Goal: Task Accomplishment & Management: Use online tool/utility

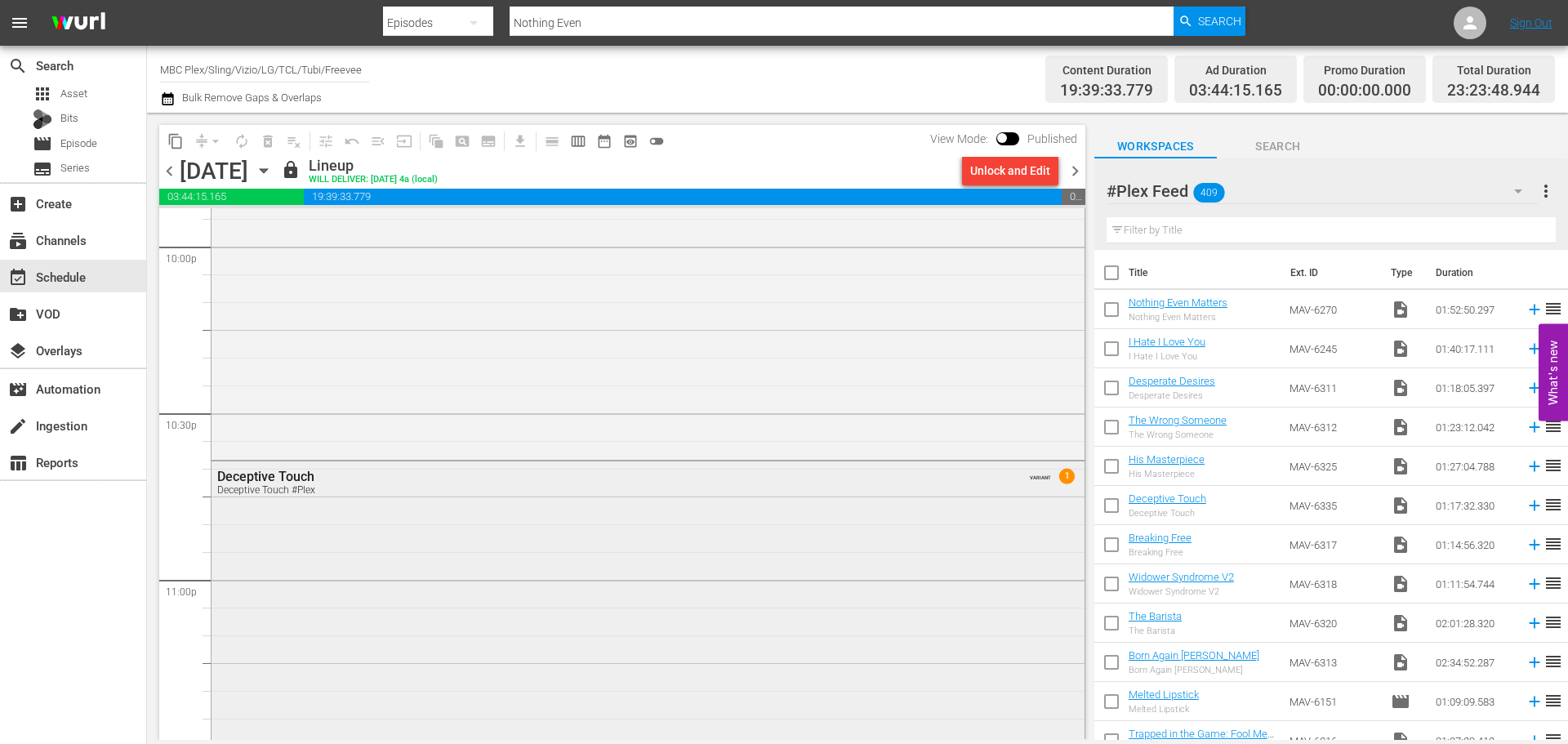
scroll to position [7516, 0]
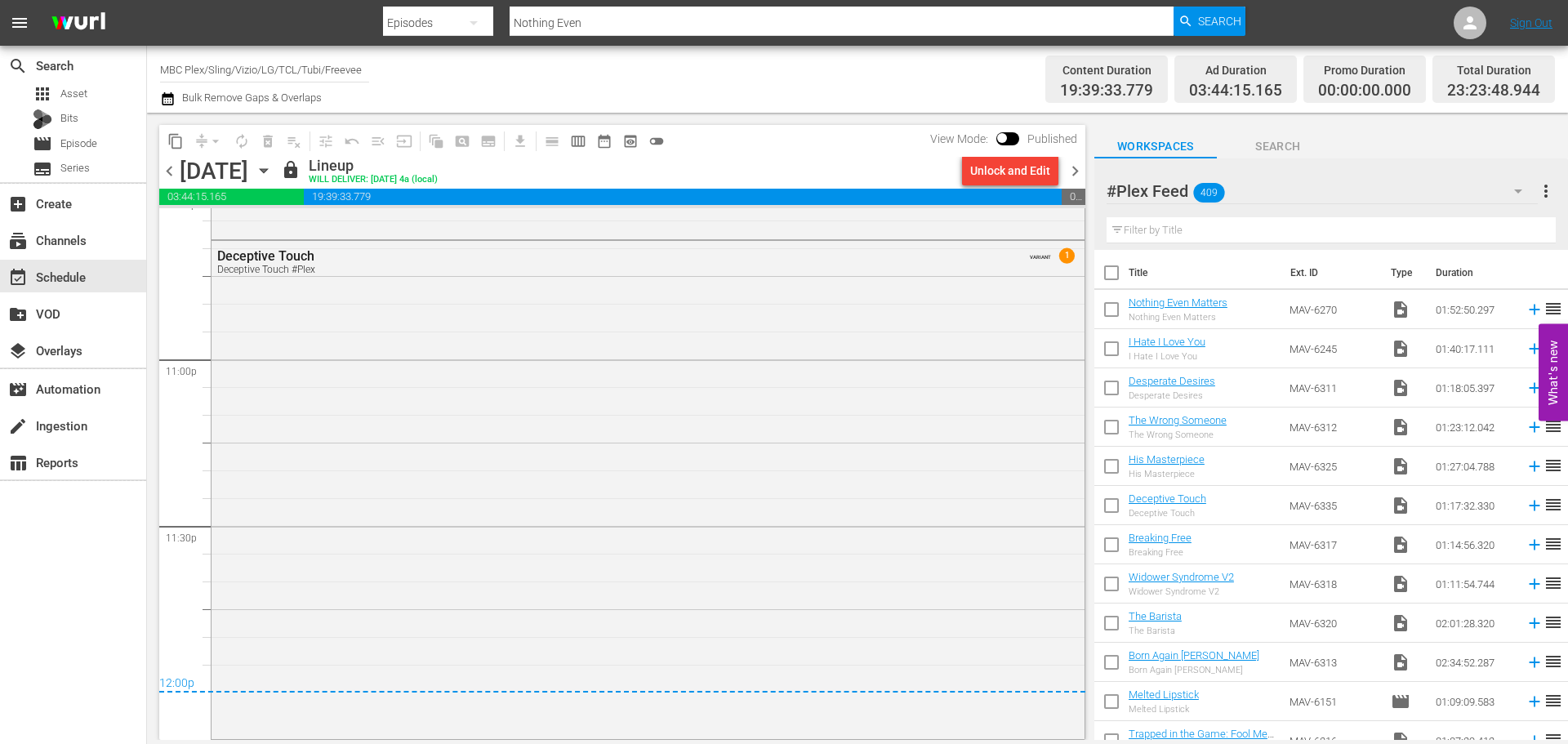
drag, startPoint x: 1075, startPoint y: 168, endPoint x: 1112, endPoint y: 351, distance: 186.7
click at [1075, 168] on span "chevron_right" at bounding box center [1075, 171] width 20 height 20
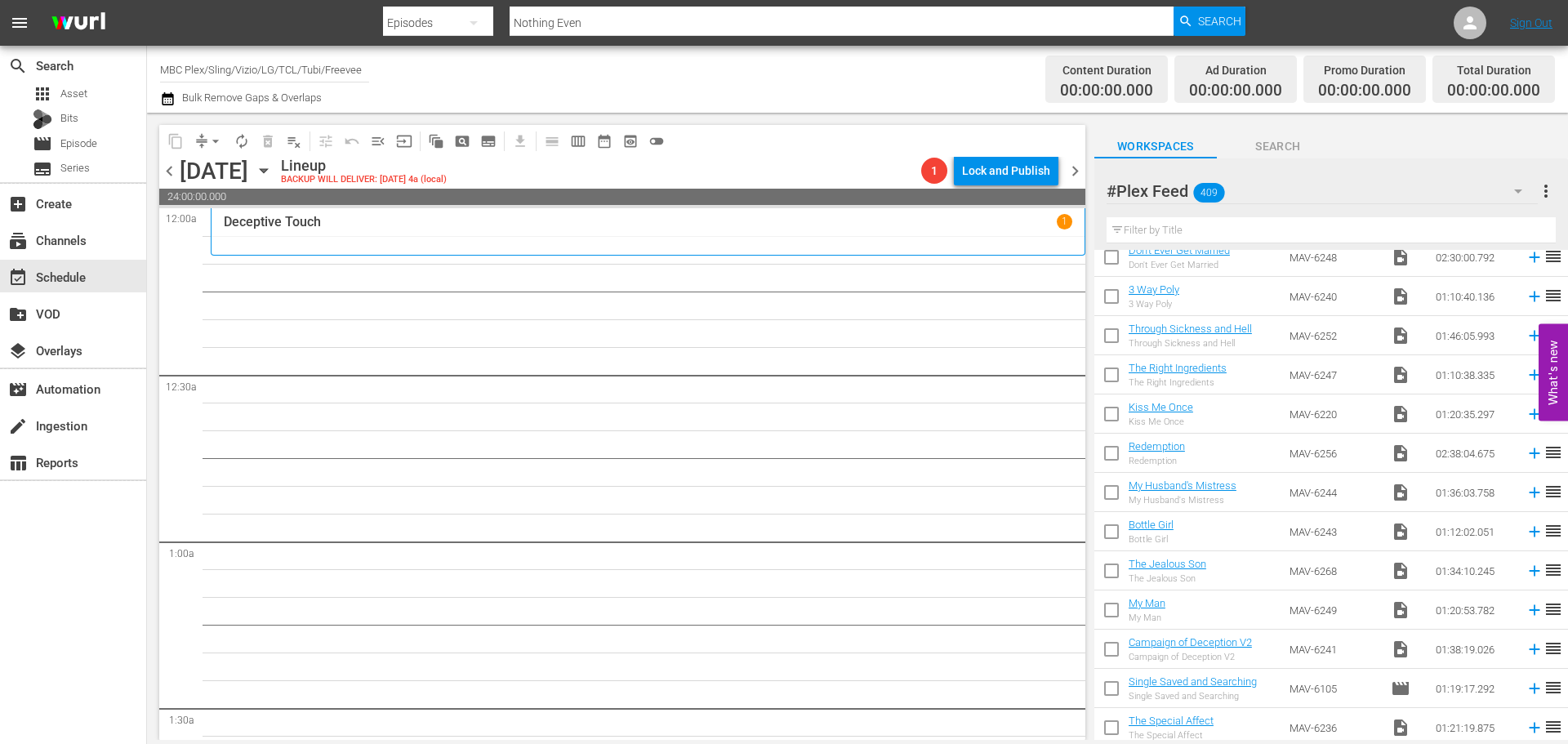
scroll to position [3595, 0]
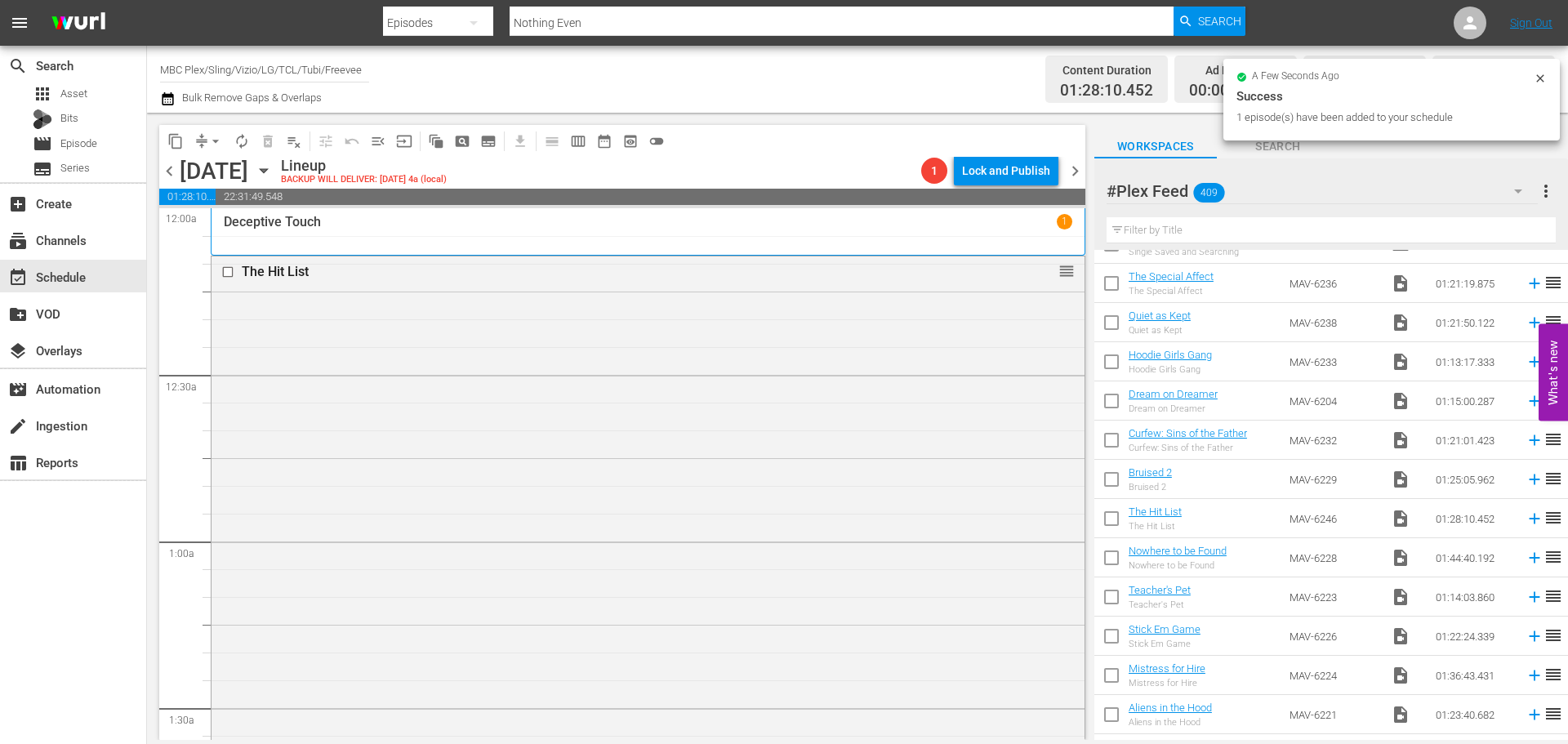
click at [681, 380] on div "The Hit List reorder" at bounding box center [648, 499] width 873 height 485
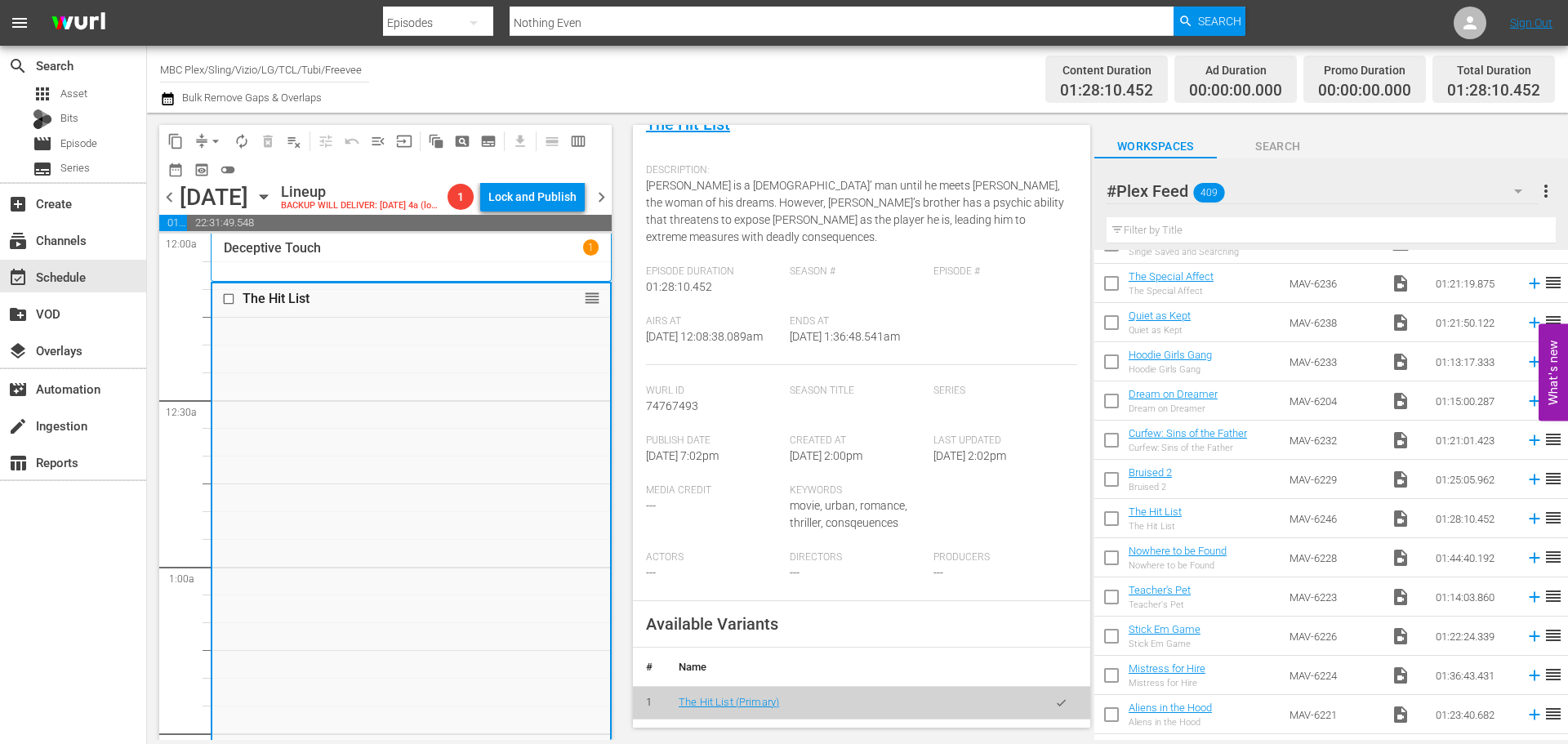
scroll to position [327, 0]
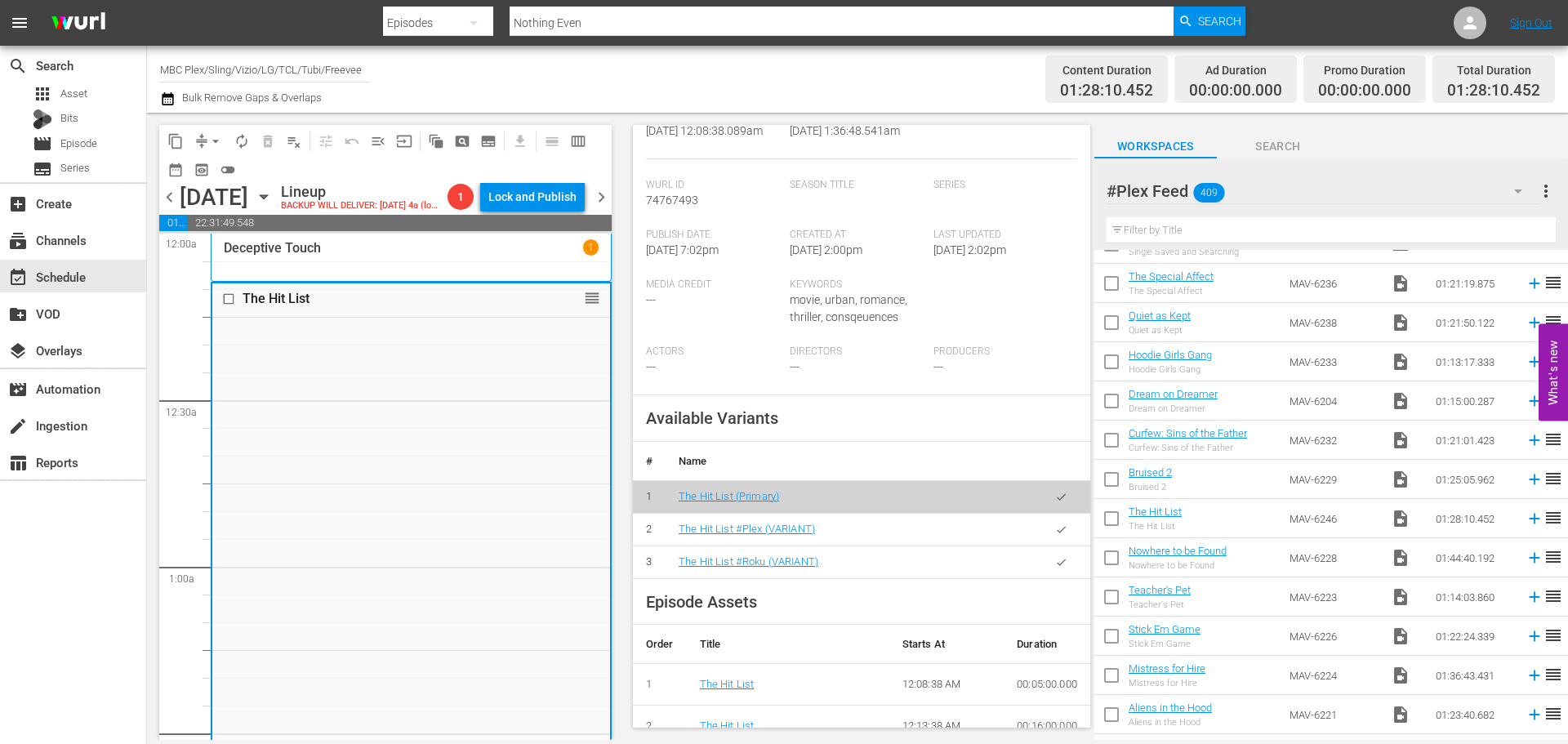
click at [1055, 525] on icon "button" at bounding box center [1061, 530] width 13 height 13
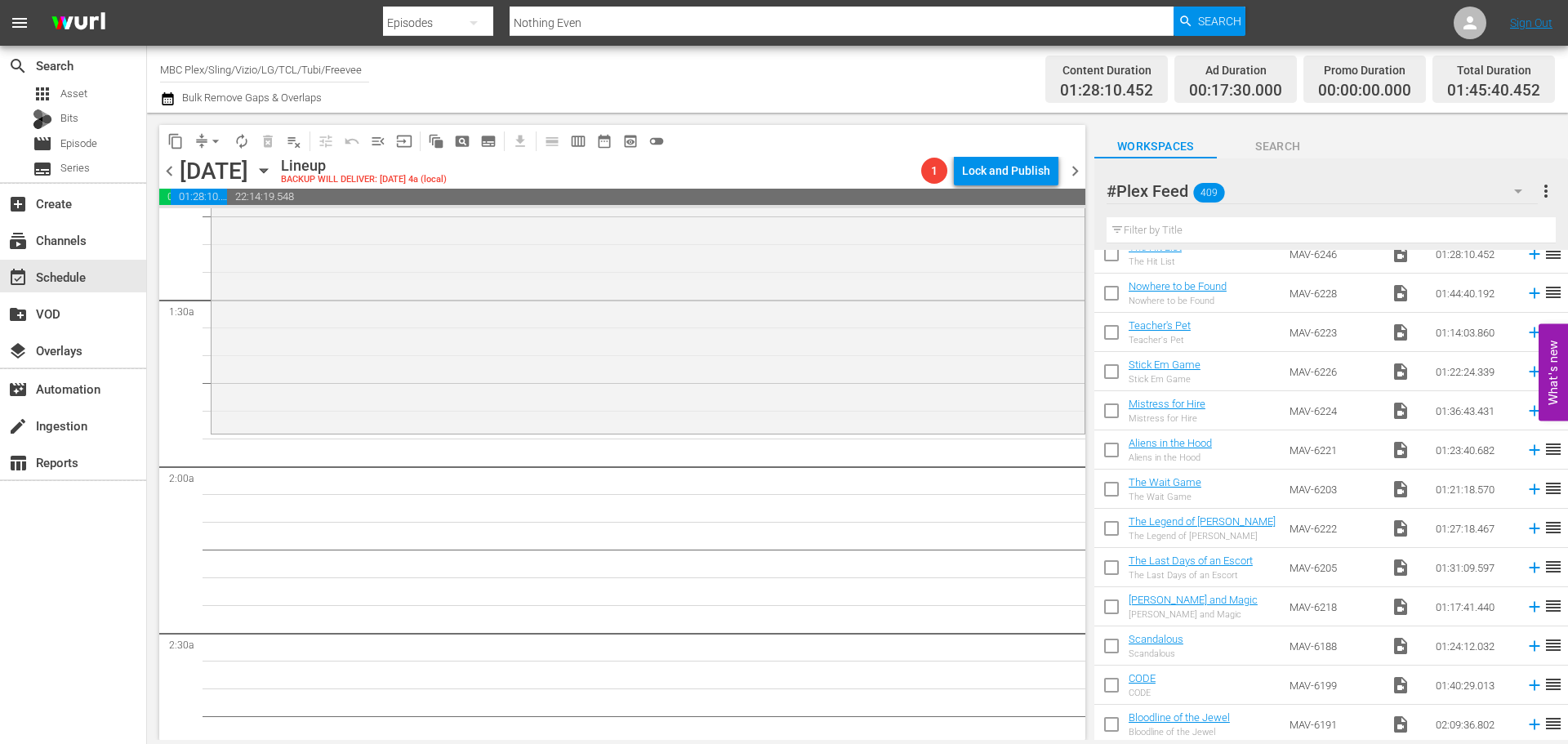
scroll to position [4248, 0]
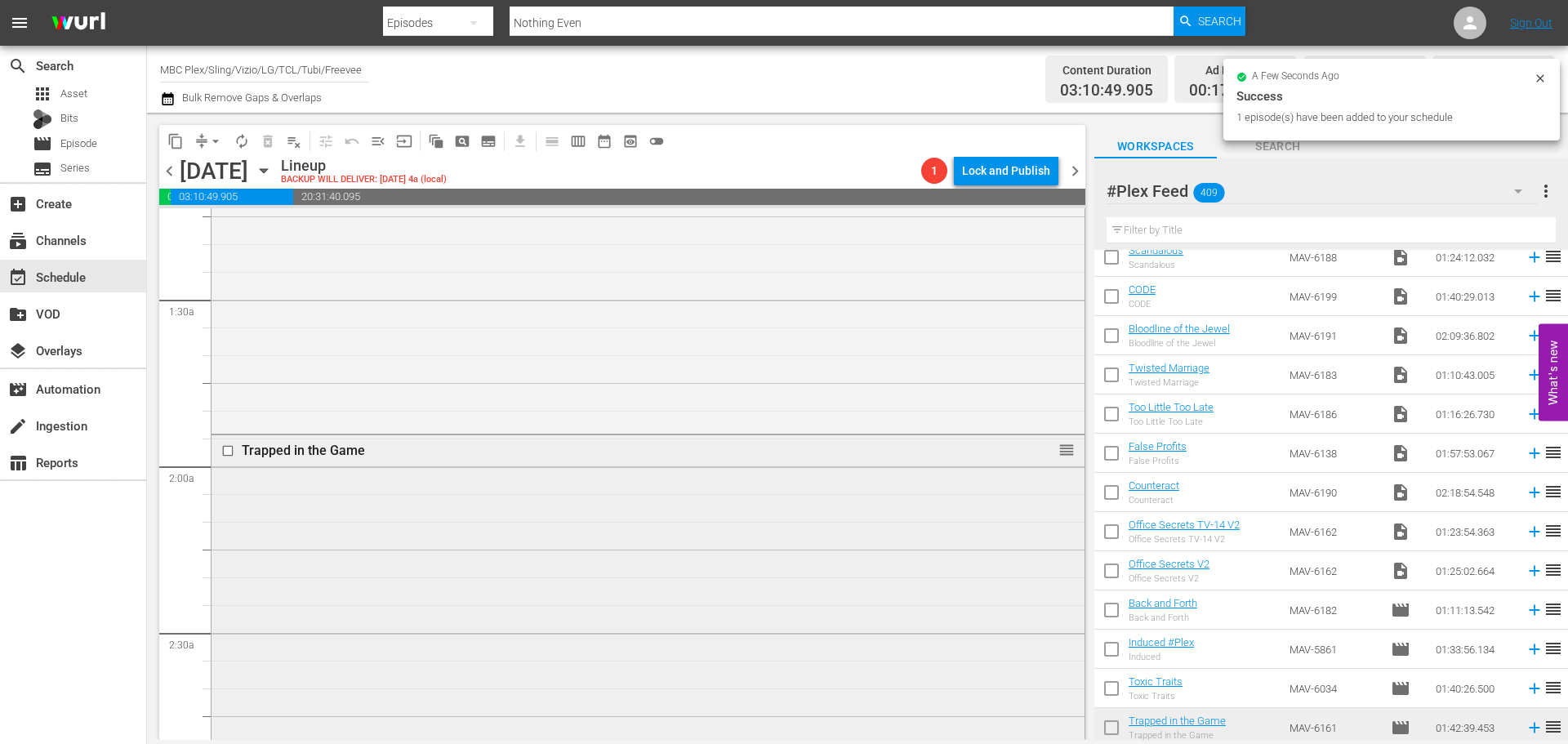
click at [600, 531] on div "Trapped in the Game reorder" at bounding box center [648, 718] width 873 height 565
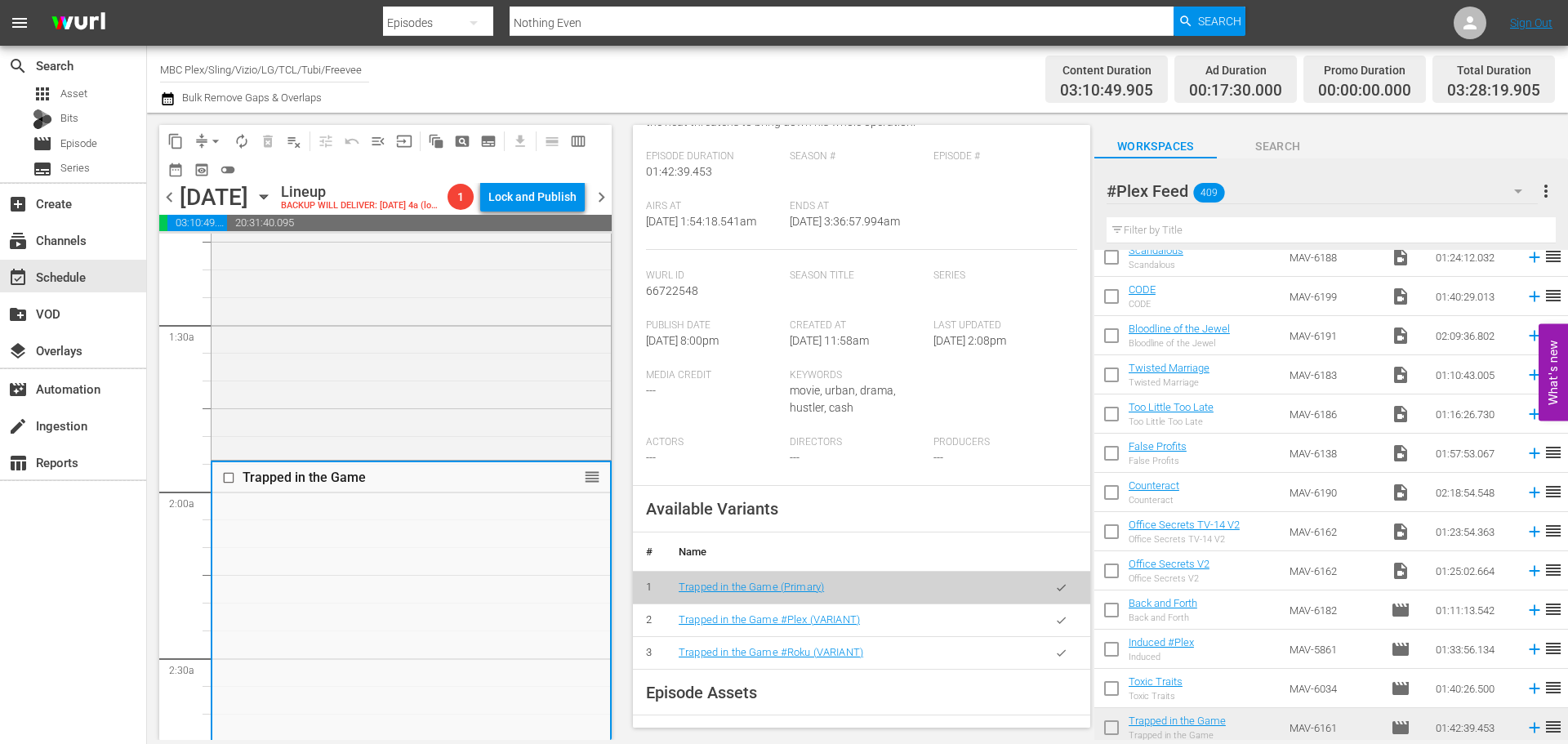
scroll to position [490, 0]
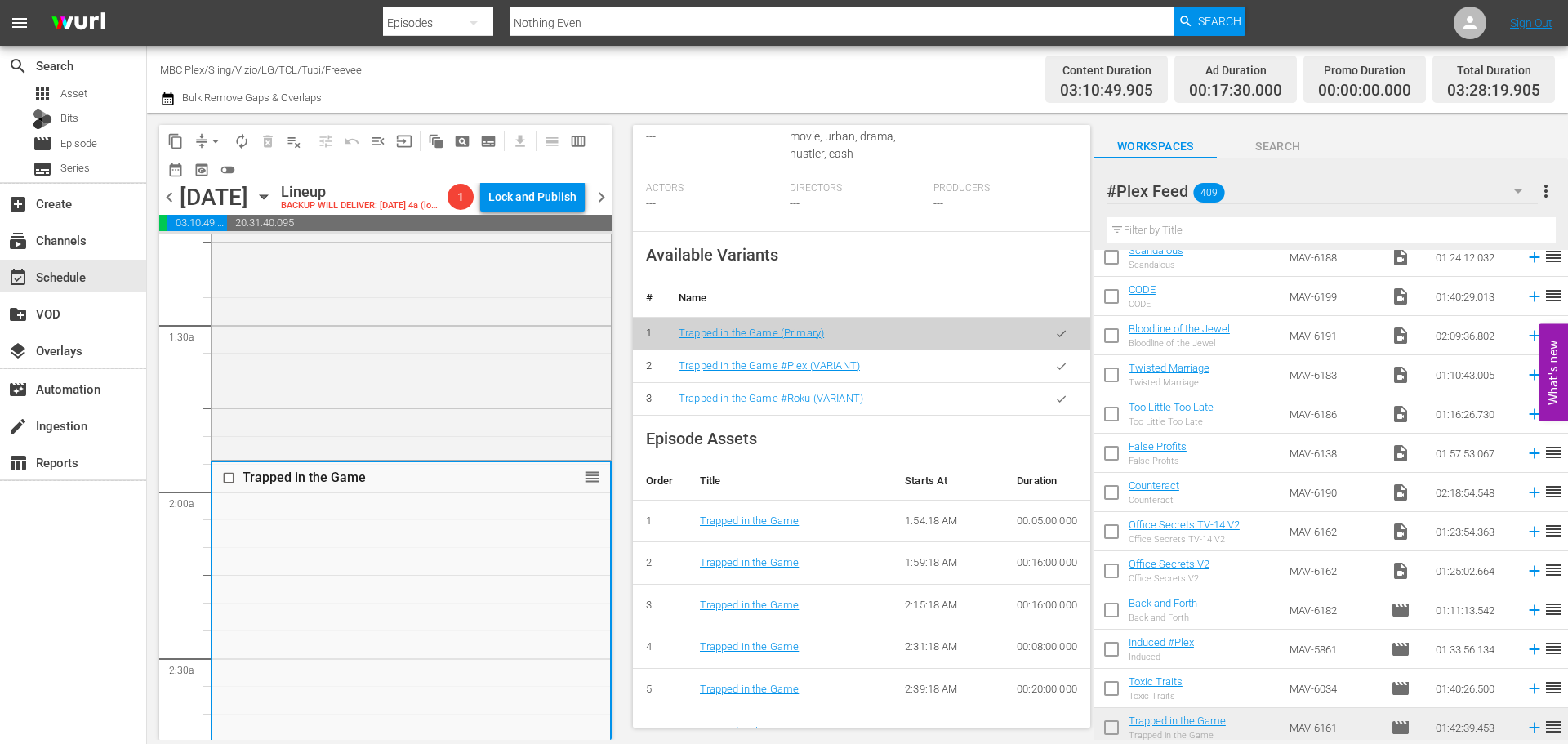
click at [1057, 383] on button "button" at bounding box center [1061, 367] width 32 height 32
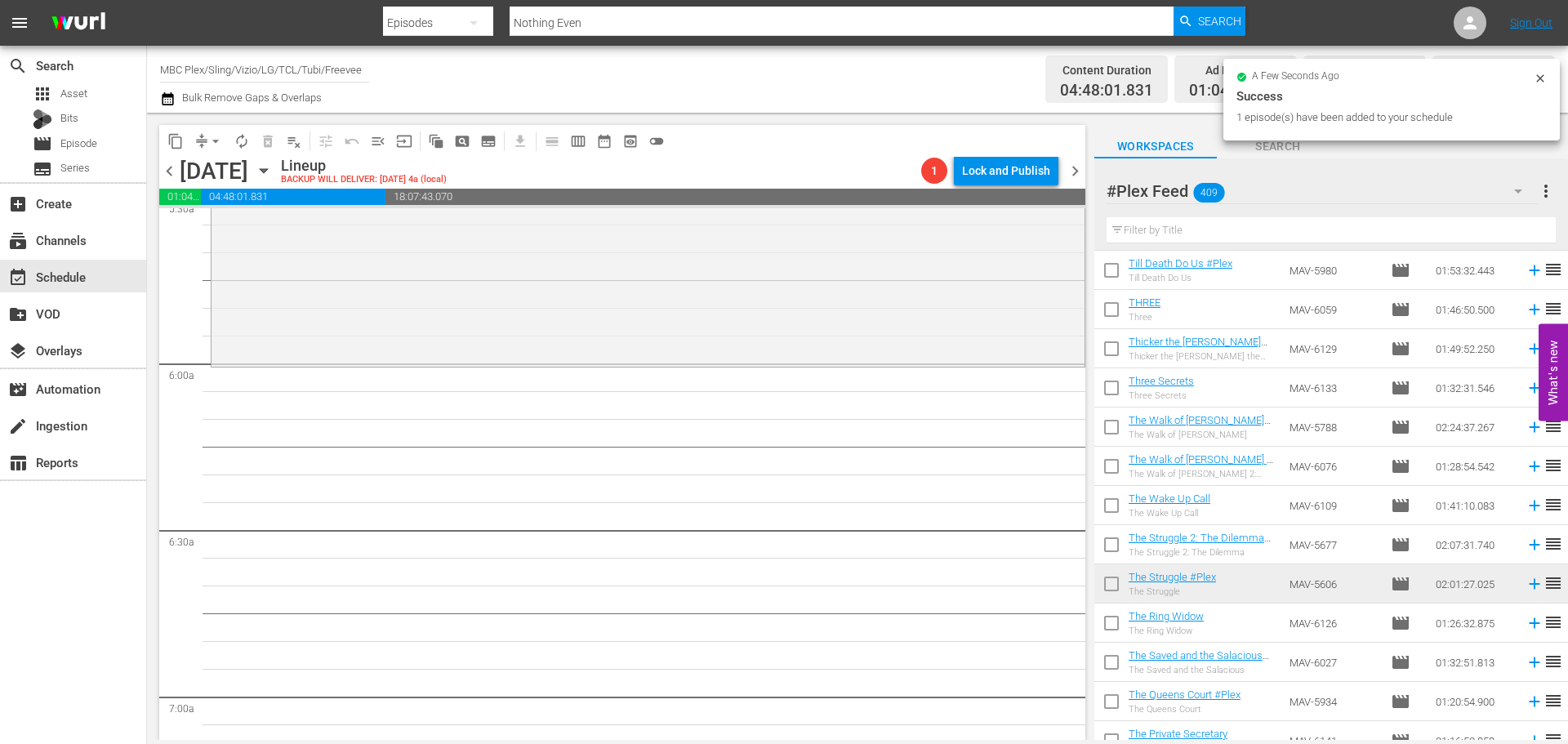
scroll to position [1879, 0]
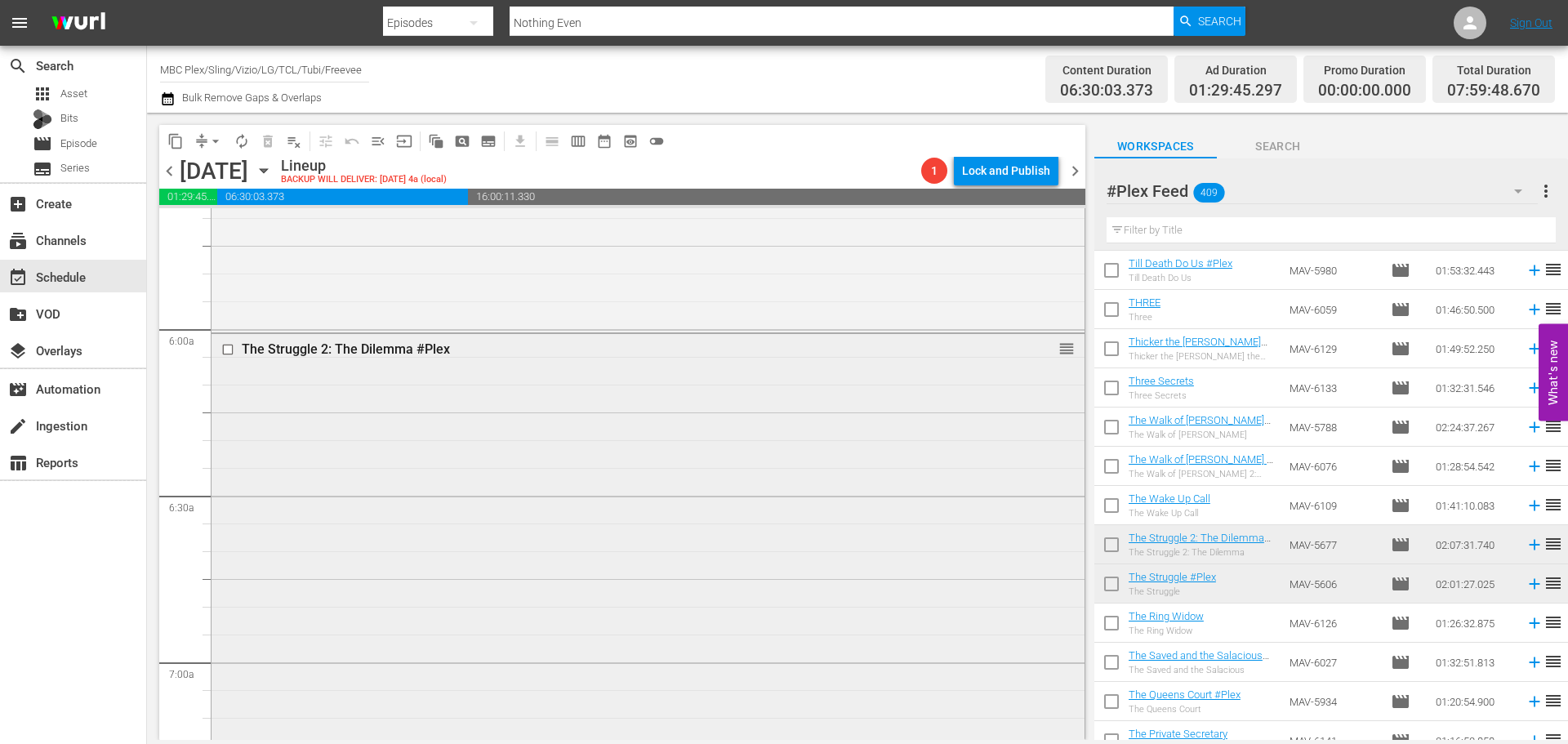
click at [572, 398] on div "The Struggle 2: The Dilemma #Plex reorder" at bounding box center [648, 686] width 873 height 704
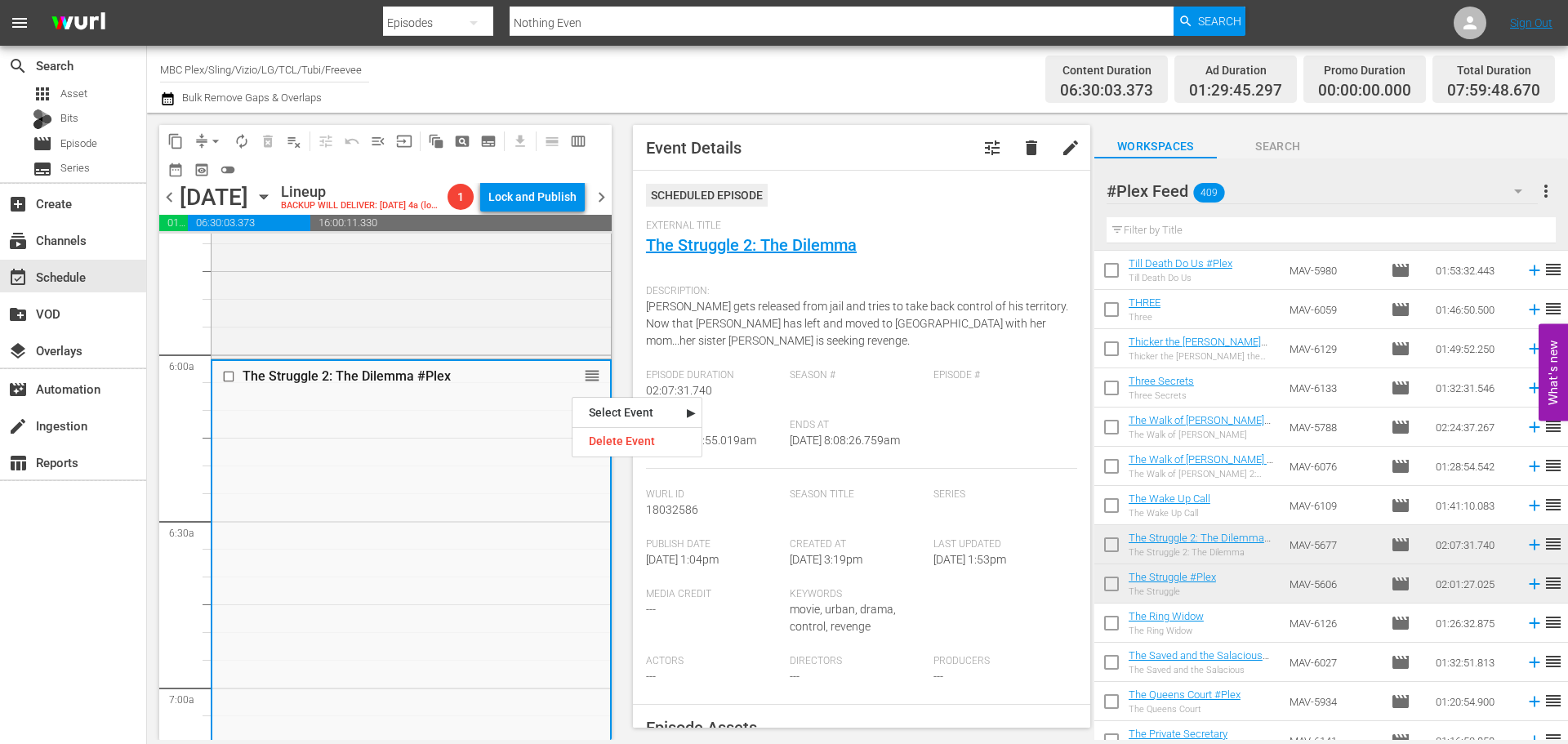
click at [850, 390] on div "Season #" at bounding box center [861, 393] width 144 height 50
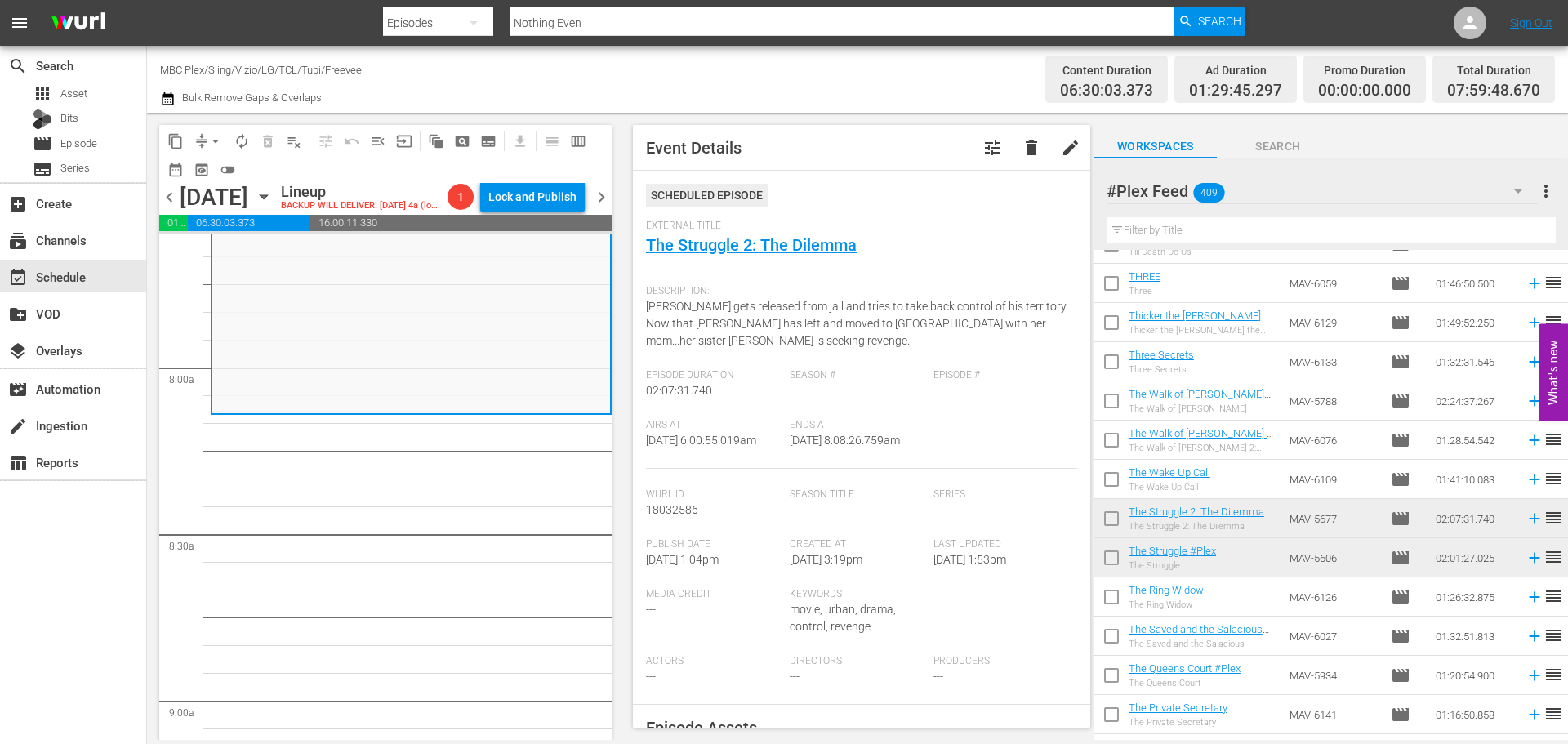
scroll to position [4902, 0]
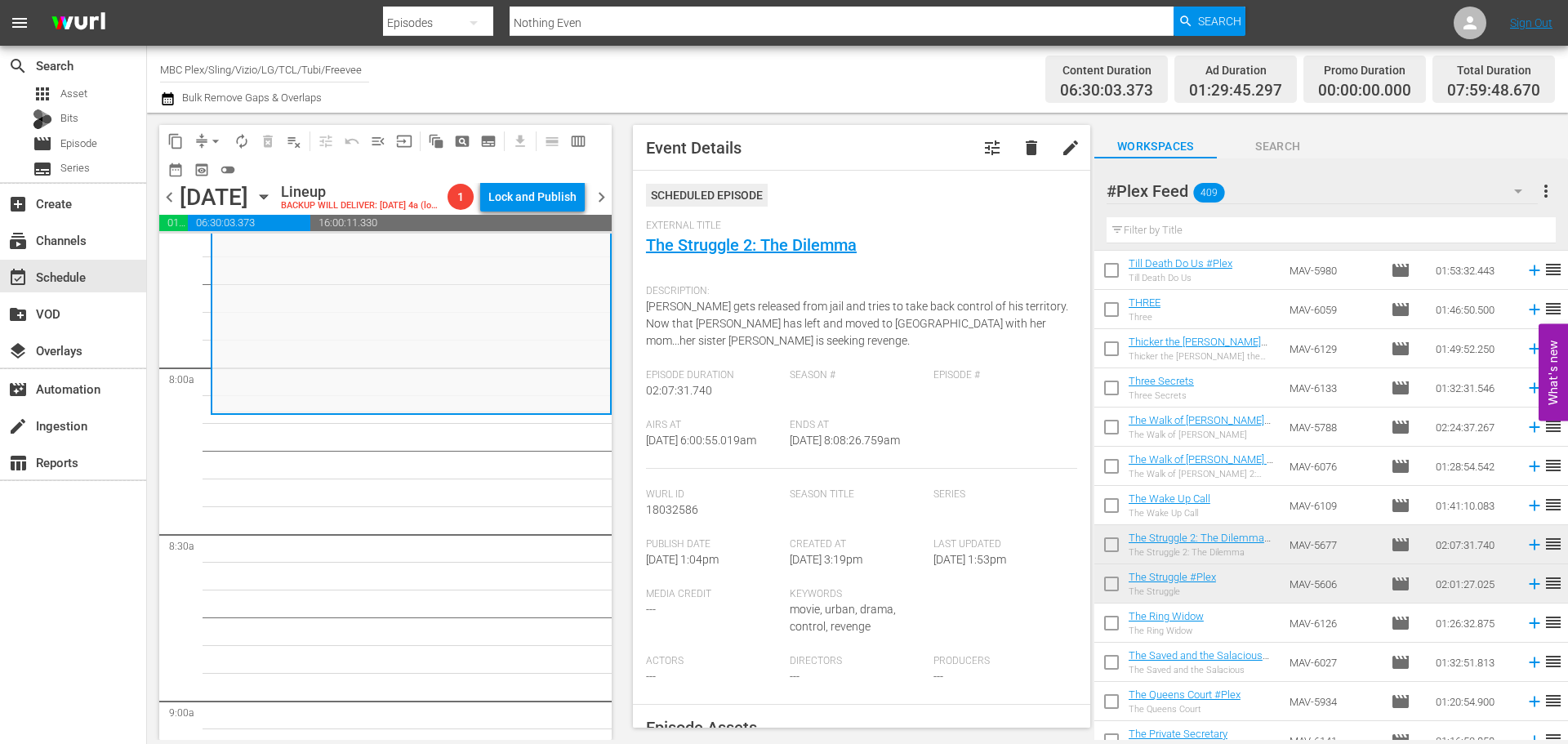
click at [1277, 235] on input "text" at bounding box center [1331, 230] width 449 height 26
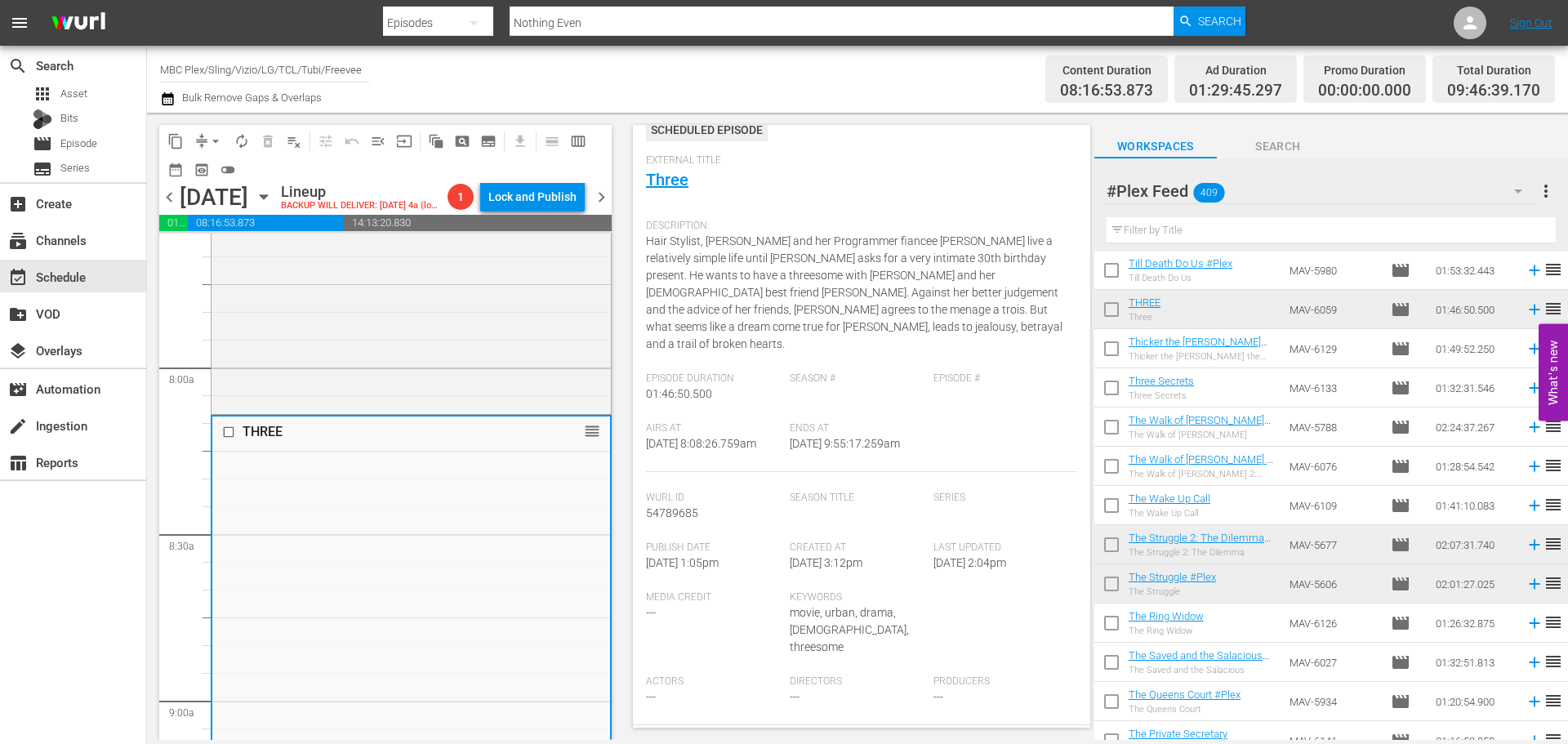
scroll to position [409, 0]
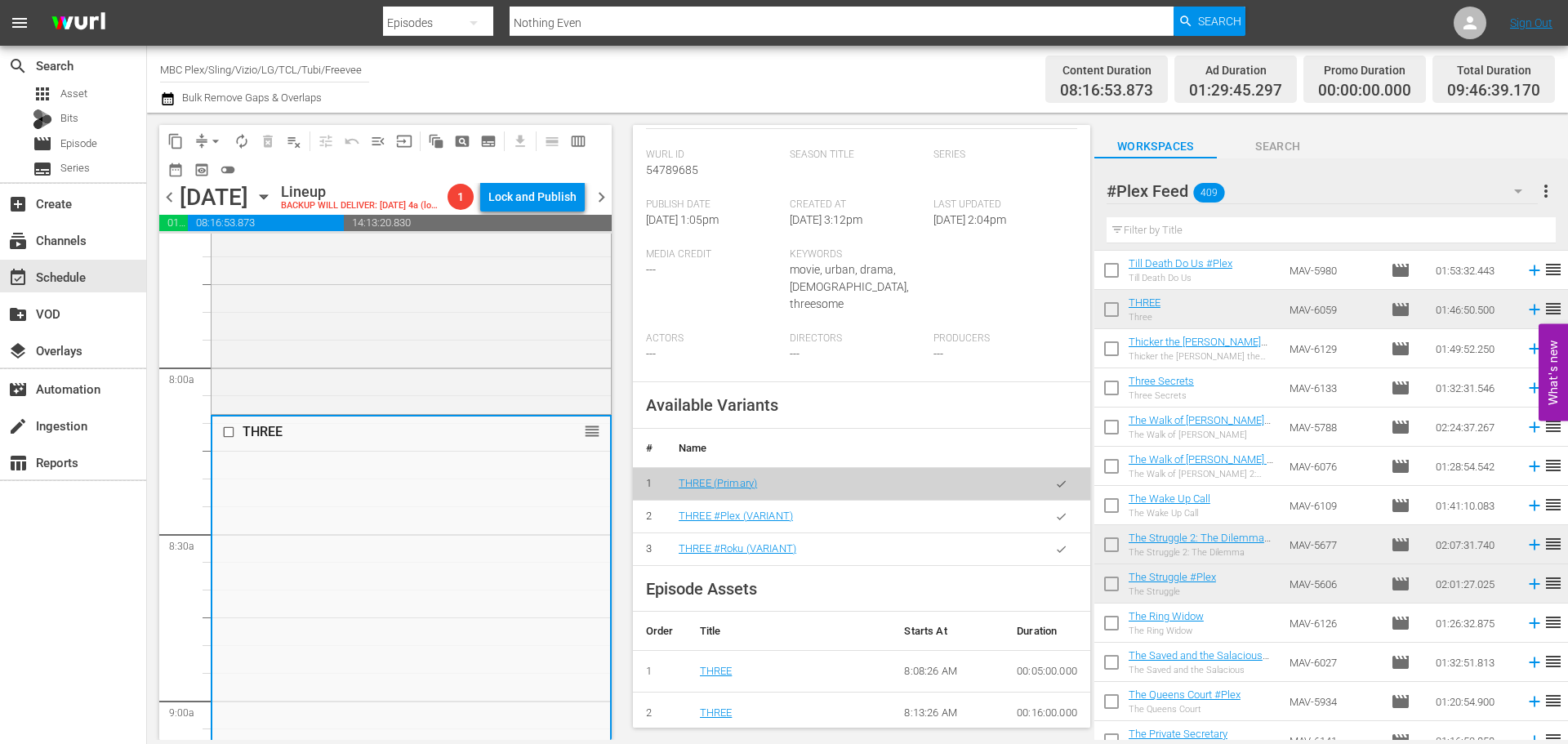
click at [1055, 511] on icon "button" at bounding box center [1061, 517] width 13 height 13
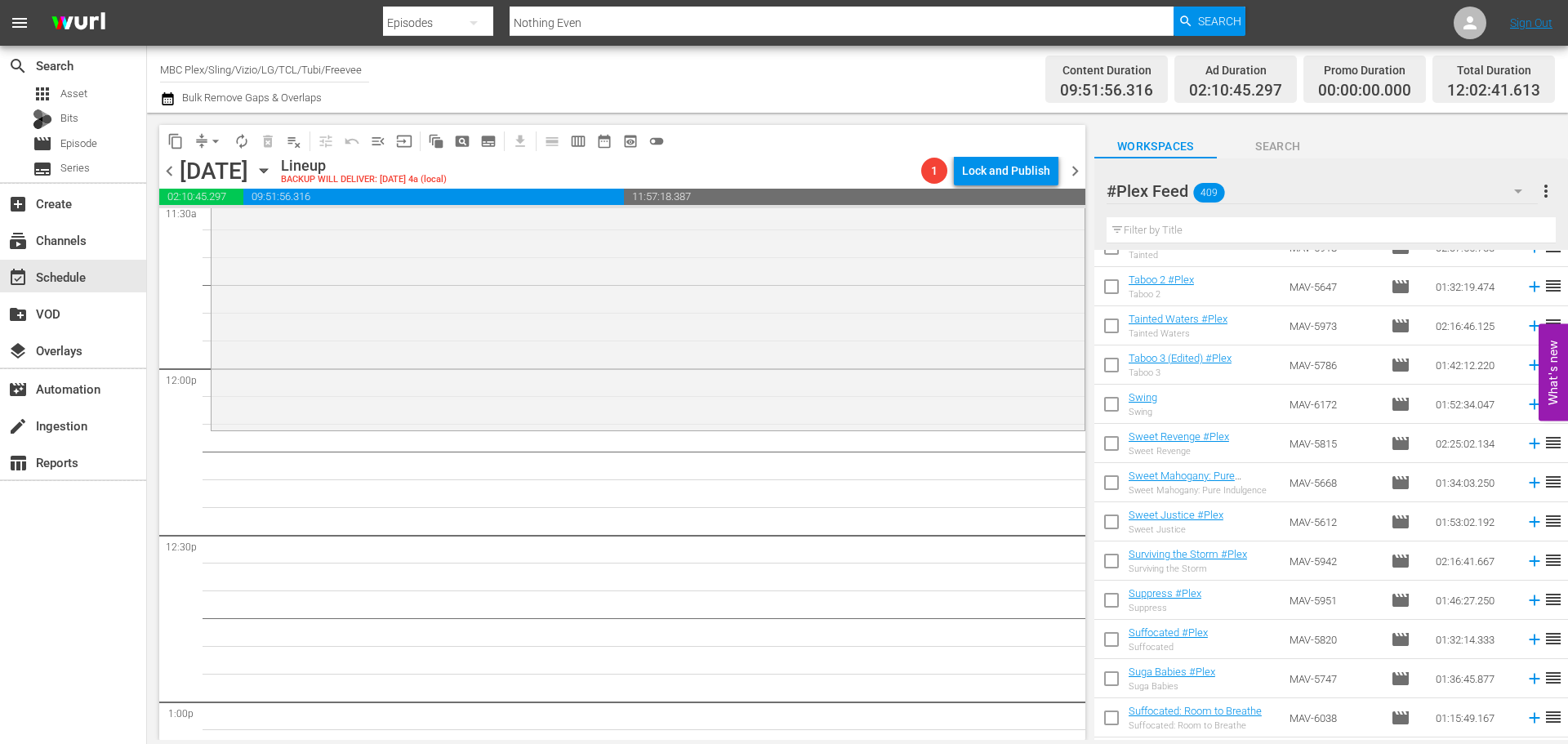
scroll to position [7271, 0]
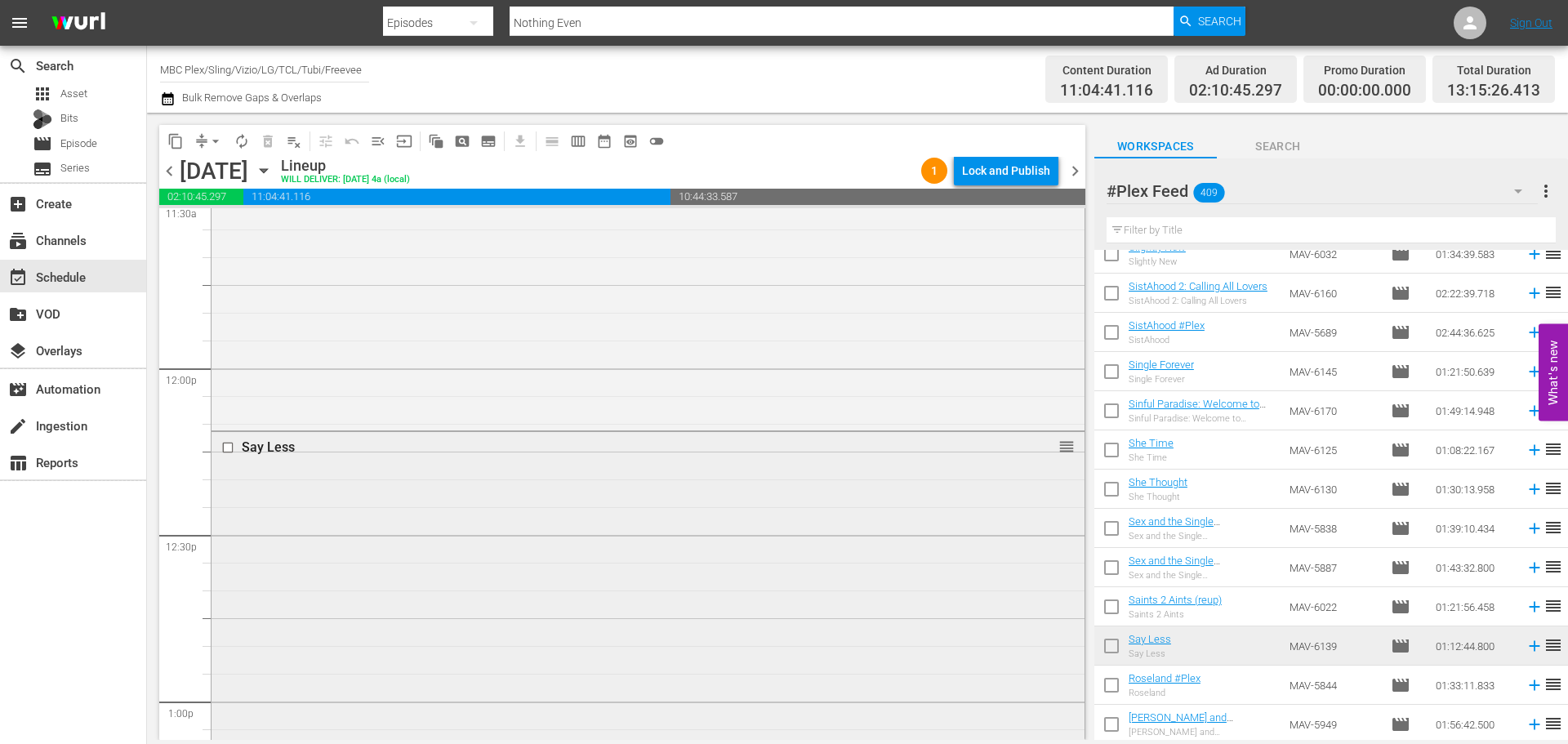
click at [633, 482] on div "Say Less reorder" at bounding box center [648, 632] width 873 height 399
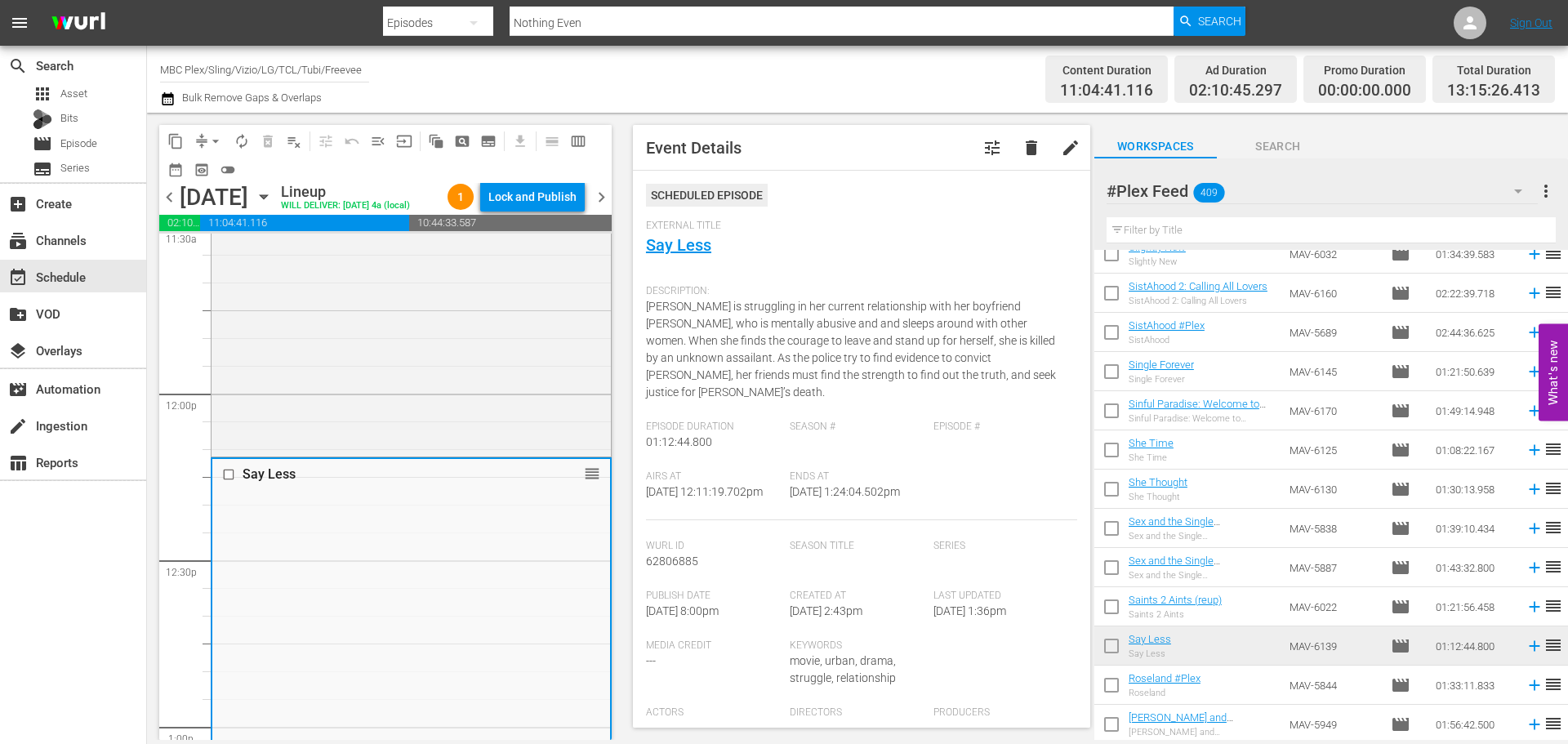
scroll to position [327, 0]
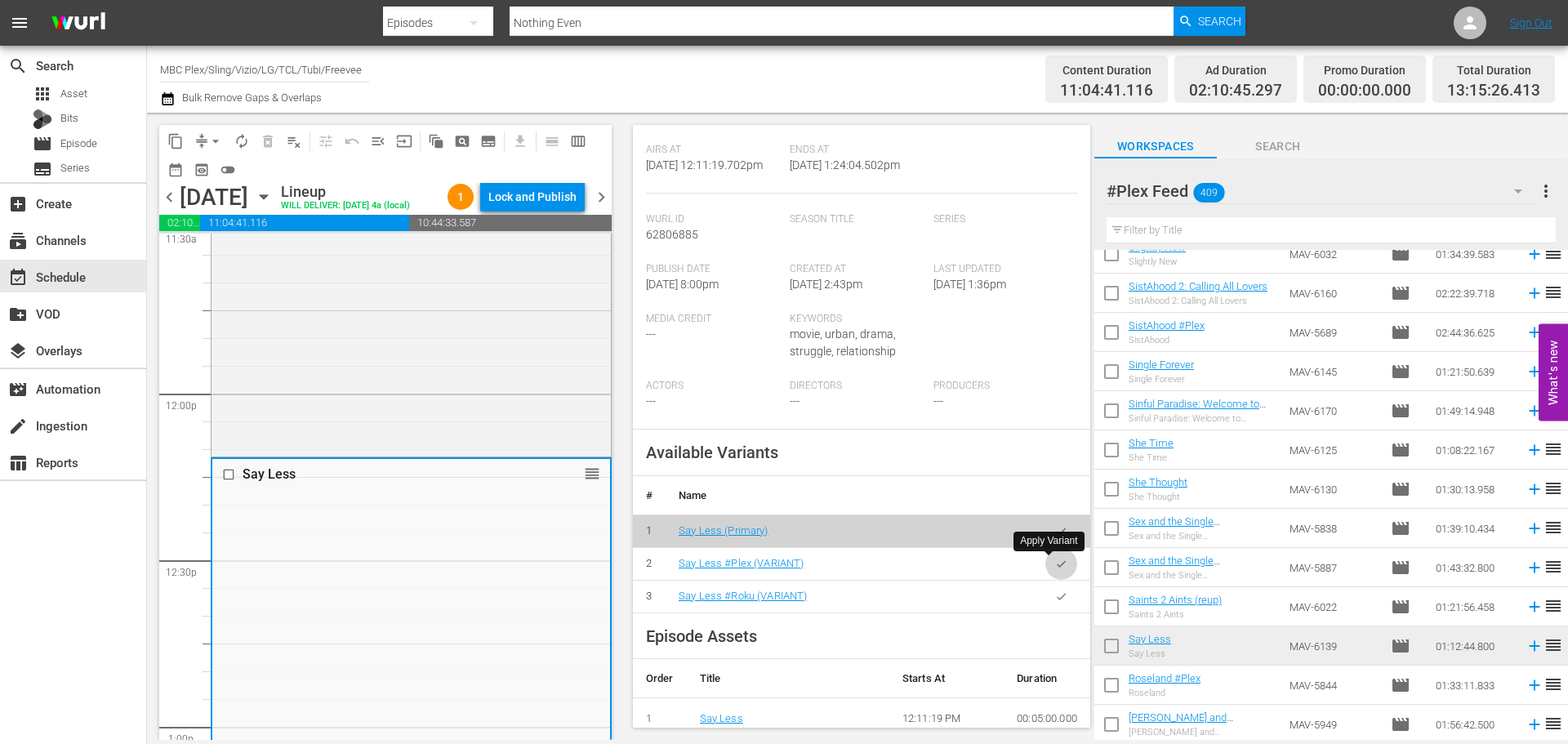
click at [1057, 566] on icon "button" at bounding box center [1061, 564] width 9 height 7
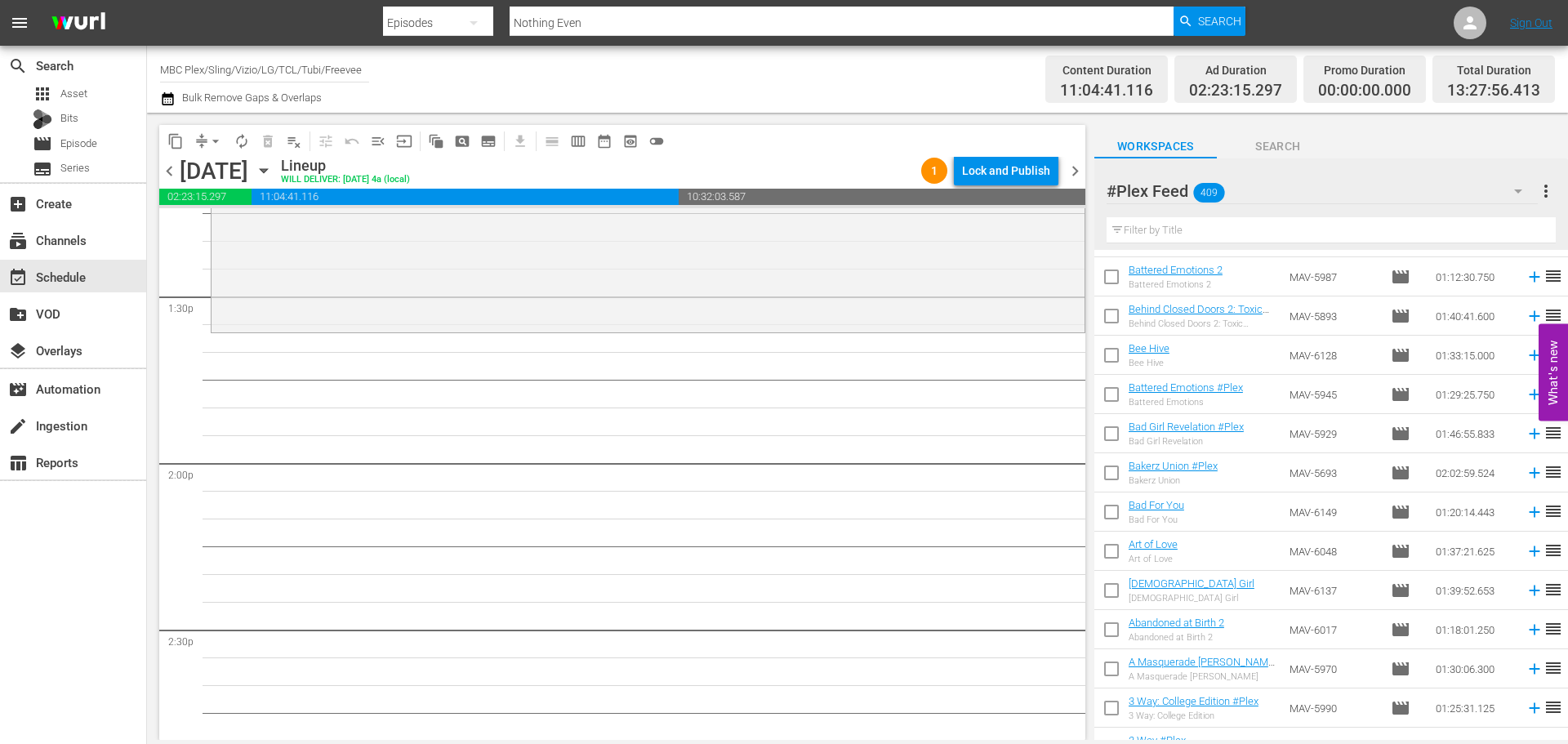
scroll to position [13727, 0]
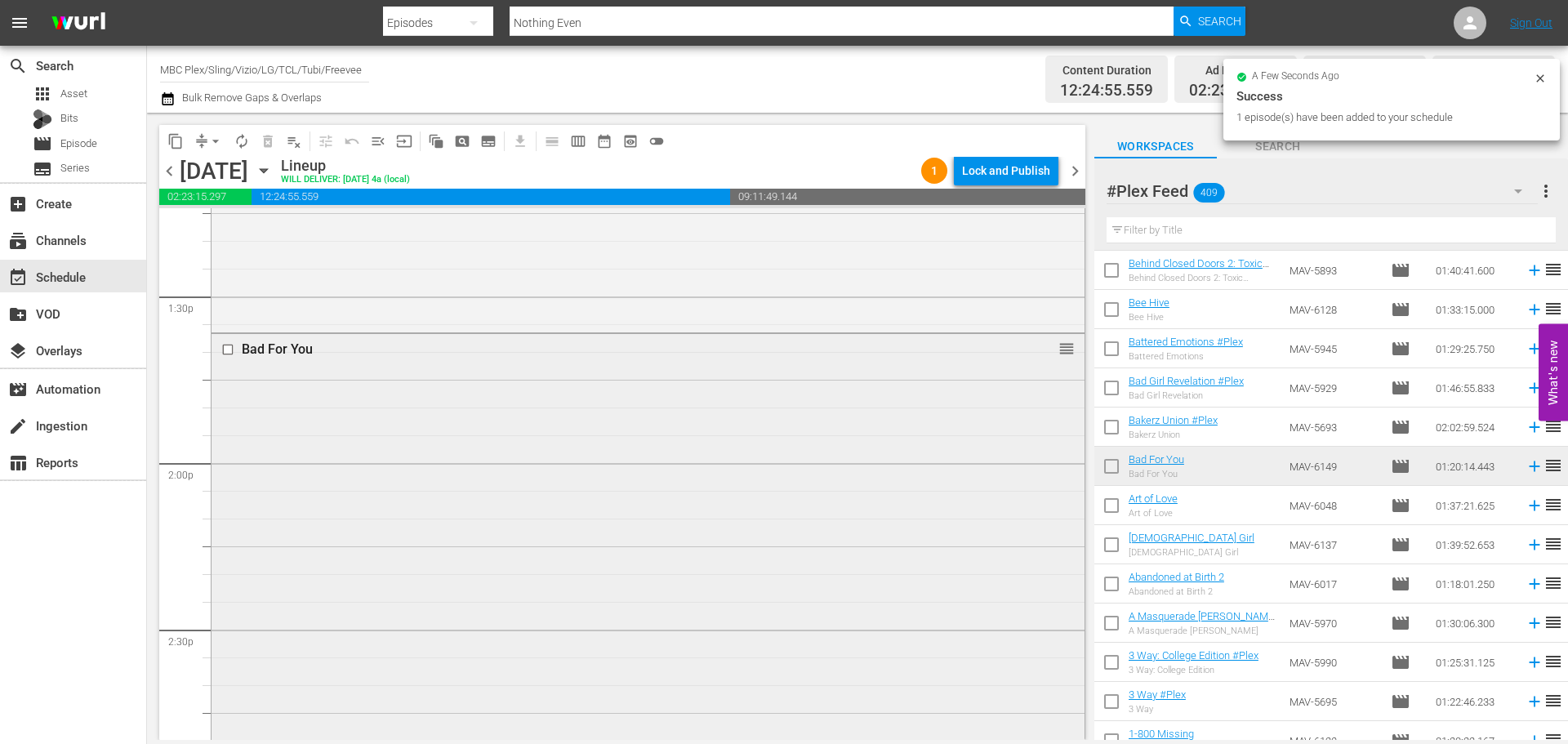
click at [741, 419] on div "Bad For You reorder" at bounding box center [648, 555] width 873 height 442
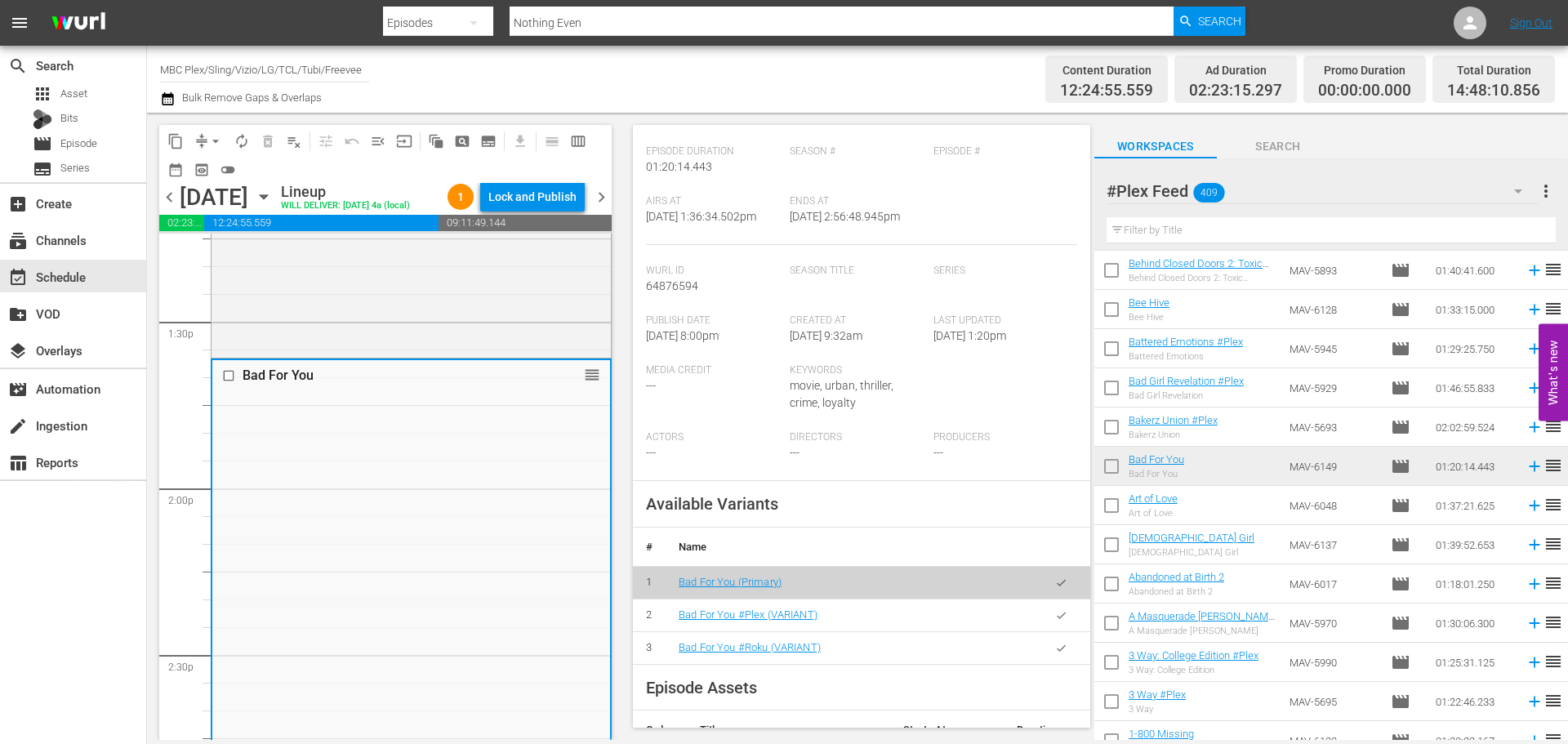
scroll to position [409, 0]
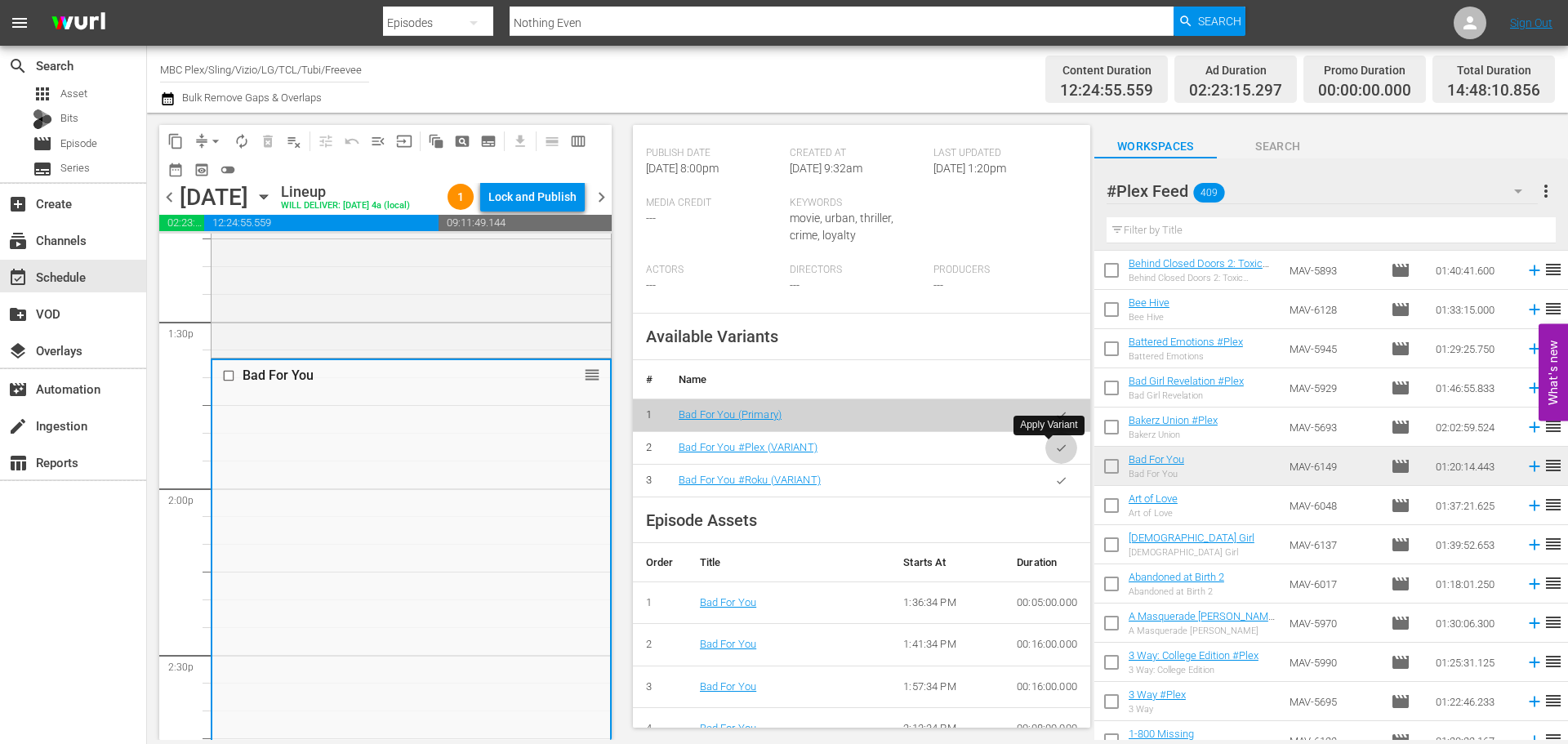
click at [1051, 440] on button "button" at bounding box center [1061, 448] width 32 height 32
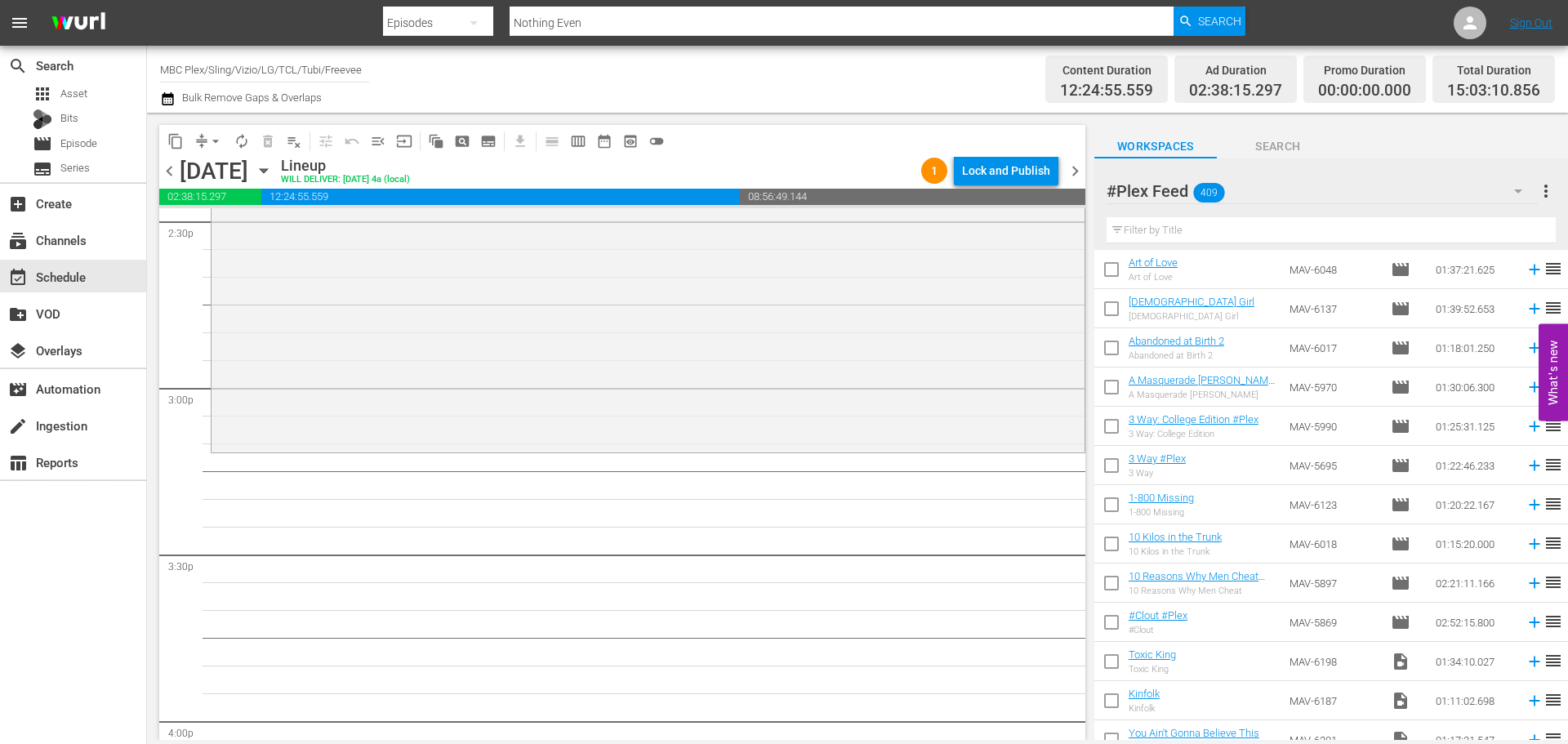
scroll to position [14053, 0]
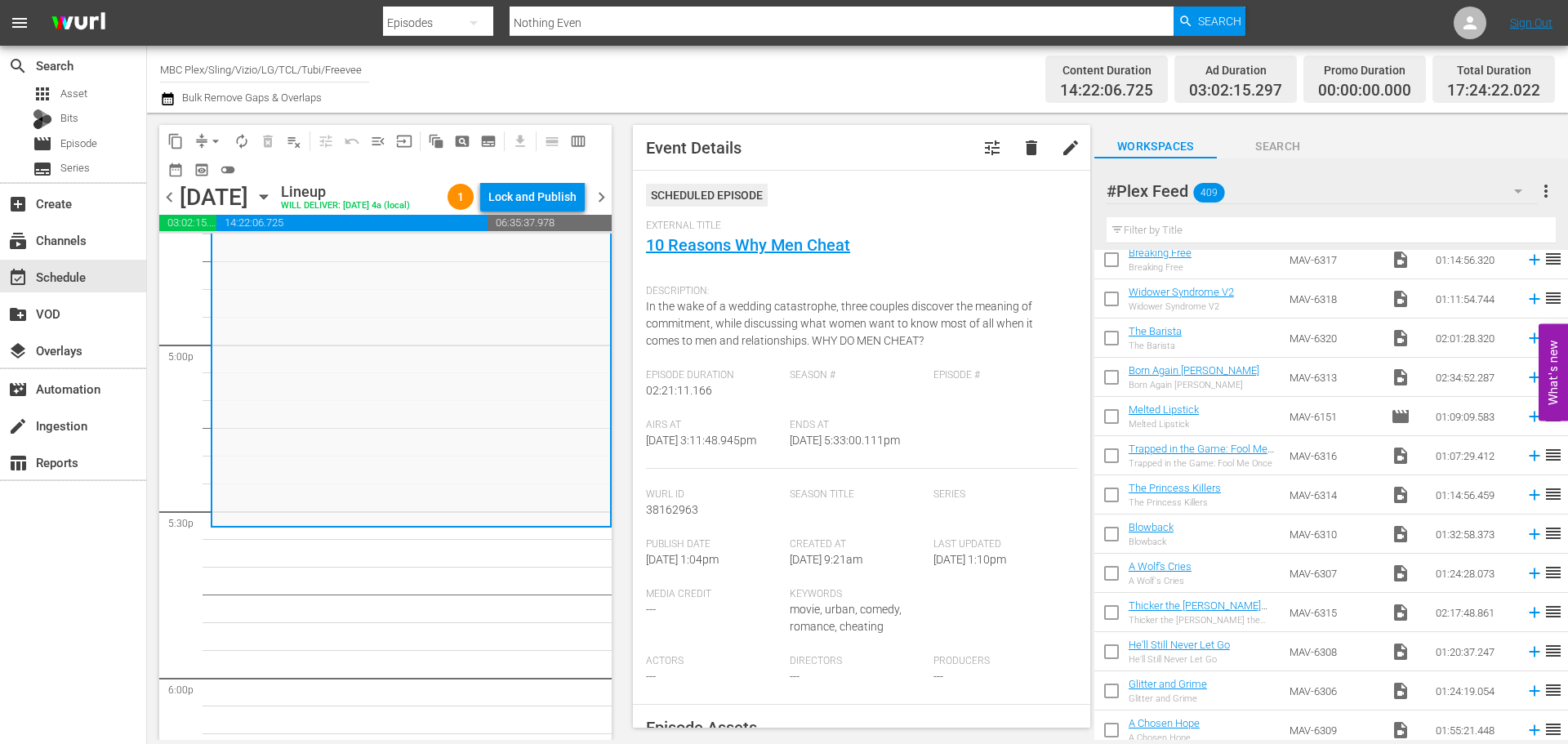
scroll to position [0, 0]
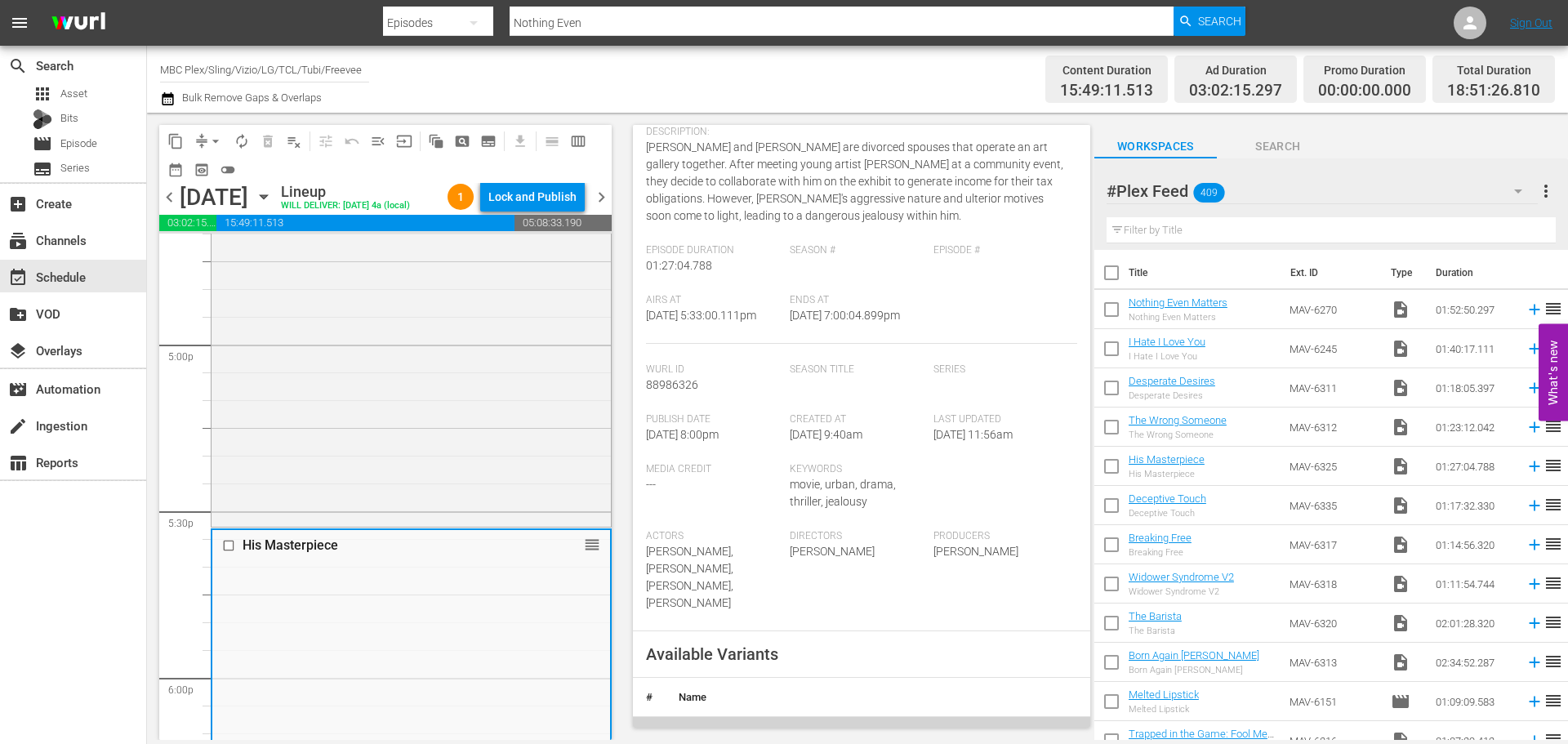
scroll to position [409, 0]
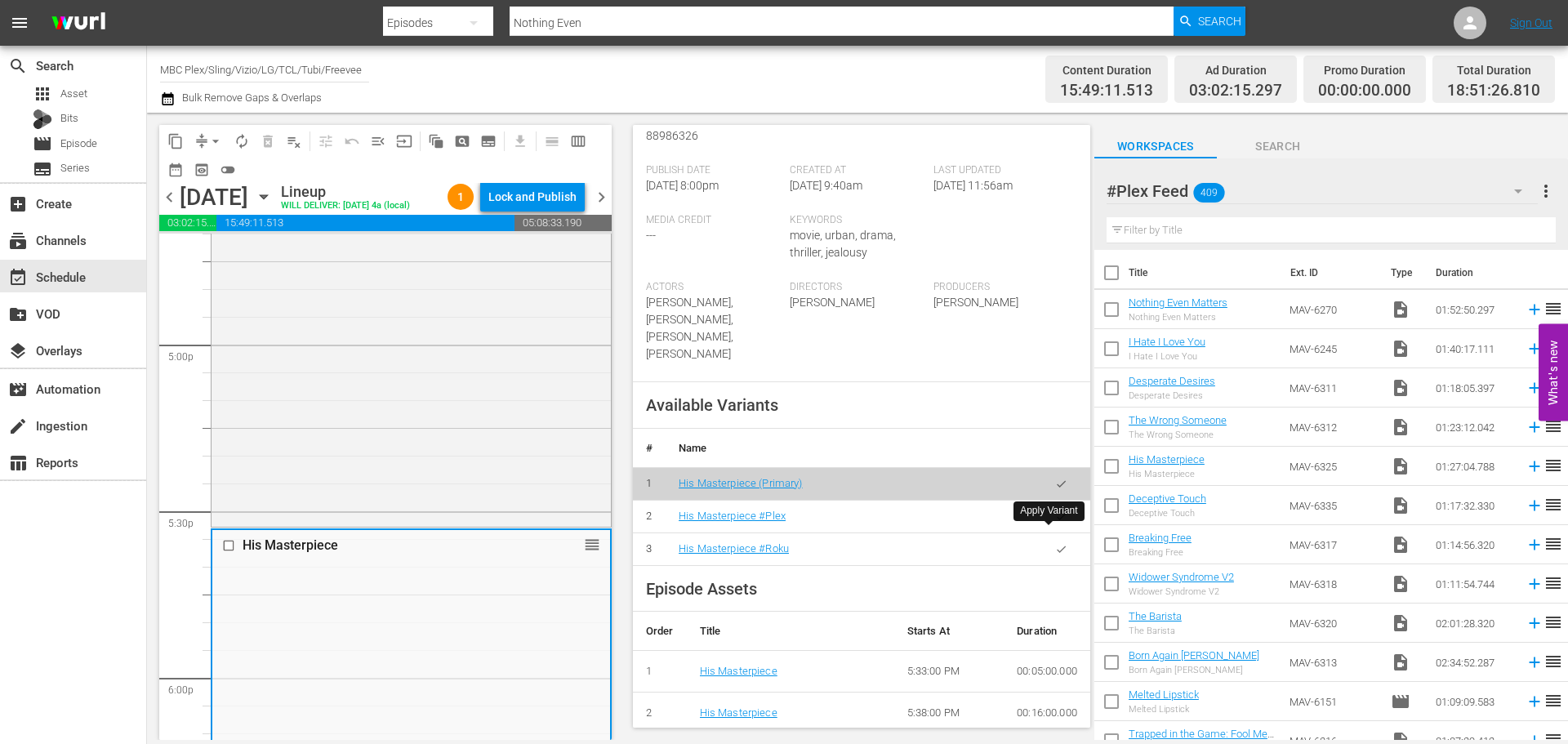
click at [1055, 523] on icon "button" at bounding box center [1061, 517] width 13 height 13
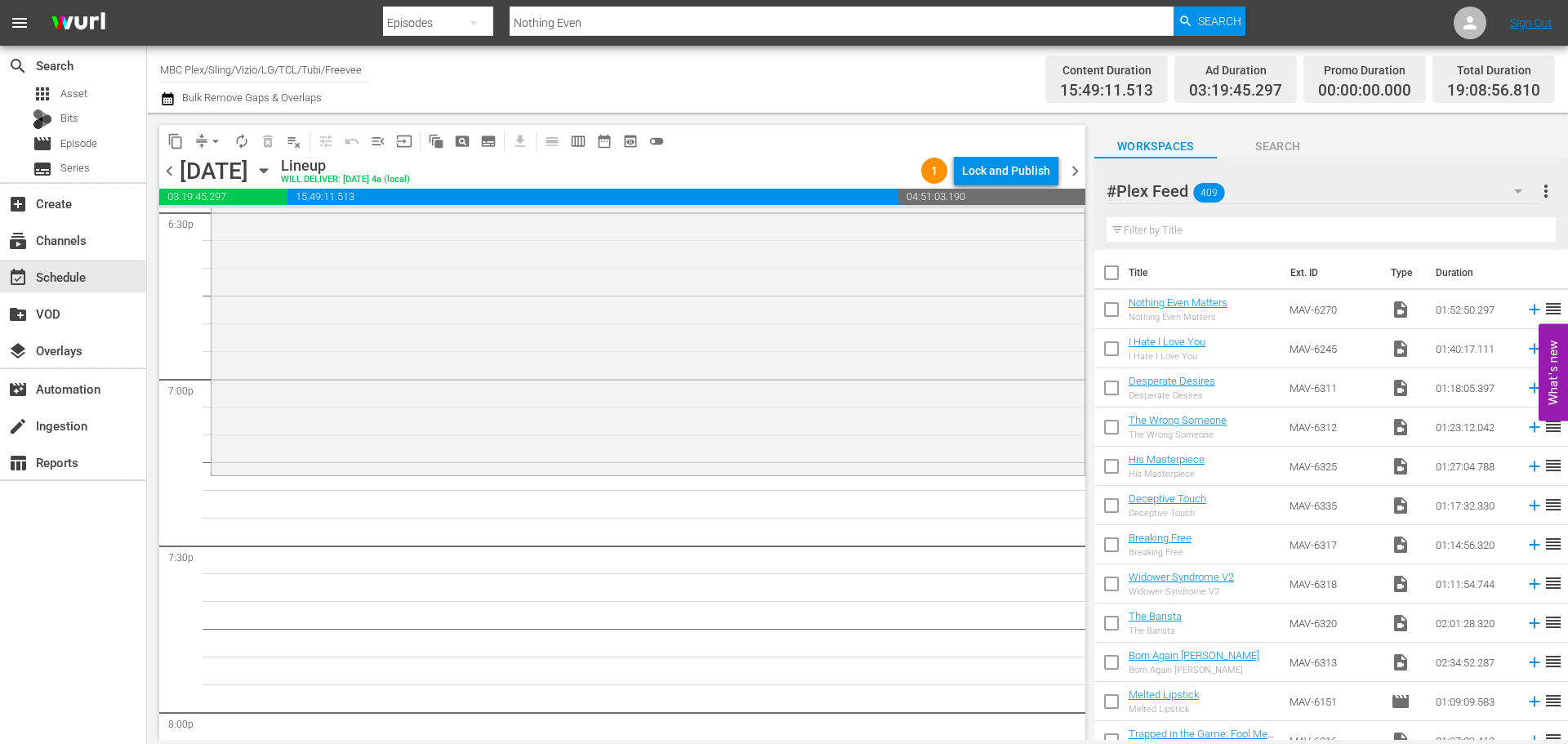
scroll to position [6210, 0]
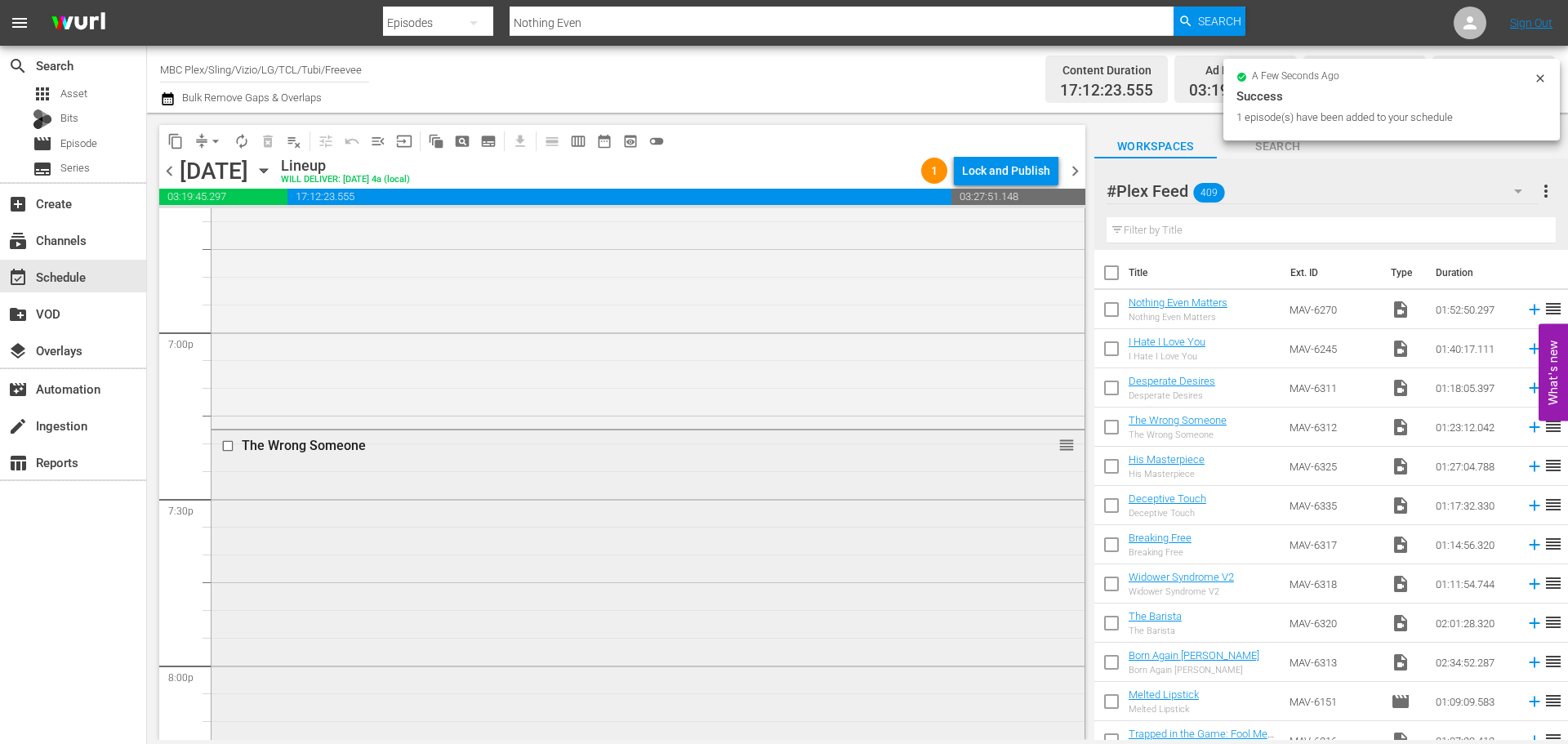
click at [794, 526] on div "The Wrong Someone reorder" at bounding box center [648, 659] width 873 height 458
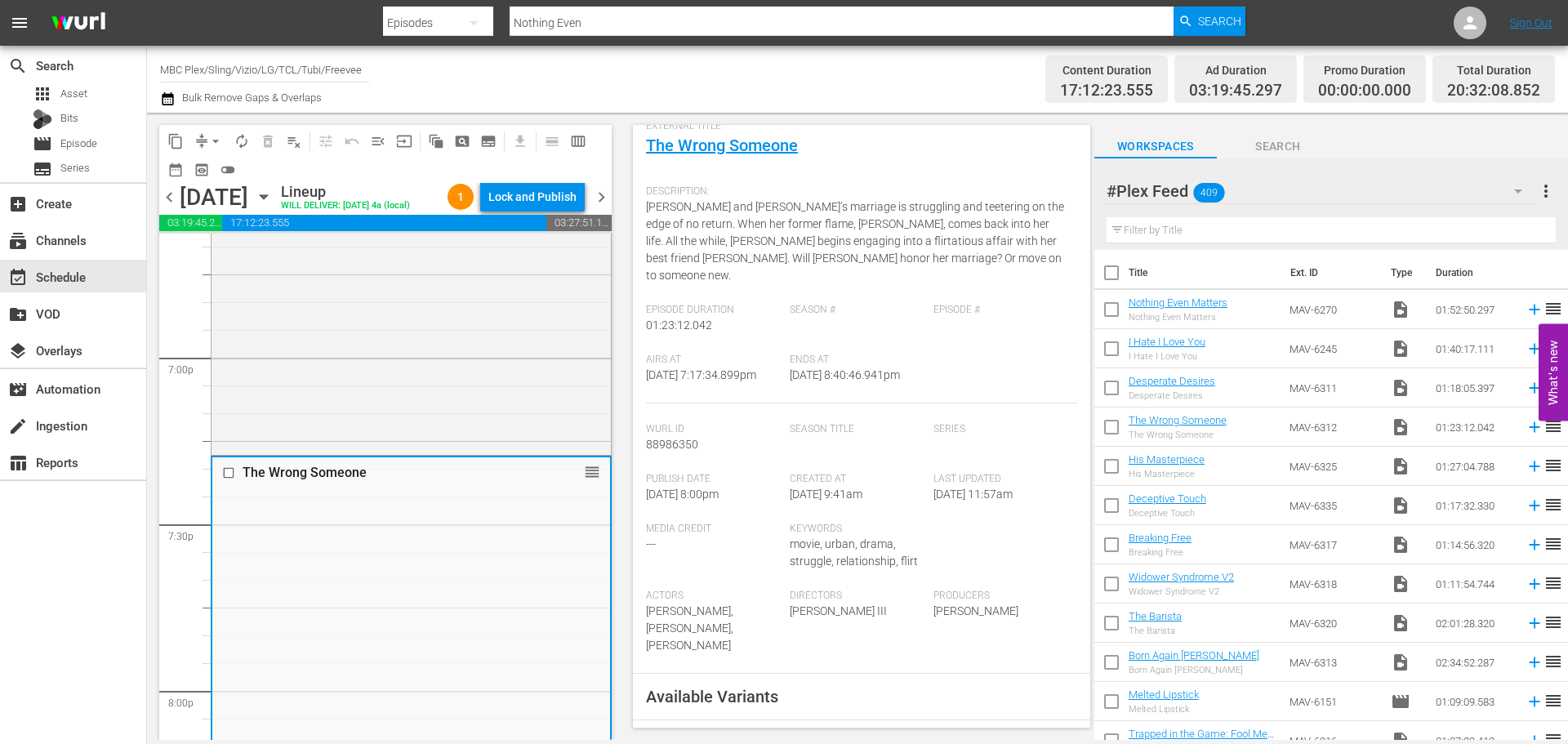
scroll to position [327, 0]
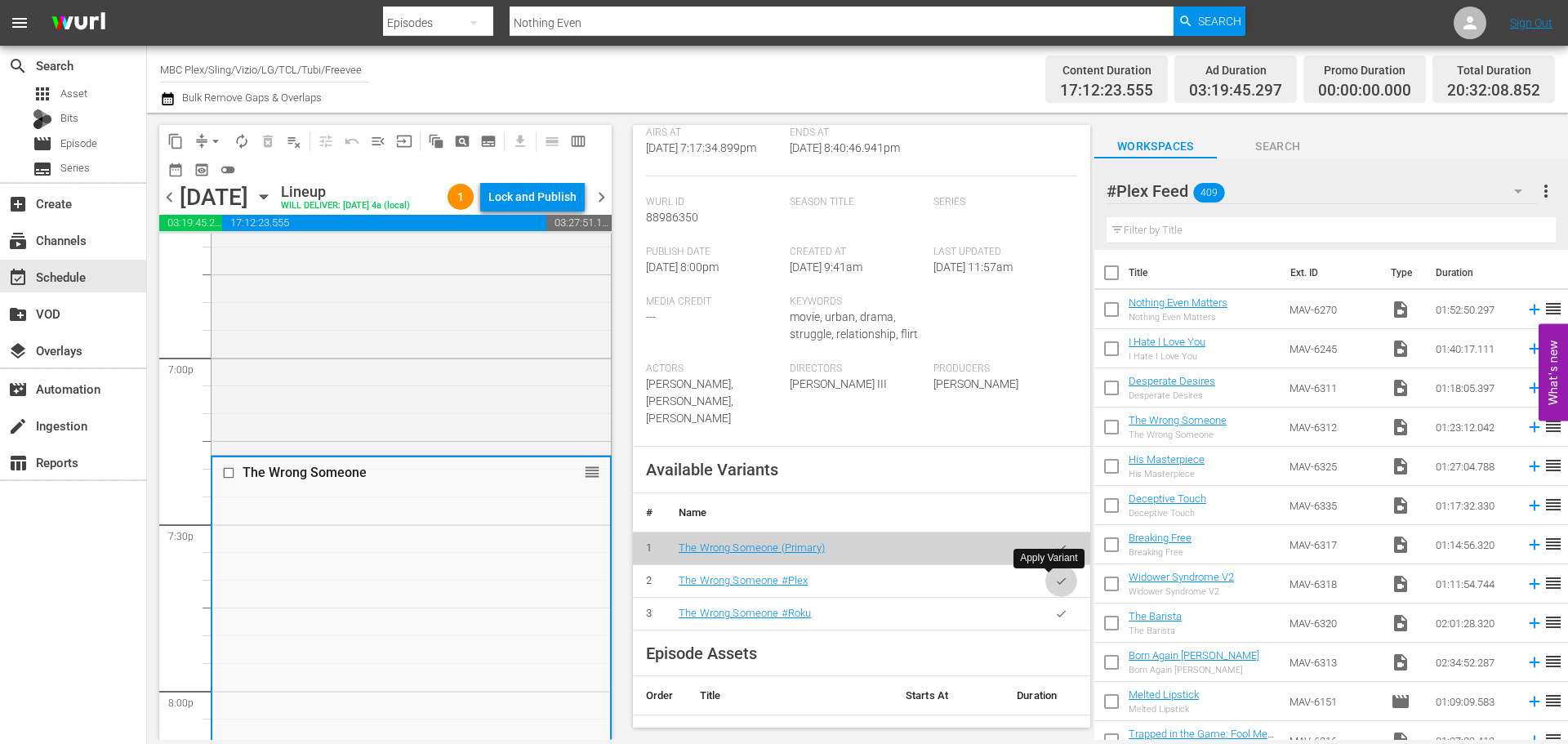
click at [1055, 580] on icon "button" at bounding box center [1061, 581] width 13 height 13
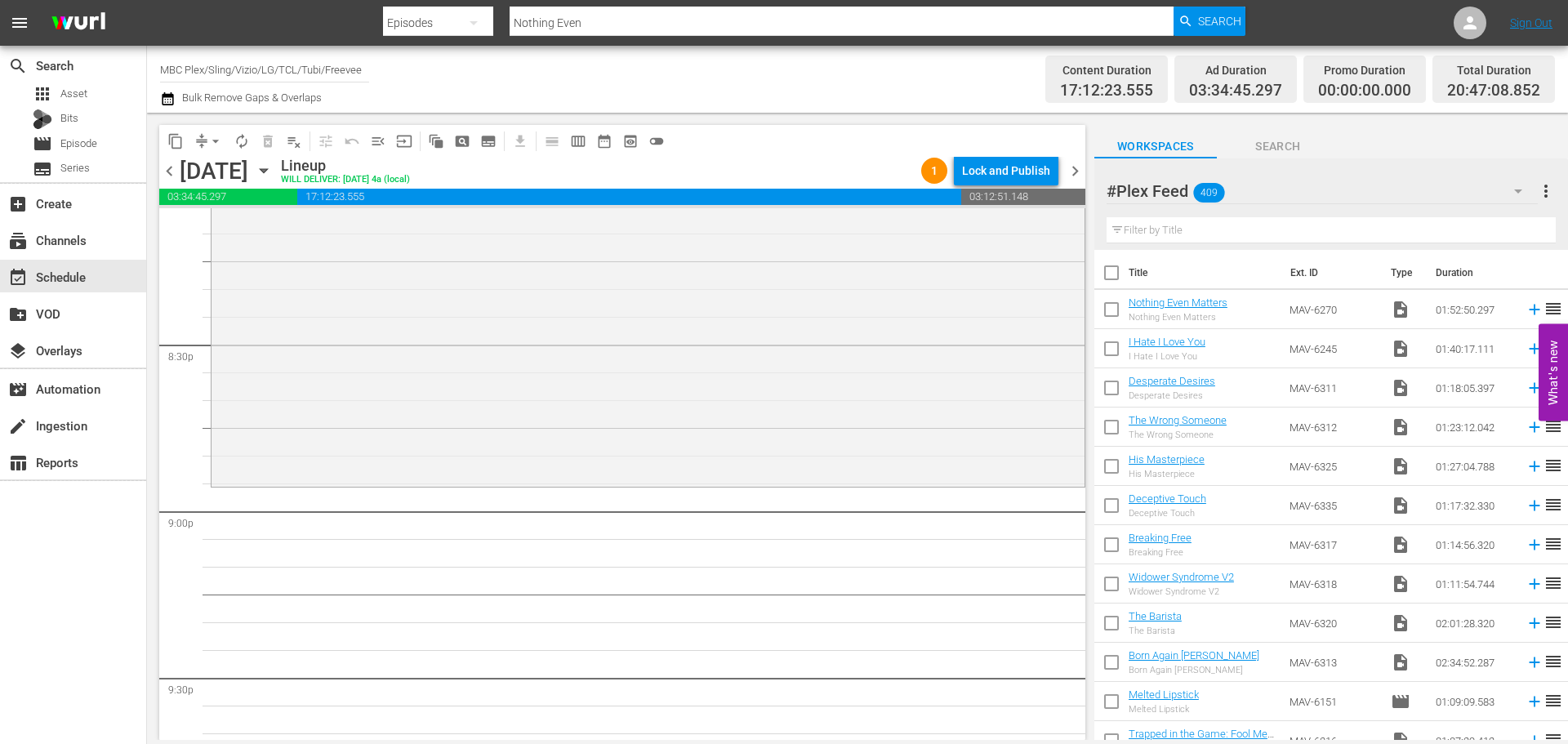
scroll to position [6700, 0]
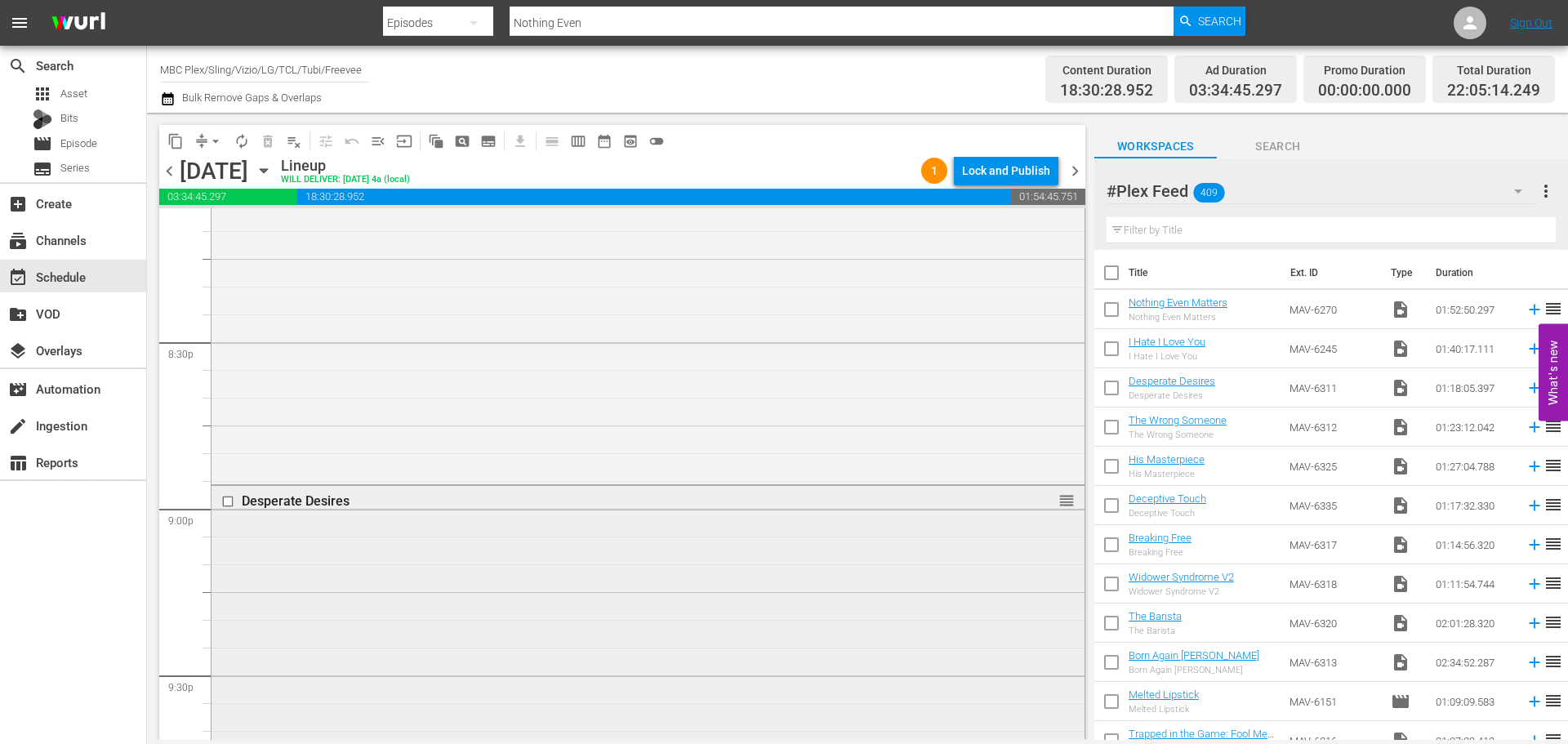
click at [531, 554] on div "Desperate Desires reorder" at bounding box center [648, 700] width 873 height 429
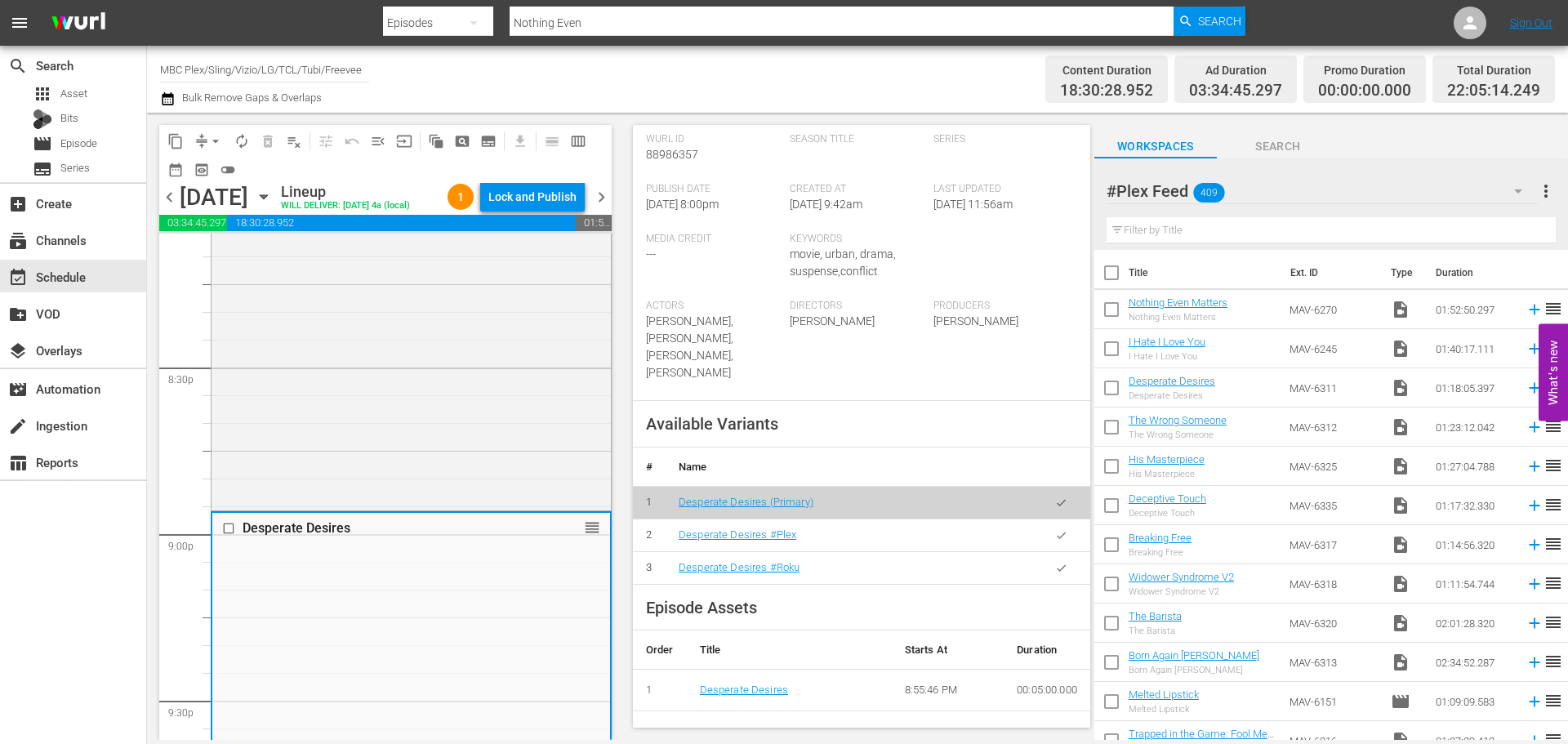
scroll to position [409, 0]
click at [1055, 527] on icon "button" at bounding box center [1061, 533] width 13 height 13
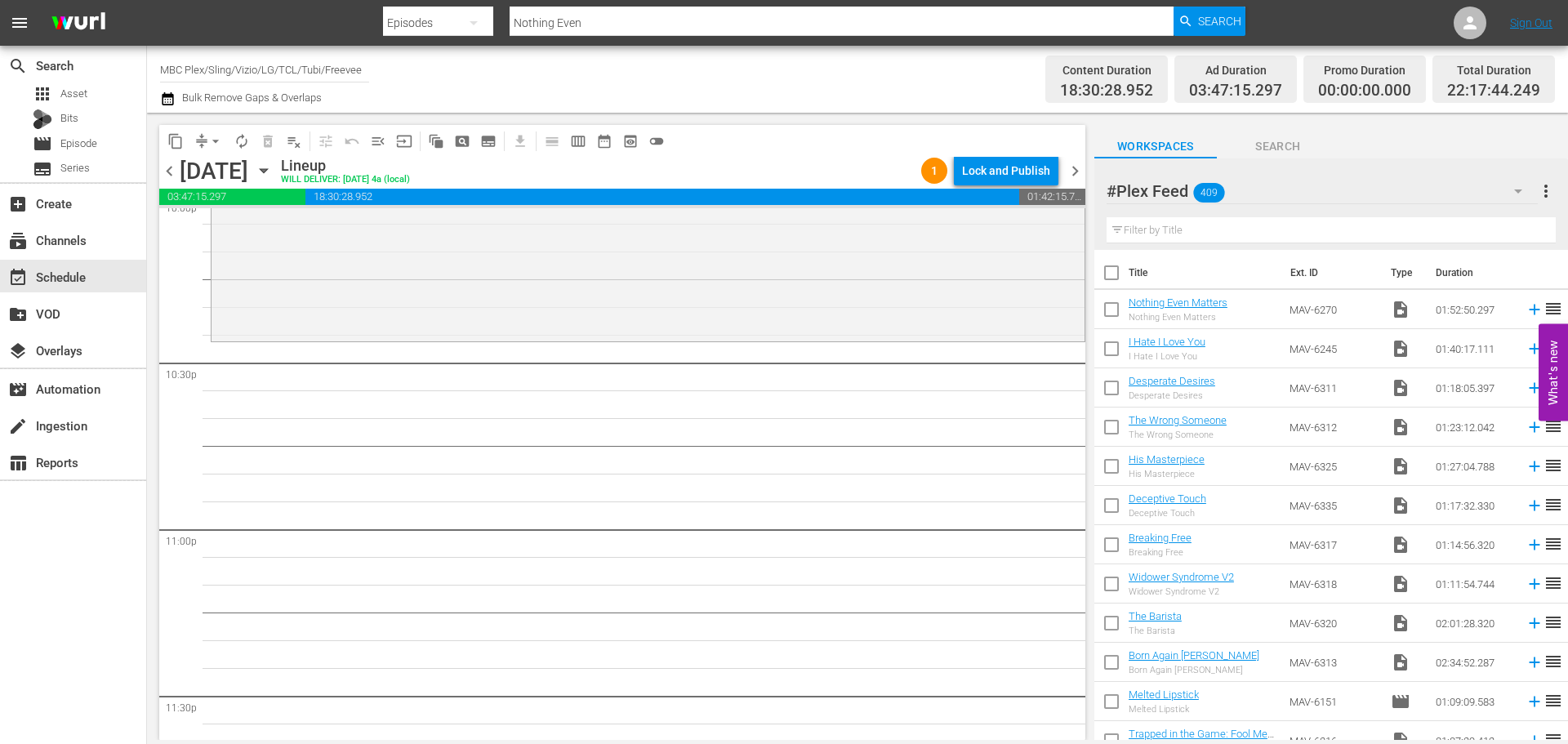
scroll to position [7353, 0]
click at [1253, 233] on input "text" at bounding box center [1331, 230] width 449 height 26
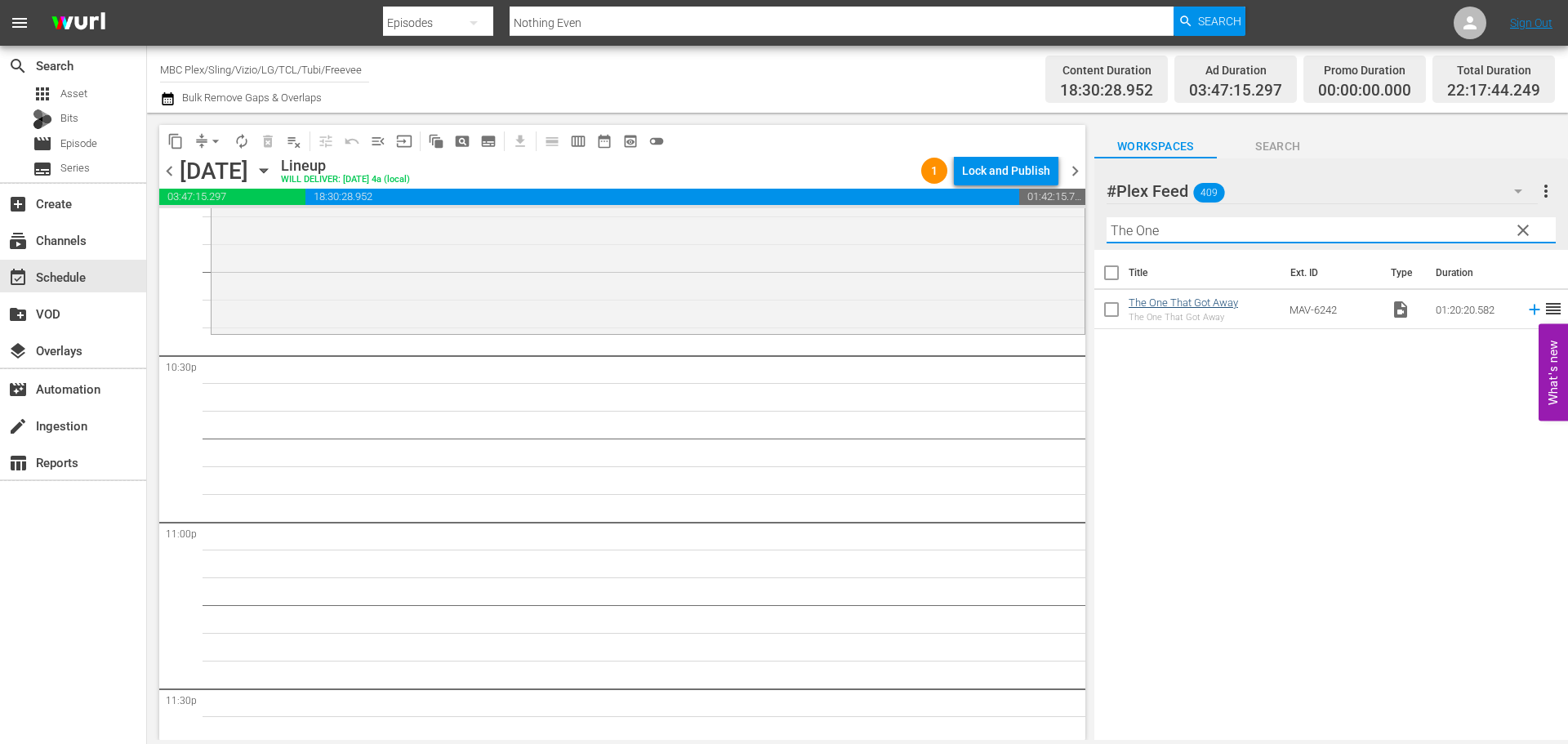
type input "The One"
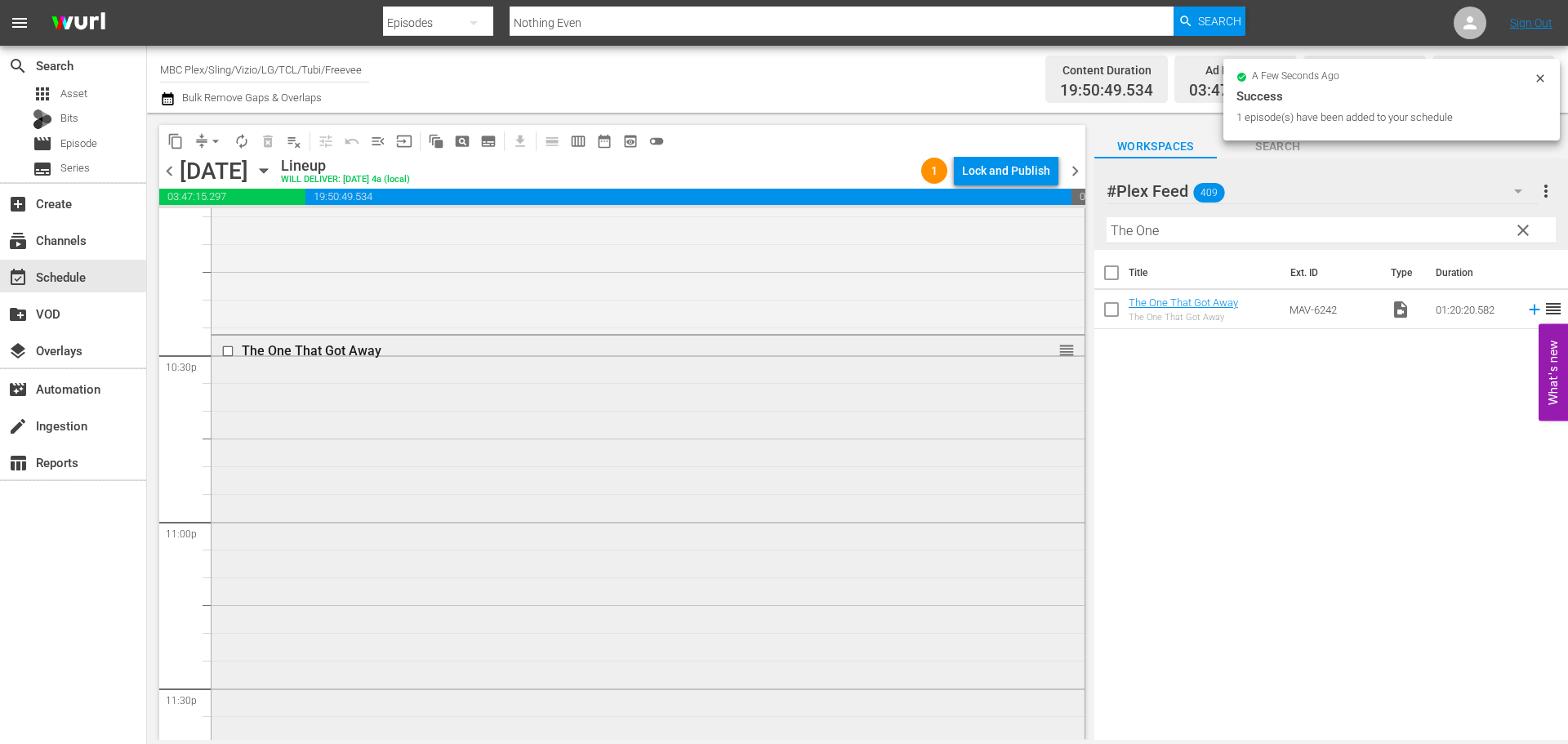
click at [709, 437] on div "The One That Got Away reorder" at bounding box center [648, 557] width 873 height 442
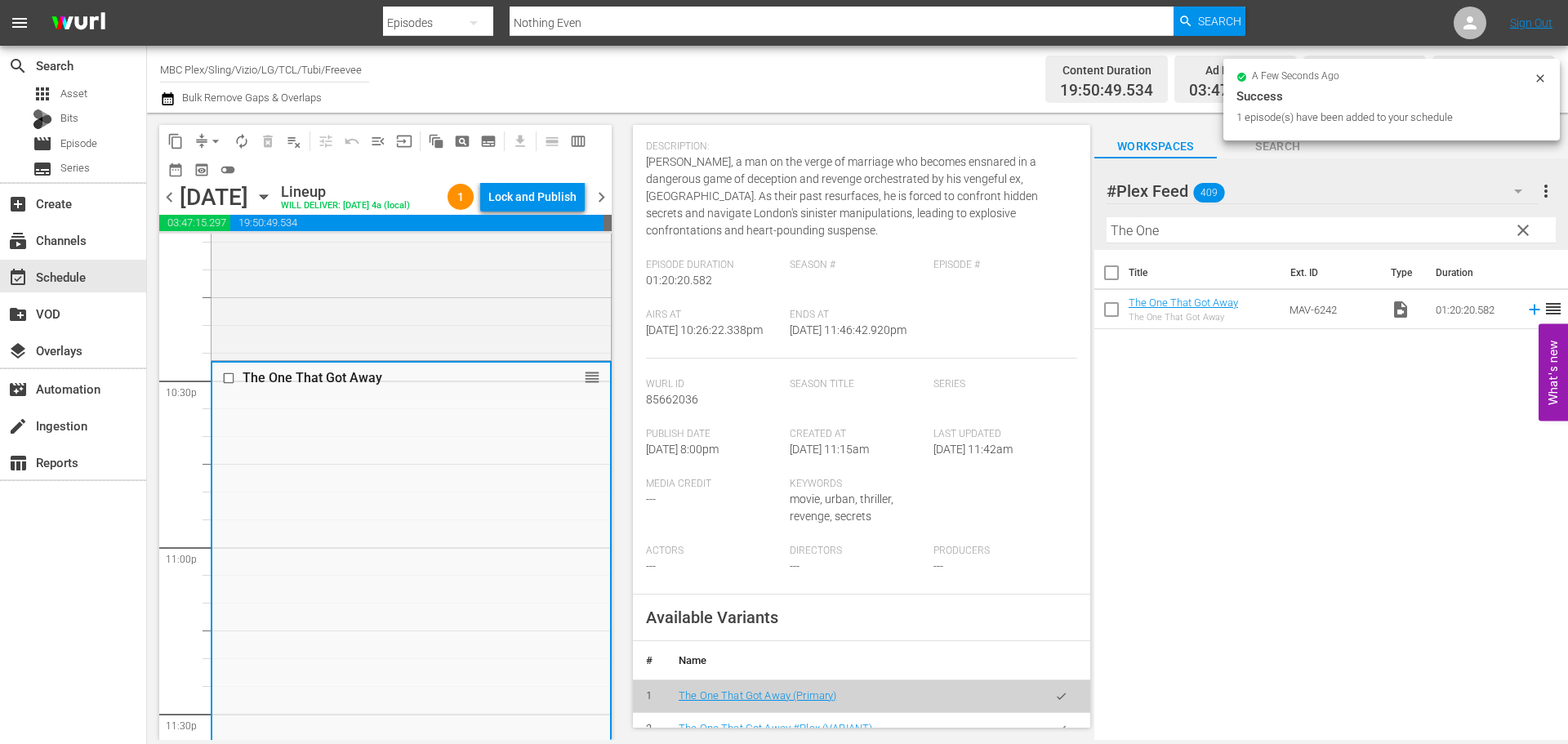
scroll to position [490, 0]
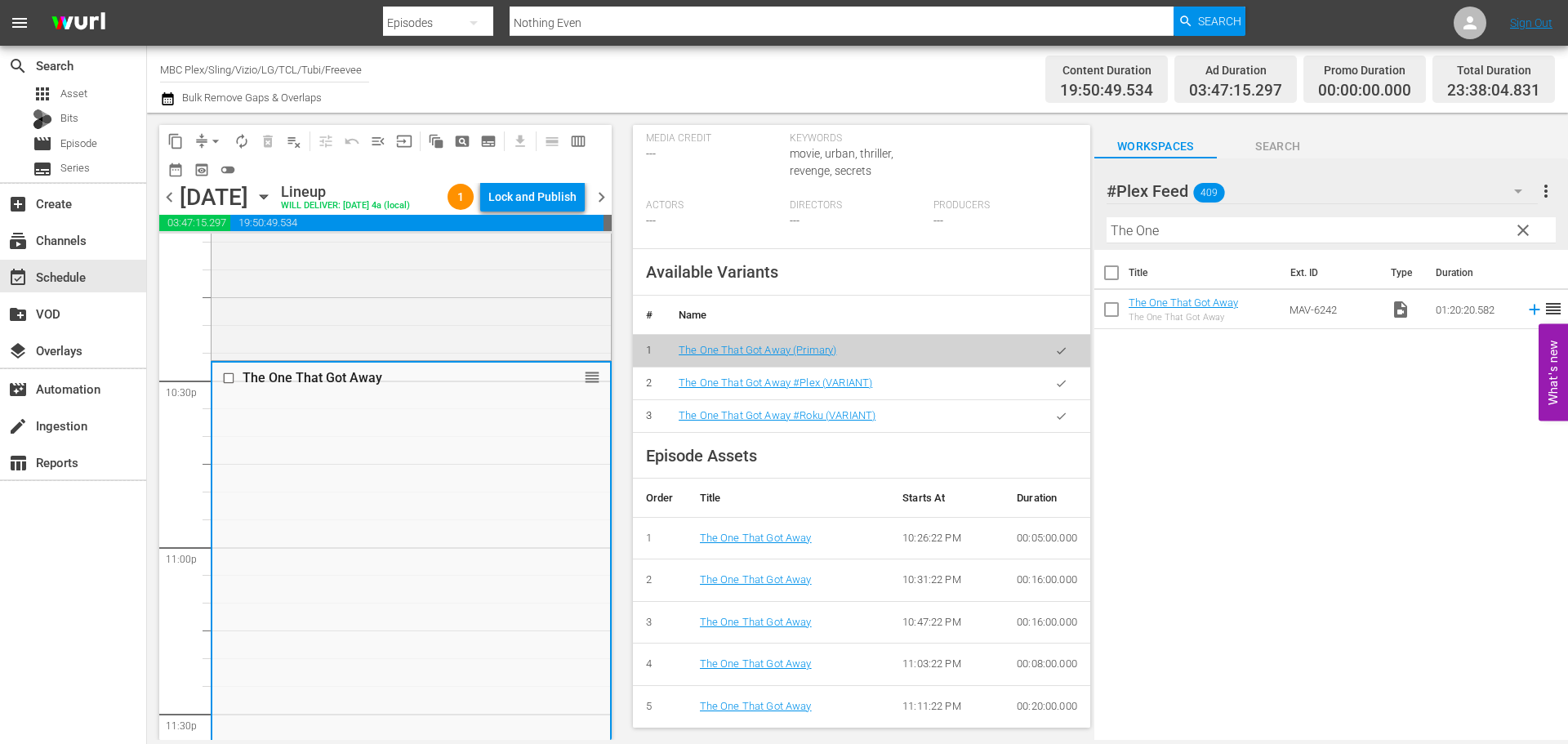
click at [1045, 394] on button "button" at bounding box center [1061, 383] width 32 height 32
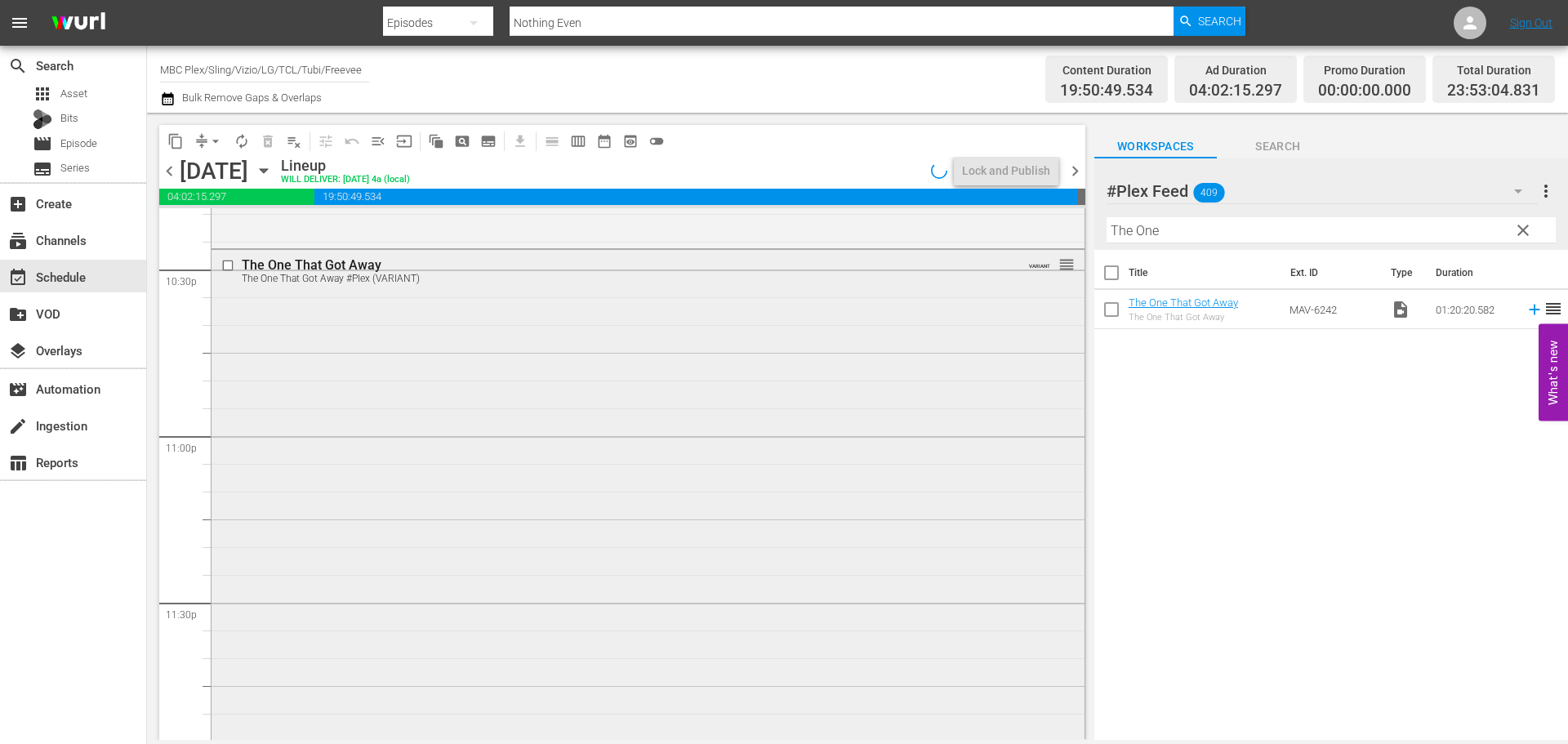
scroll to position [7478, 0]
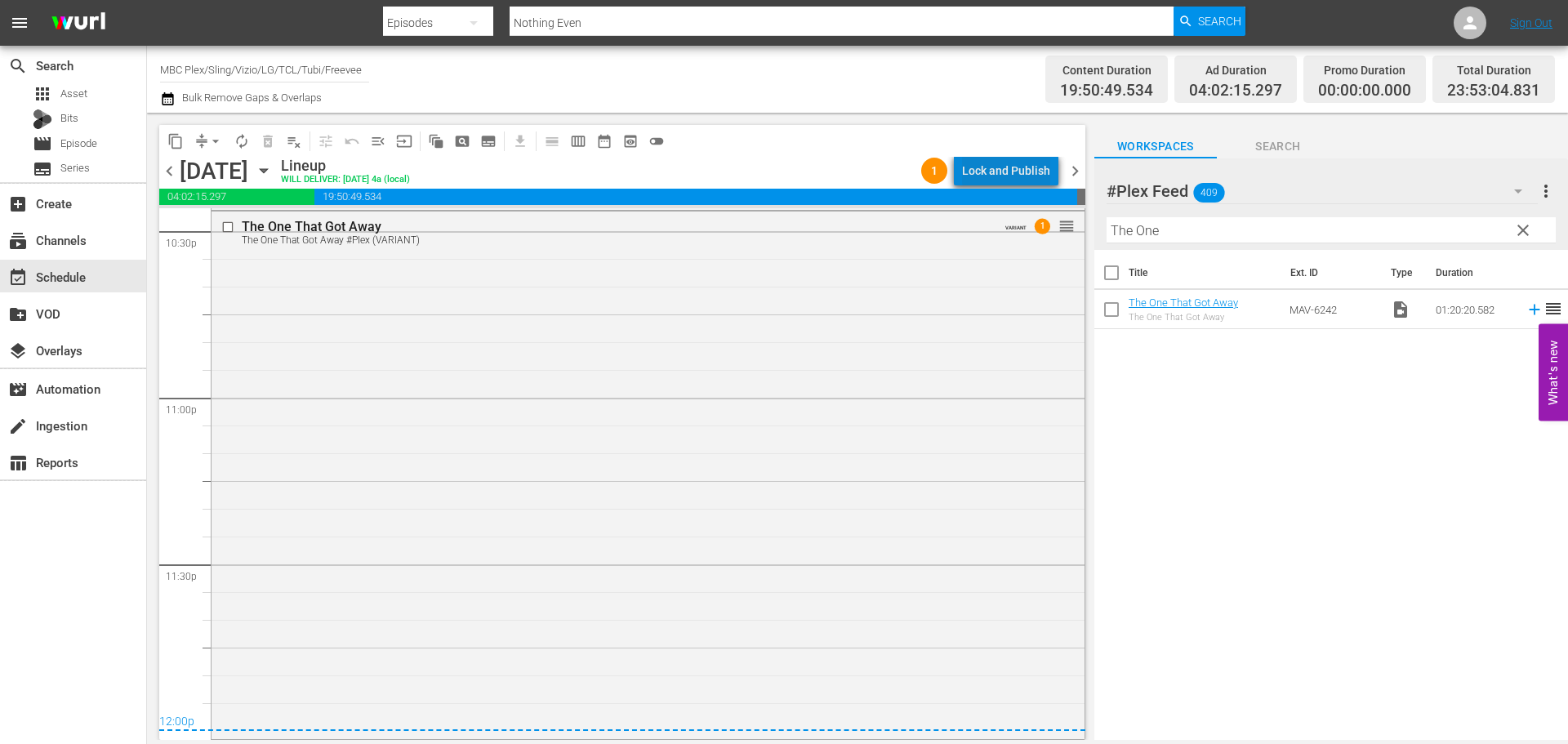
click at [1023, 180] on div "Lock and Publish" at bounding box center [1005, 170] width 88 height 29
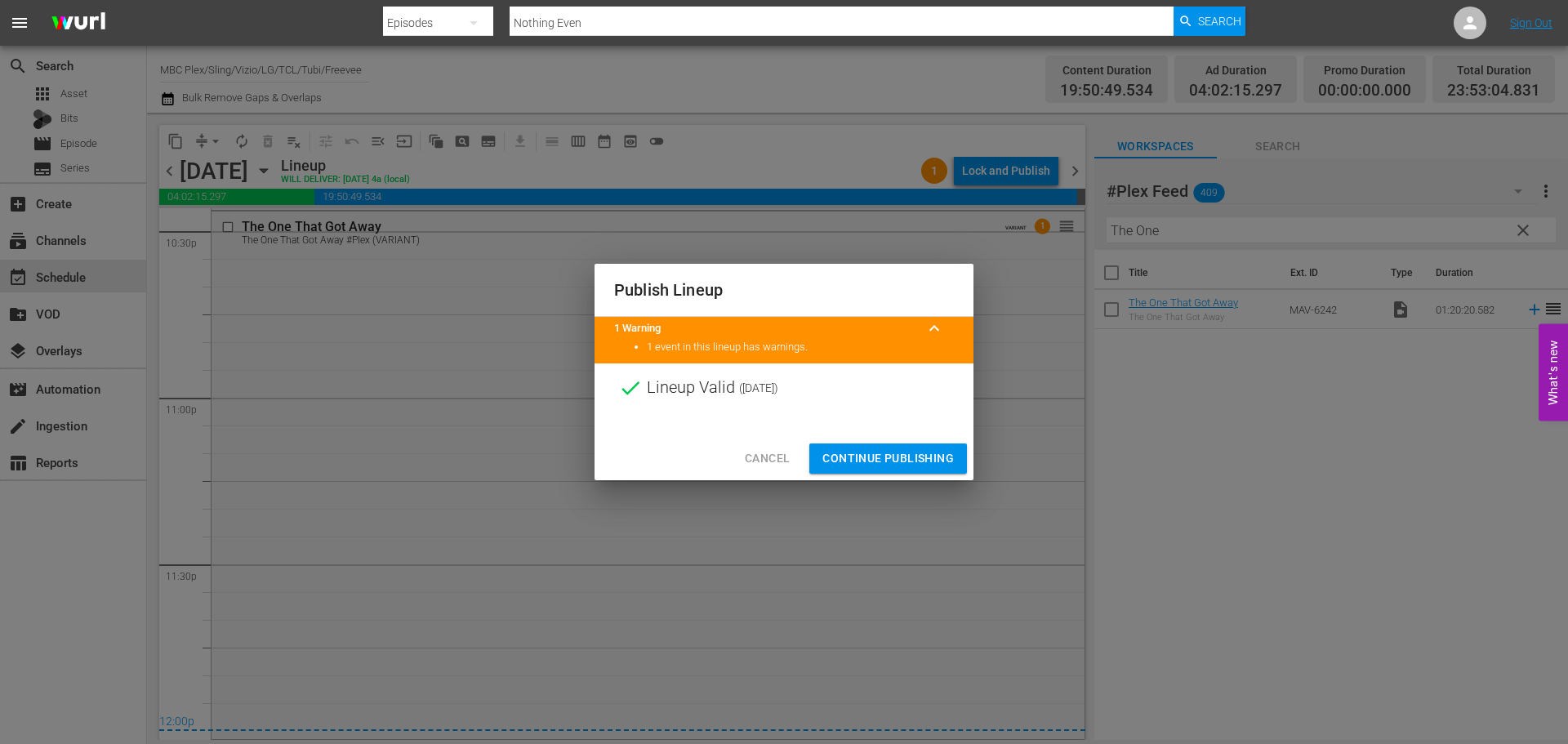
click at [935, 460] on span "Continue Publishing" at bounding box center [888, 458] width 131 height 20
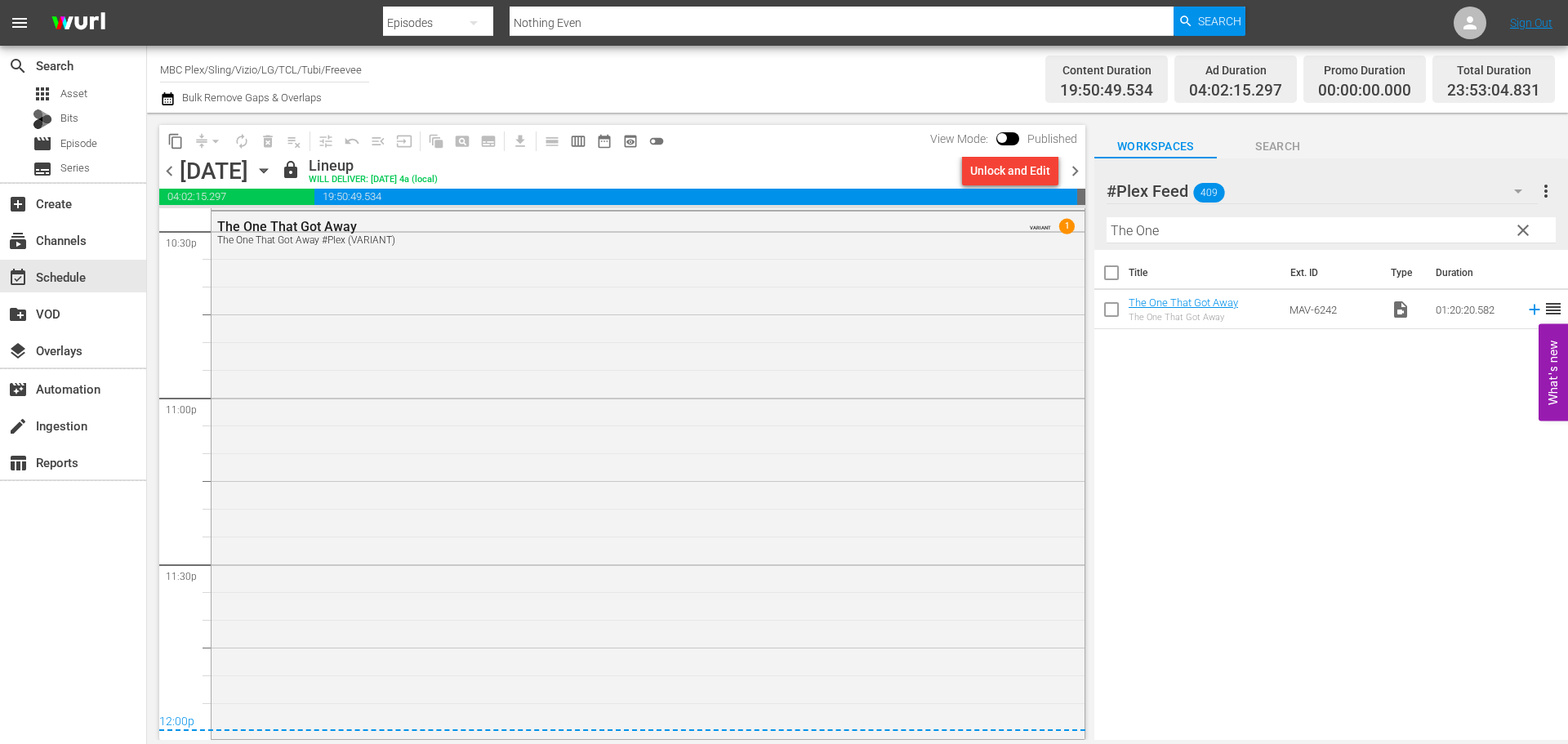
click at [1077, 177] on span "chevron_right" at bounding box center [1075, 171] width 20 height 20
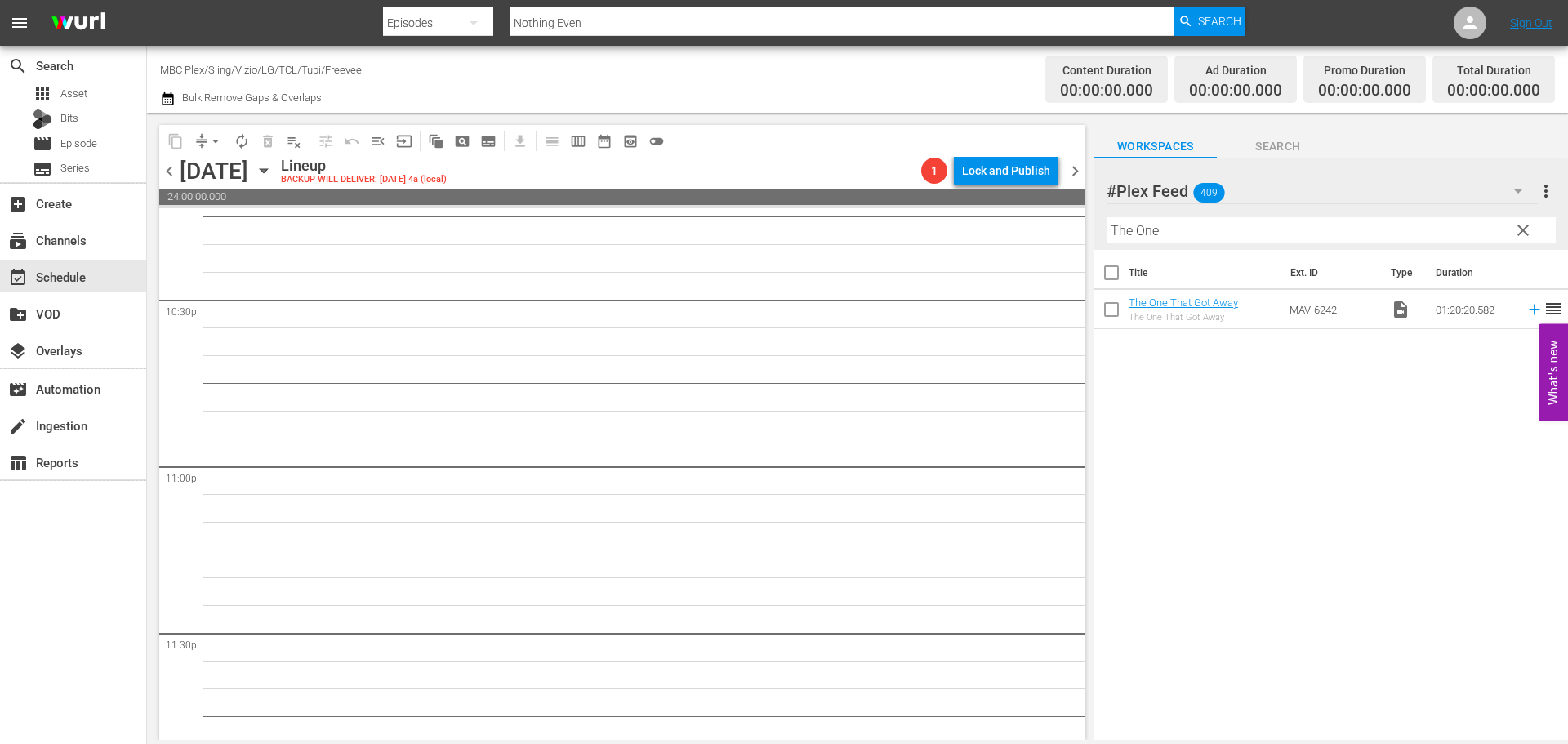
drag, startPoint x: 902, startPoint y: 574, endPoint x: 914, endPoint y: 572, distance: 12.2
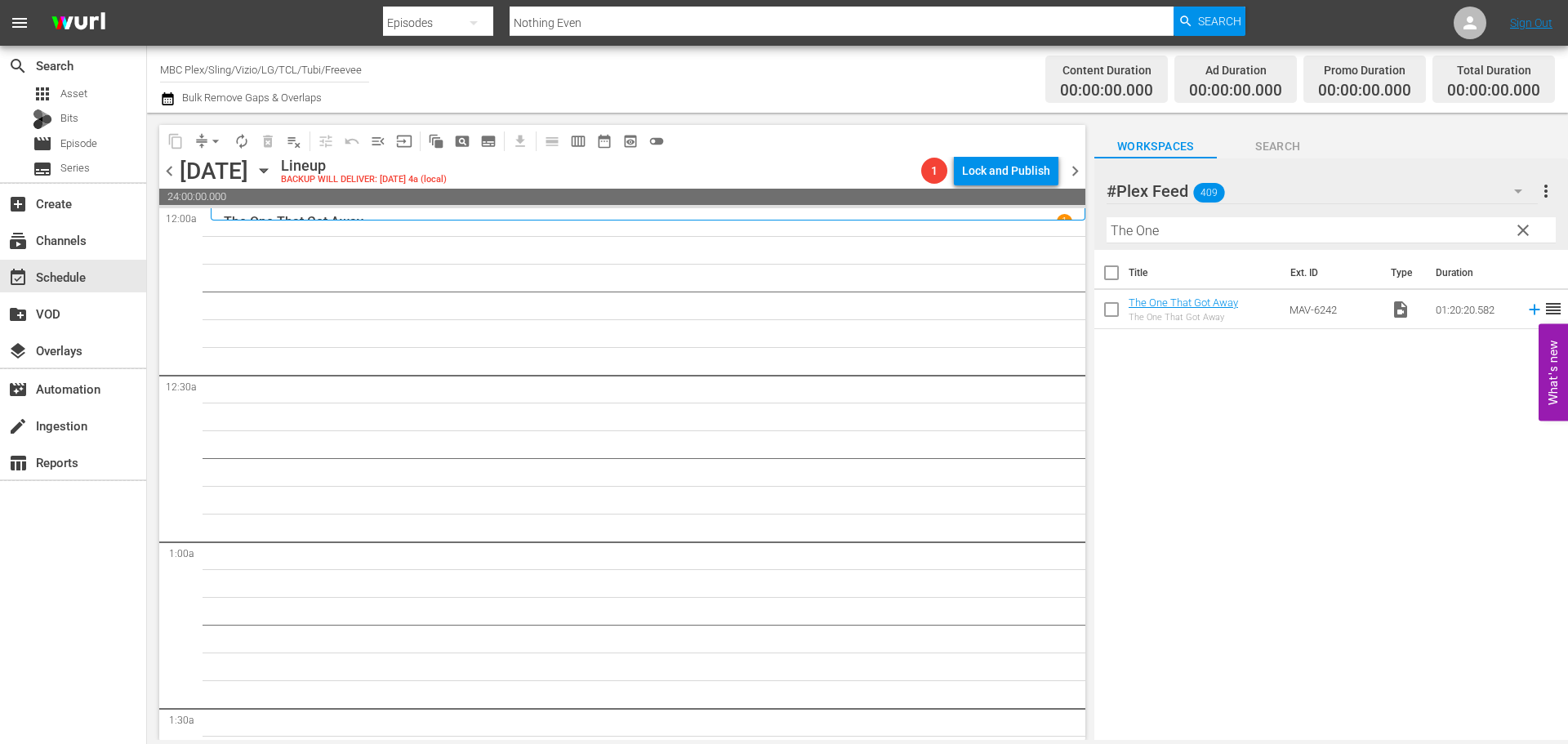
click at [1518, 239] on span "clear" at bounding box center [1523, 230] width 19 height 19
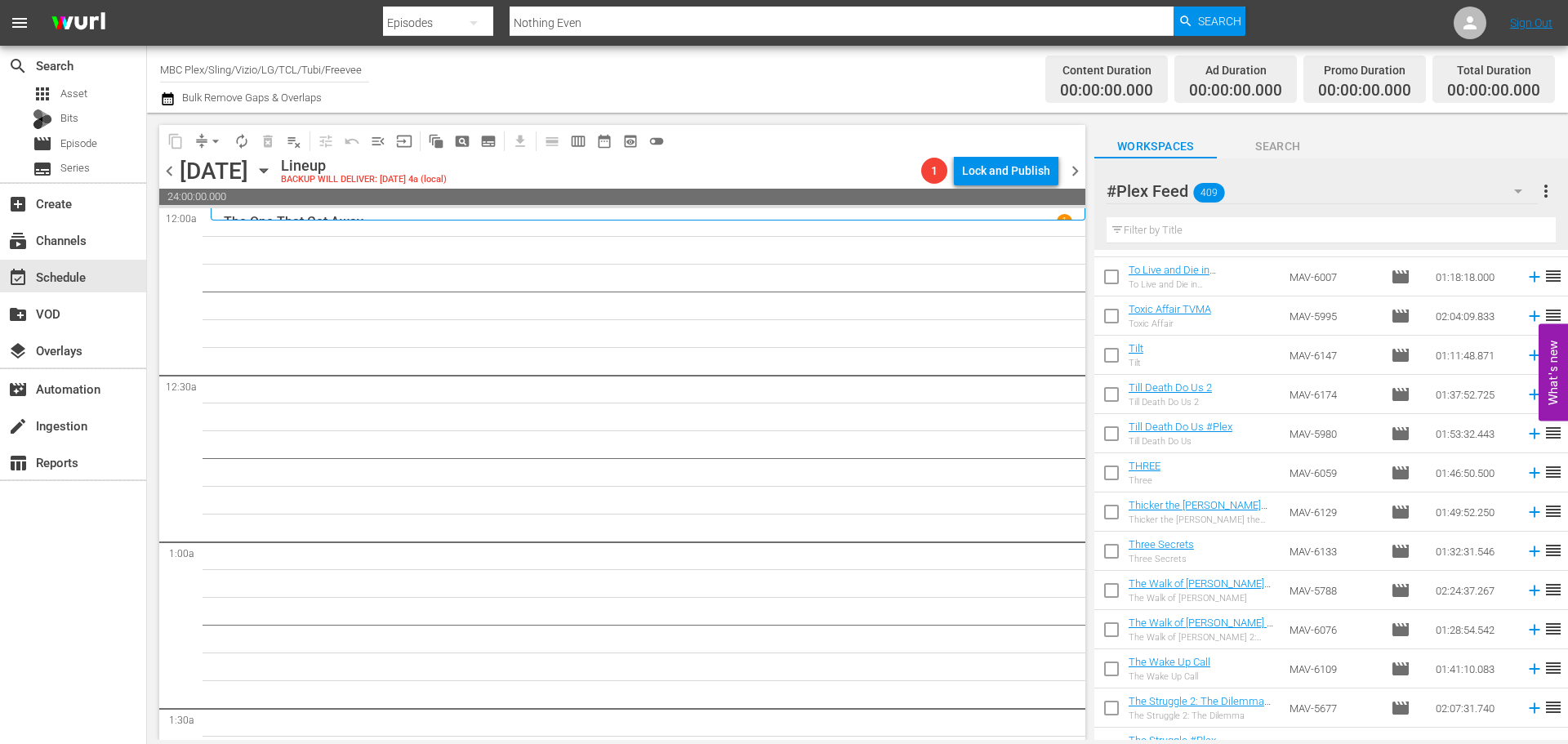
drag, startPoint x: 1352, startPoint y: 445, endPoint x: 1347, endPoint y: 467, distance: 22.6
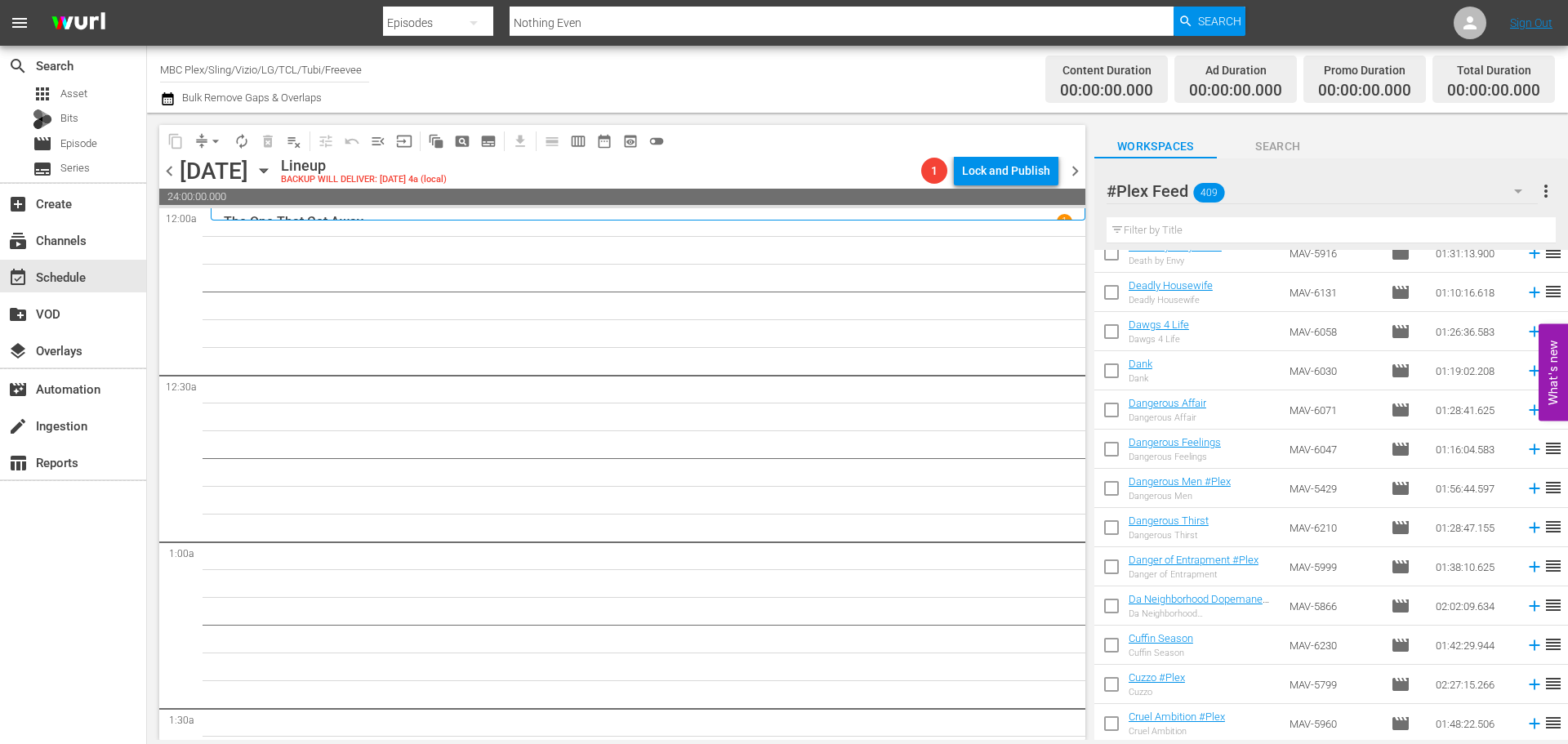
scroll to position [11942, 0]
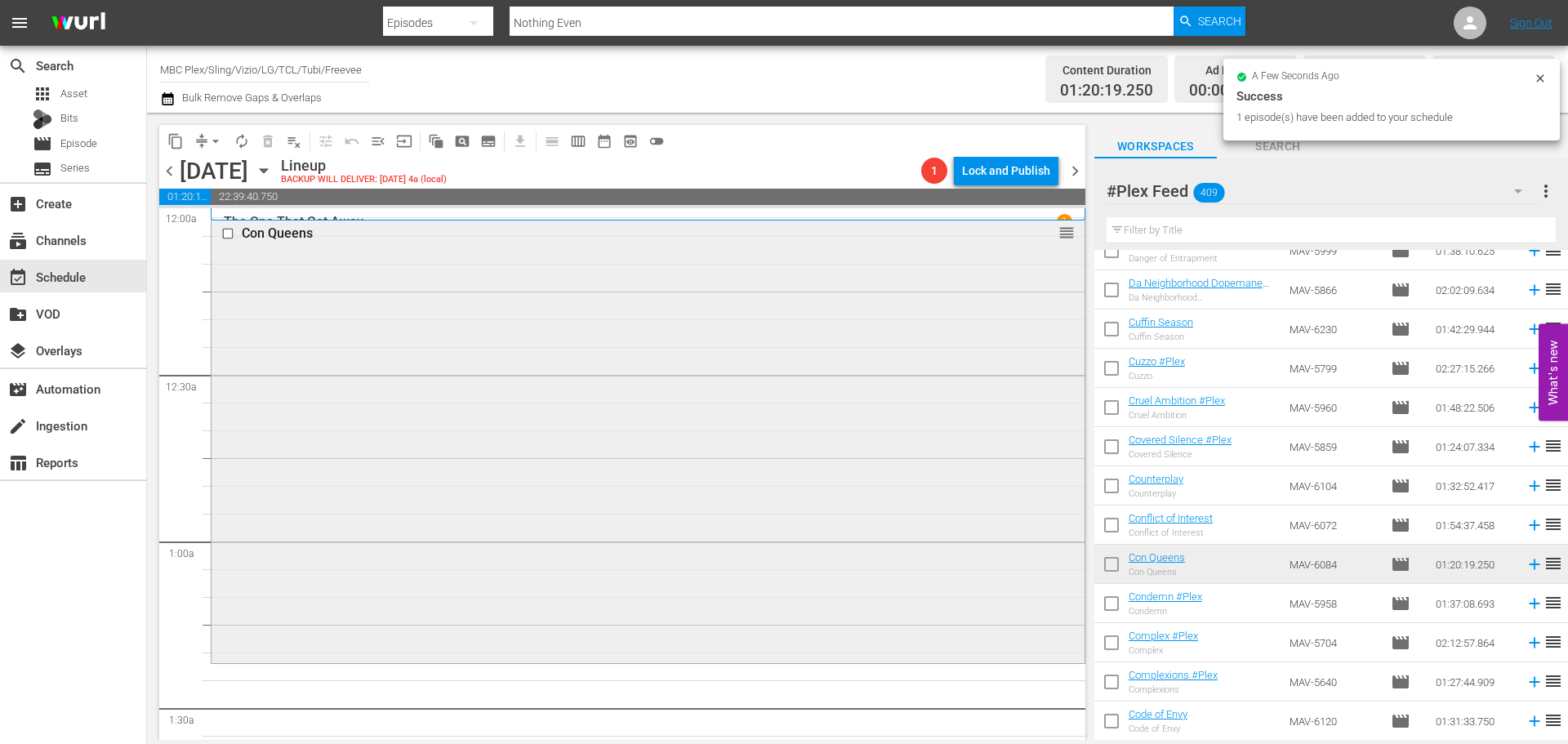
click at [744, 332] on div "Con Queens reorder" at bounding box center [648, 439] width 873 height 442
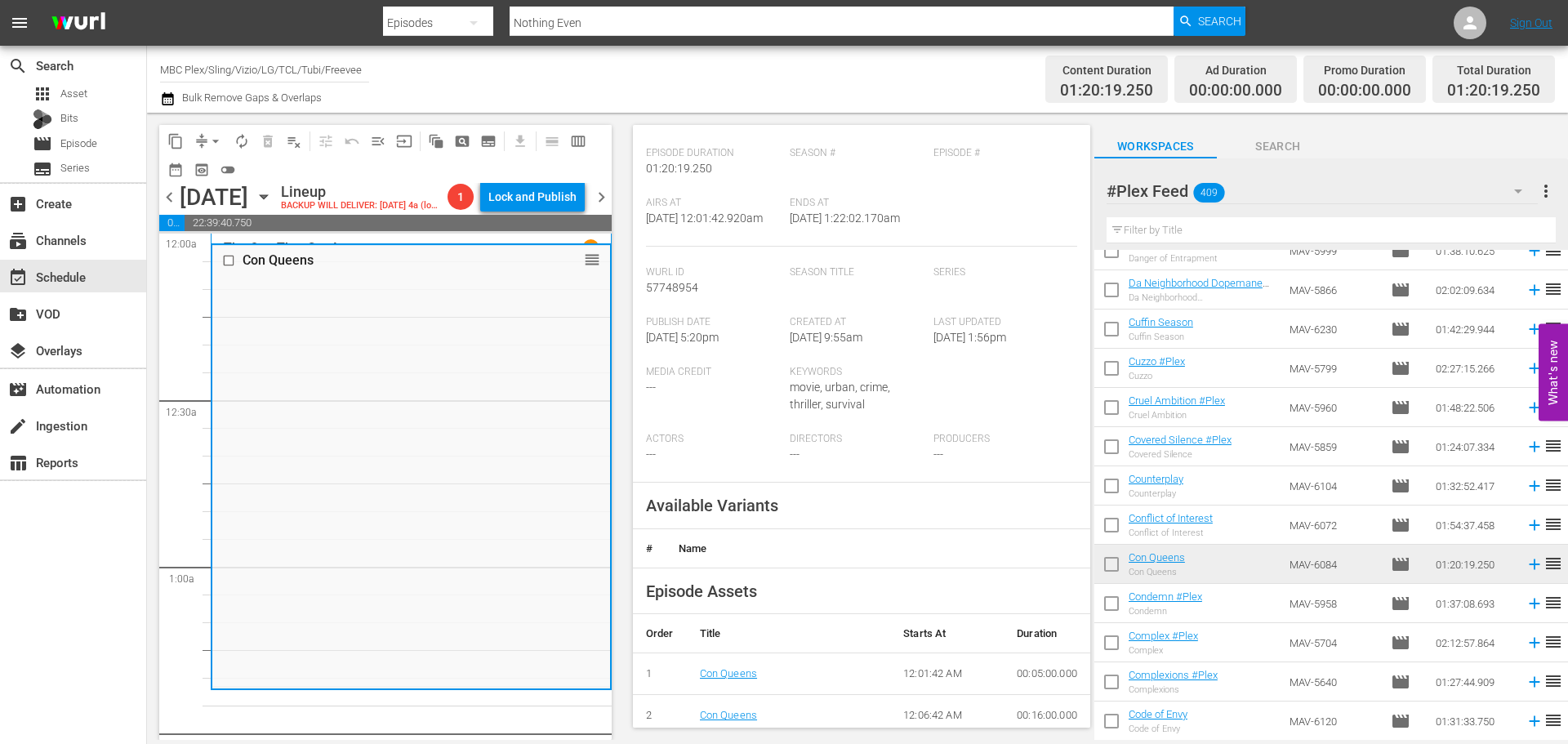
scroll to position [327, 0]
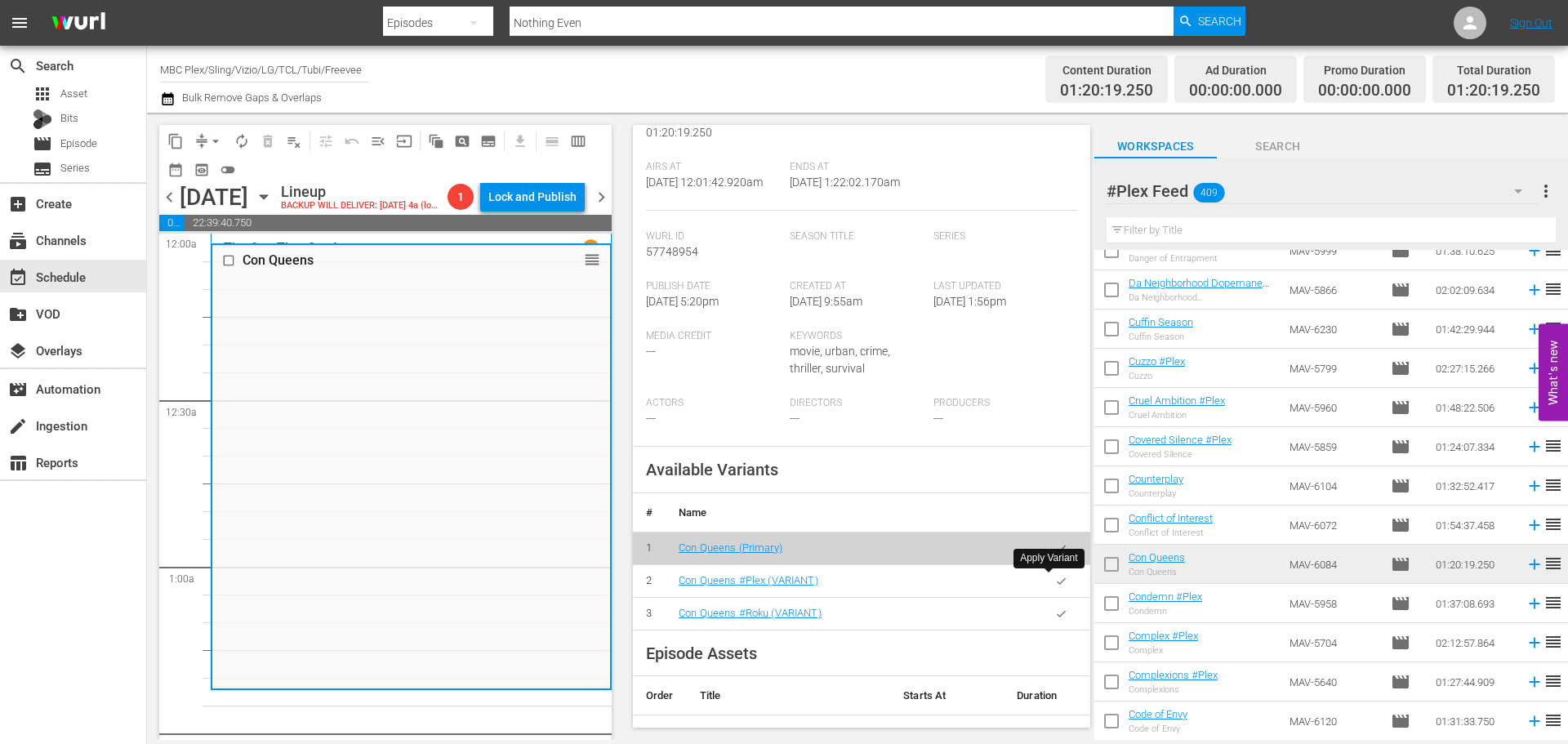
click at [1055, 579] on icon "button" at bounding box center [1061, 581] width 13 height 13
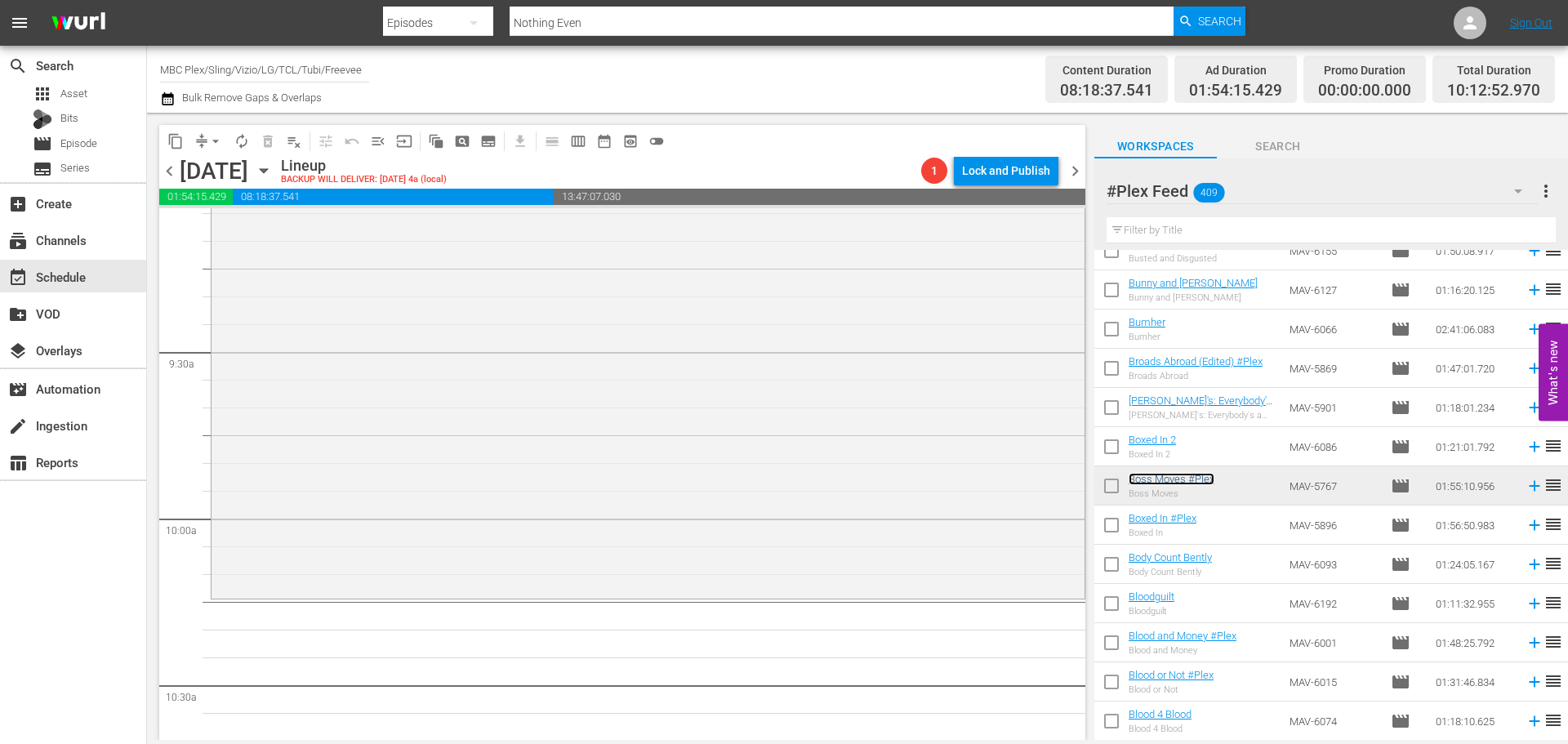
scroll to position [12841, 0]
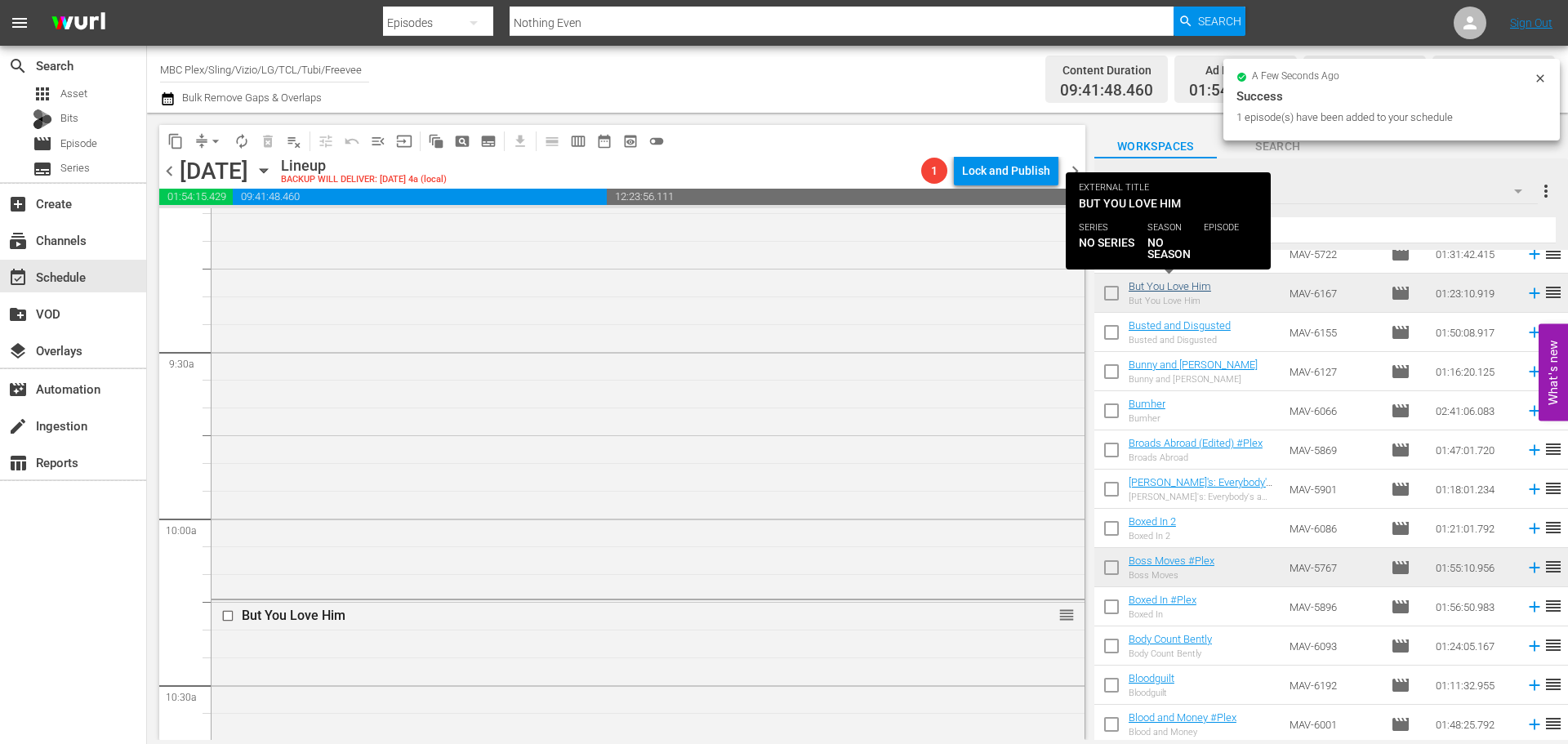
click at [506, 624] on div "But You Love Him" at bounding box center [605, 616] width 776 height 19
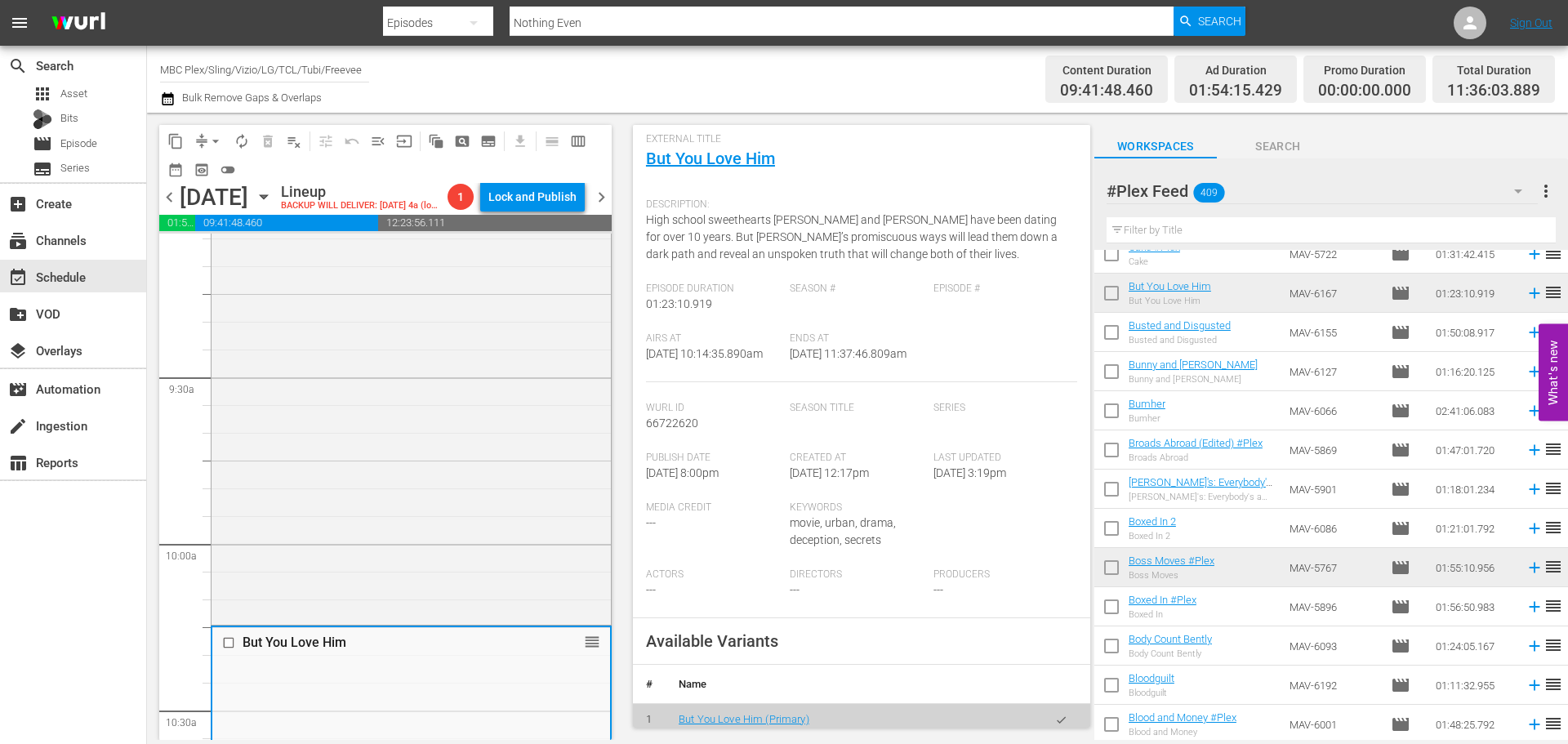
scroll to position [327, 0]
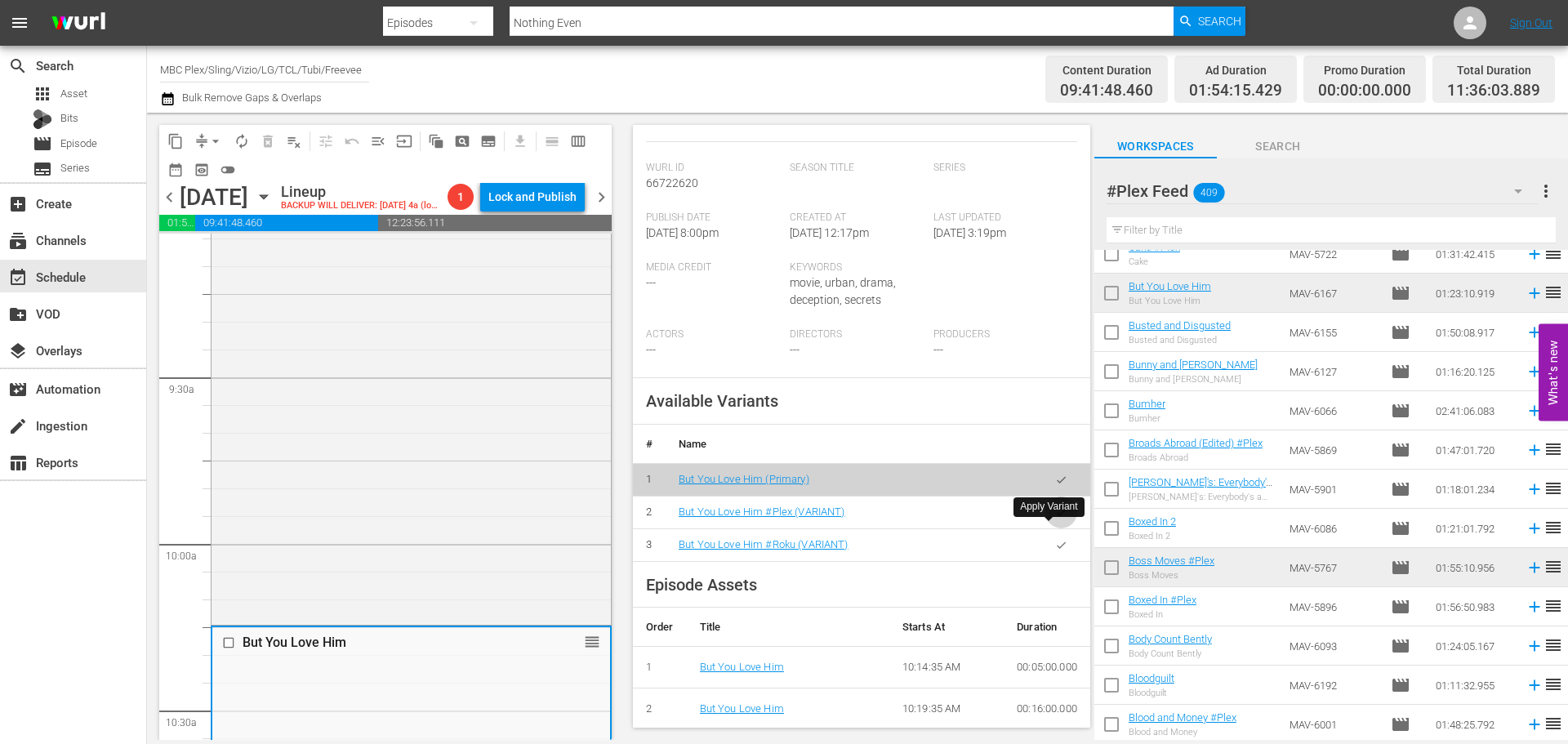
click at [1056, 523] on button "button" at bounding box center [1061, 513] width 32 height 32
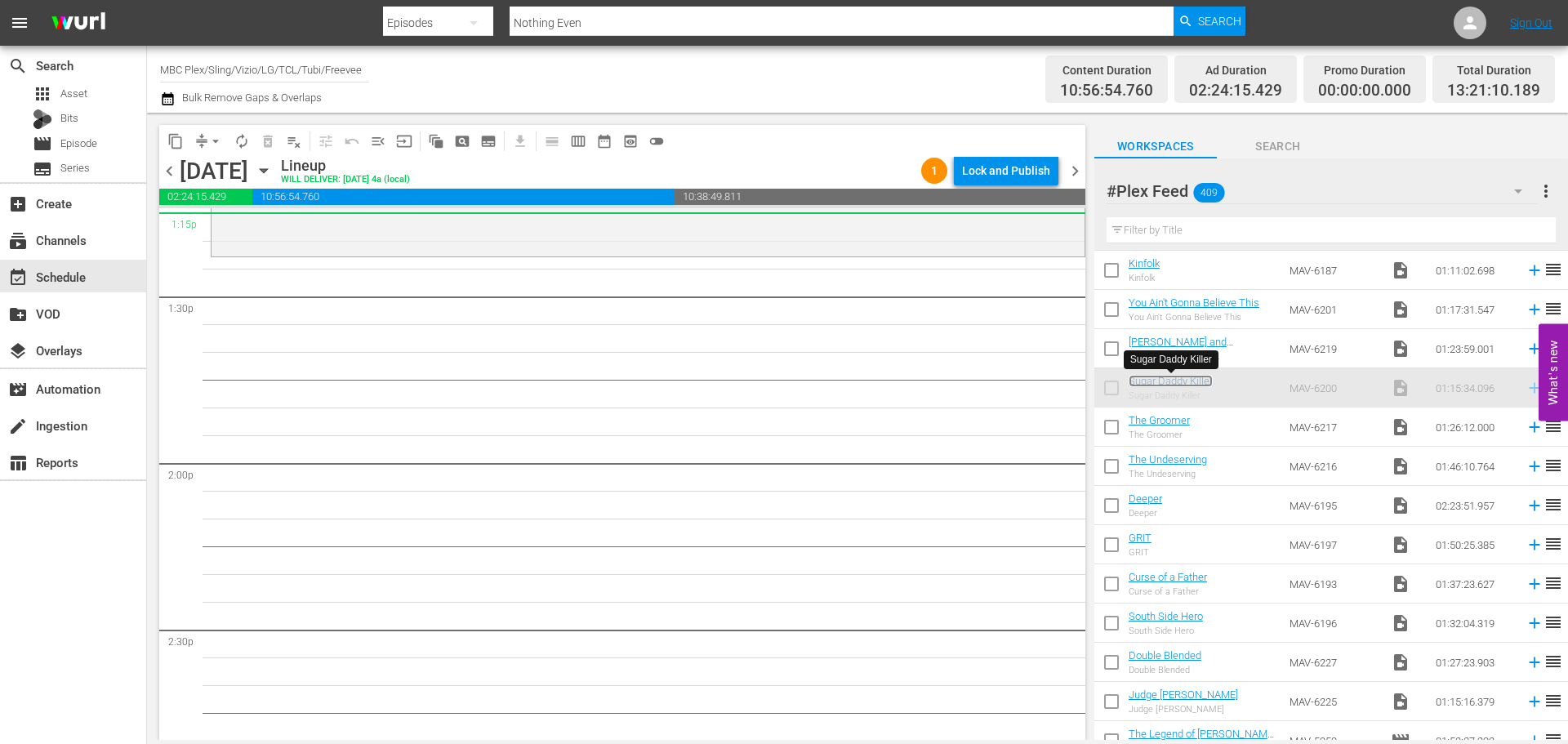
scroll to position [4393, 0]
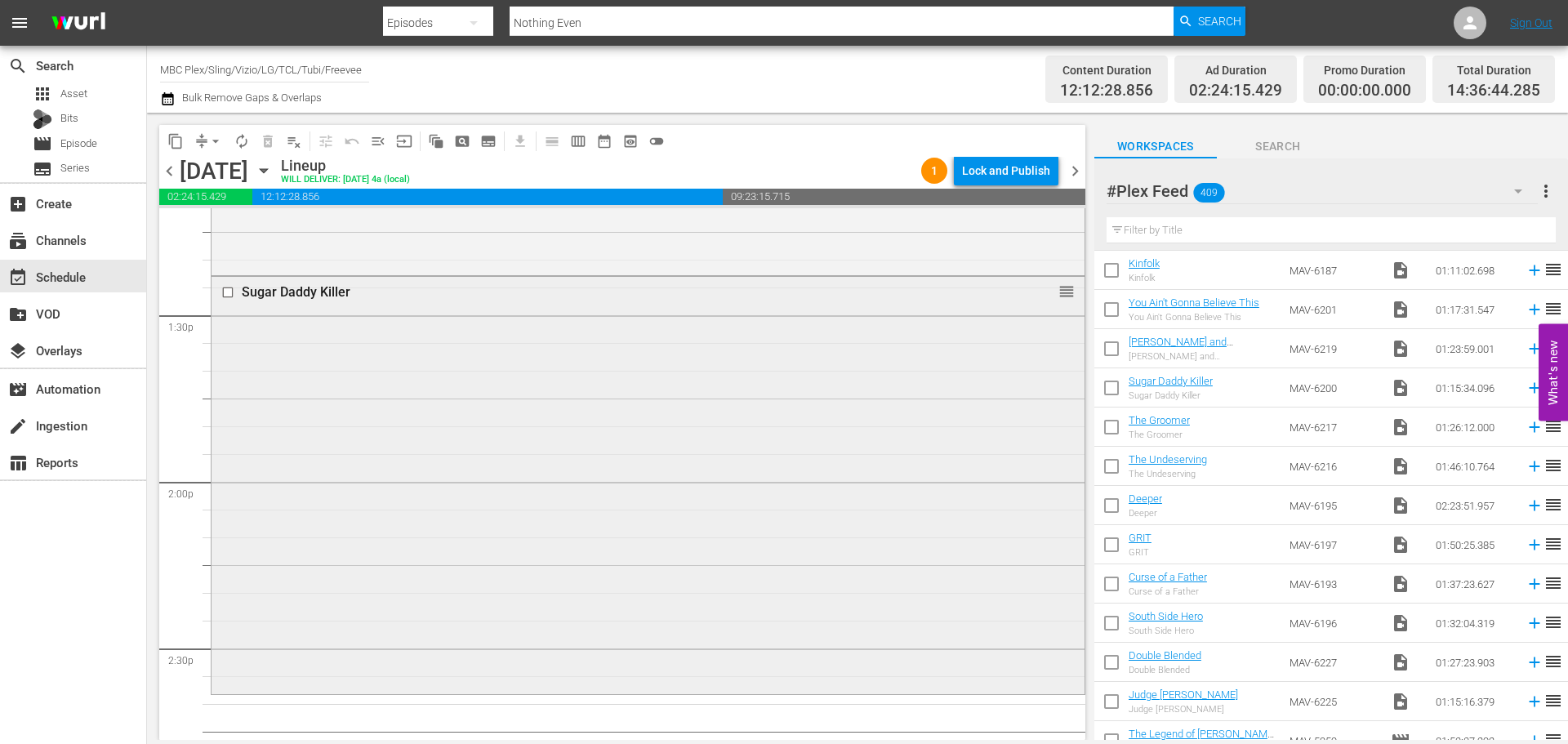
click at [425, 440] on div "Sugar Daddy Killer reorder" at bounding box center [648, 484] width 873 height 415
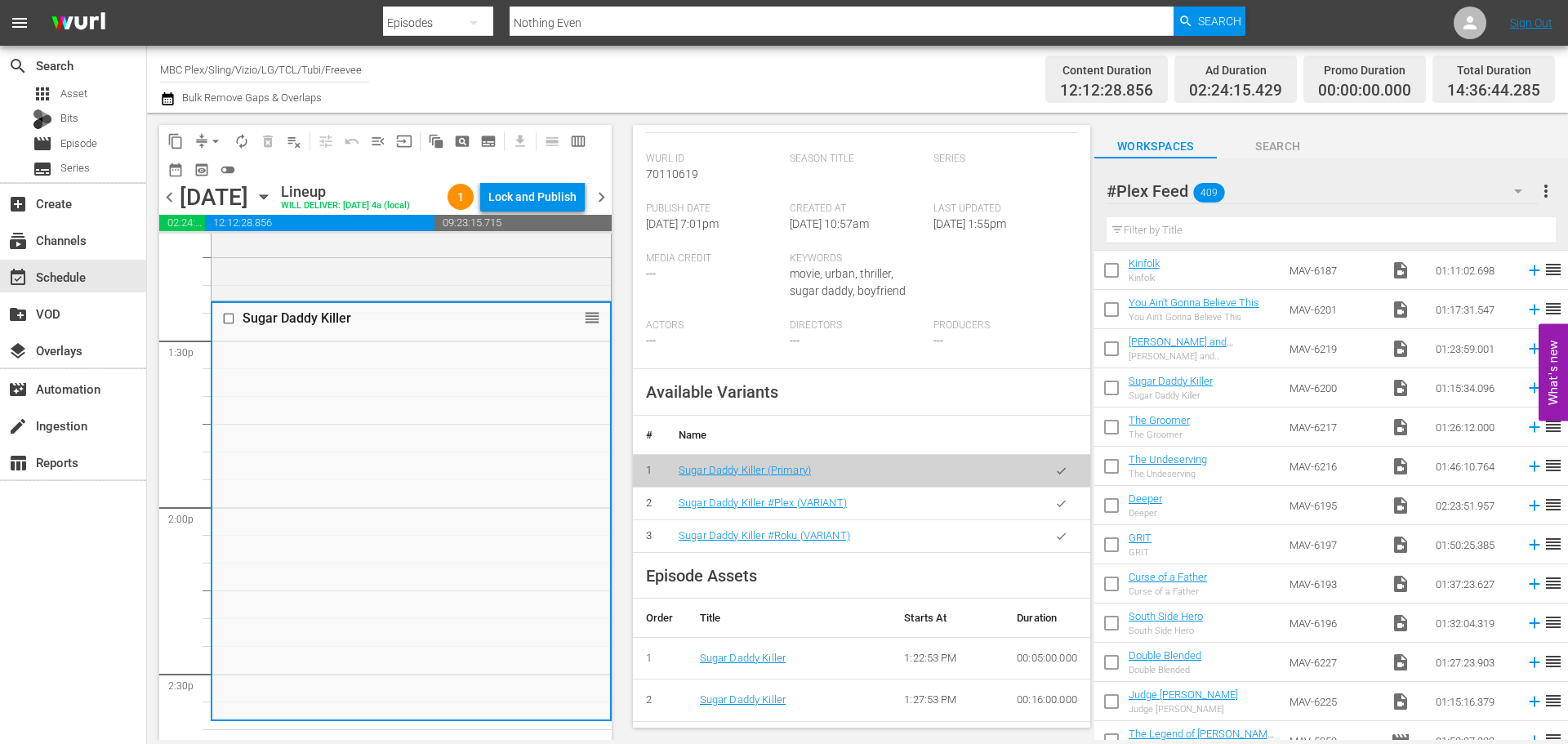
scroll to position [409, 0]
click at [1048, 511] on button "button" at bounding box center [1061, 500] width 32 height 32
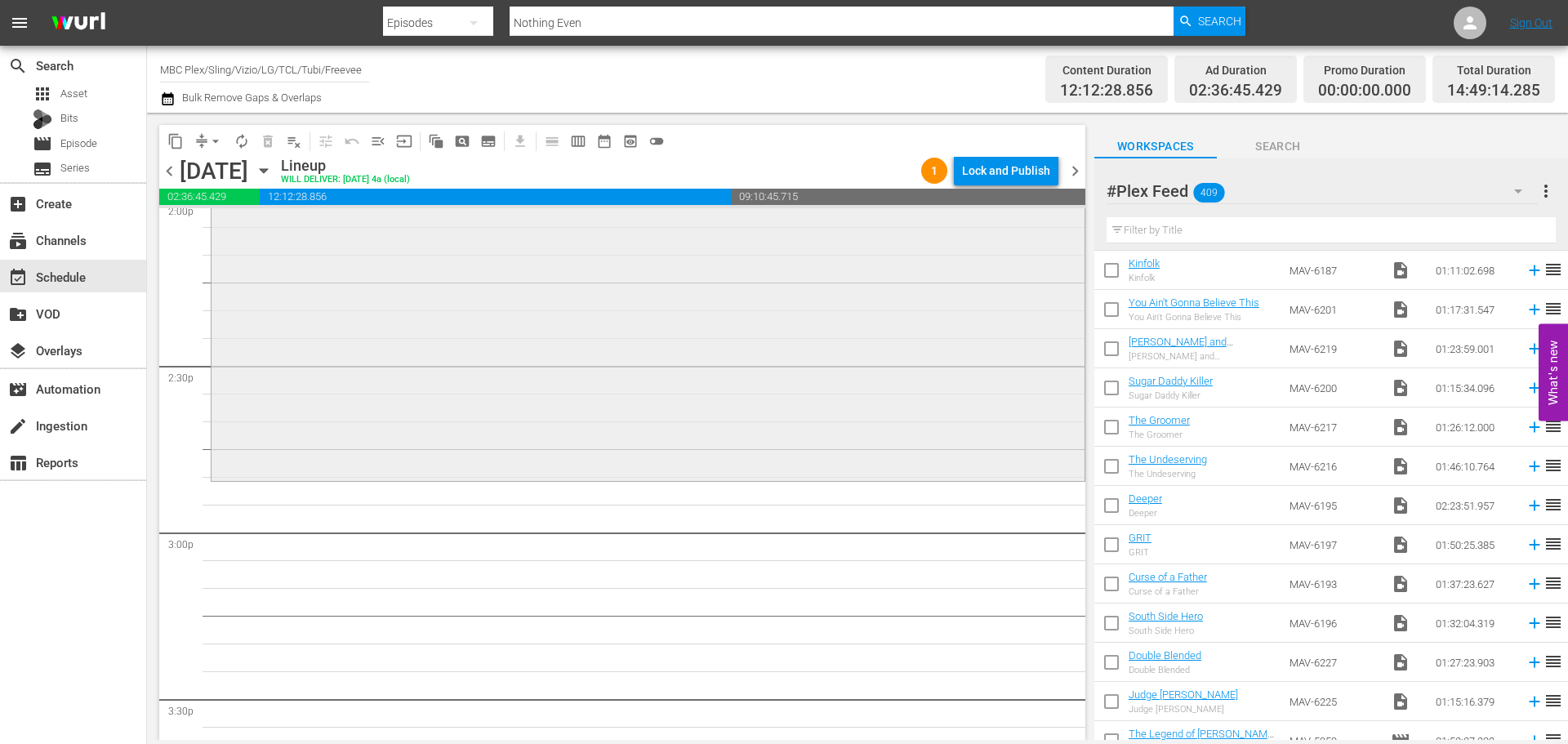
scroll to position [4720, 0]
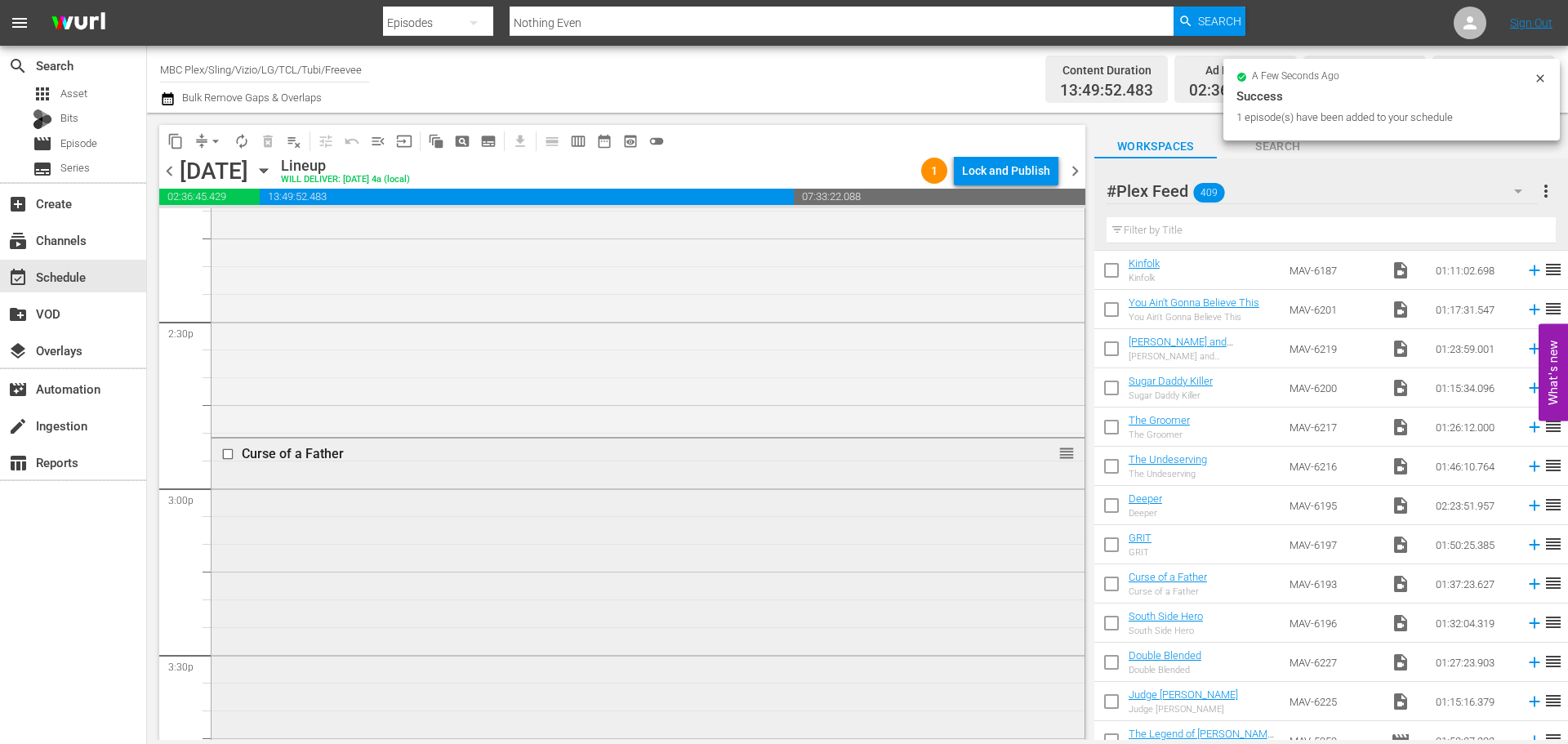
click at [559, 488] on div "Curse of a Father reorder" at bounding box center [648, 707] width 873 height 536
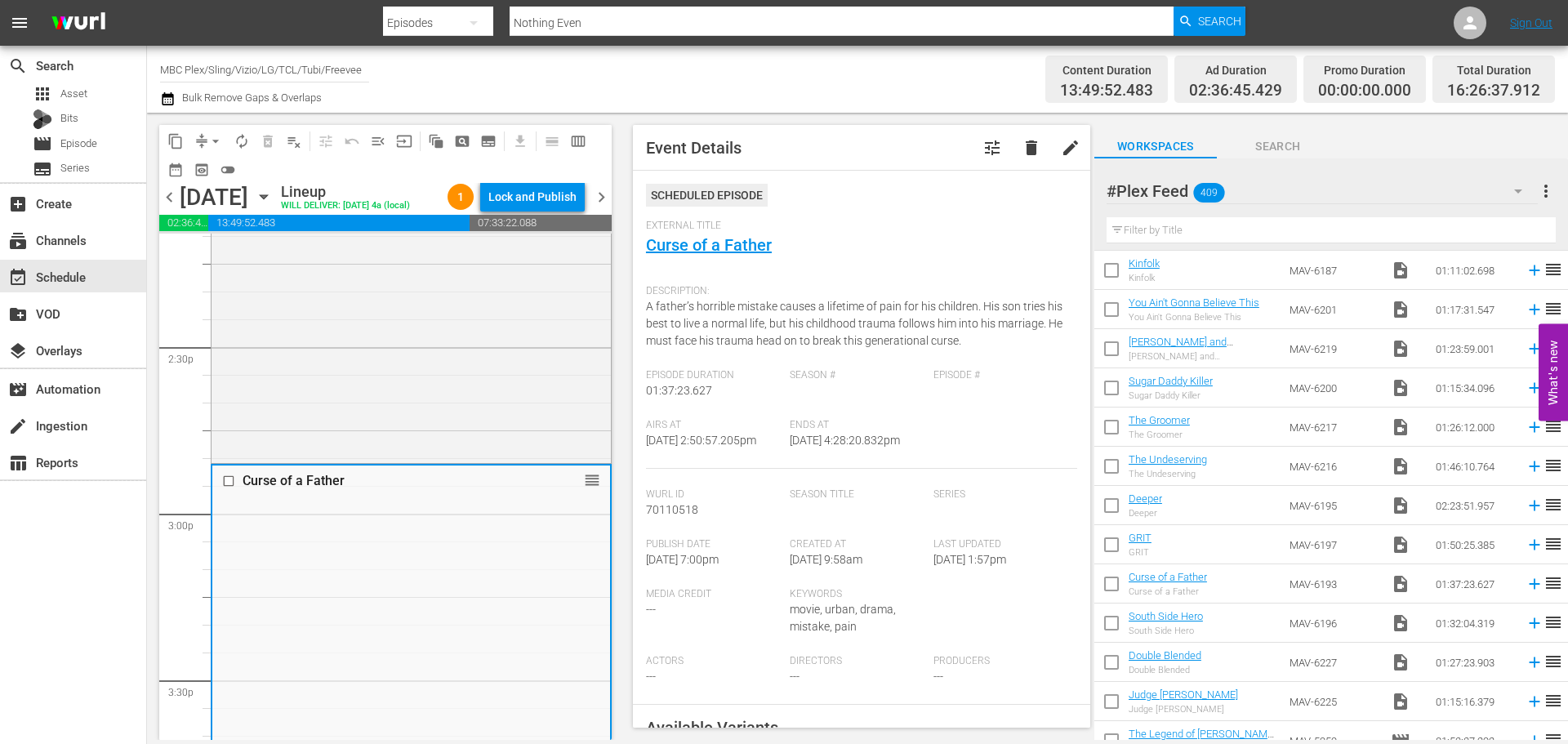
scroll to position [327, 0]
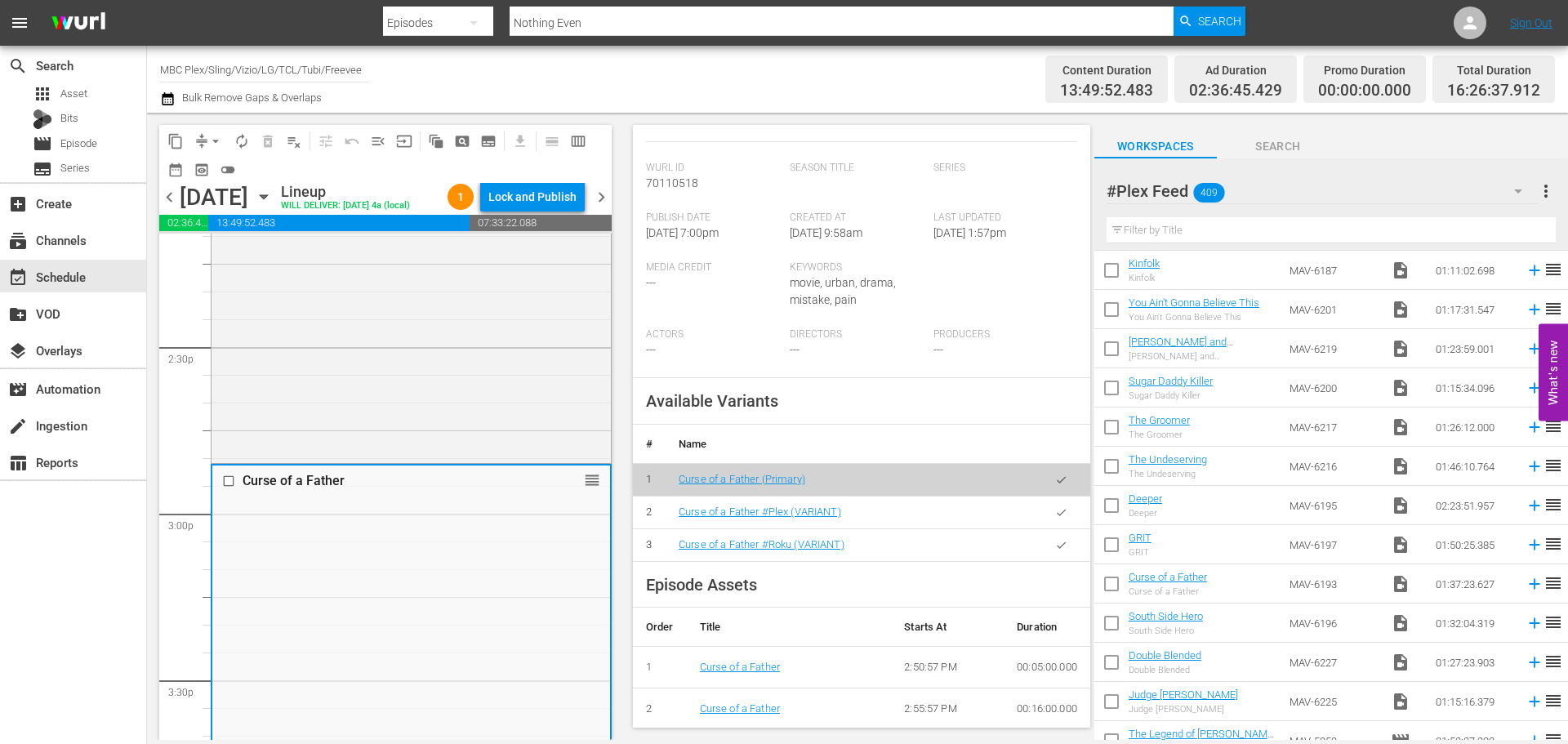
click at [1055, 519] on icon "button" at bounding box center [1061, 512] width 13 height 13
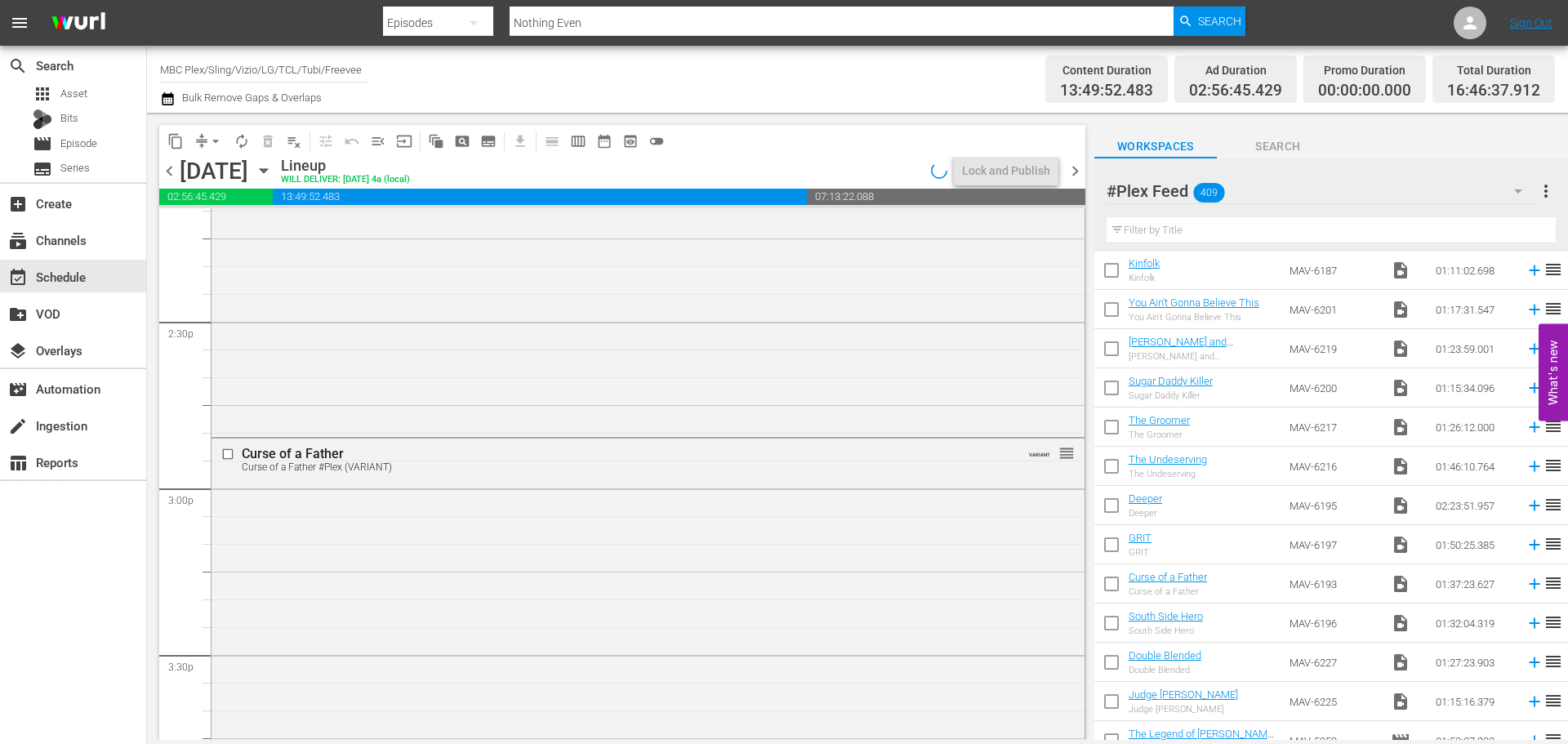
scroll to position [5374, 0]
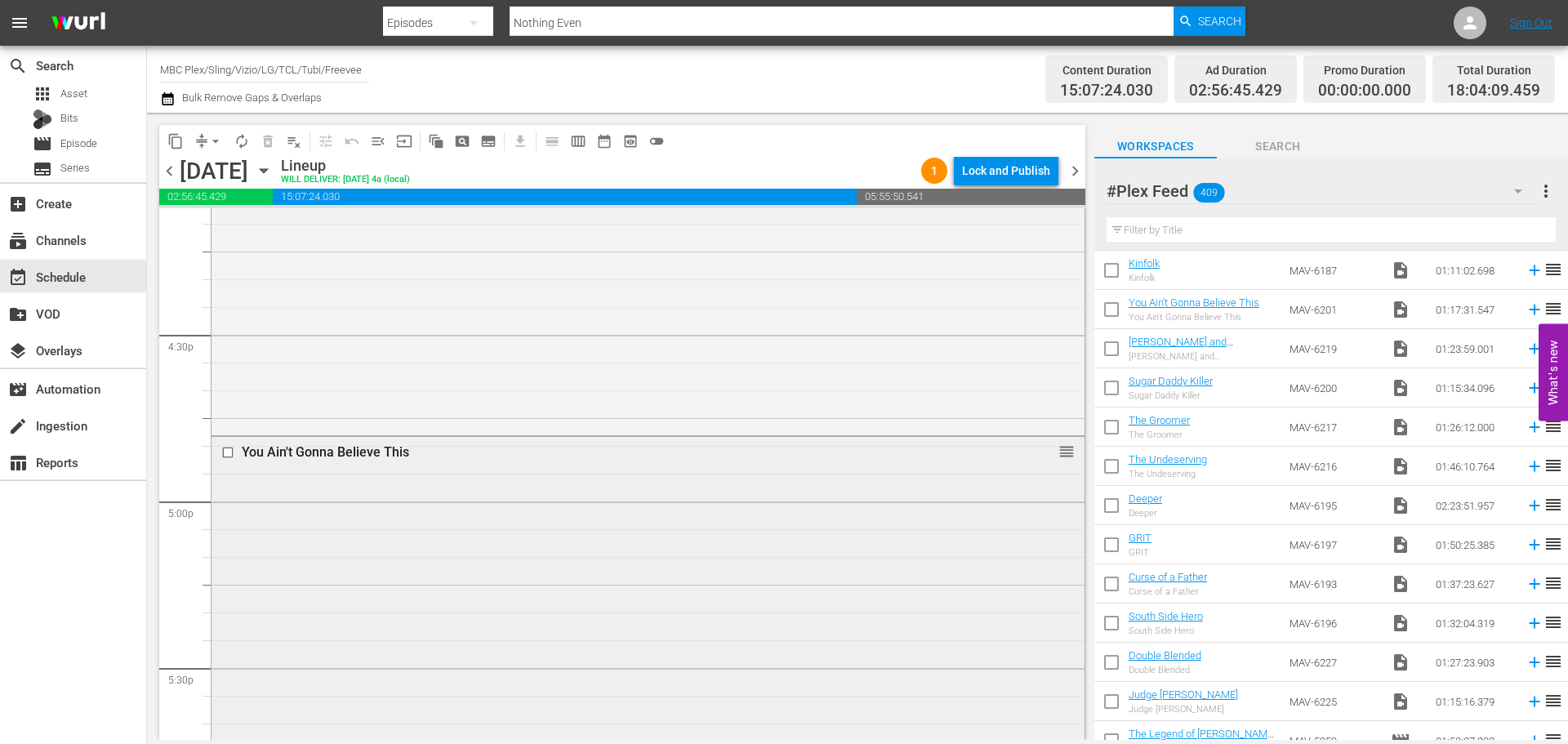
drag, startPoint x: 1200, startPoint y: 302, endPoint x: 466, endPoint y: 566, distance: 780.0
click at [466, 566] on div "You Ain't Gonna Believe This reorder" at bounding box center [648, 650] width 873 height 426
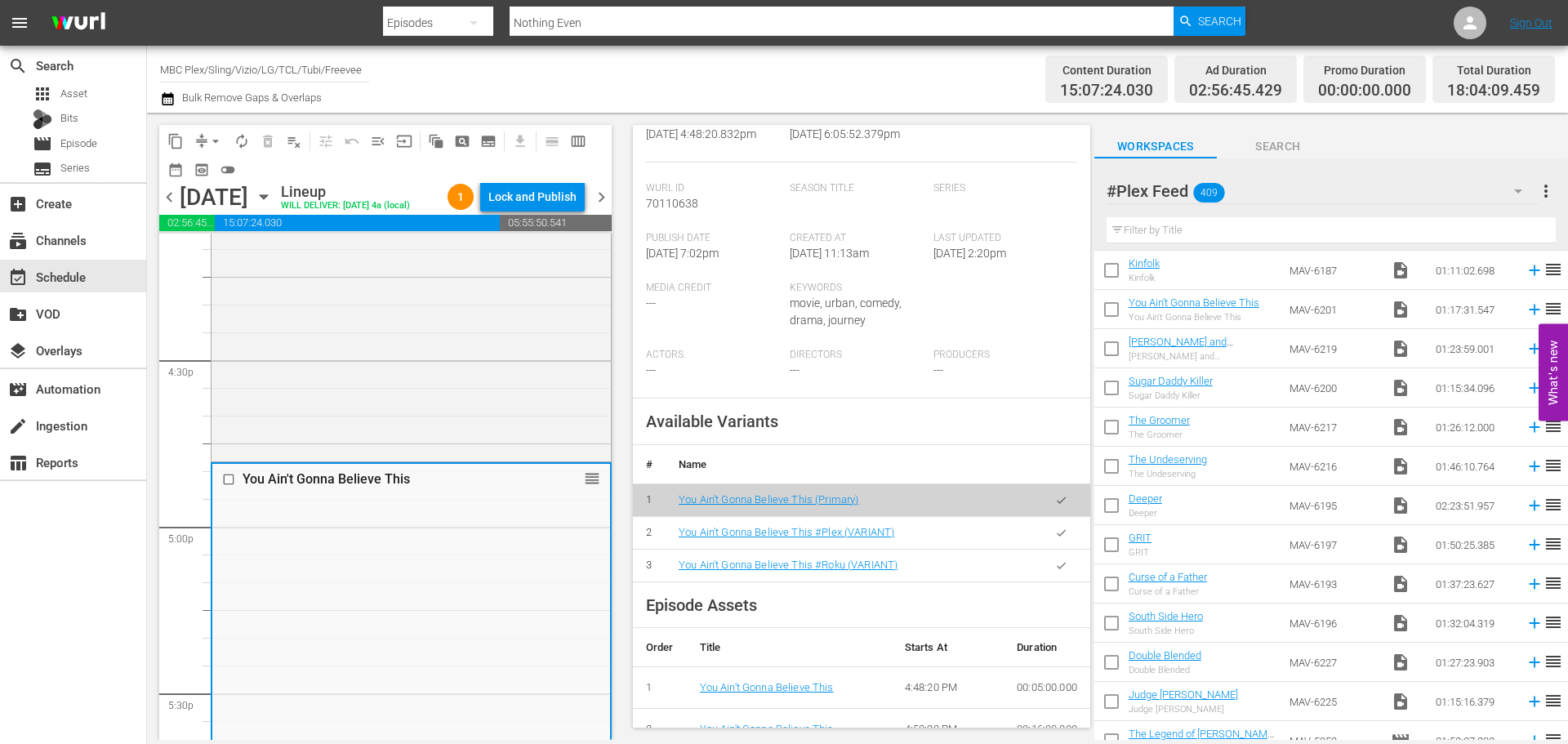
scroll to position [551, 0]
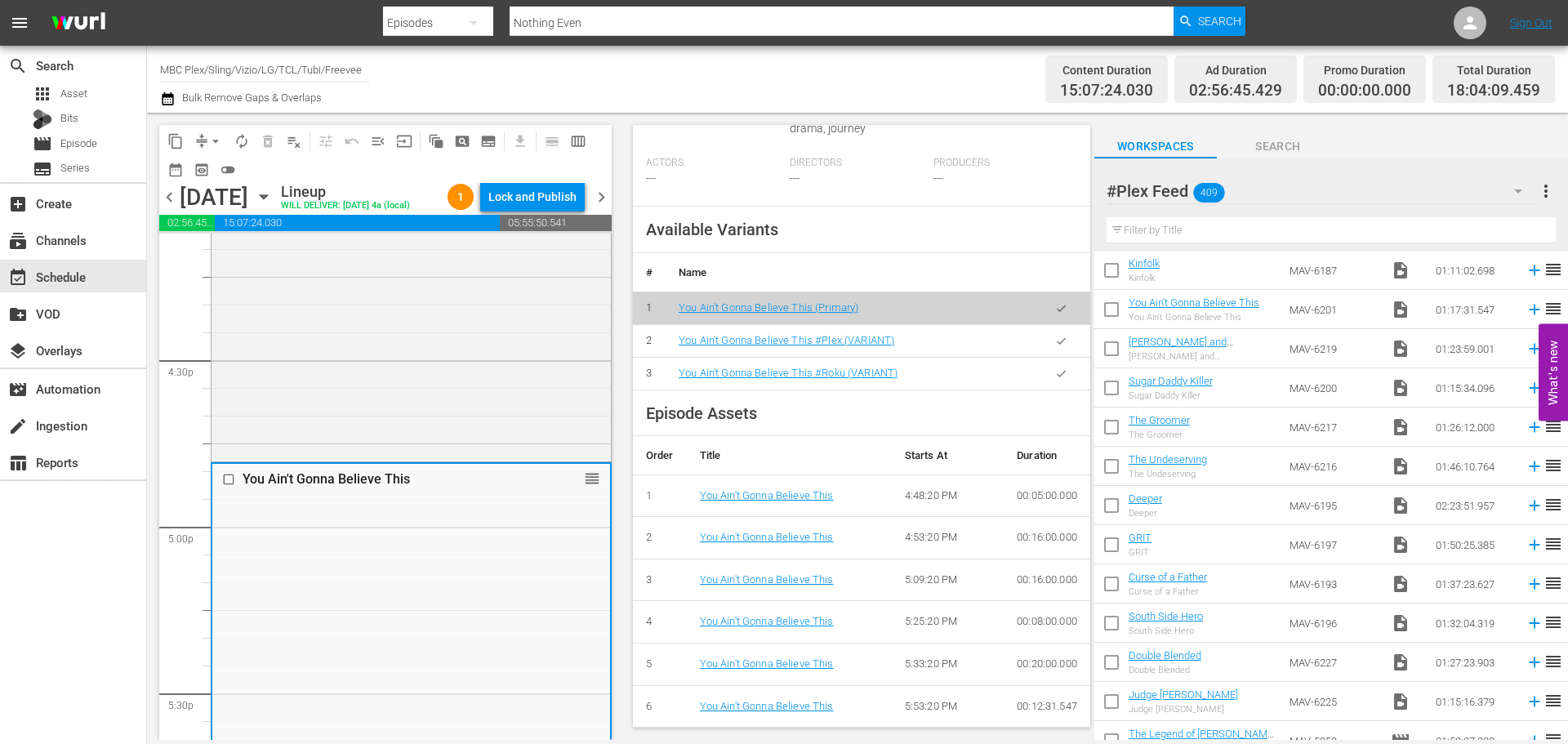
click at [1055, 335] on icon "button" at bounding box center [1061, 341] width 13 height 13
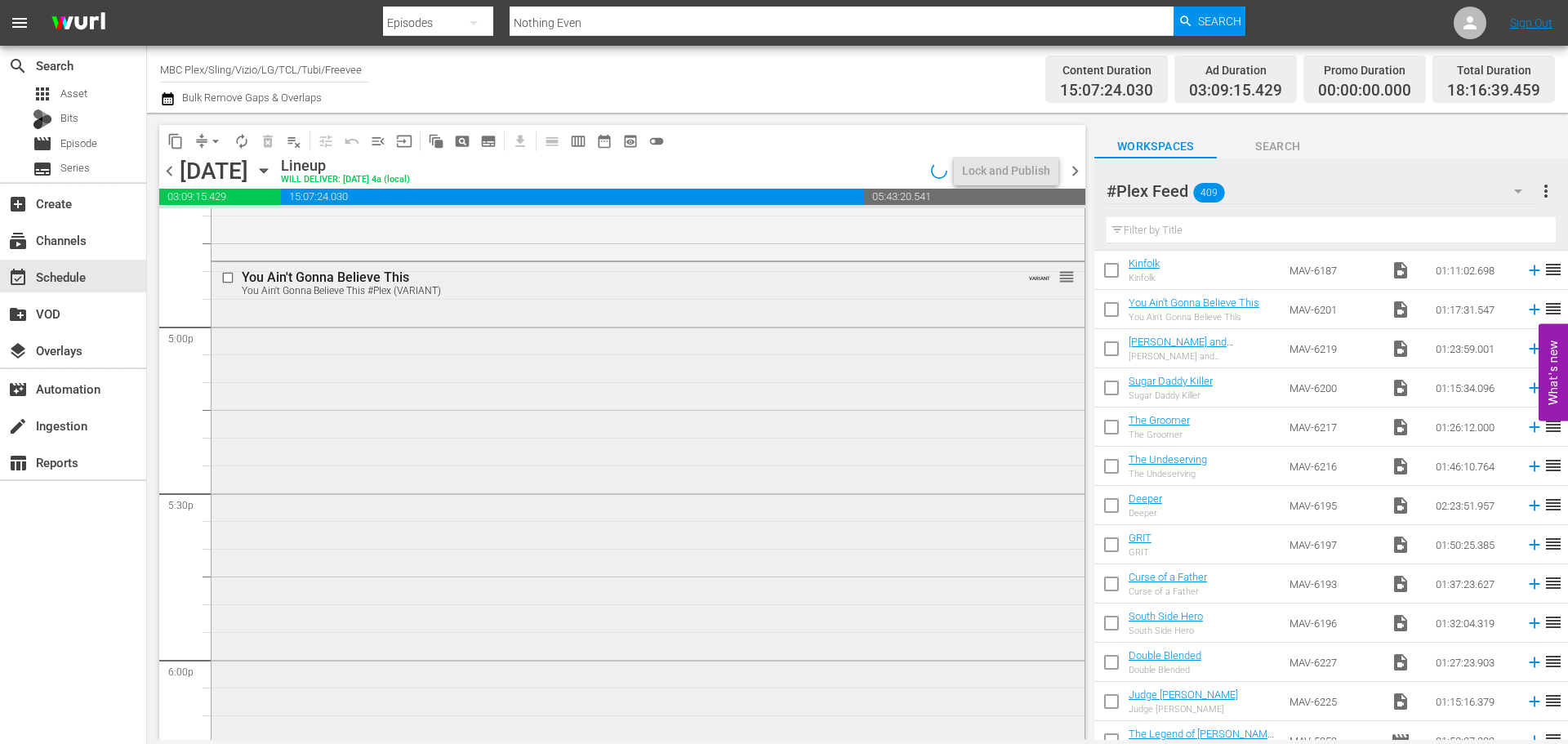
scroll to position [5783, 0]
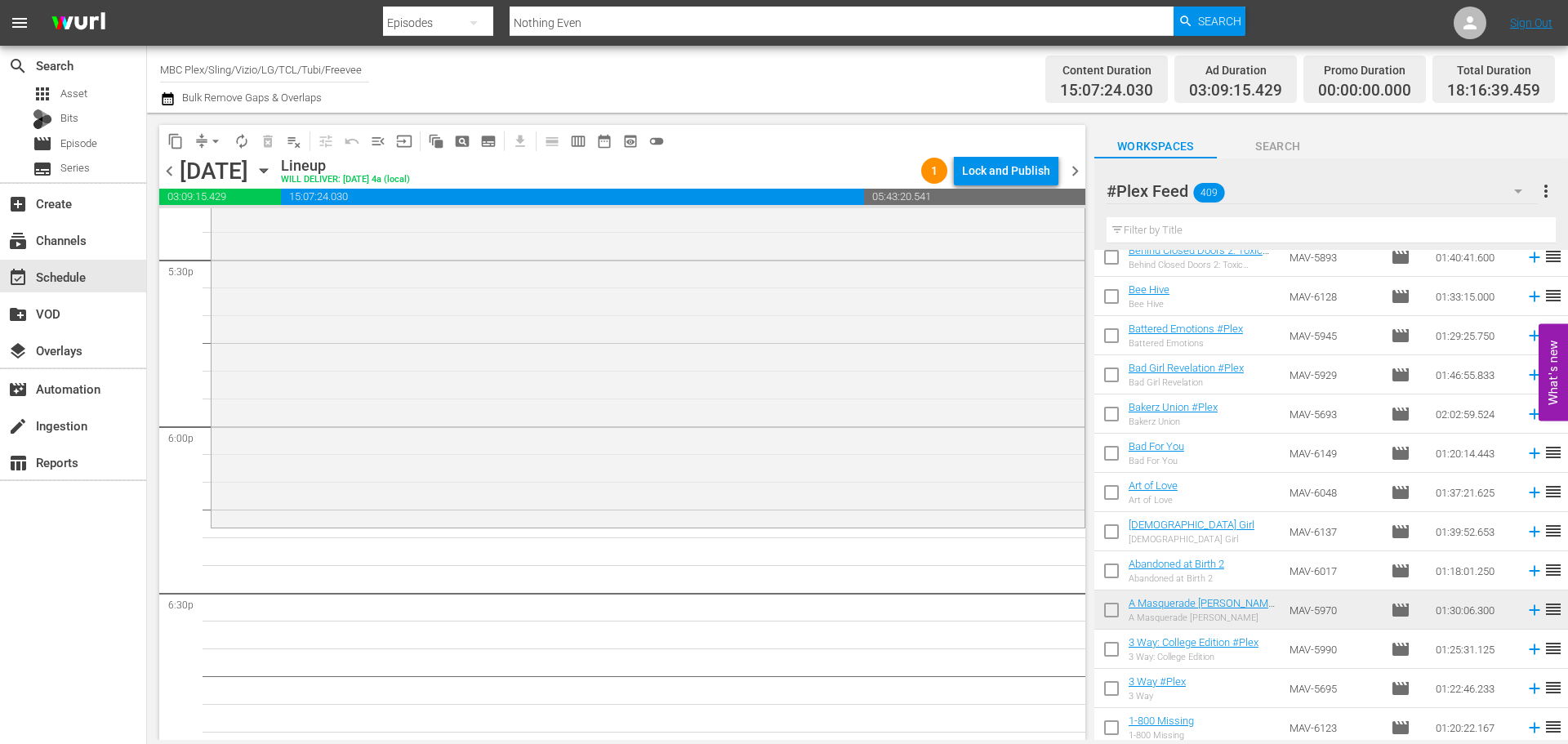
drag, startPoint x: 1346, startPoint y: 484, endPoint x: 1369, endPoint y: 503, distance: 29.8
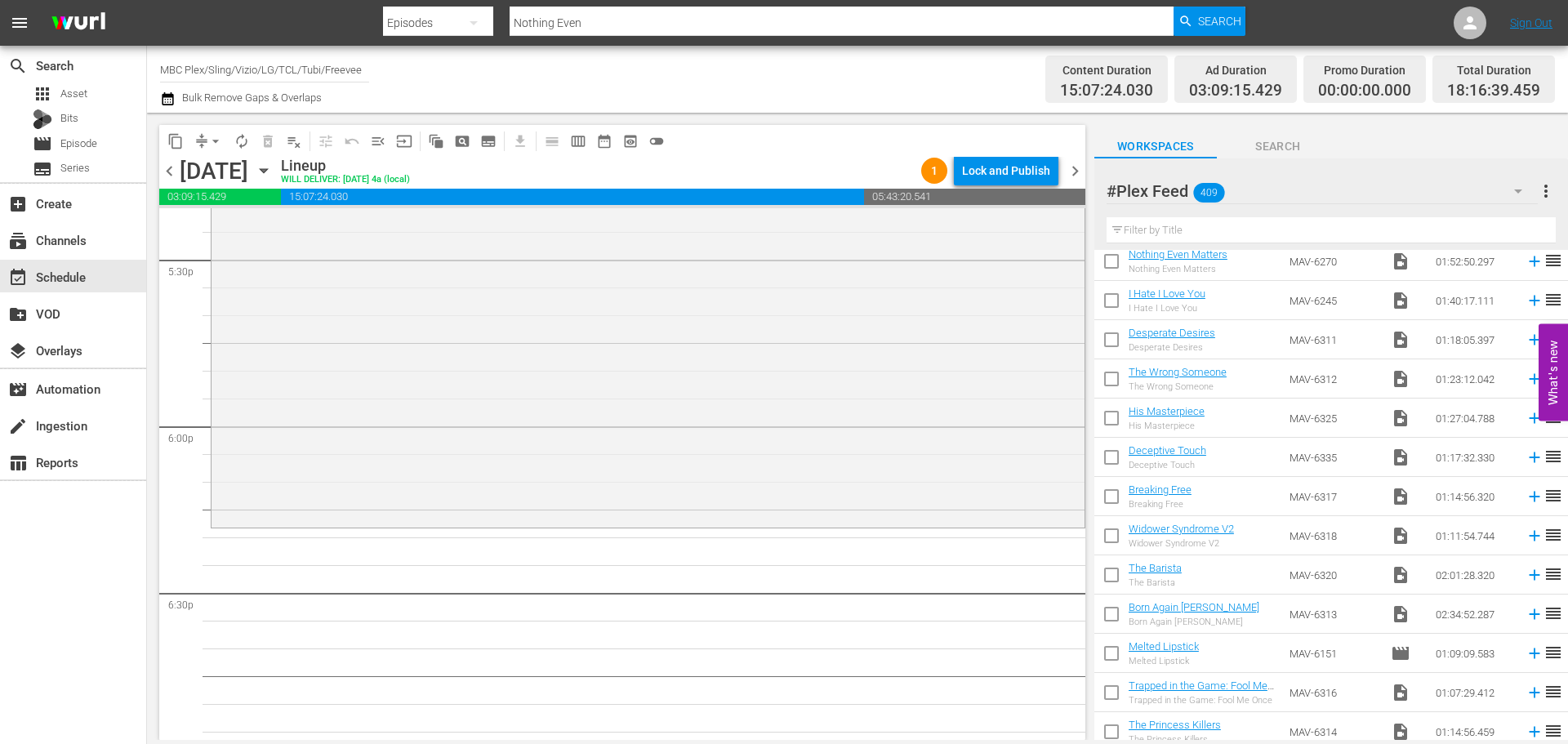
scroll to position [0, 0]
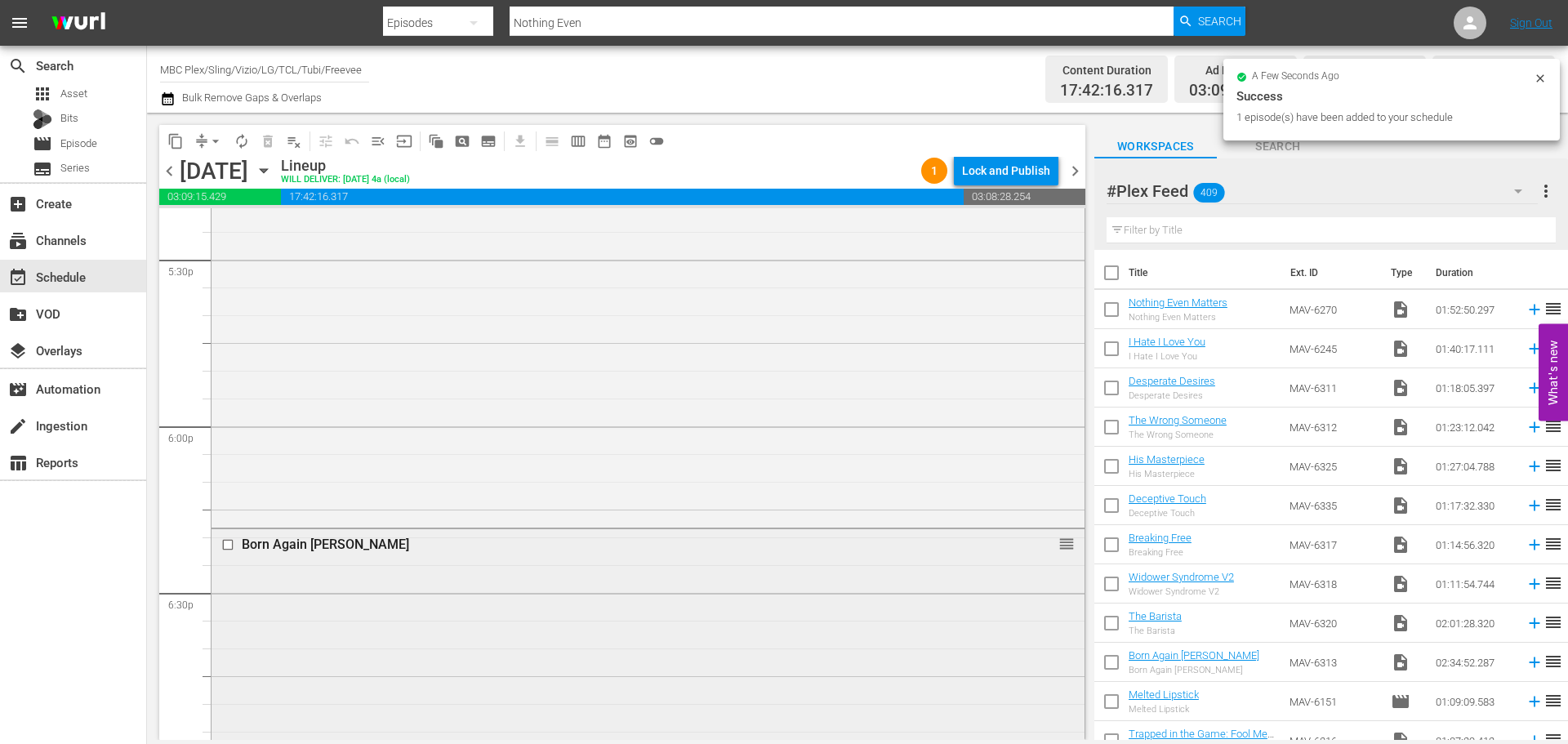
click at [435, 548] on div "Born Again [PERSON_NAME]" at bounding box center [617, 544] width 752 height 15
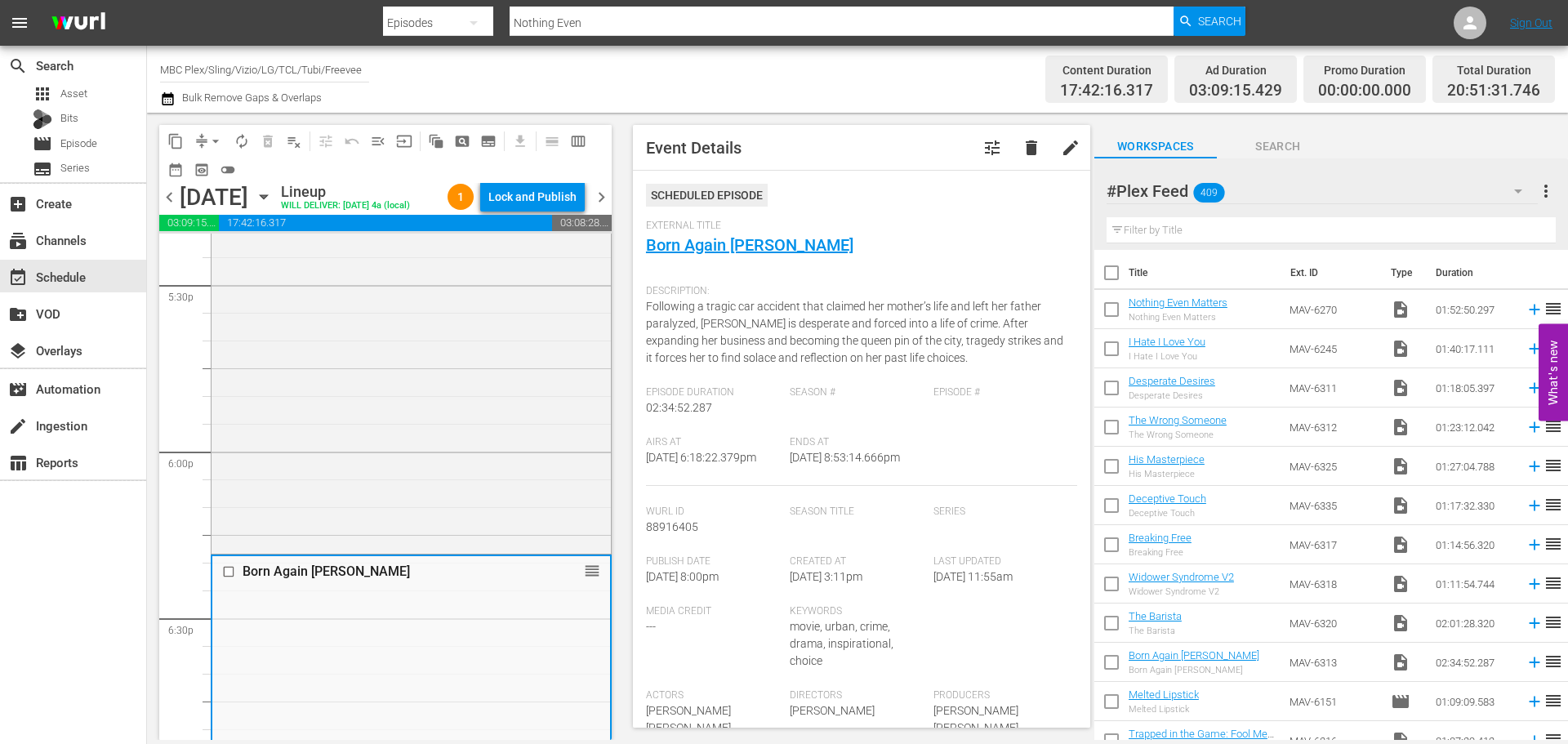
scroll to position [409, 0]
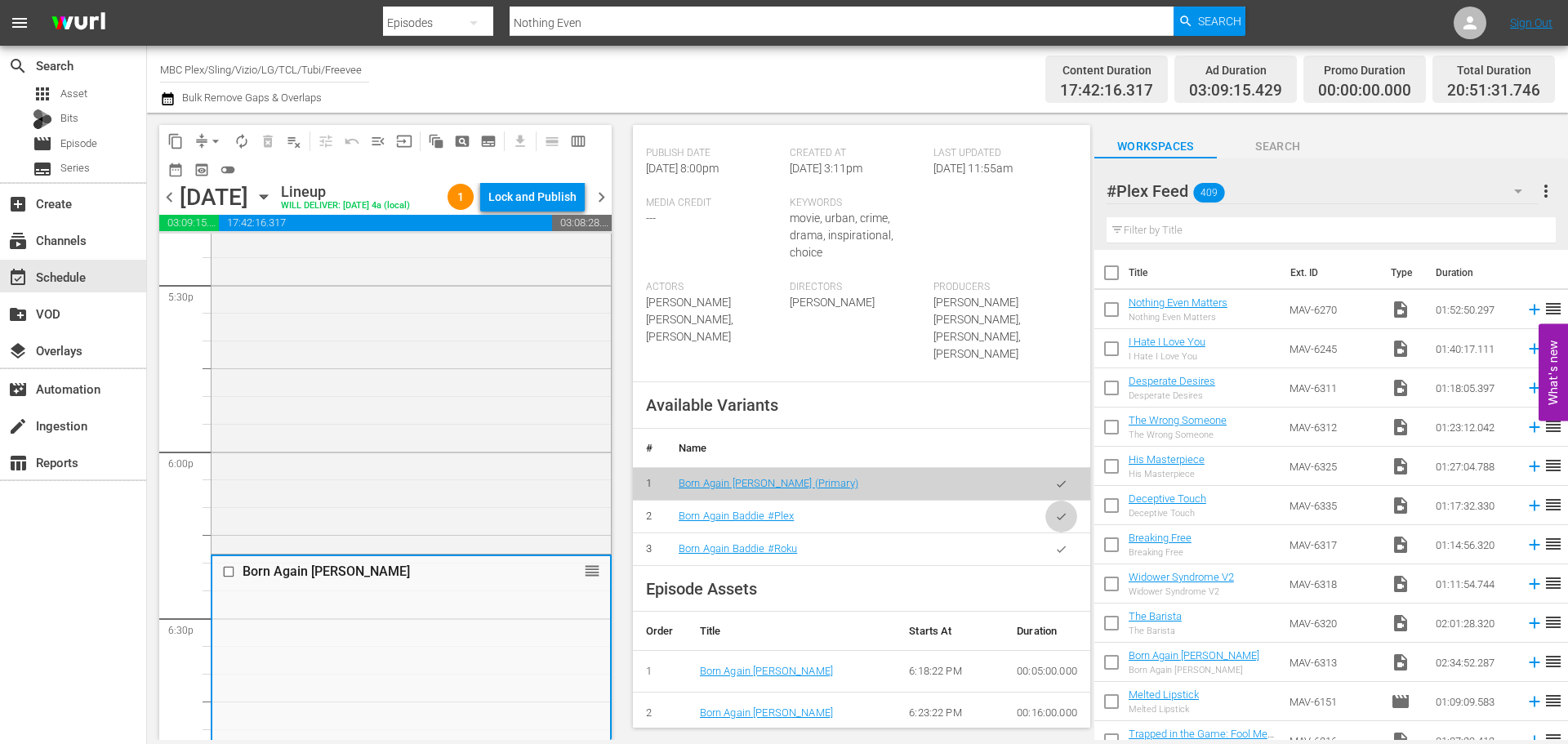
click at [1055, 518] on icon "button" at bounding box center [1061, 517] width 13 height 13
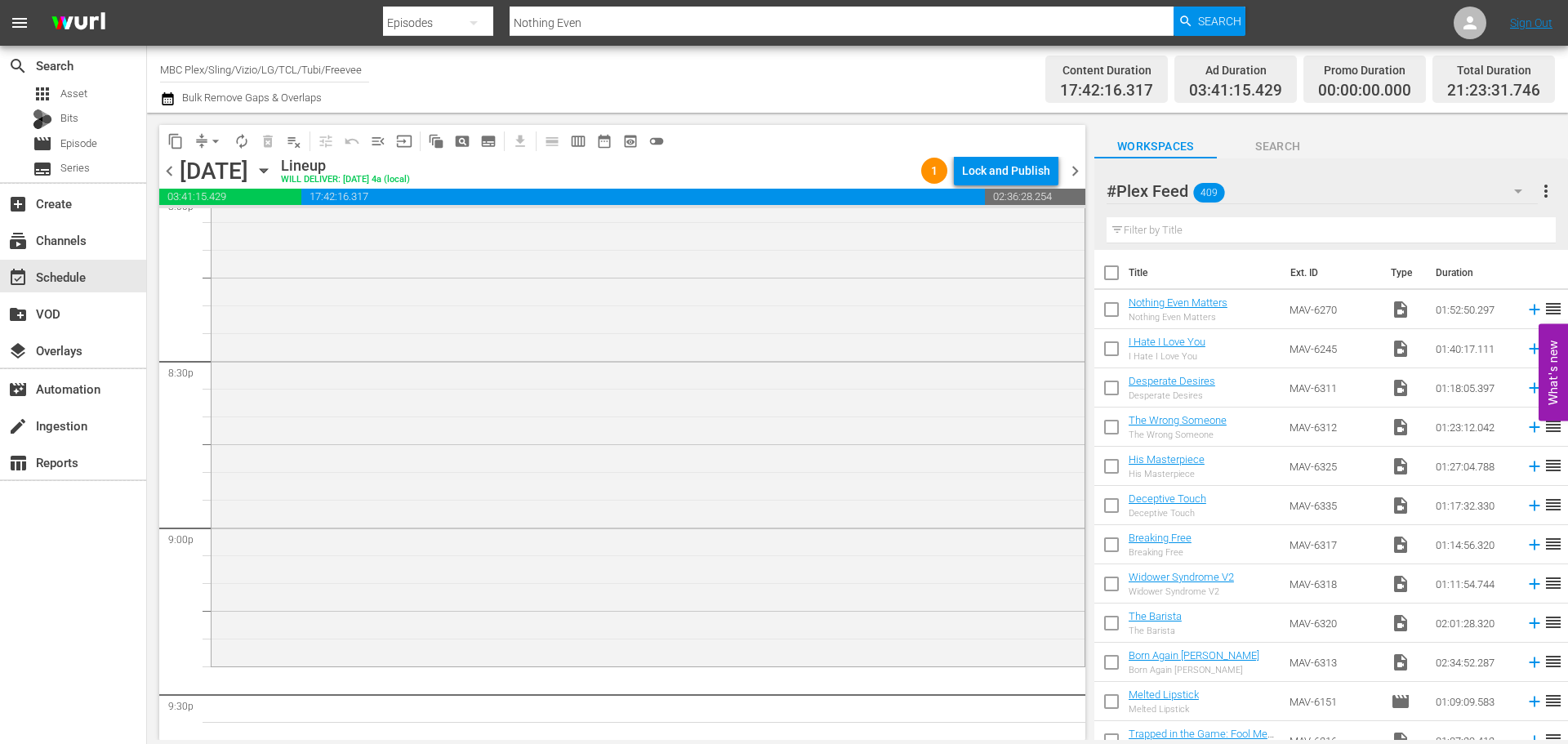
scroll to position [6827, 0]
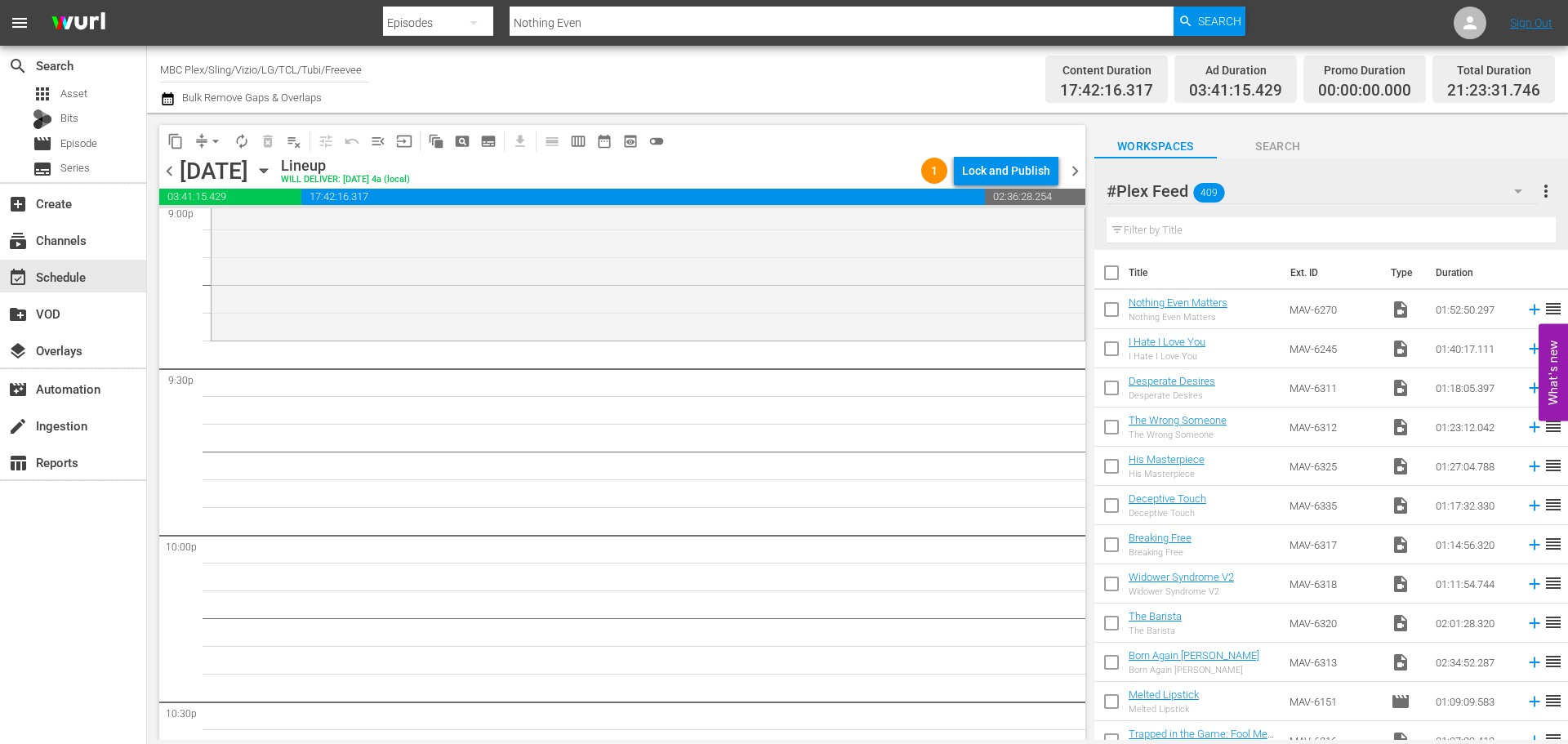
scroll to position [7008, 0]
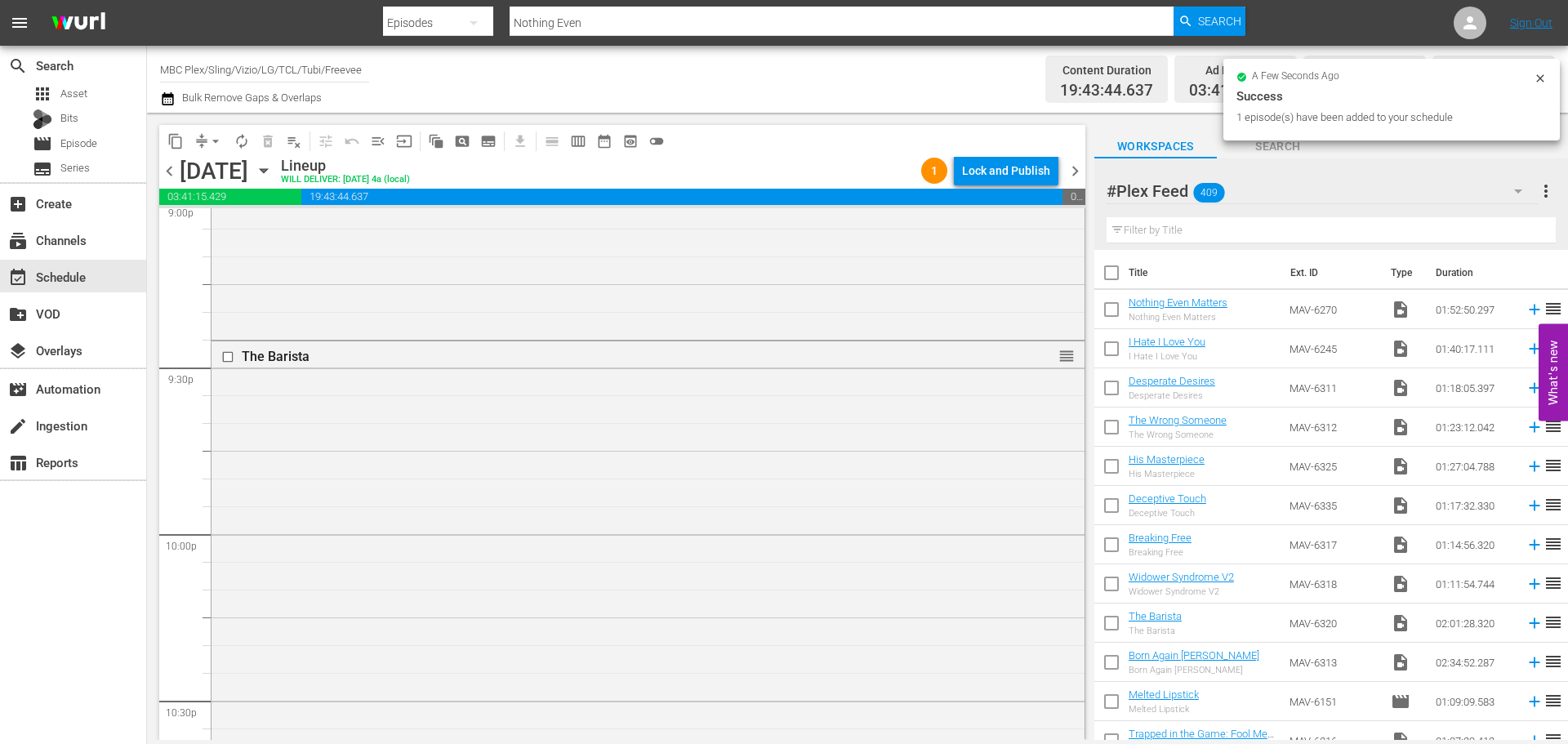
click at [656, 428] on div "The Barista reorder" at bounding box center [648, 676] width 873 height 670
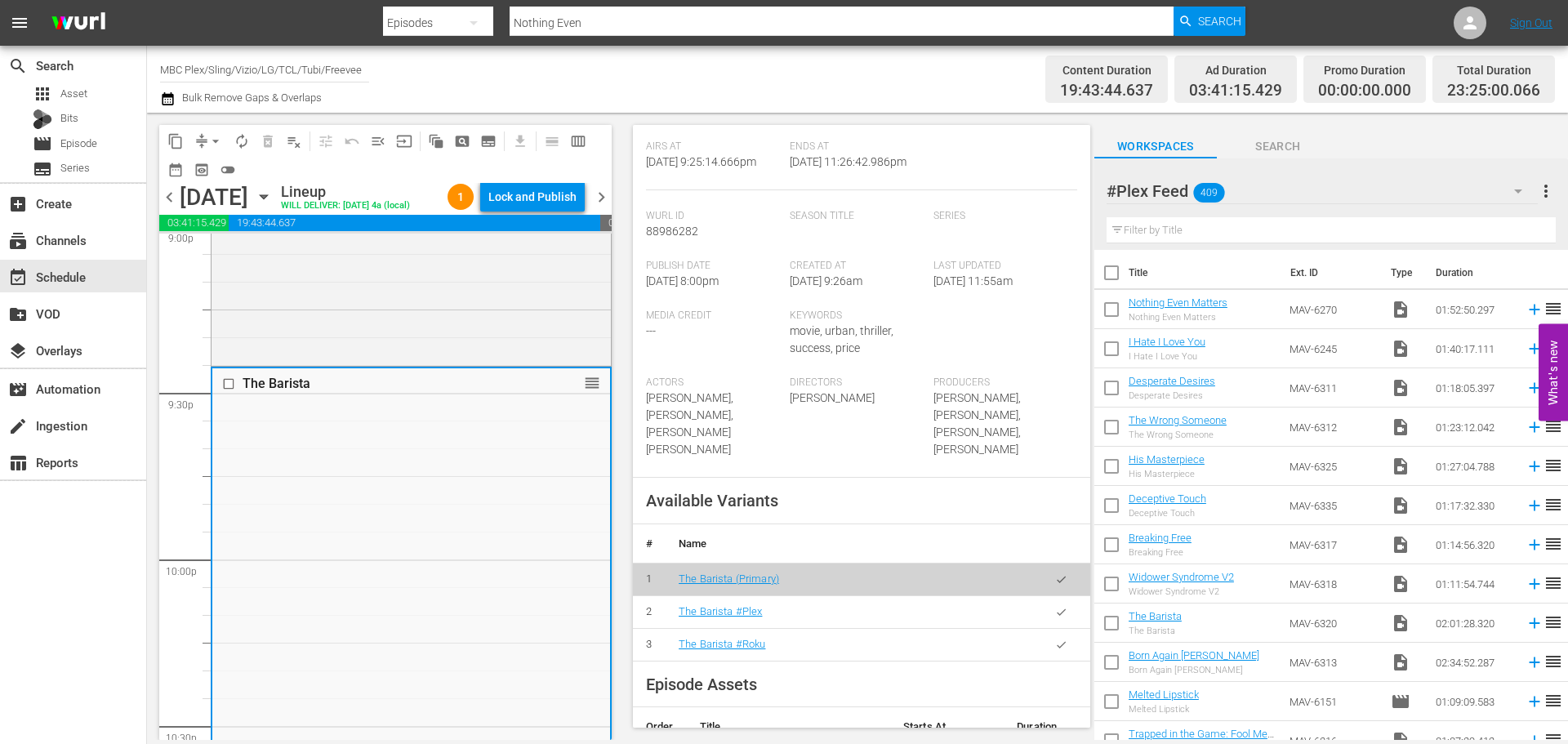
scroll to position [490, 0]
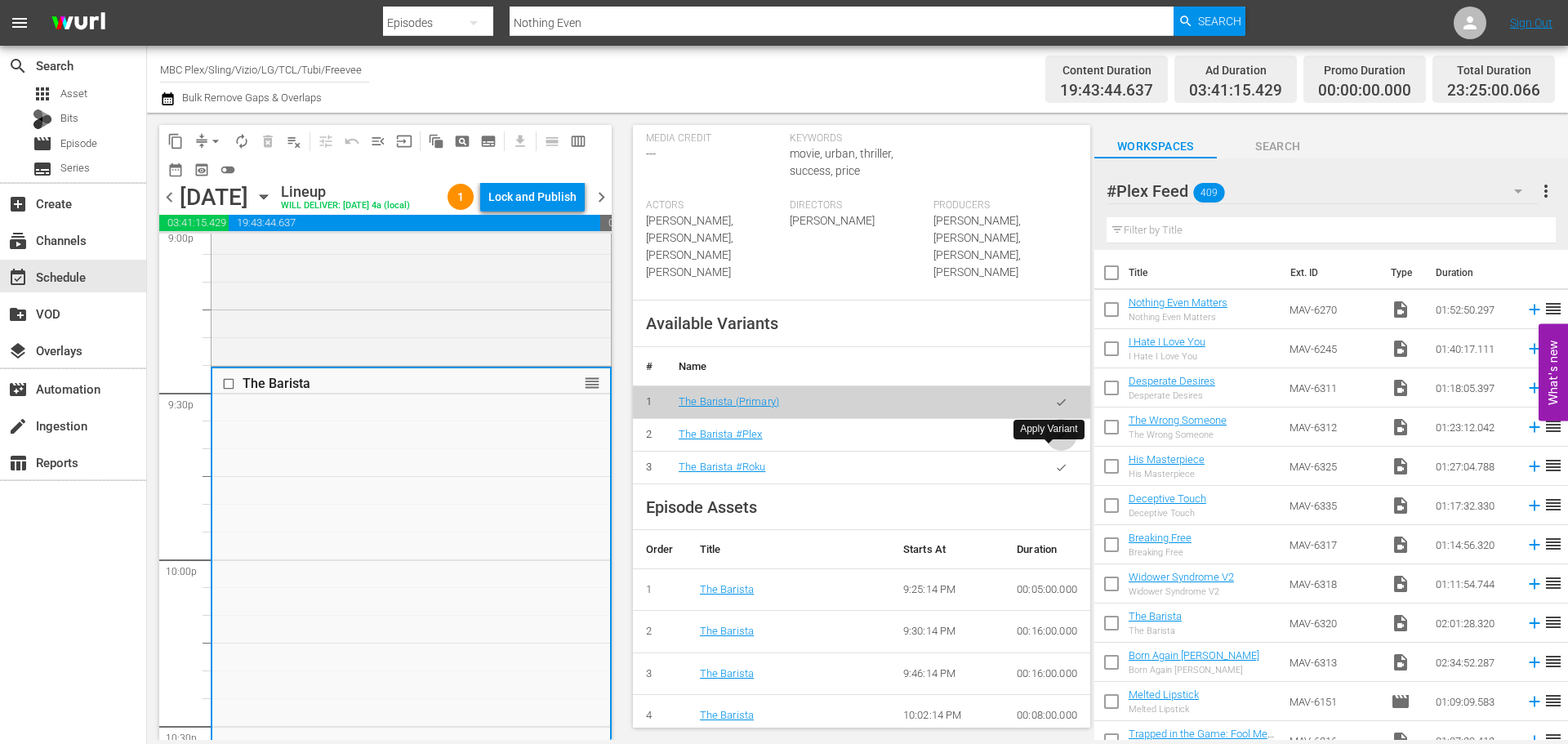
click at [1055, 442] on icon "button" at bounding box center [1061, 435] width 13 height 13
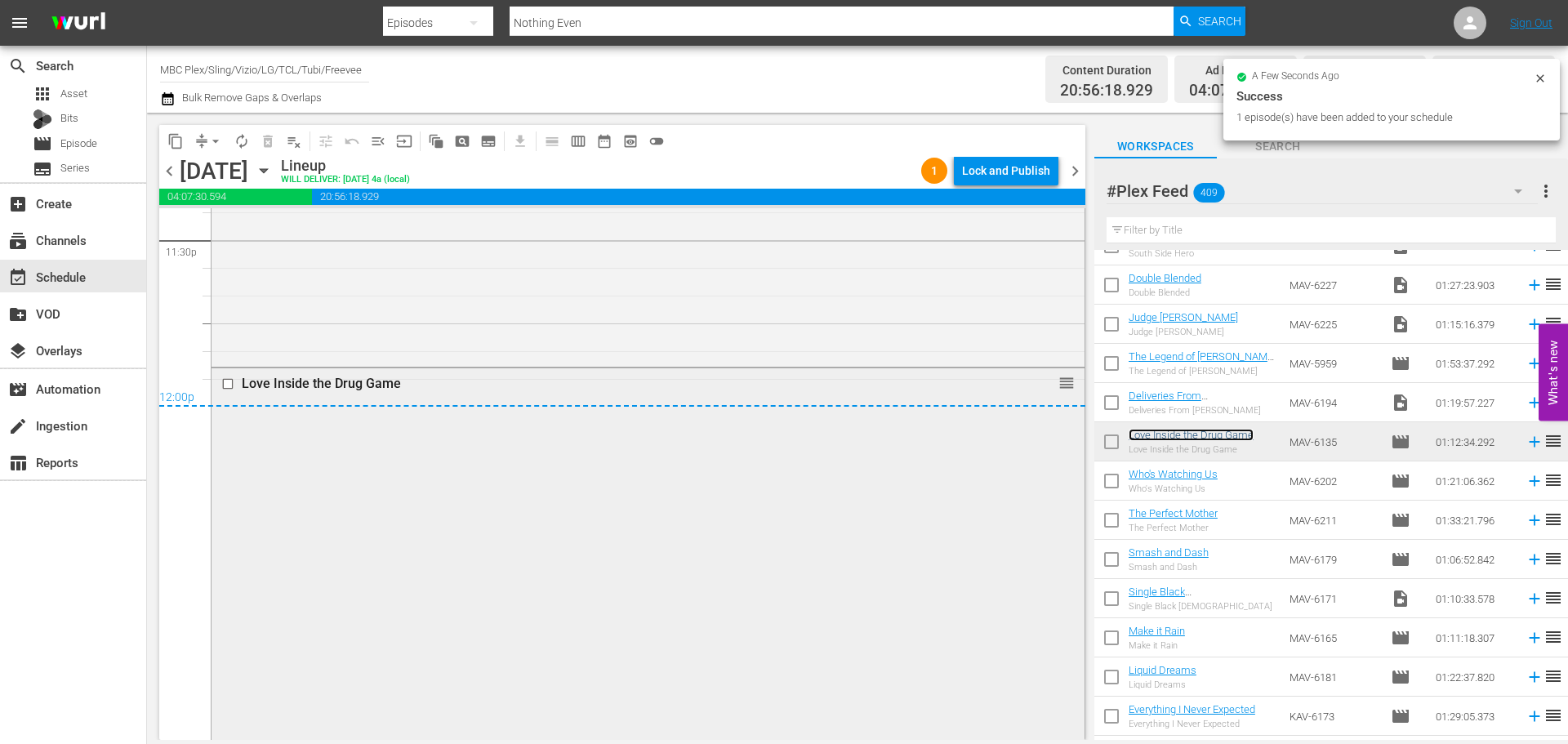
scroll to position [7833, 0]
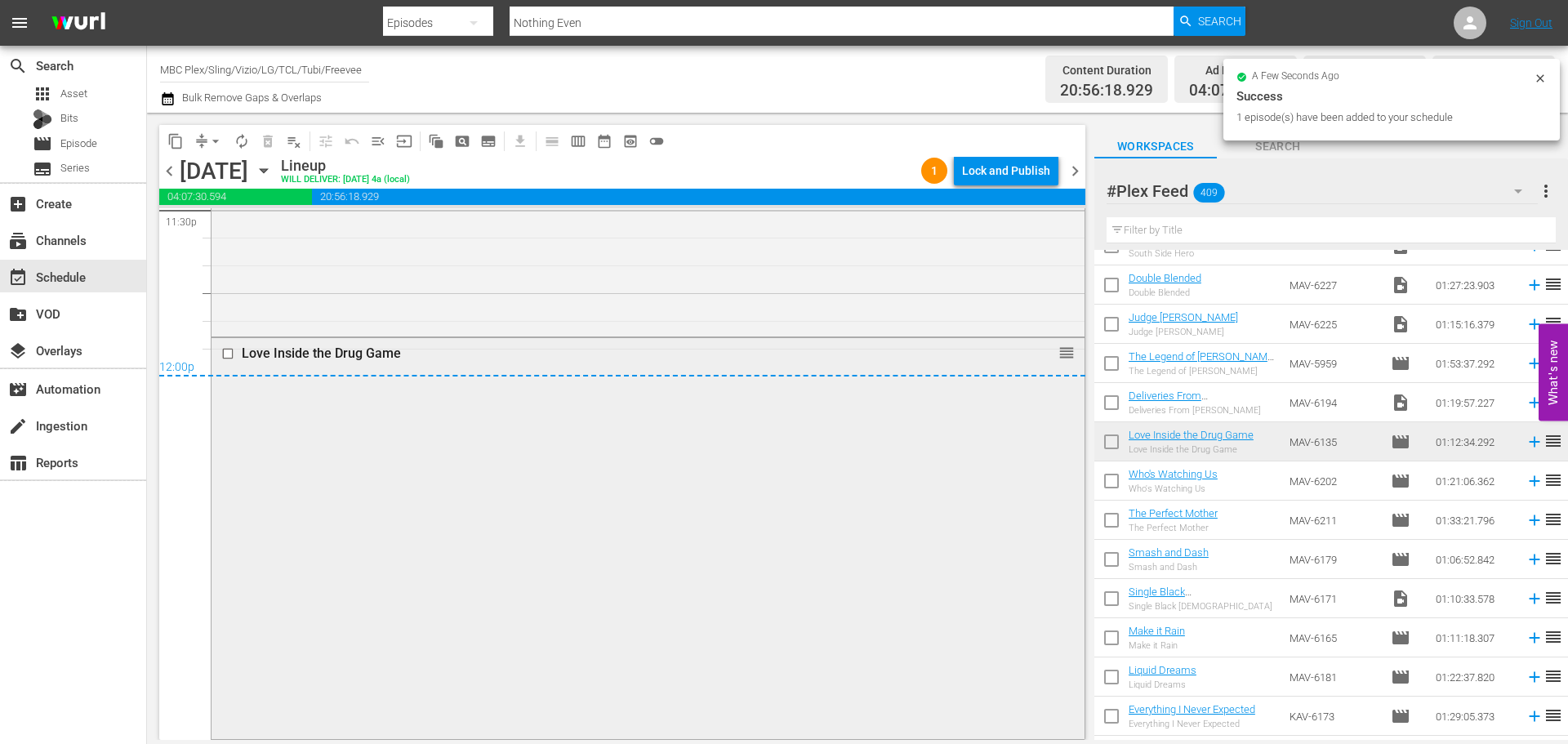
click at [597, 491] on div "Love Inside the Drug Game reorder" at bounding box center [648, 537] width 873 height 398
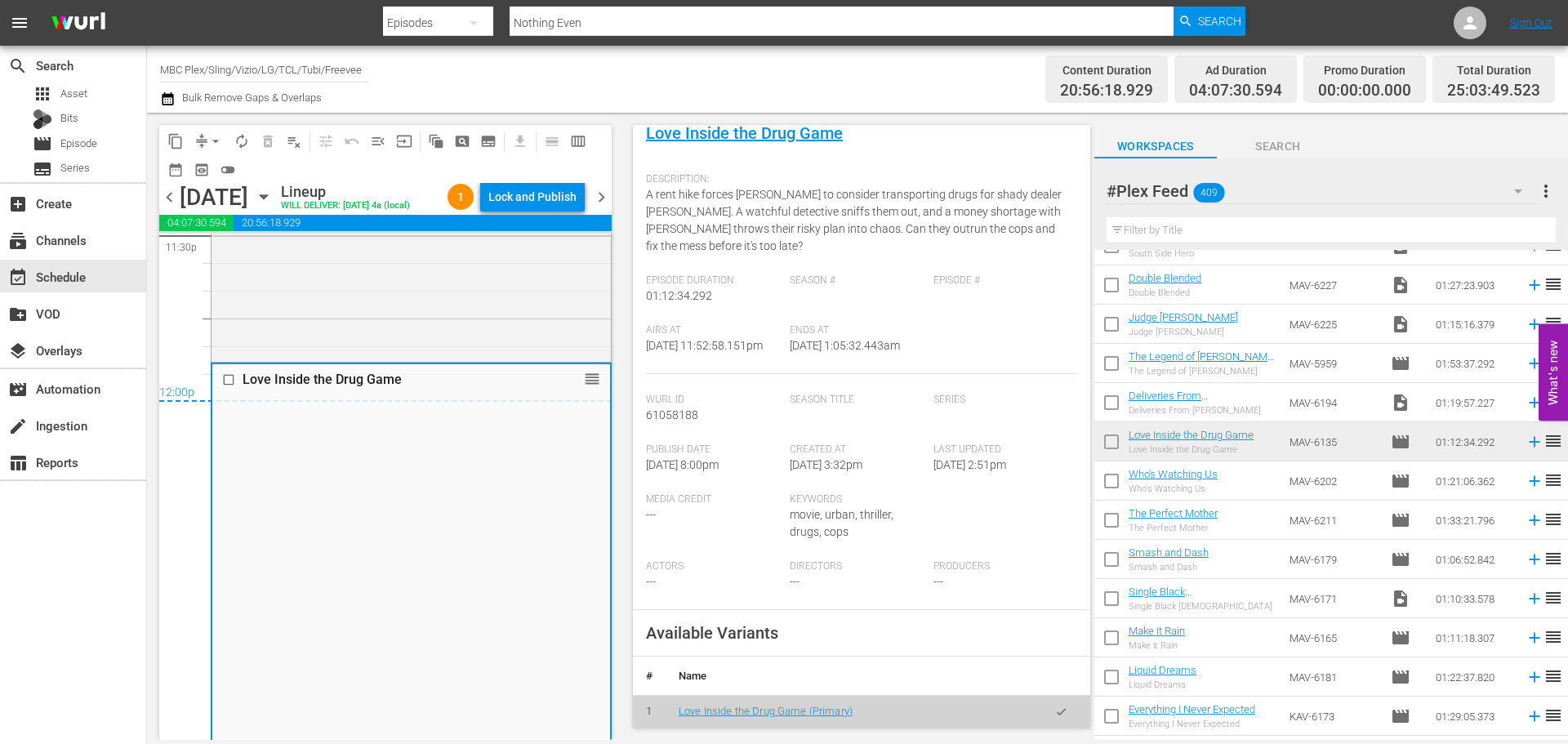
scroll to position [327, 0]
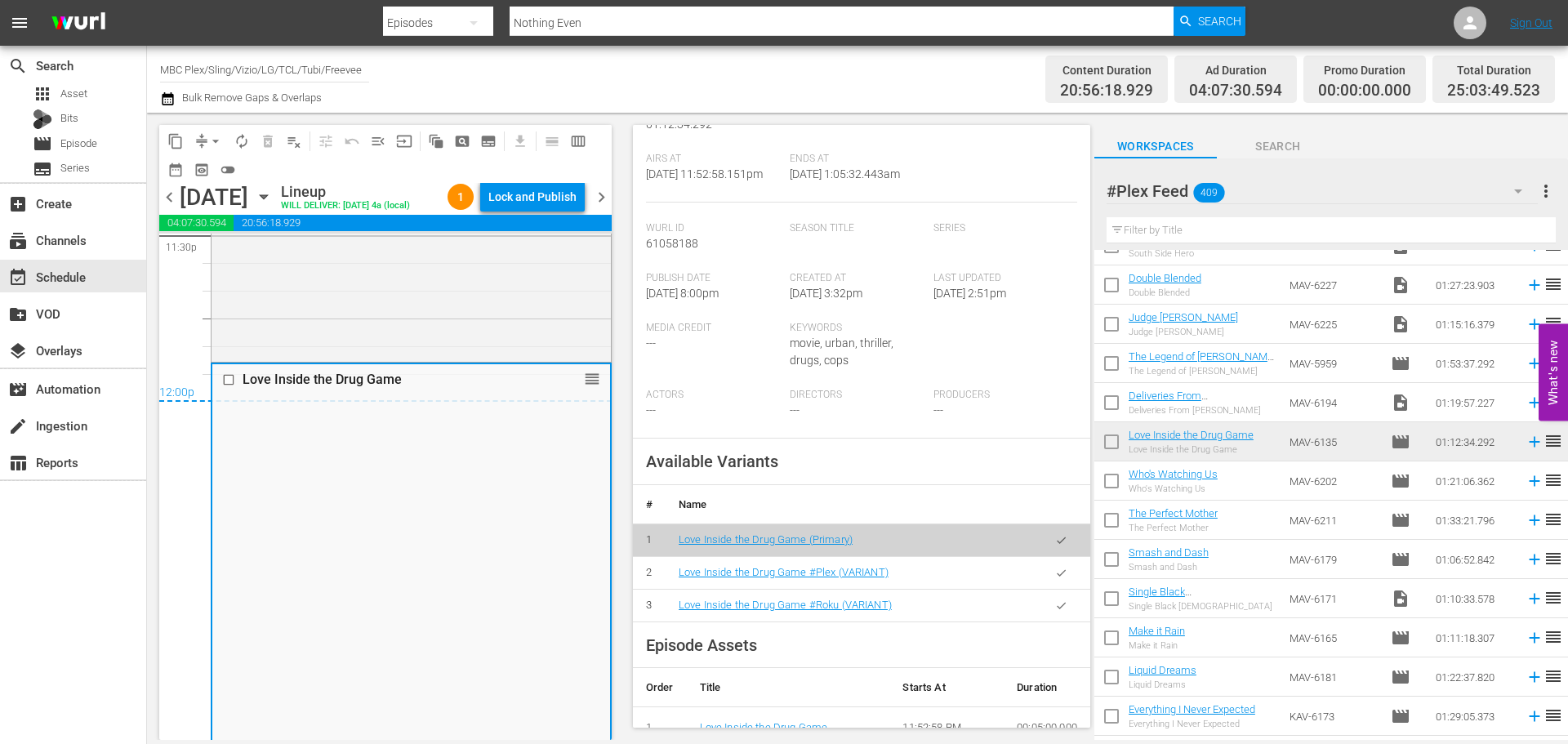
click at [1045, 589] on button "button" at bounding box center [1061, 573] width 32 height 32
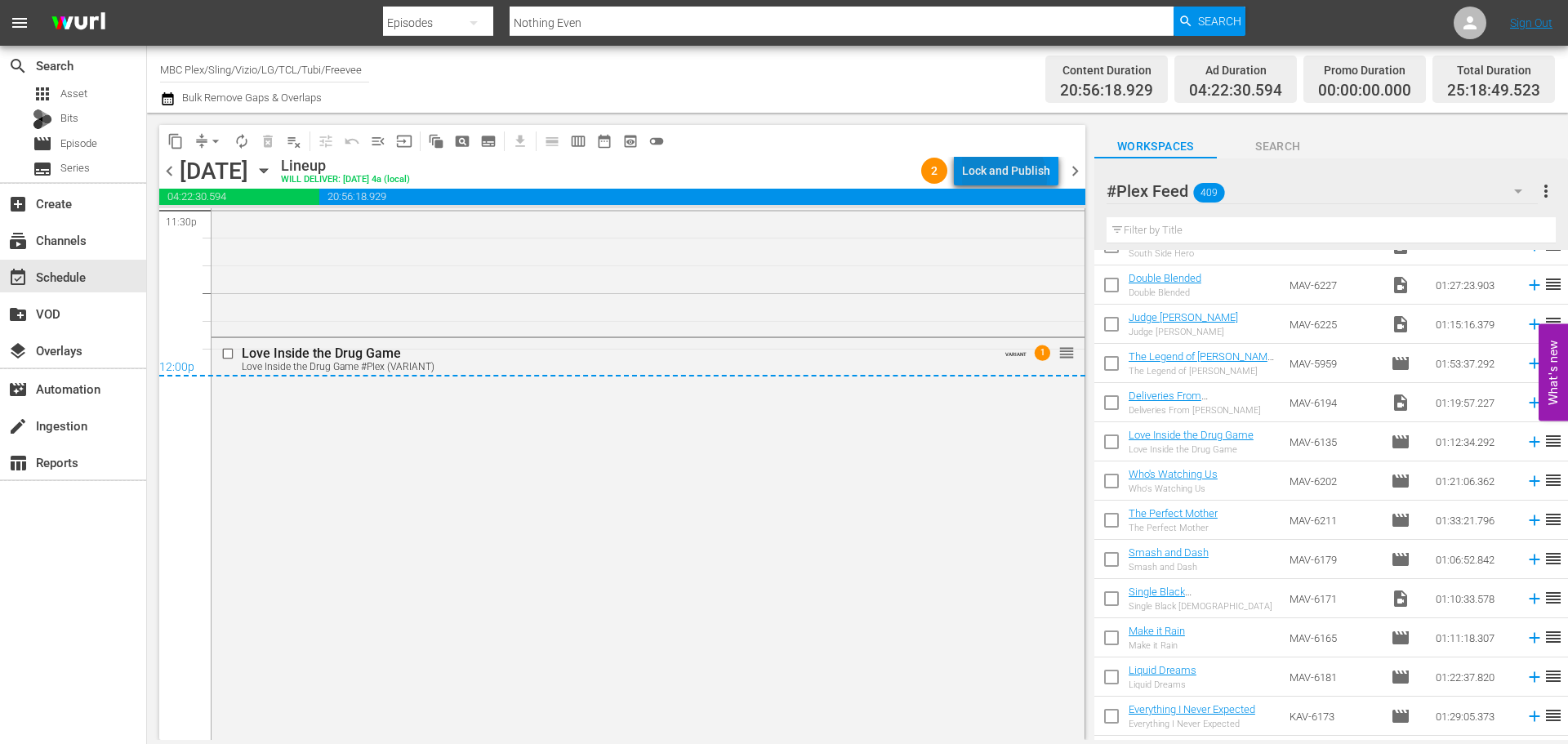
click at [1007, 178] on div "Lock and Publish" at bounding box center [1005, 170] width 88 height 29
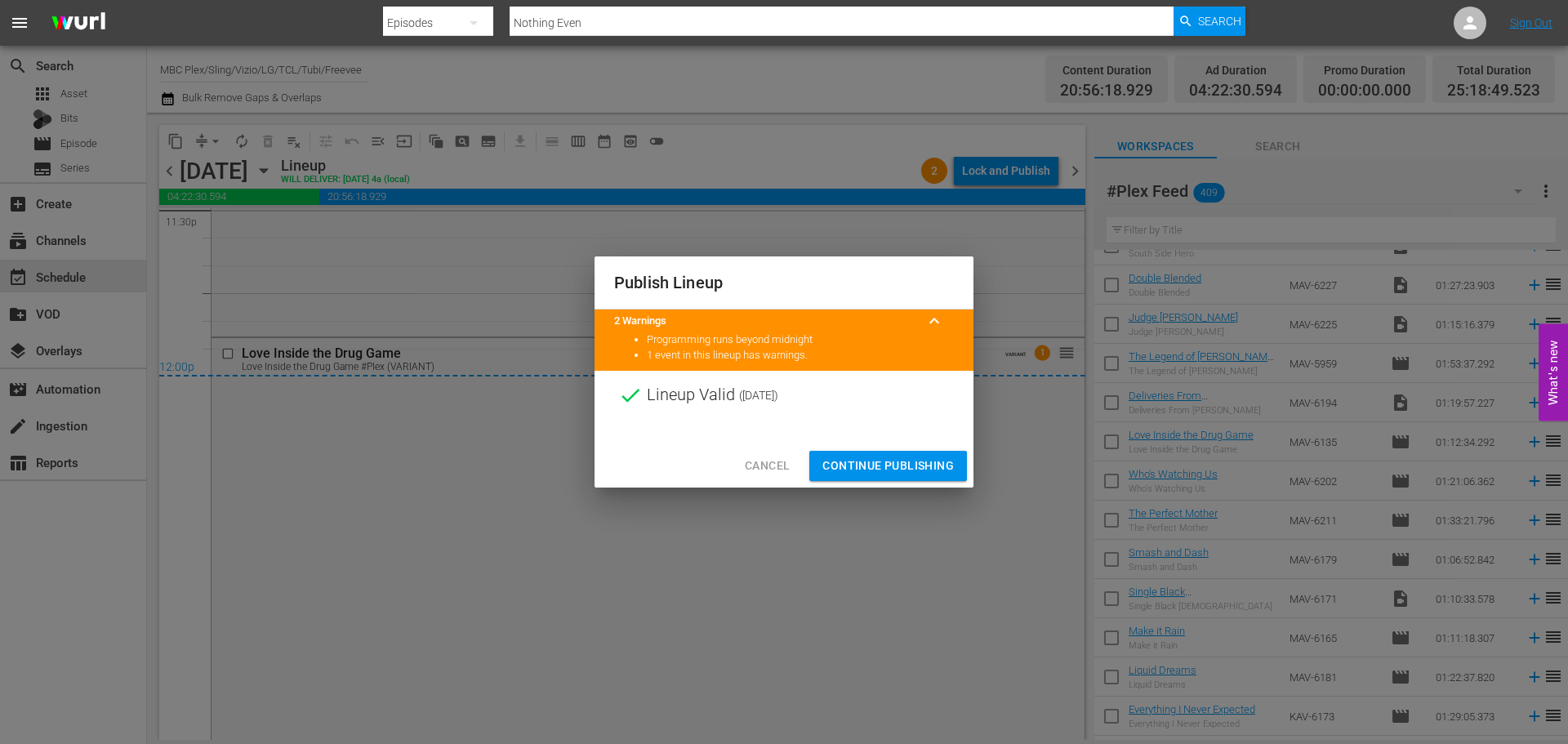
click at [877, 467] on span "Continue Publishing" at bounding box center [888, 466] width 131 height 20
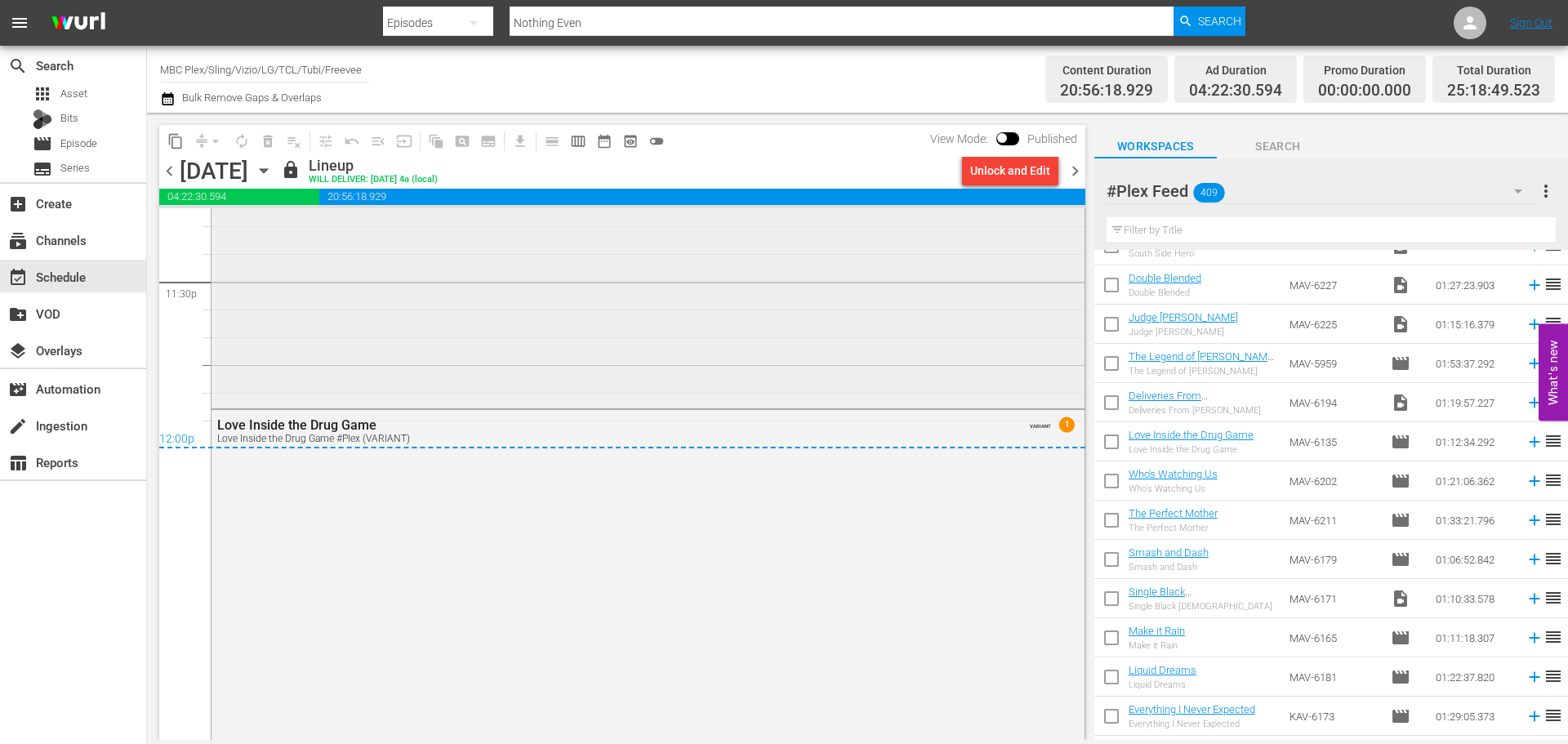
scroll to position [7762, 0]
click at [1069, 166] on span "chevron_right" at bounding box center [1075, 171] width 20 height 20
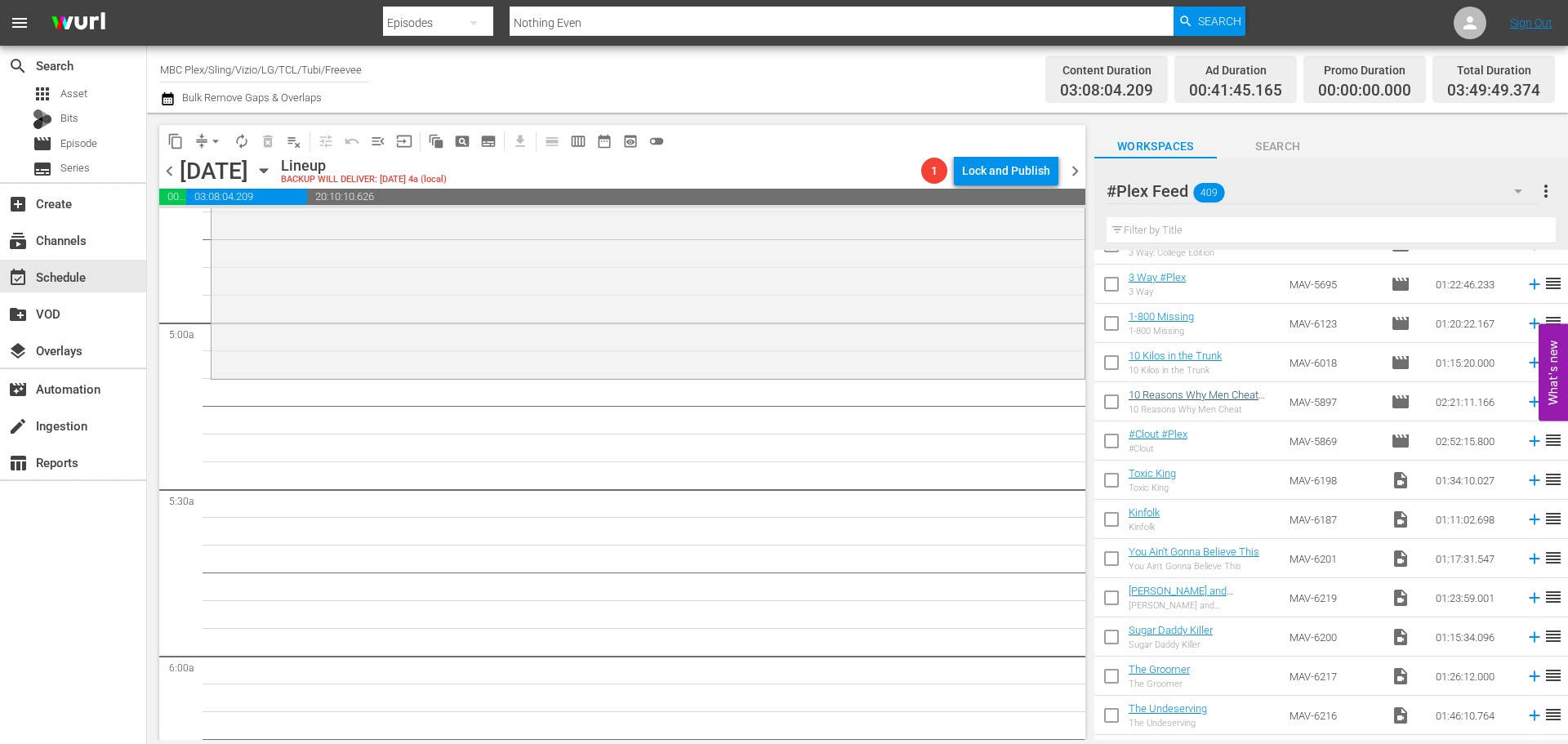
scroll to position [14117, 0]
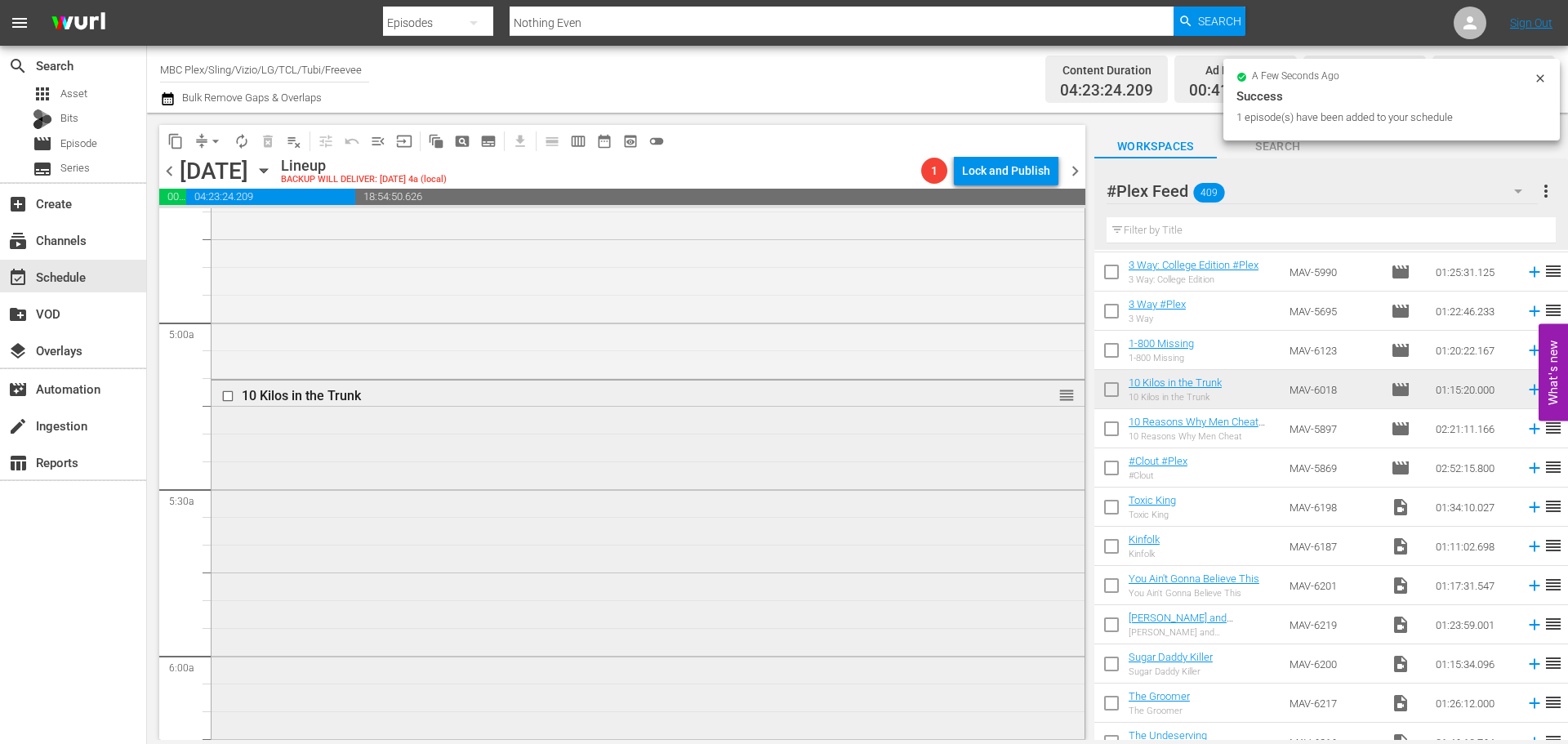
click at [653, 533] on div "10 Kilos in the Trunk reorder" at bounding box center [648, 587] width 873 height 414
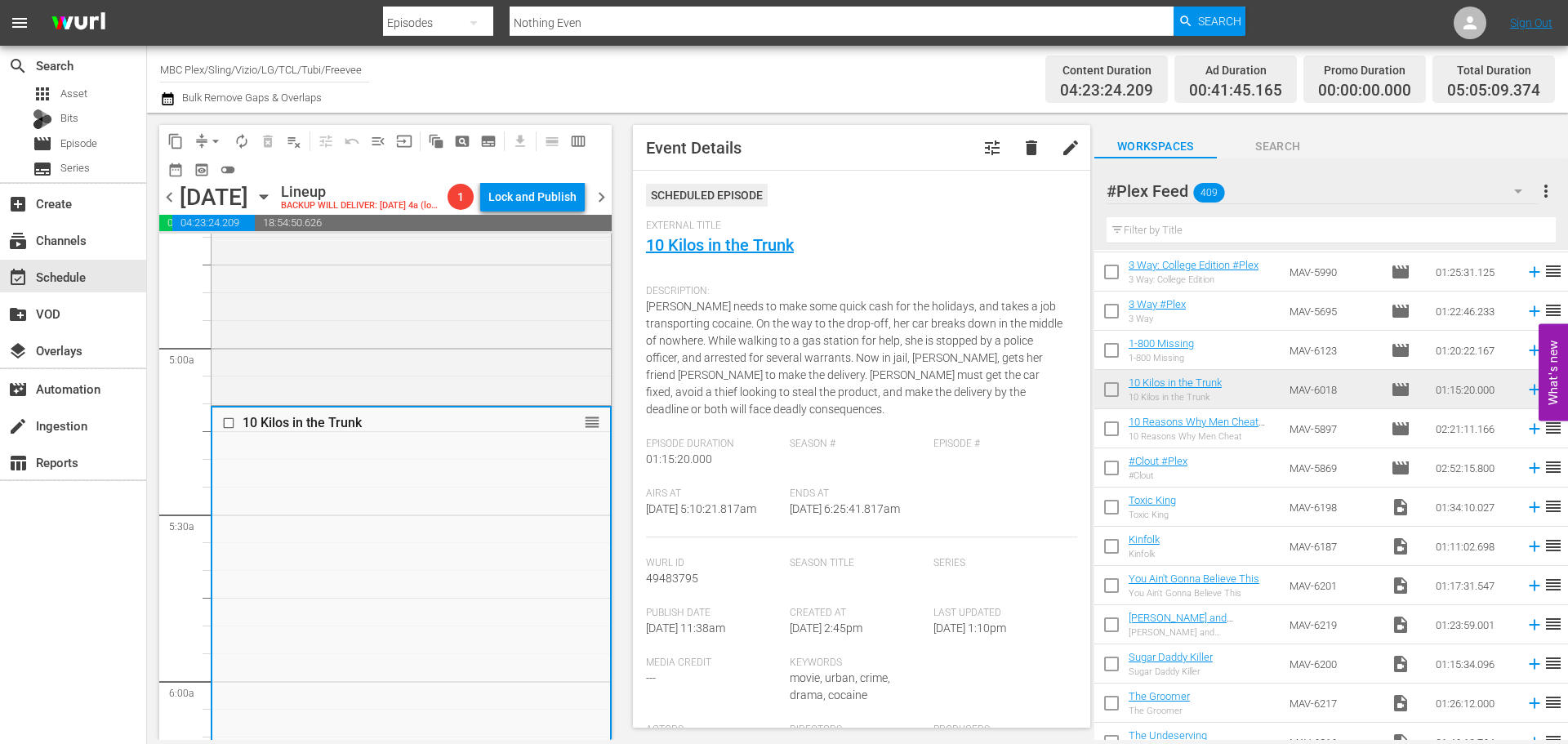
scroll to position [245, 0]
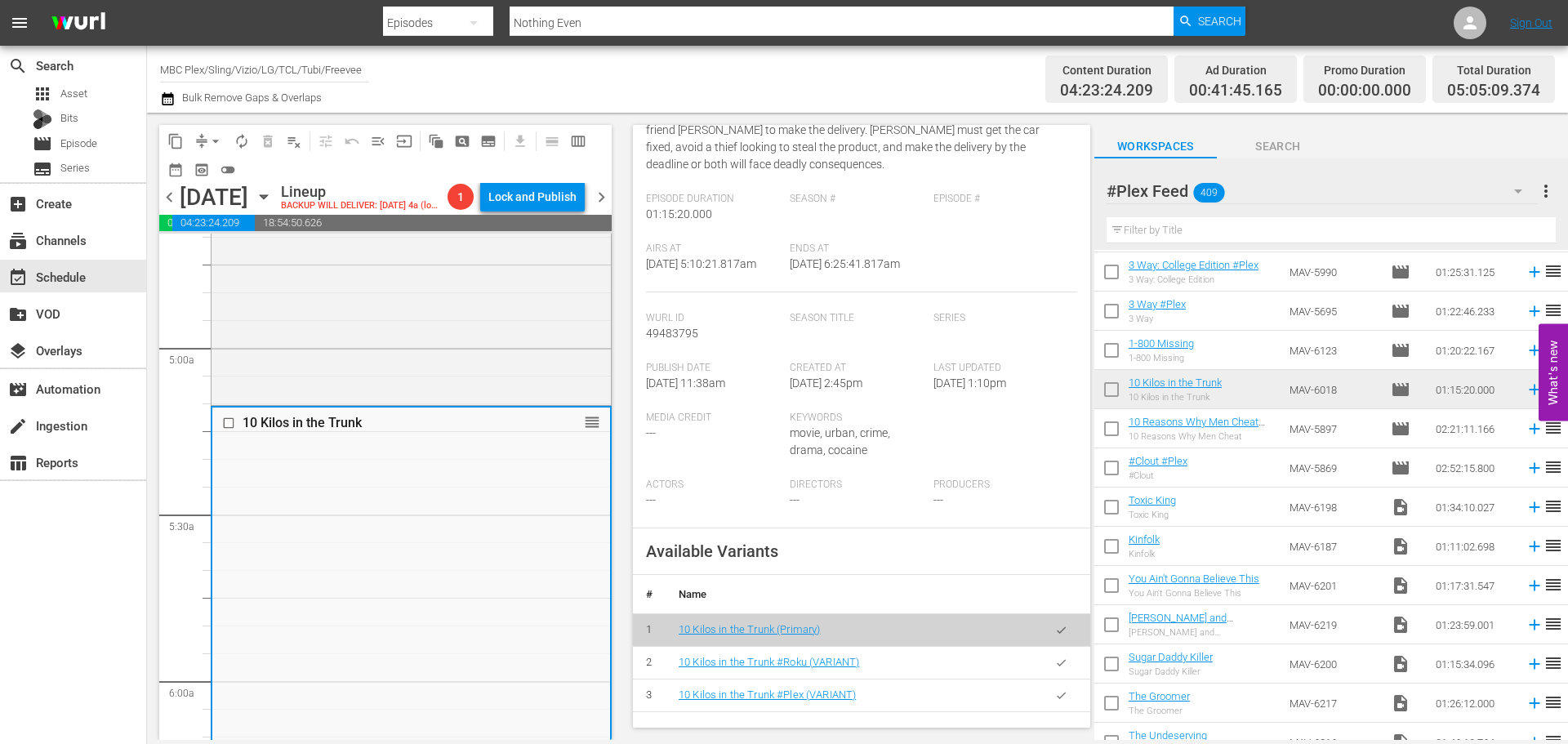
click at [1055, 702] on icon "button" at bounding box center [1061, 695] width 13 height 13
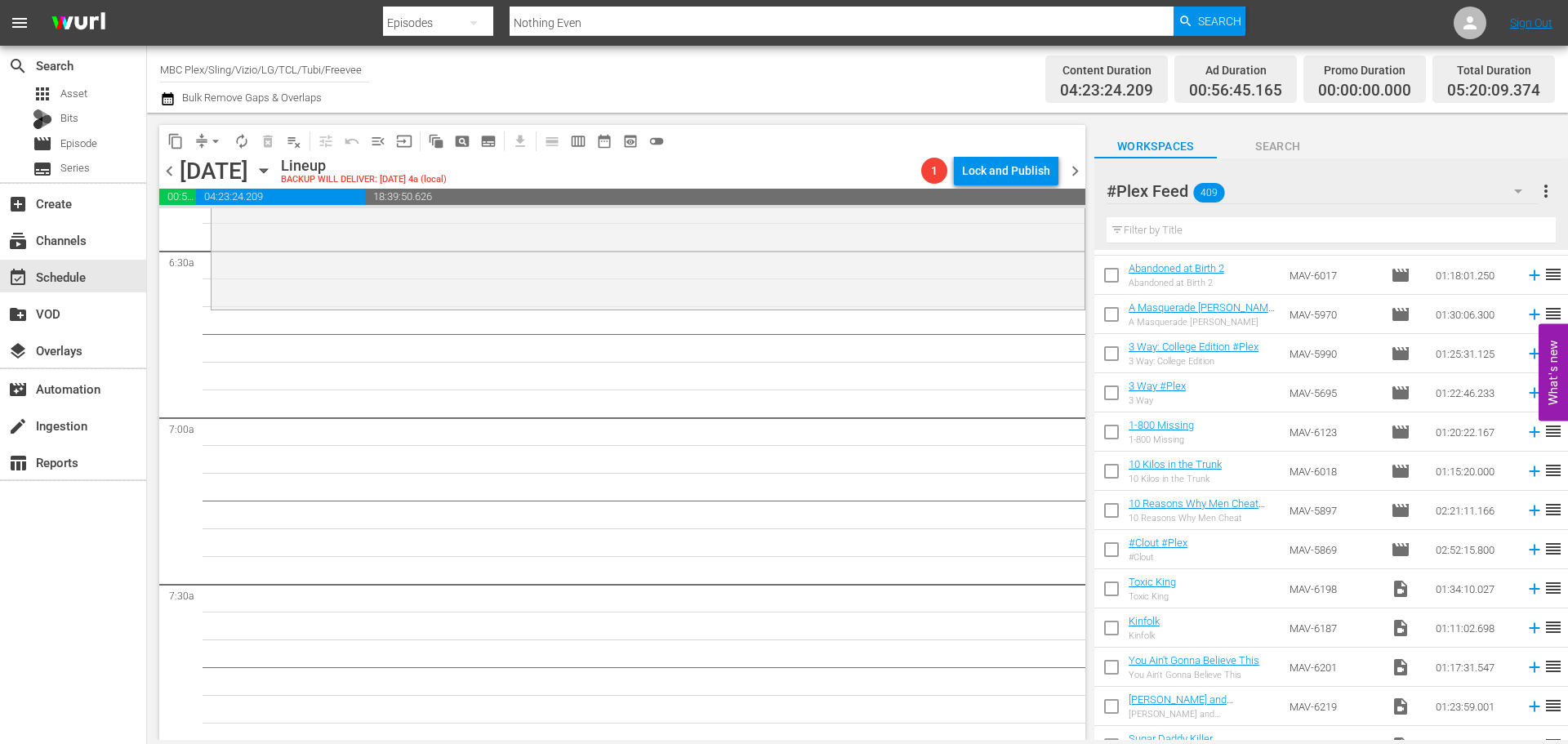
scroll to position [13954, 0]
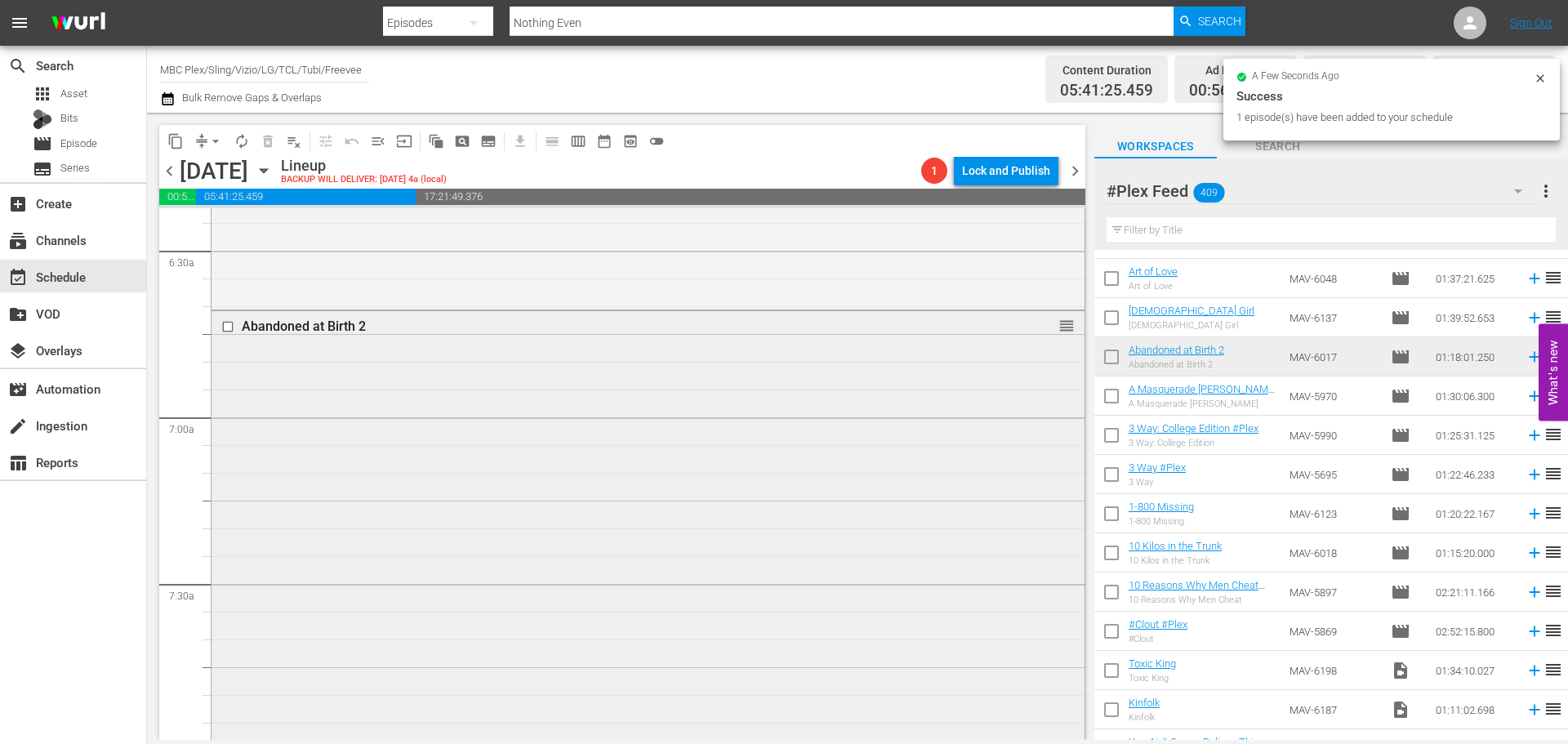
click at [786, 399] on div "Abandoned at Birth 2 reorder" at bounding box center [648, 525] width 873 height 429
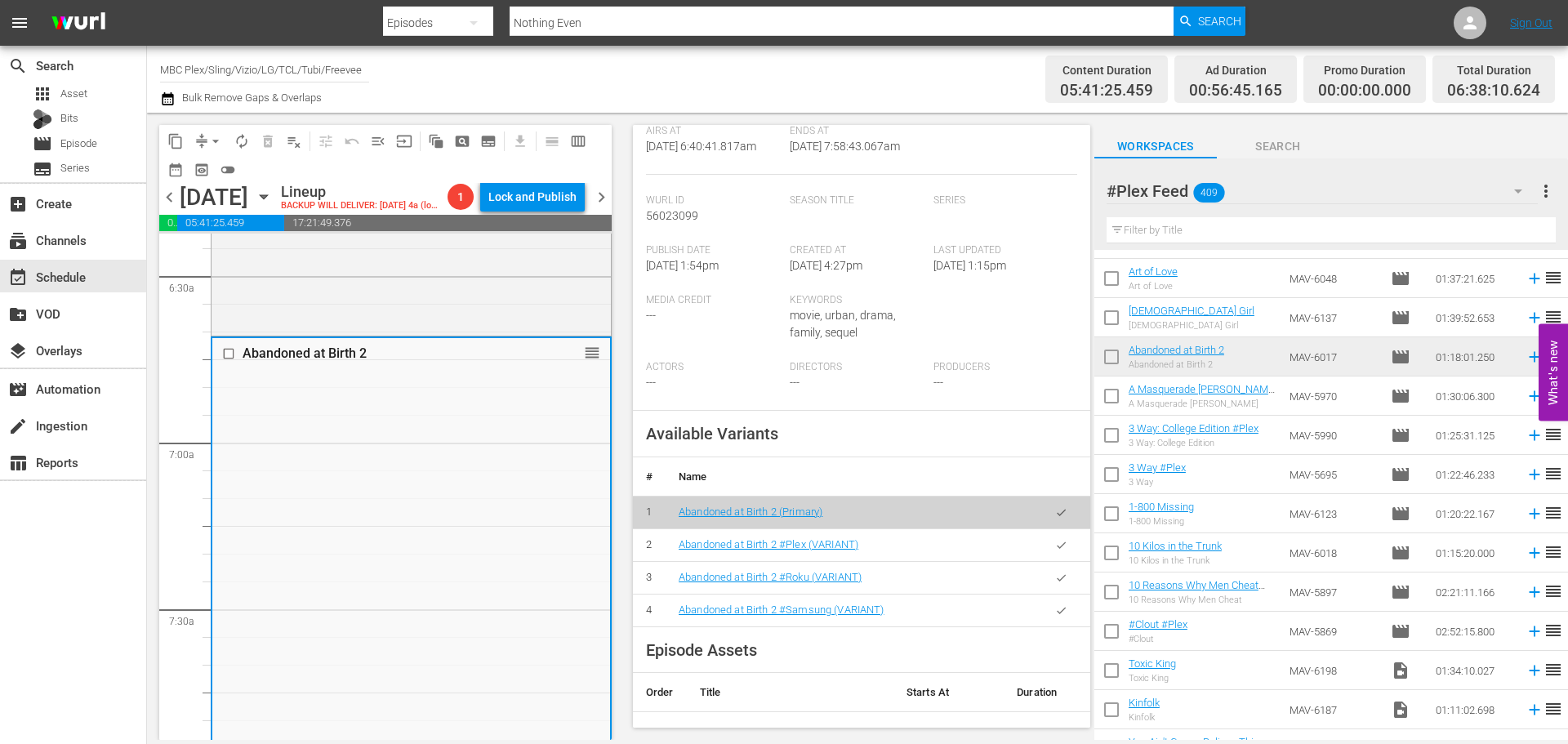
scroll to position [327, 0]
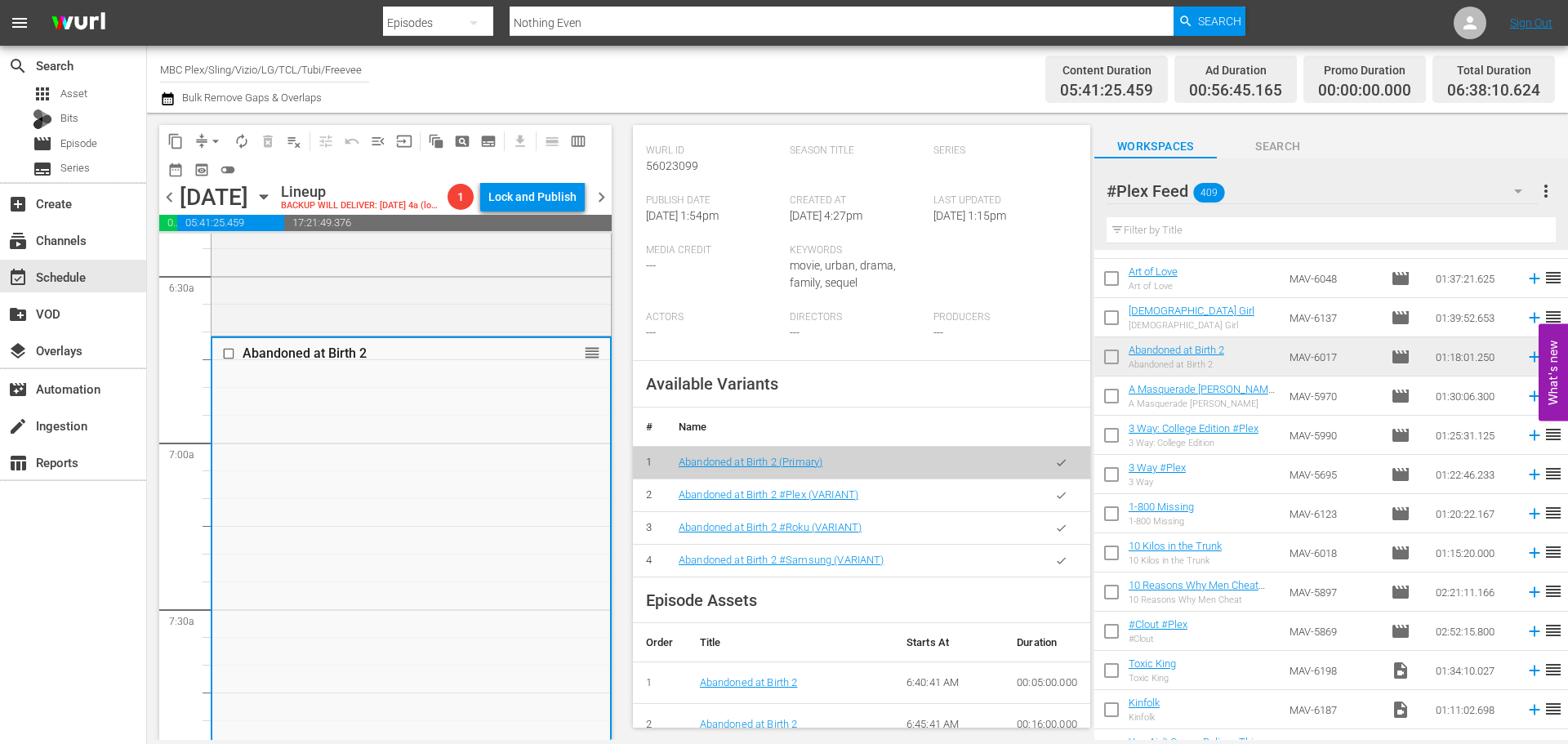
click at [1055, 501] on icon "button" at bounding box center [1061, 495] width 13 height 13
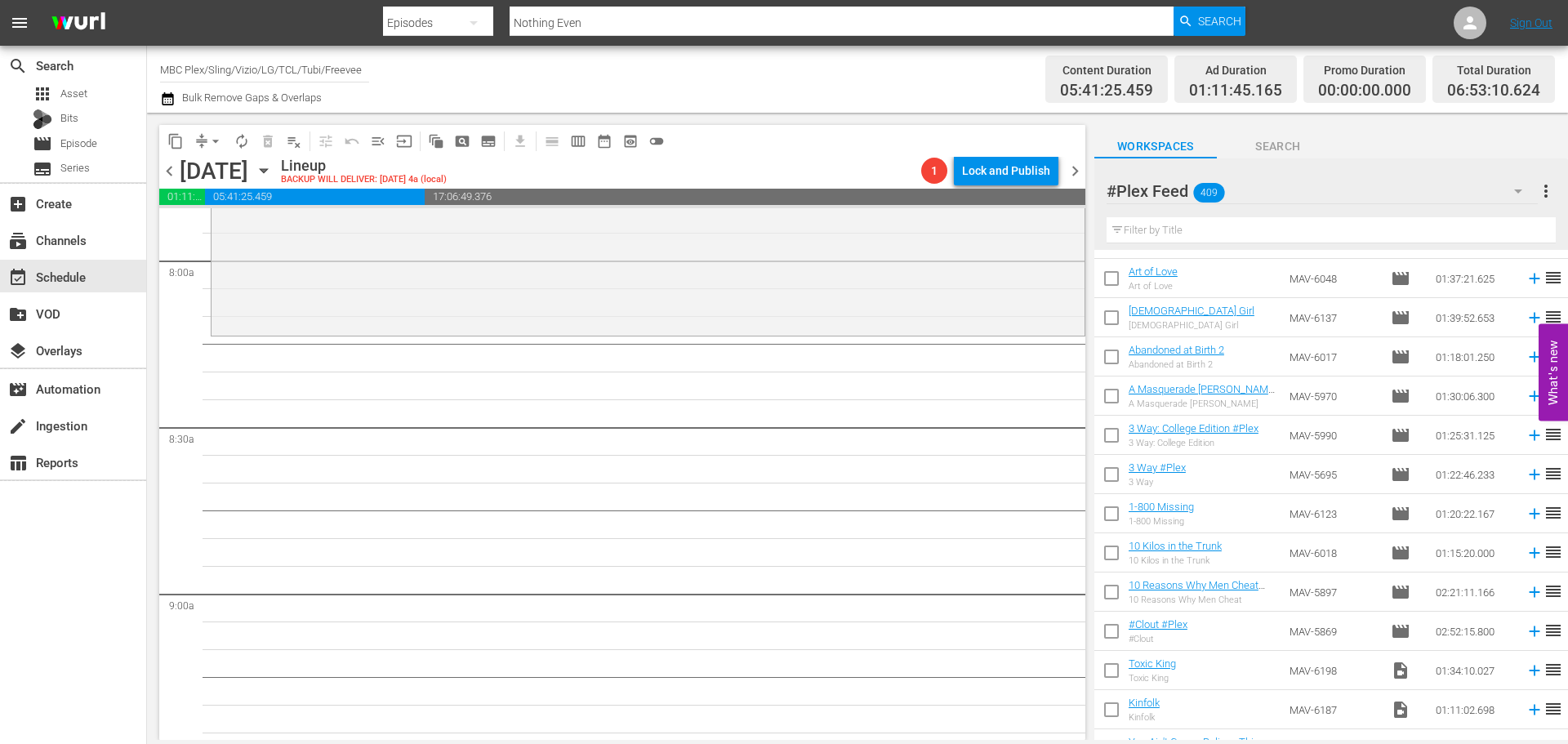
scroll to position [14281, 0]
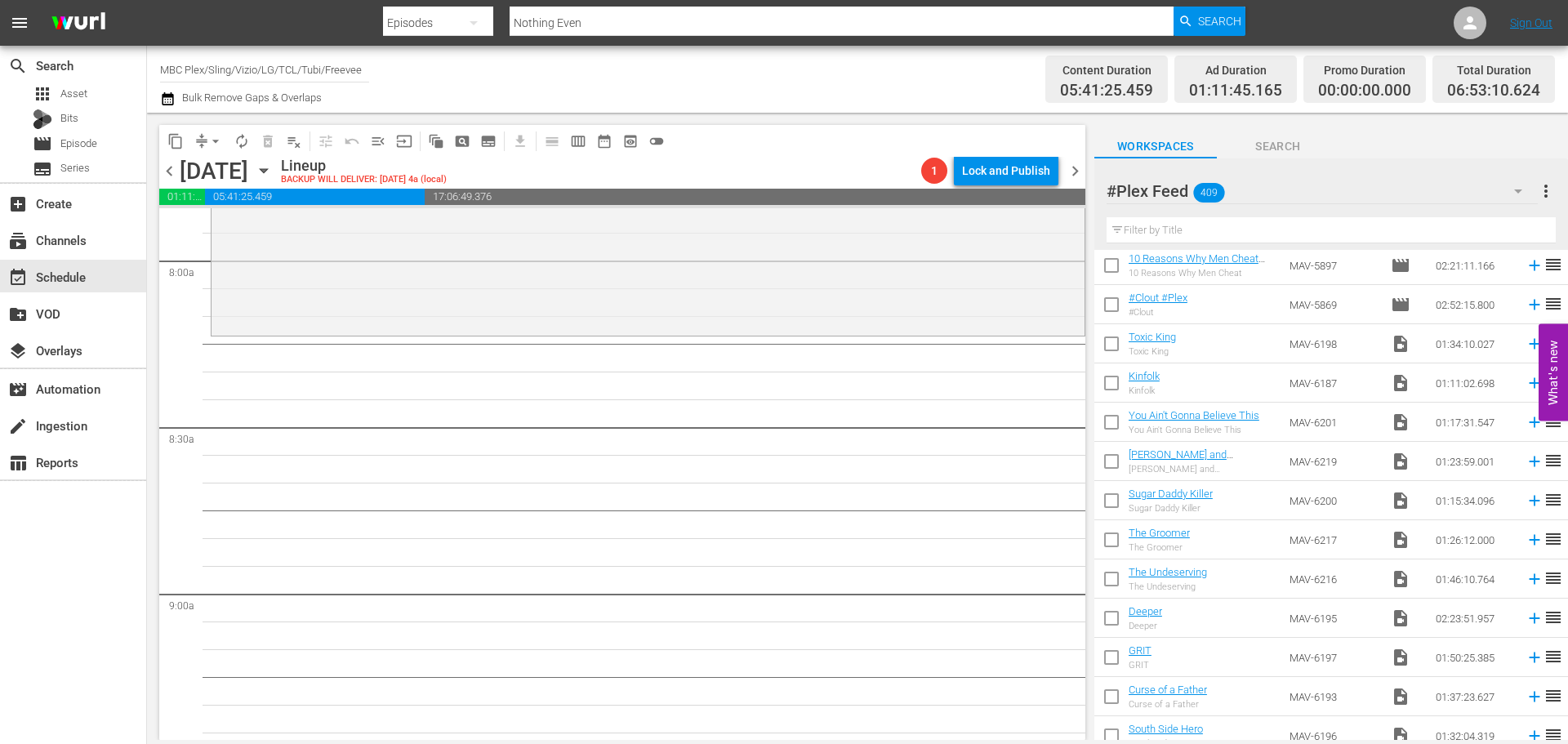
click at [1240, 228] on input "text" at bounding box center [1331, 230] width 449 height 26
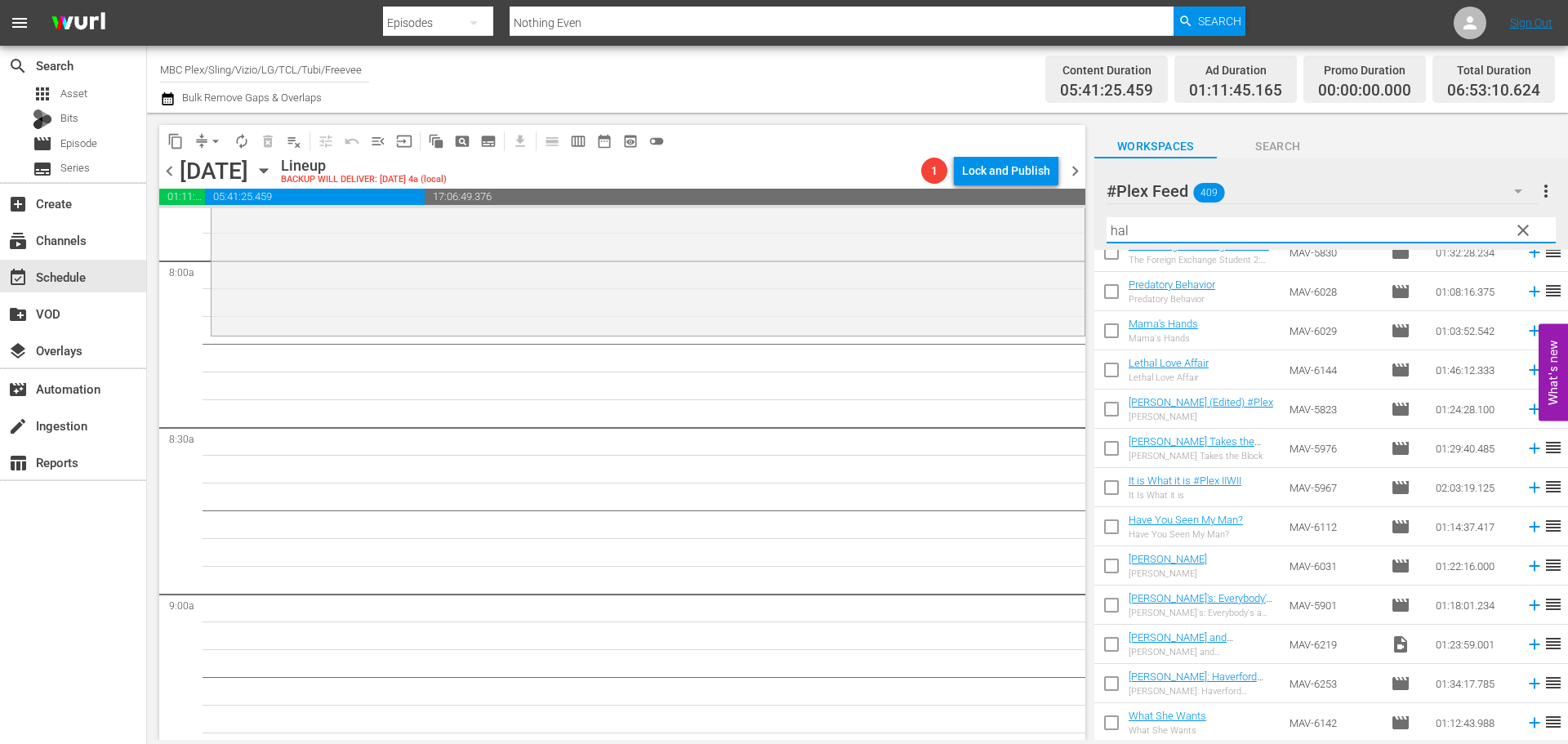
scroll to position [0, 0]
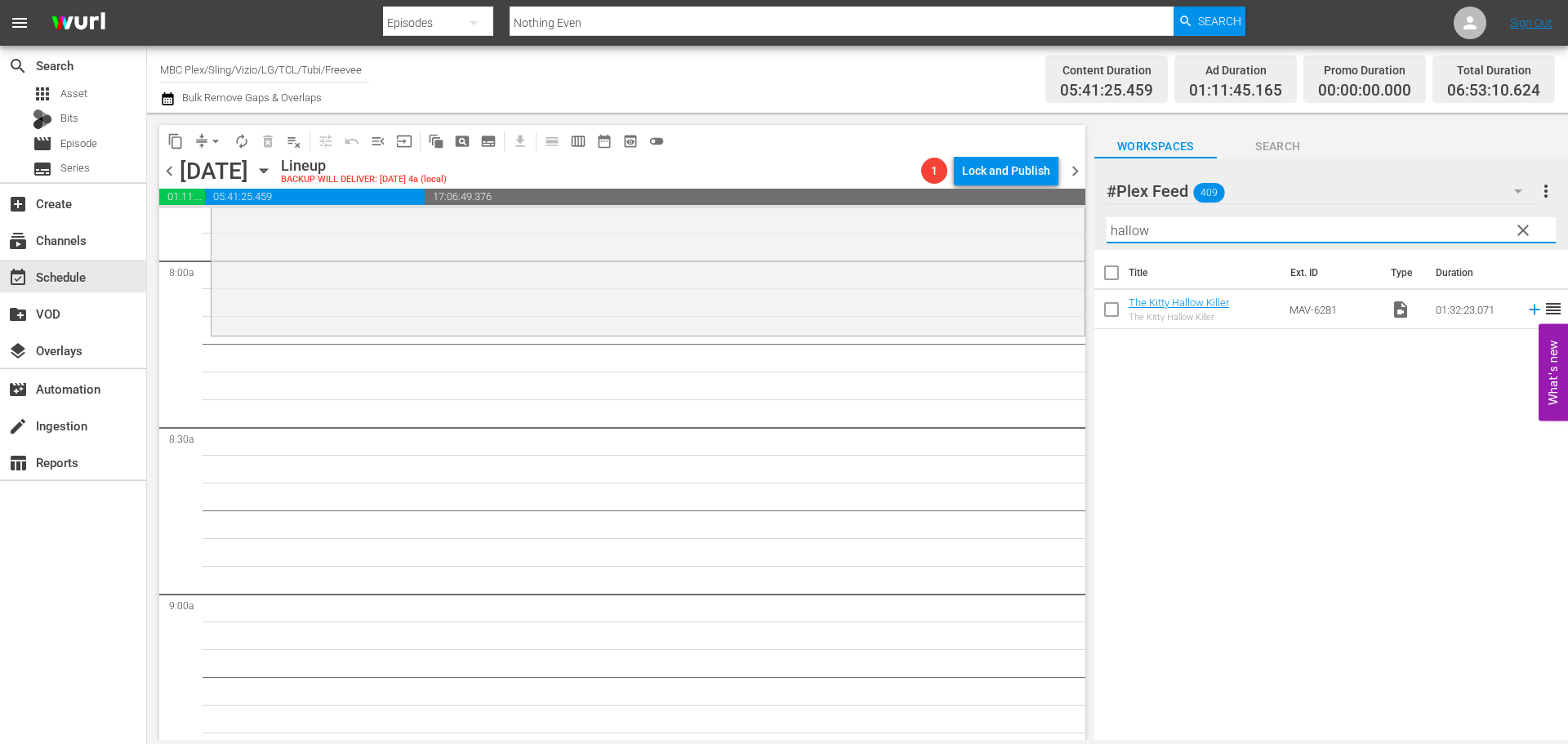
type input "hallow"
click at [1519, 232] on span "clear" at bounding box center [1523, 230] width 19 height 19
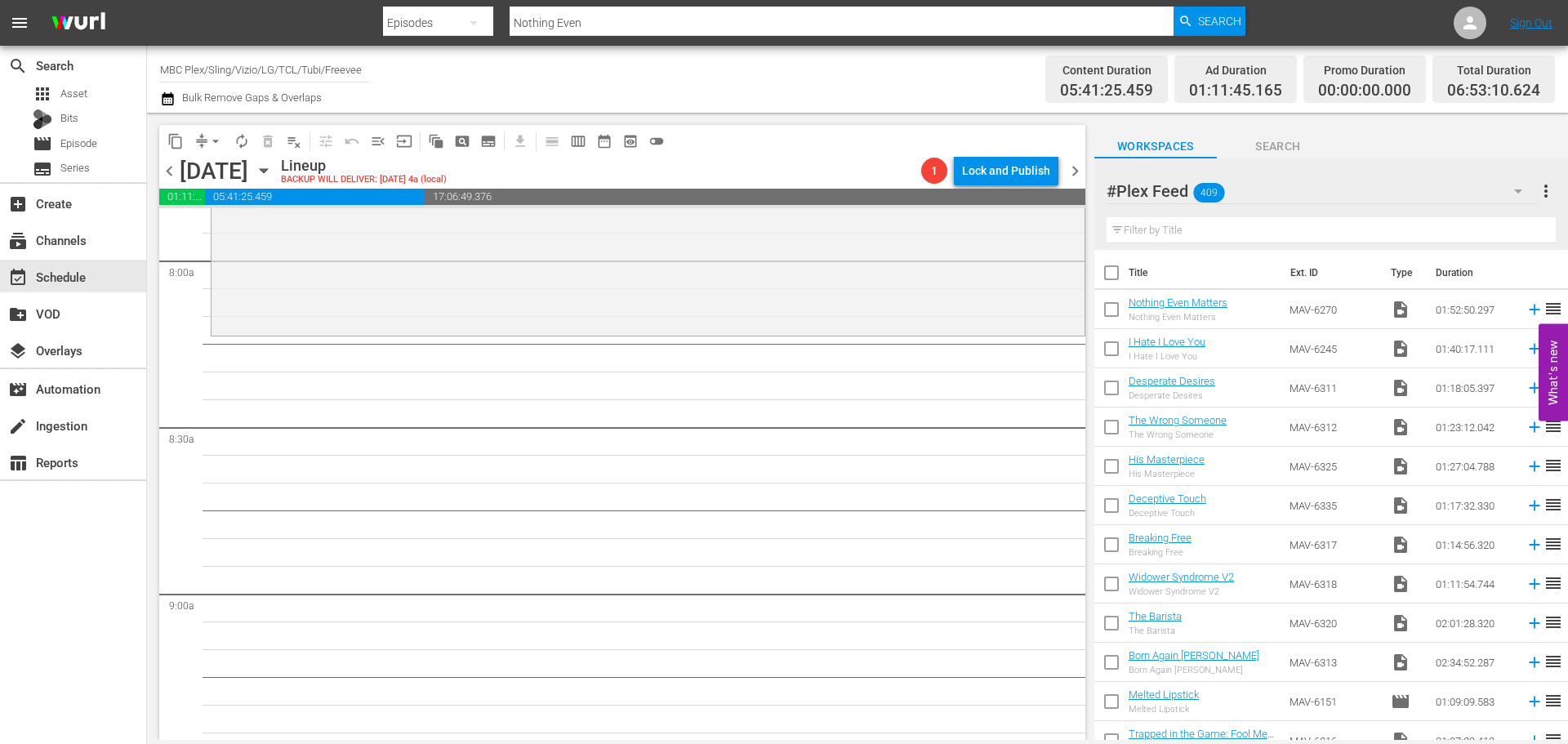
click at [1154, 231] on input "text" at bounding box center [1331, 230] width 449 height 26
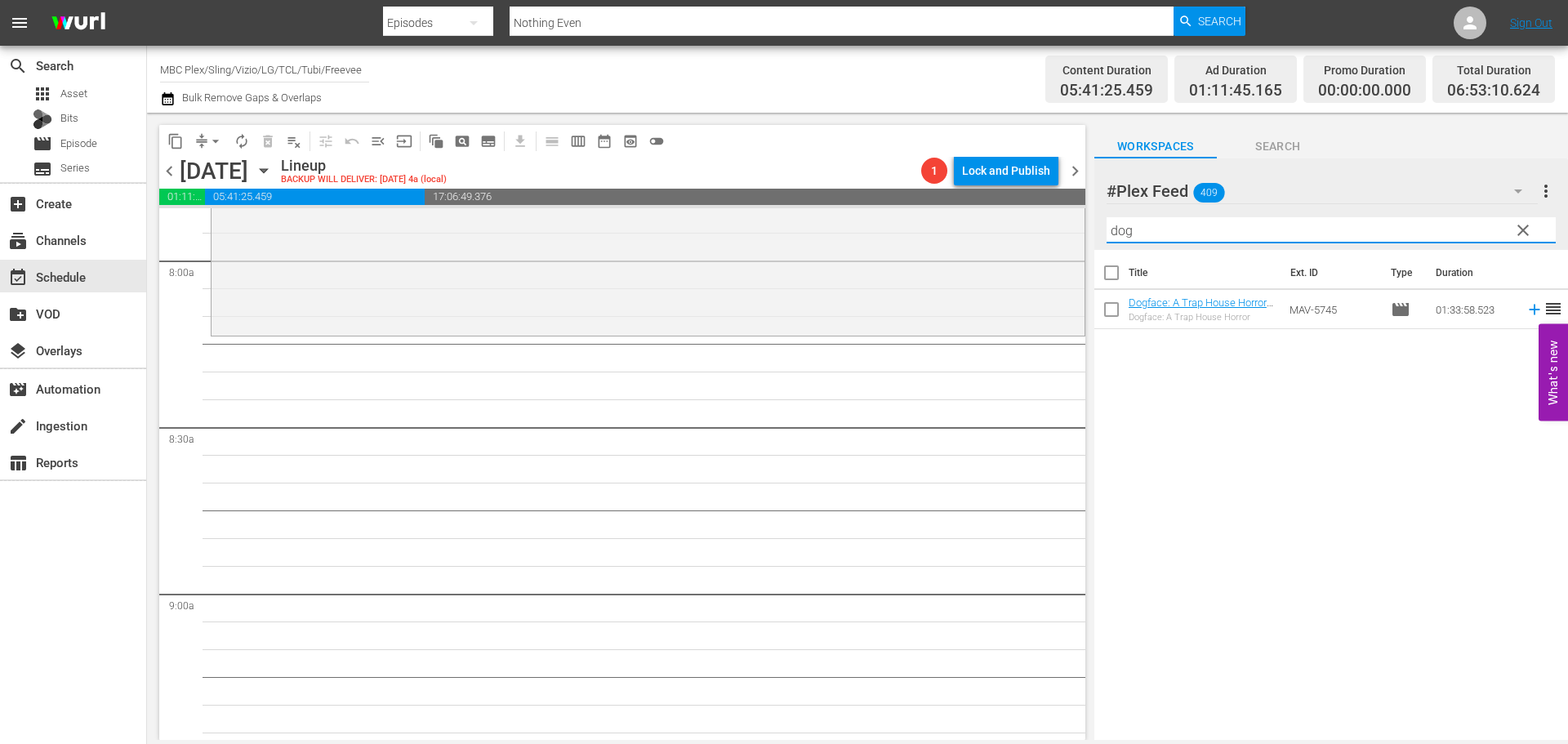
type input "dog"
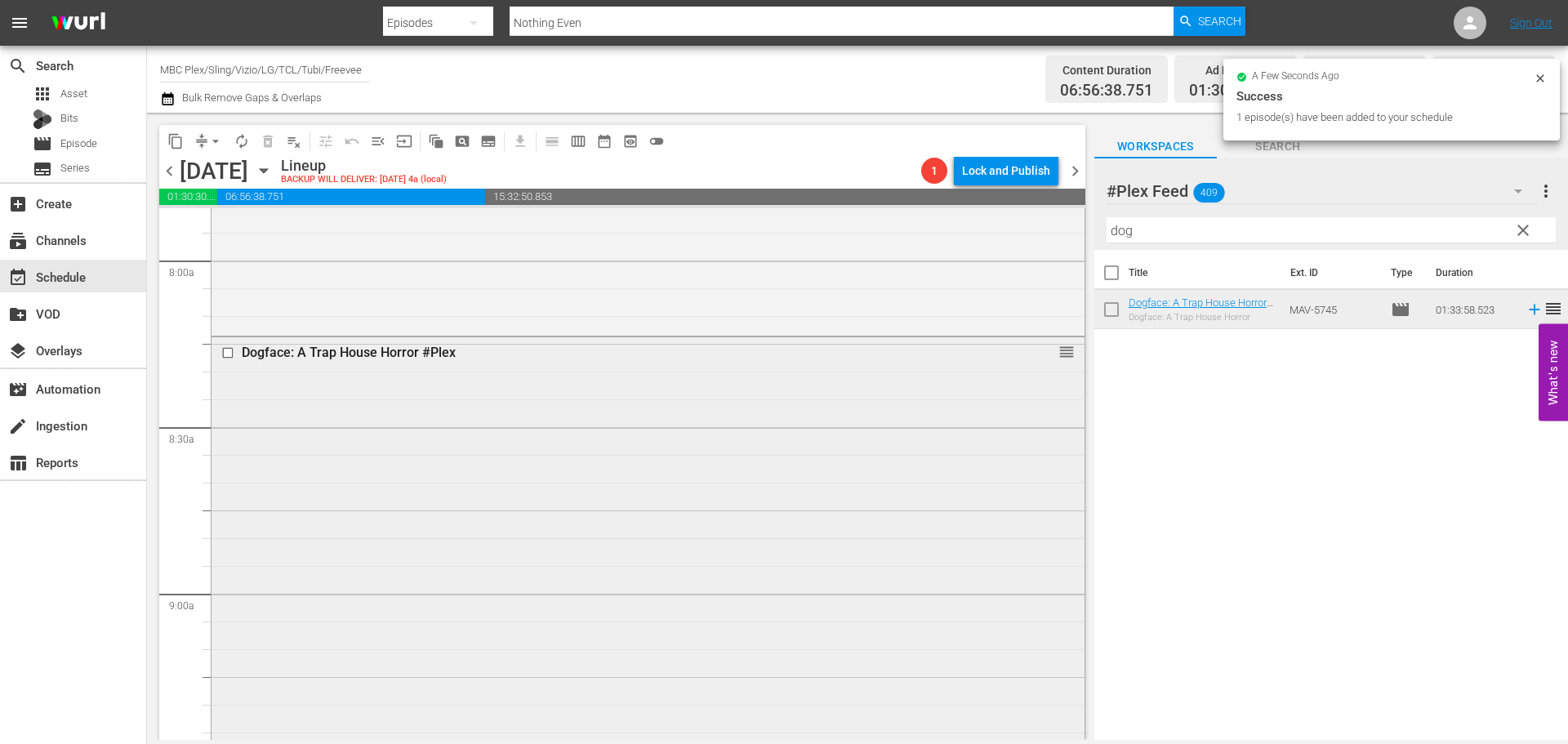
click at [254, 439] on div "Dogface: A Trap House Horror #Plex reorder" at bounding box center [648, 596] width 873 height 517
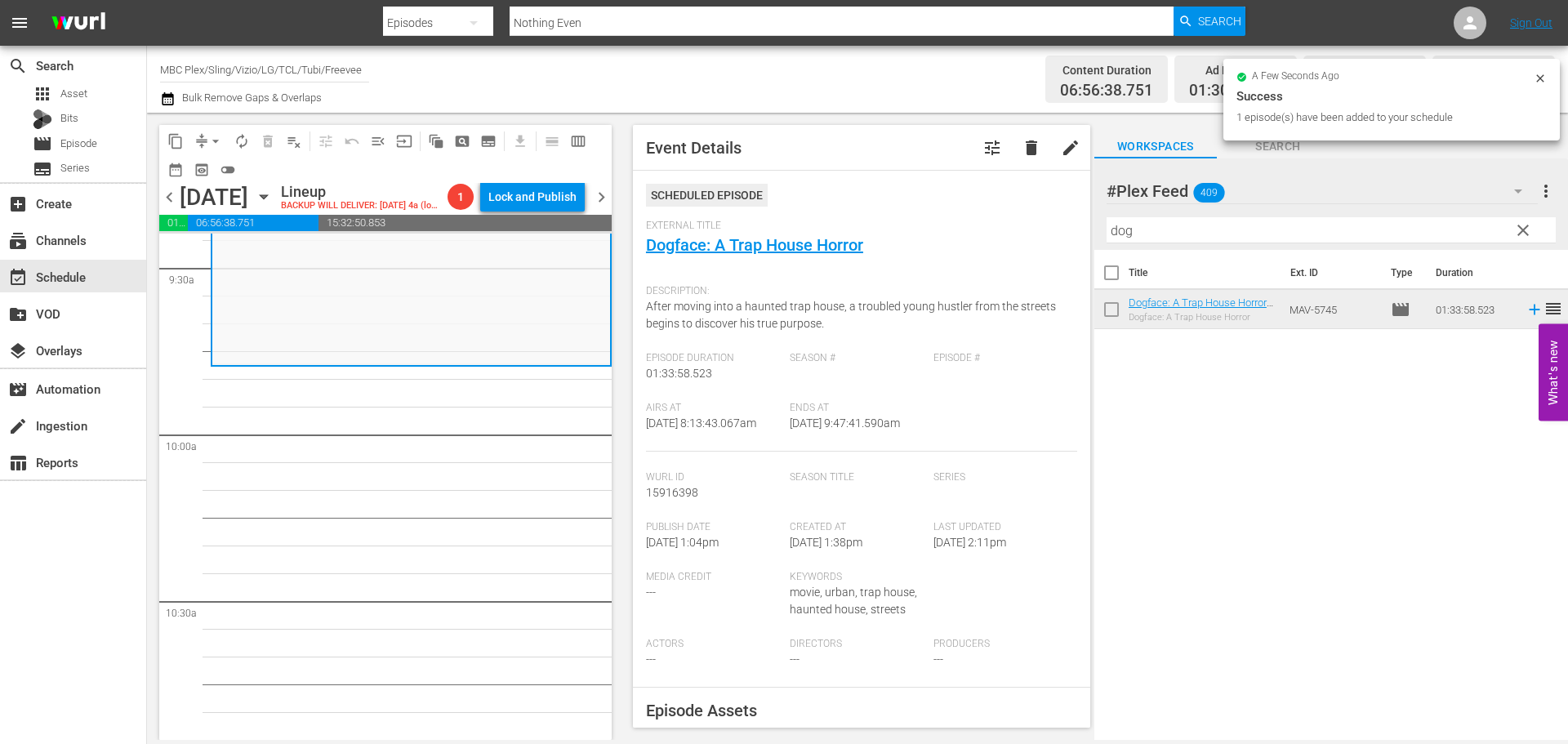
scroll to position [3105, 0]
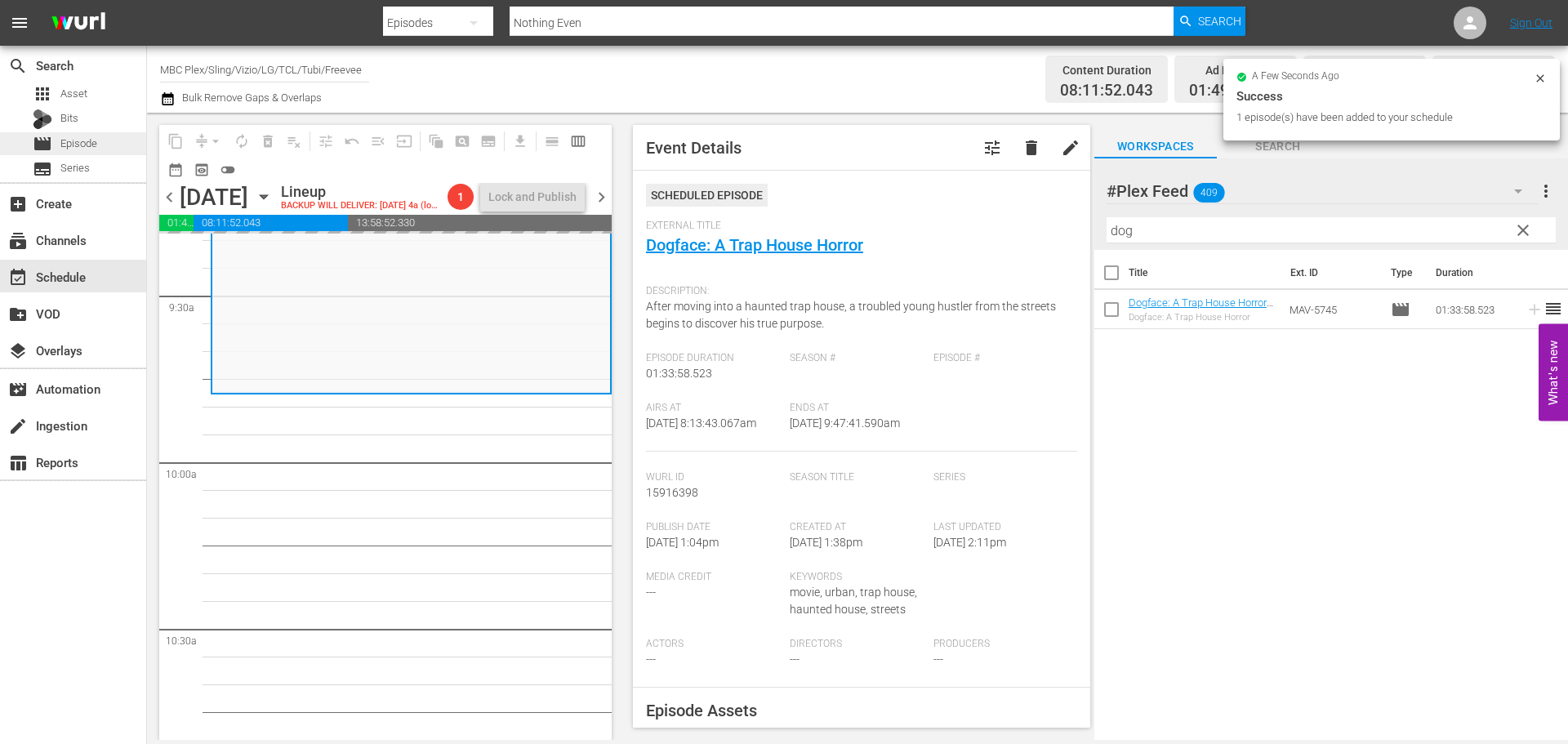
click at [92, 141] on span "Episode" at bounding box center [79, 143] width 37 height 16
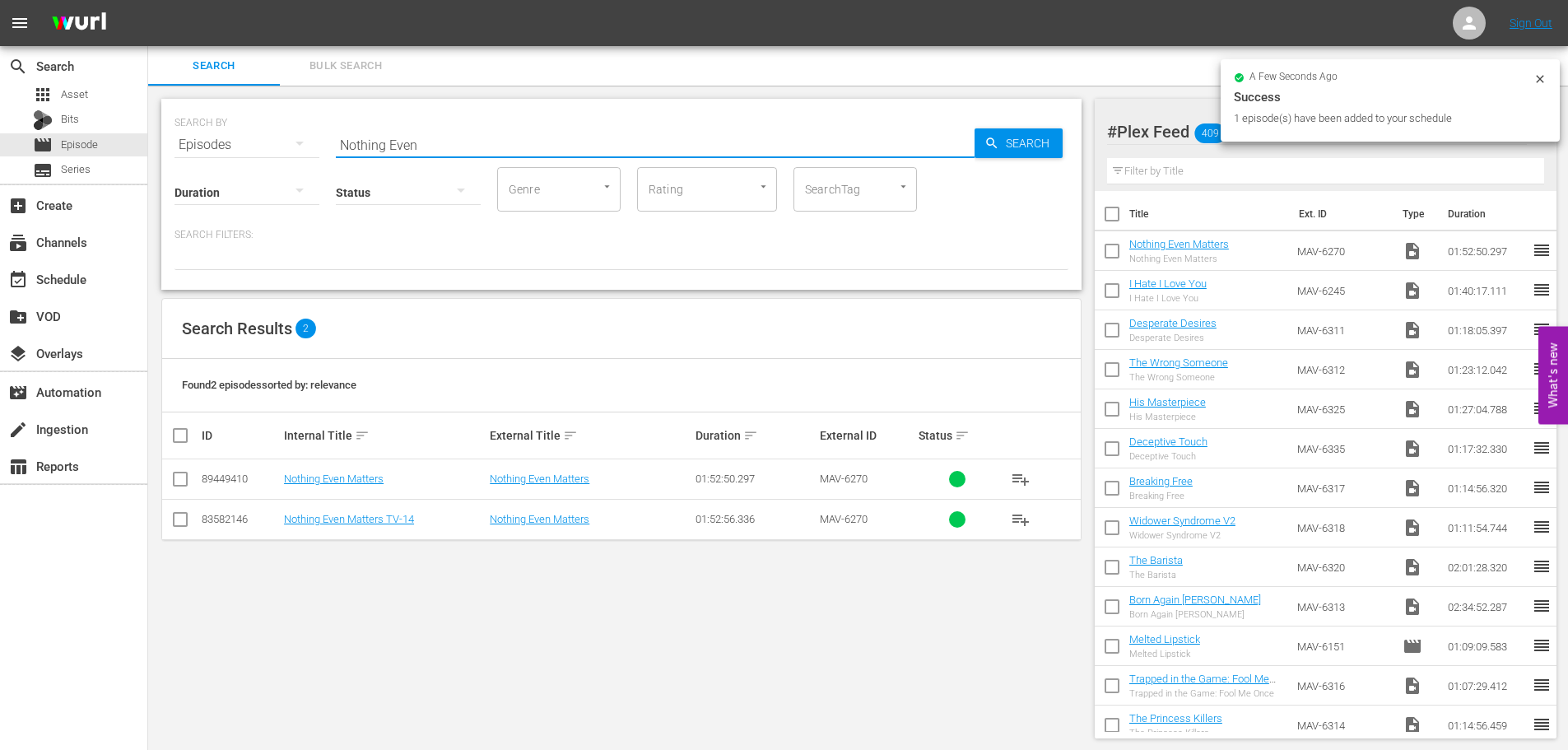
drag, startPoint x: 496, startPoint y: 151, endPoint x: 233, endPoint y: 146, distance: 263.0
click at [233, 146] on div "SEARCH BY Search By Episodes Search ID, Title, Description, Keywords, or Catego…" at bounding box center [621, 135] width 894 height 59
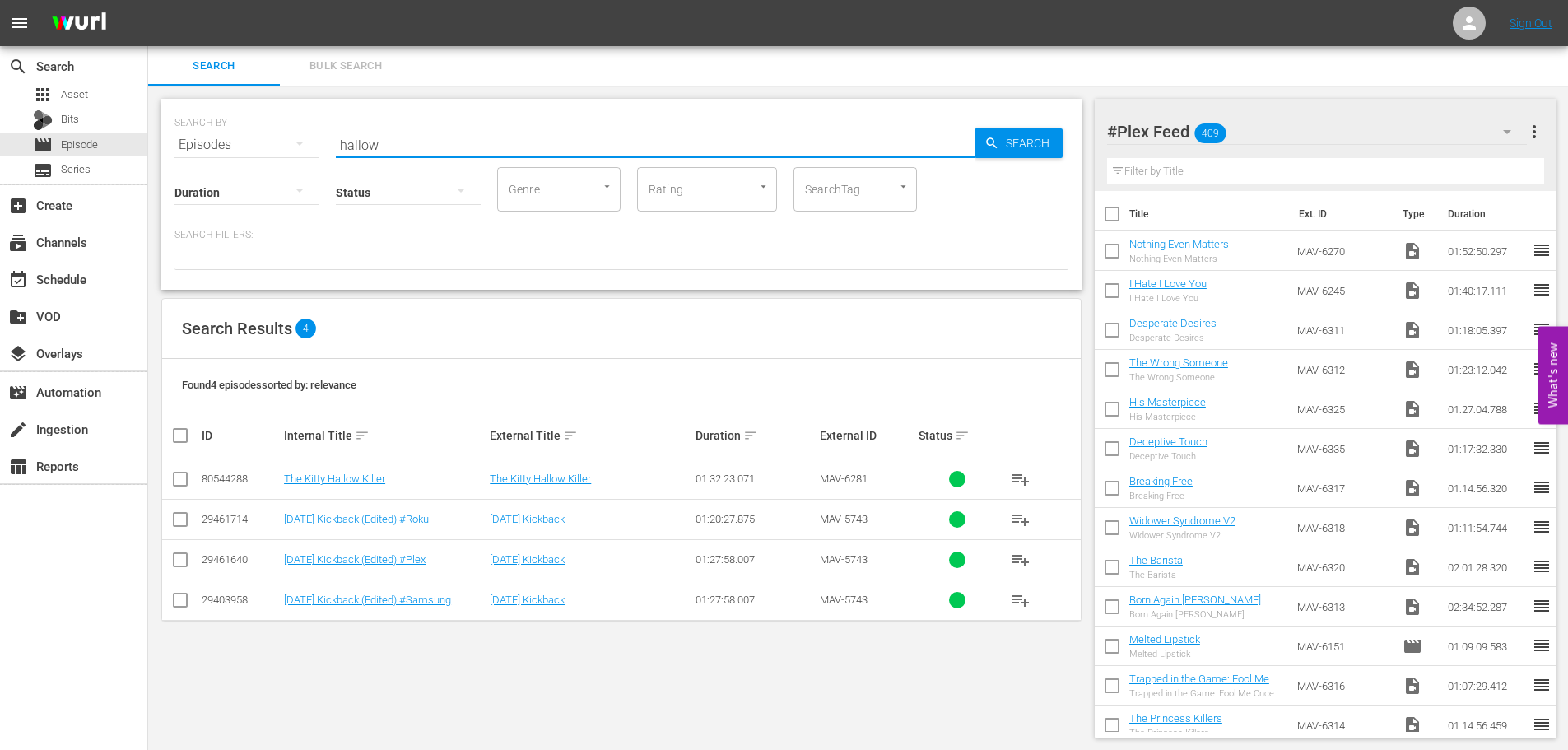
type input "hallow"
click at [177, 562] on input "checkbox" at bounding box center [180, 563] width 20 height 20
checkbox input "true"
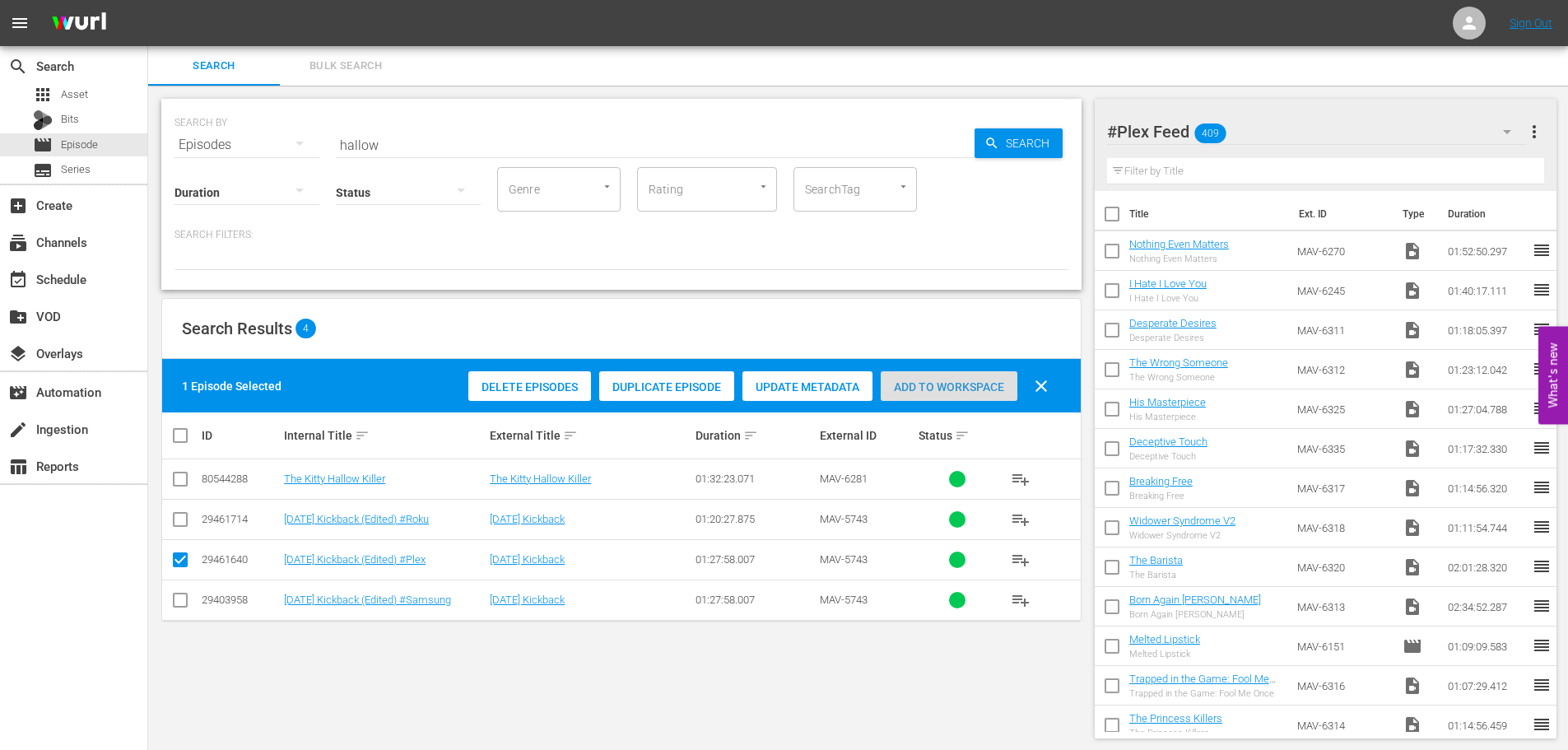
click at [917, 385] on span "Add to Workspace" at bounding box center [949, 387] width 137 height 14
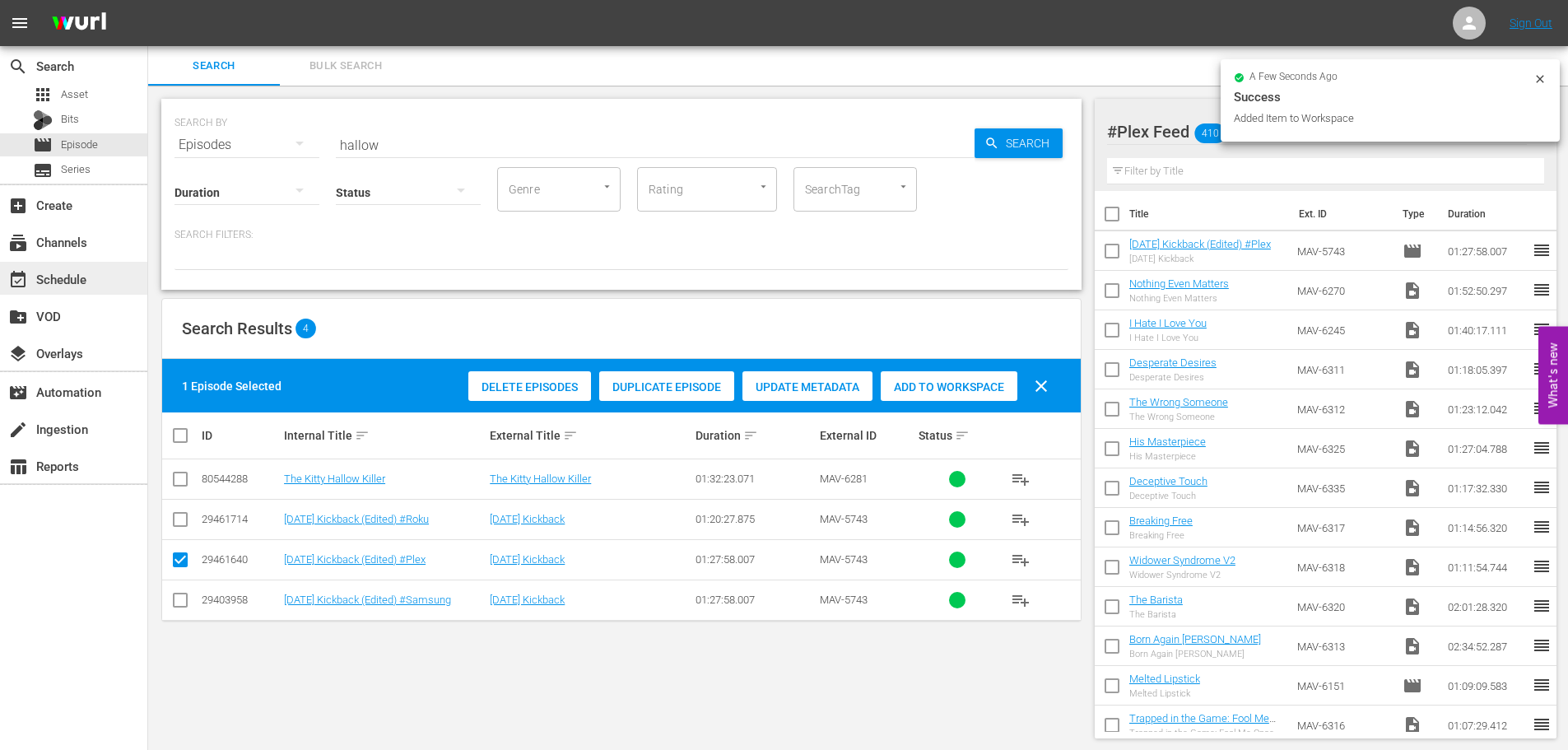
click at [97, 271] on div "event_available Schedule" at bounding box center [74, 278] width 148 height 33
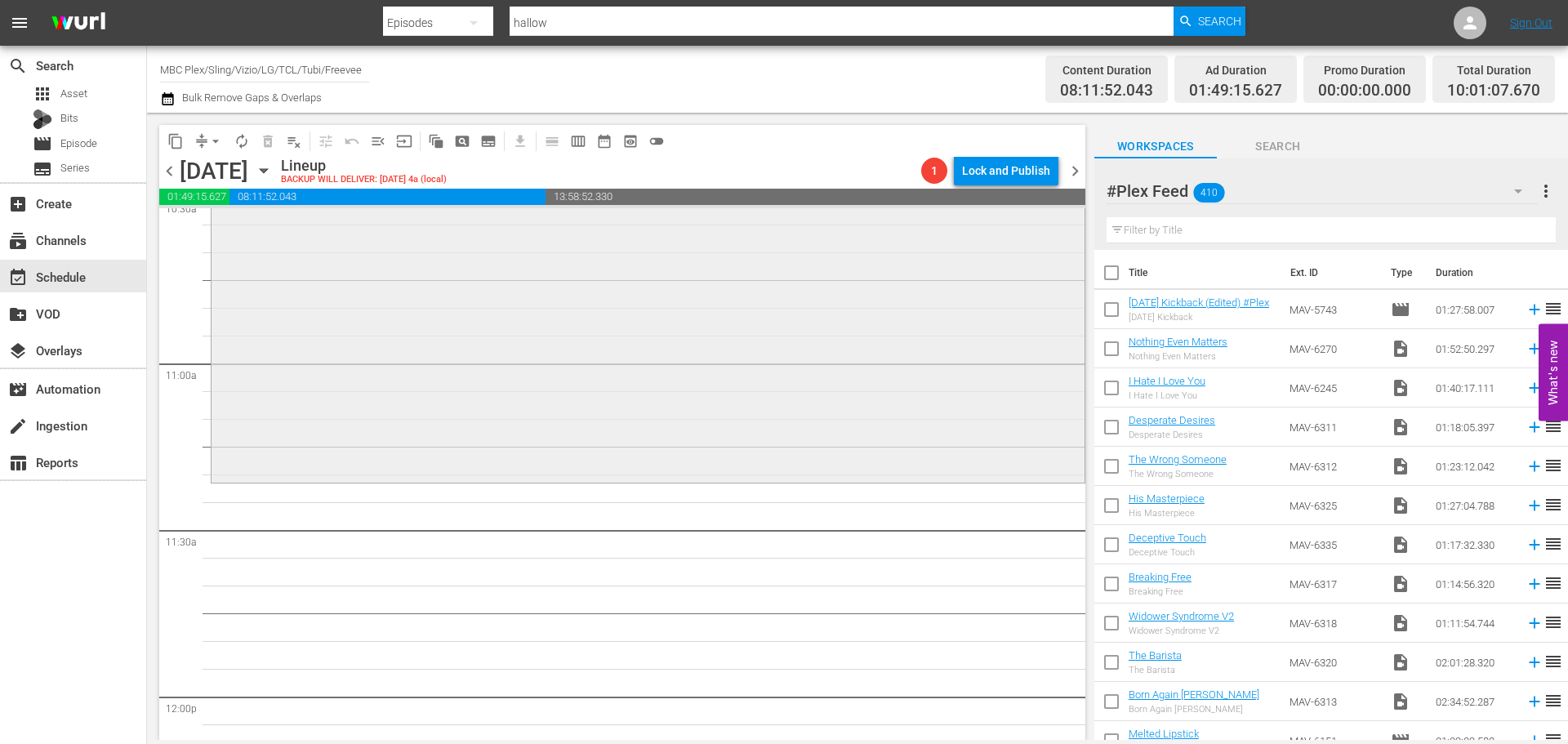
scroll to position [3514, 0]
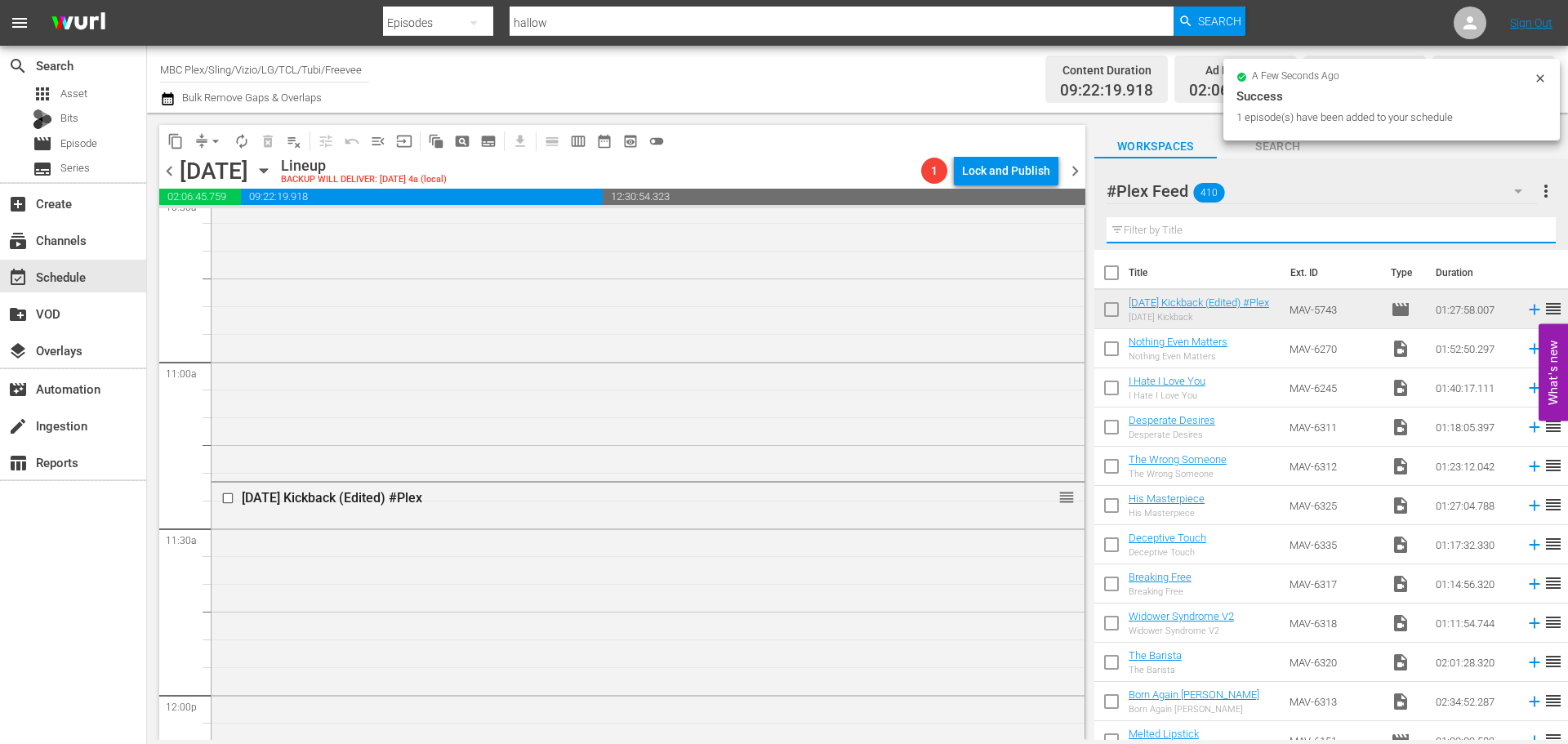
click at [1142, 231] on input "text" at bounding box center [1331, 230] width 449 height 26
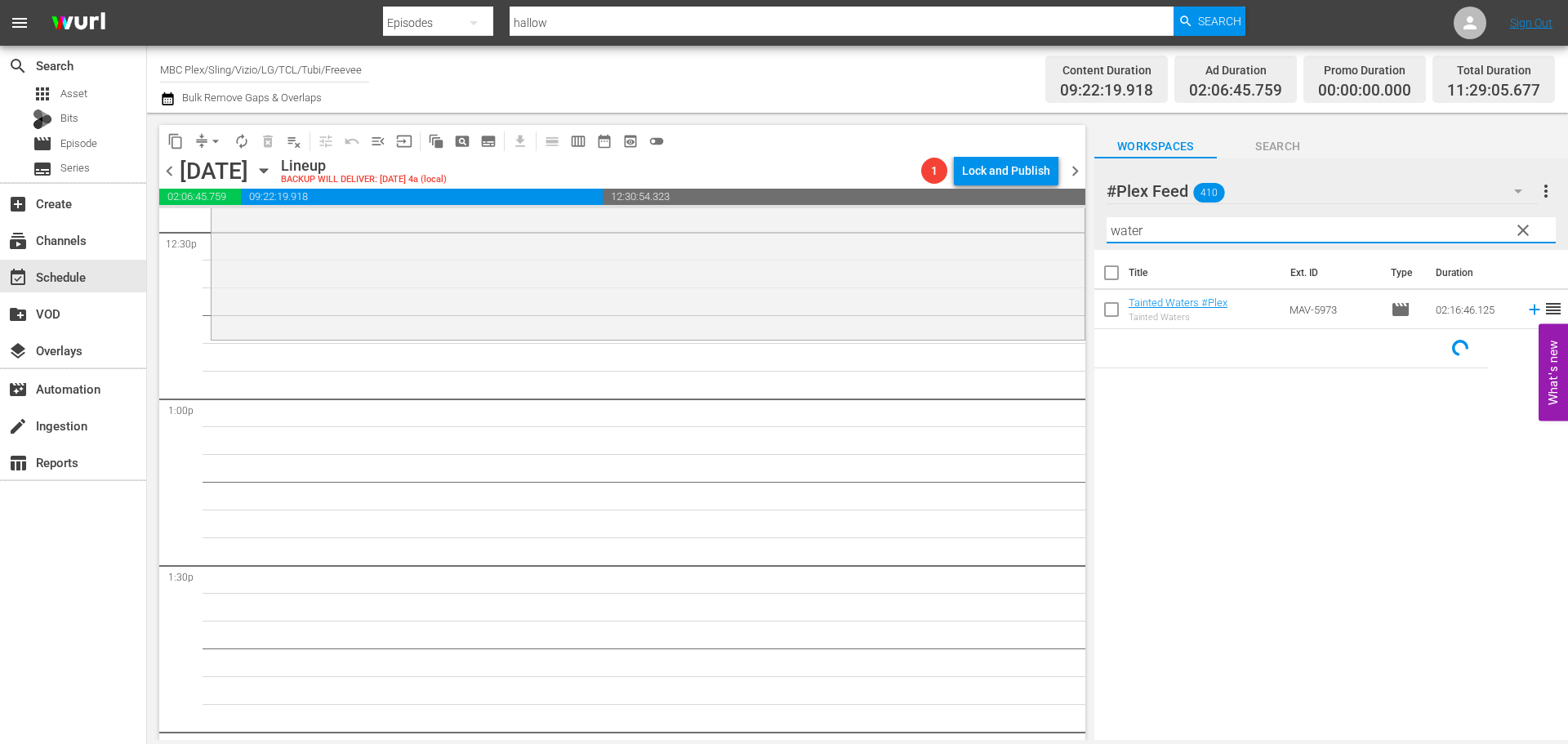
scroll to position [4167, 0]
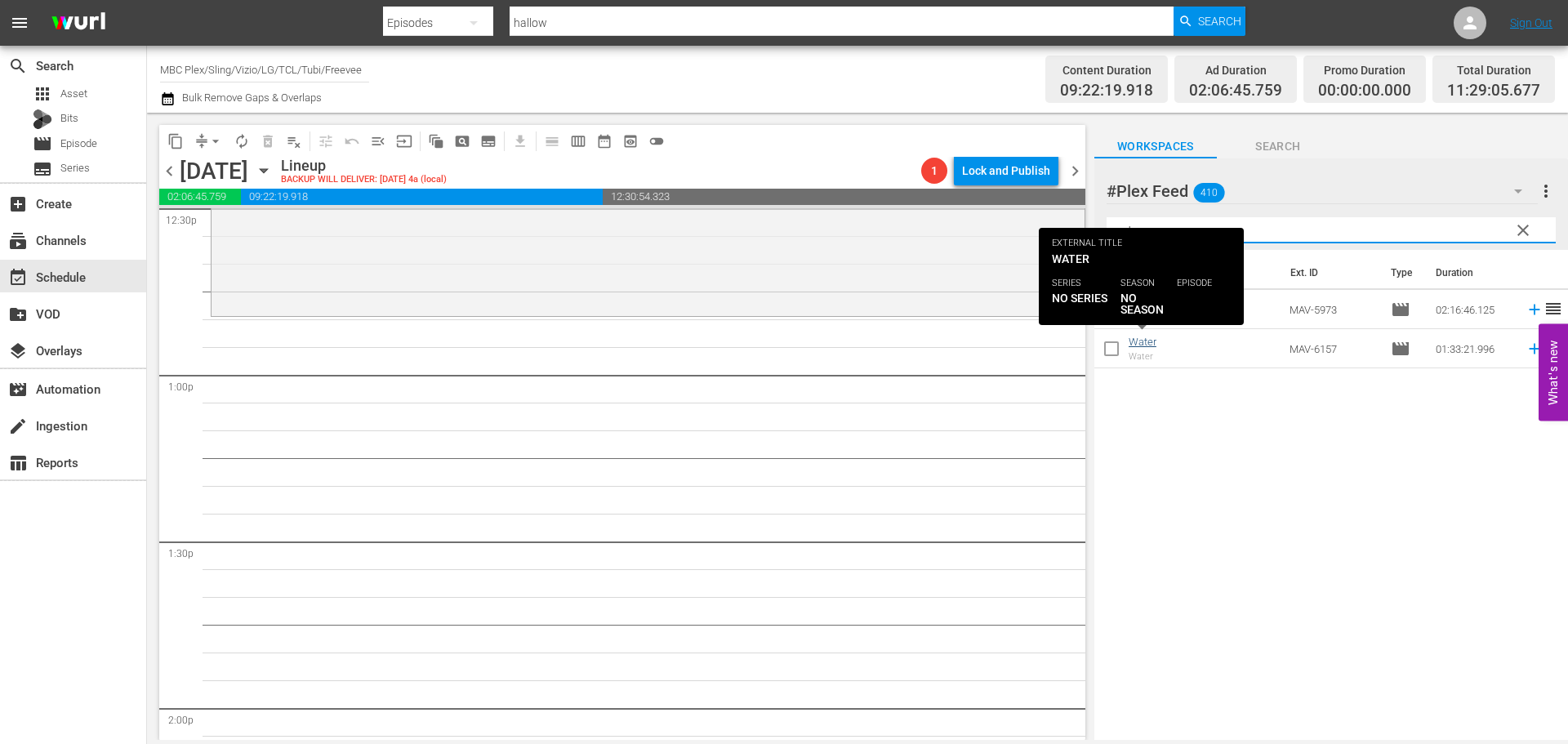
type input "water"
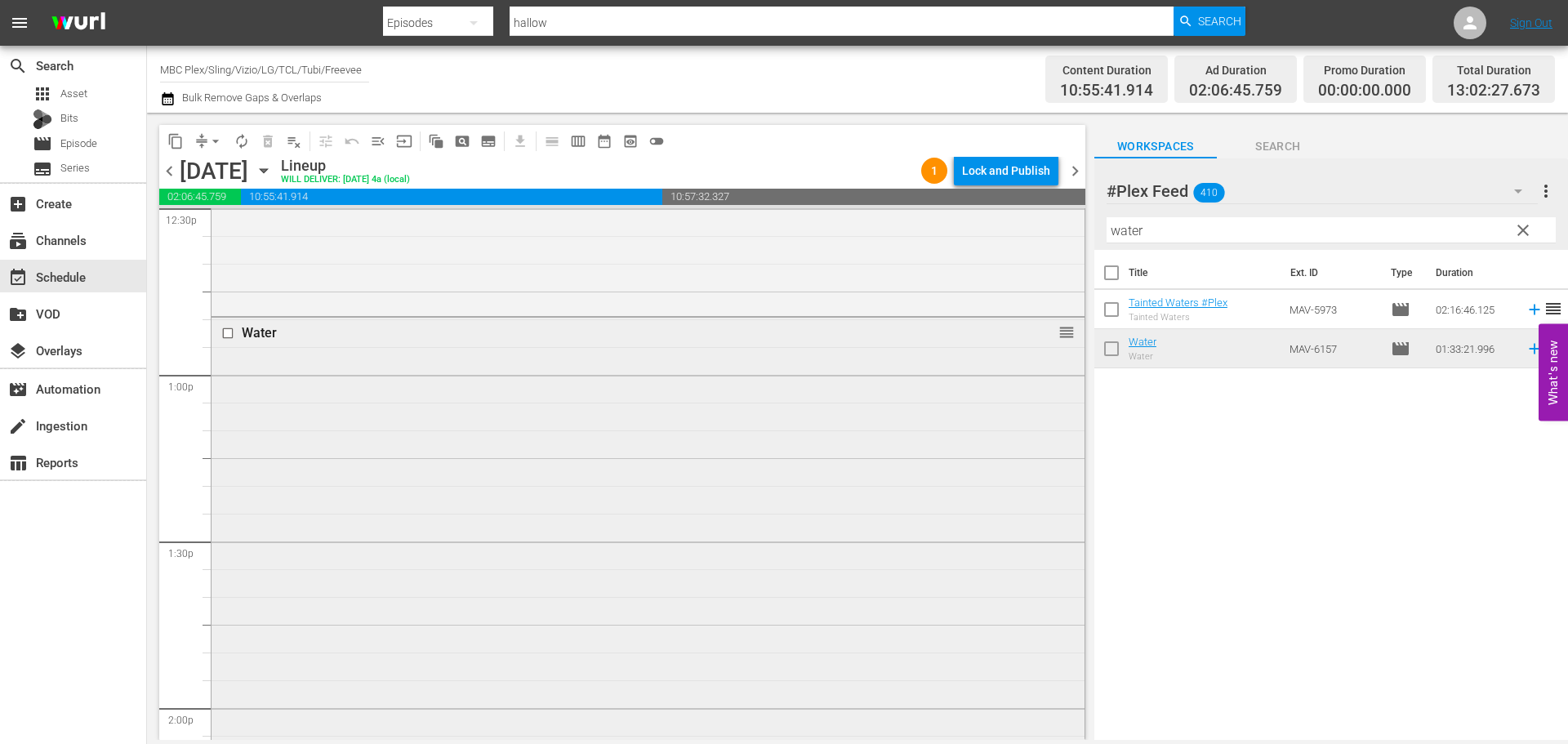
click at [813, 396] on div "Water reorder" at bounding box center [648, 575] width 873 height 514
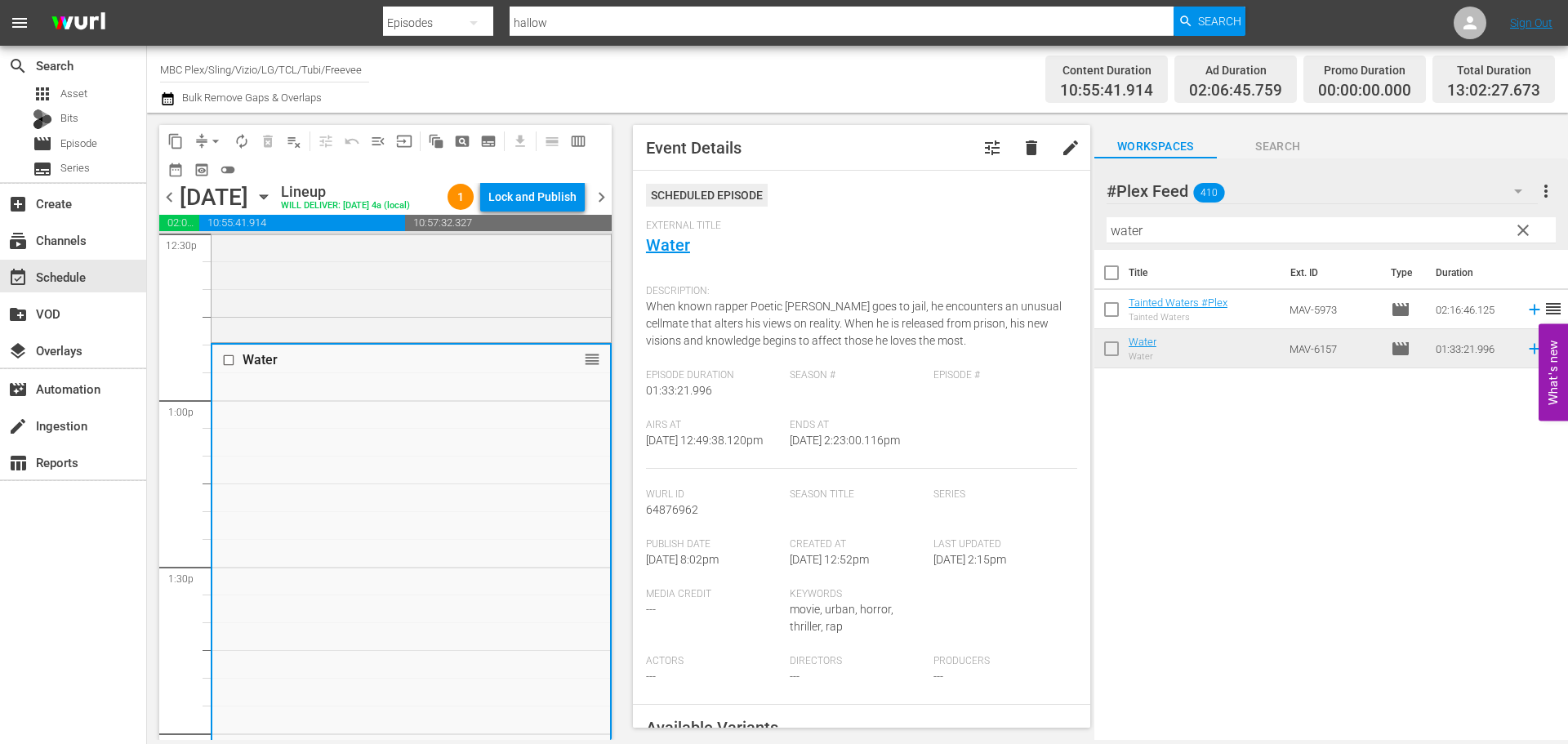
scroll to position [327, 0]
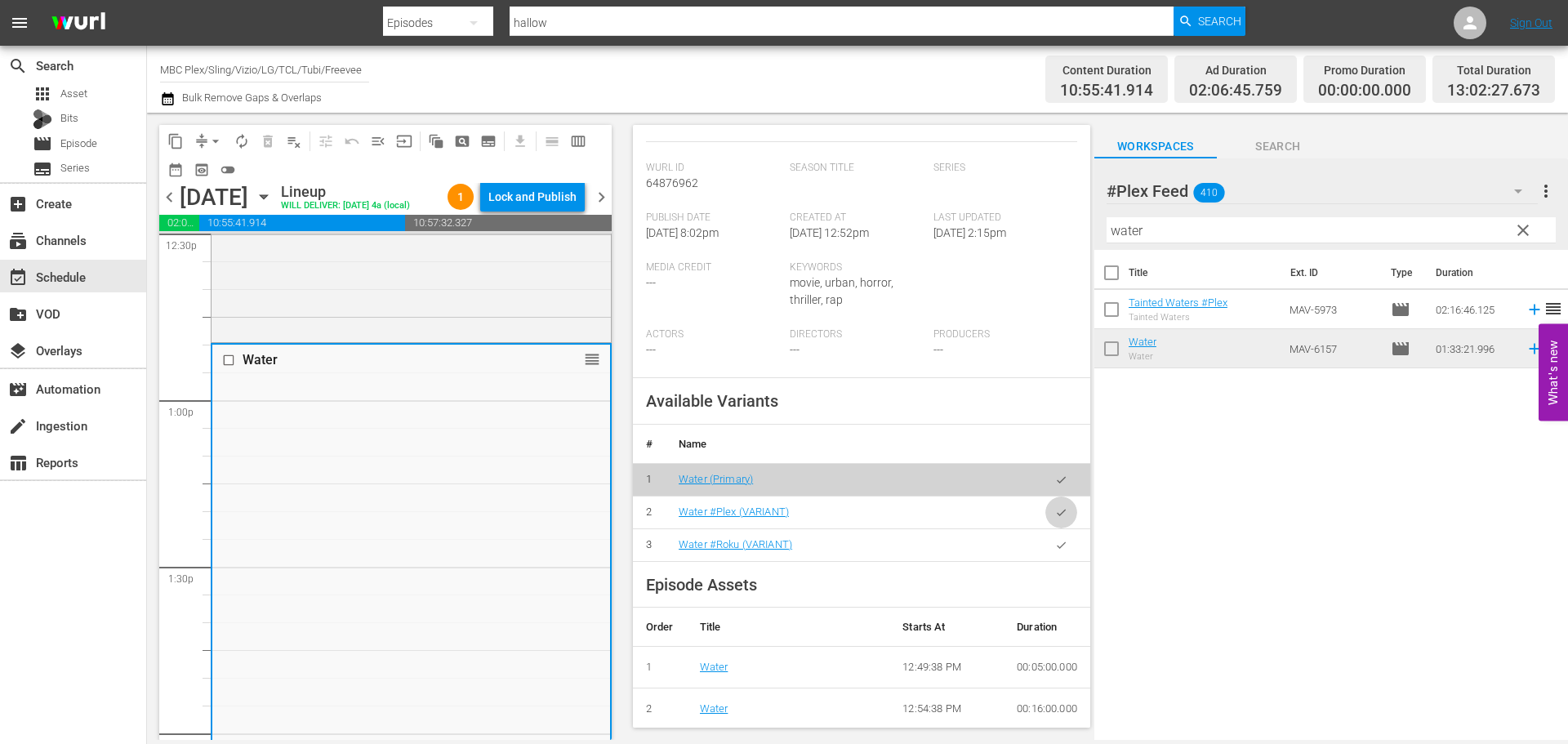
click at [1055, 519] on icon "button" at bounding box center [1061, 512] width 13 height 13
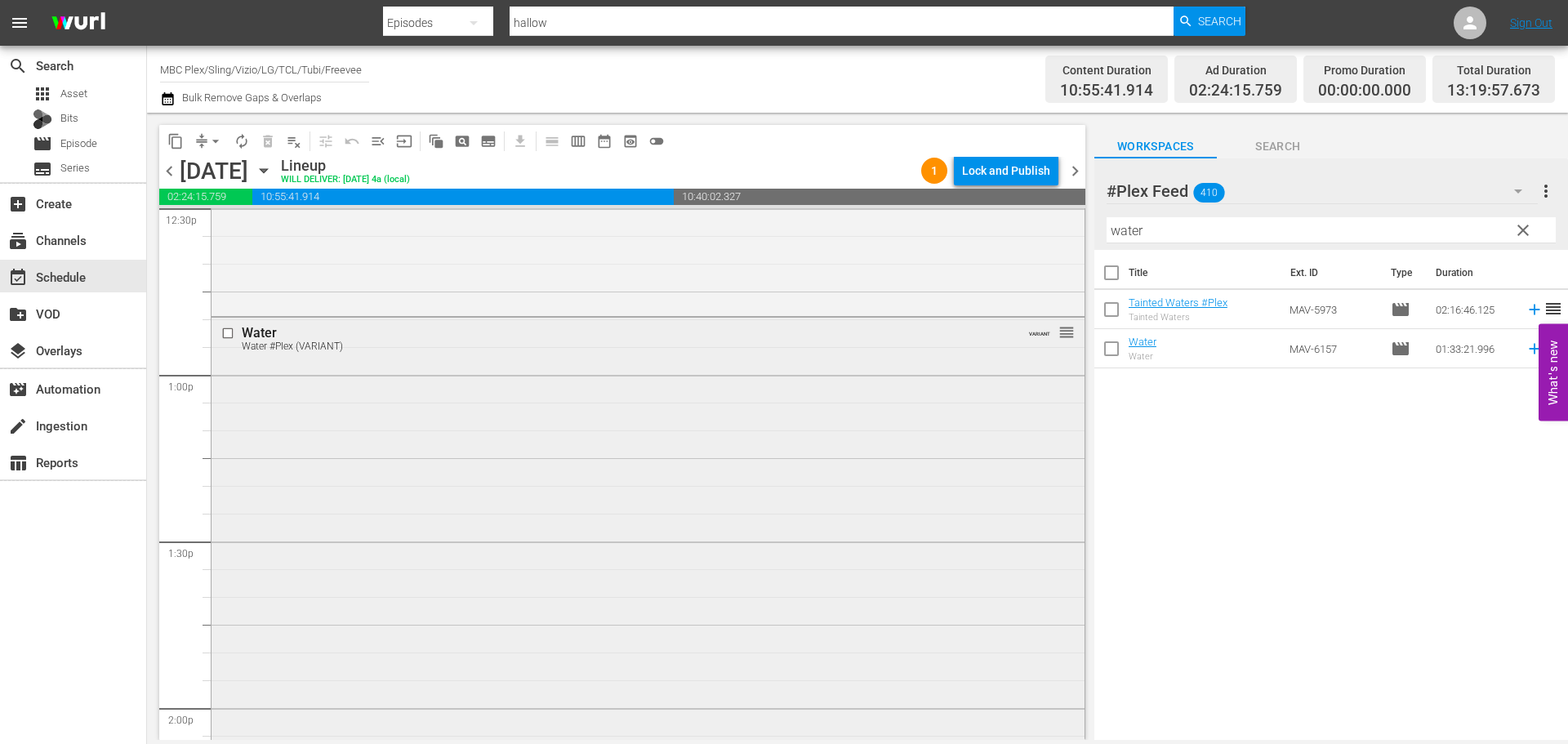
scroll to position [4739, 0]
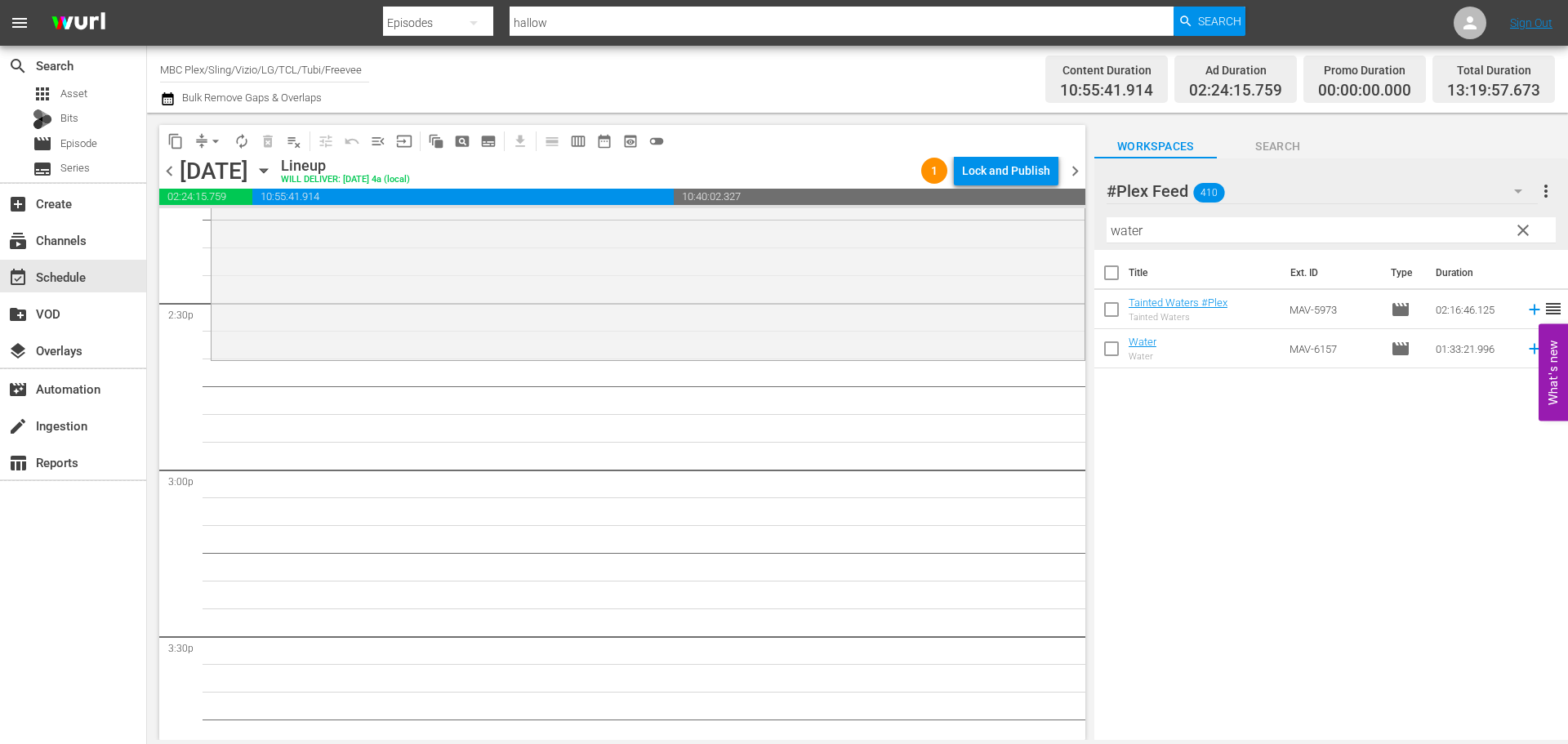
click at [1518, 229] on span "clear" at bounding box center [1523, 230] width 19 height 19
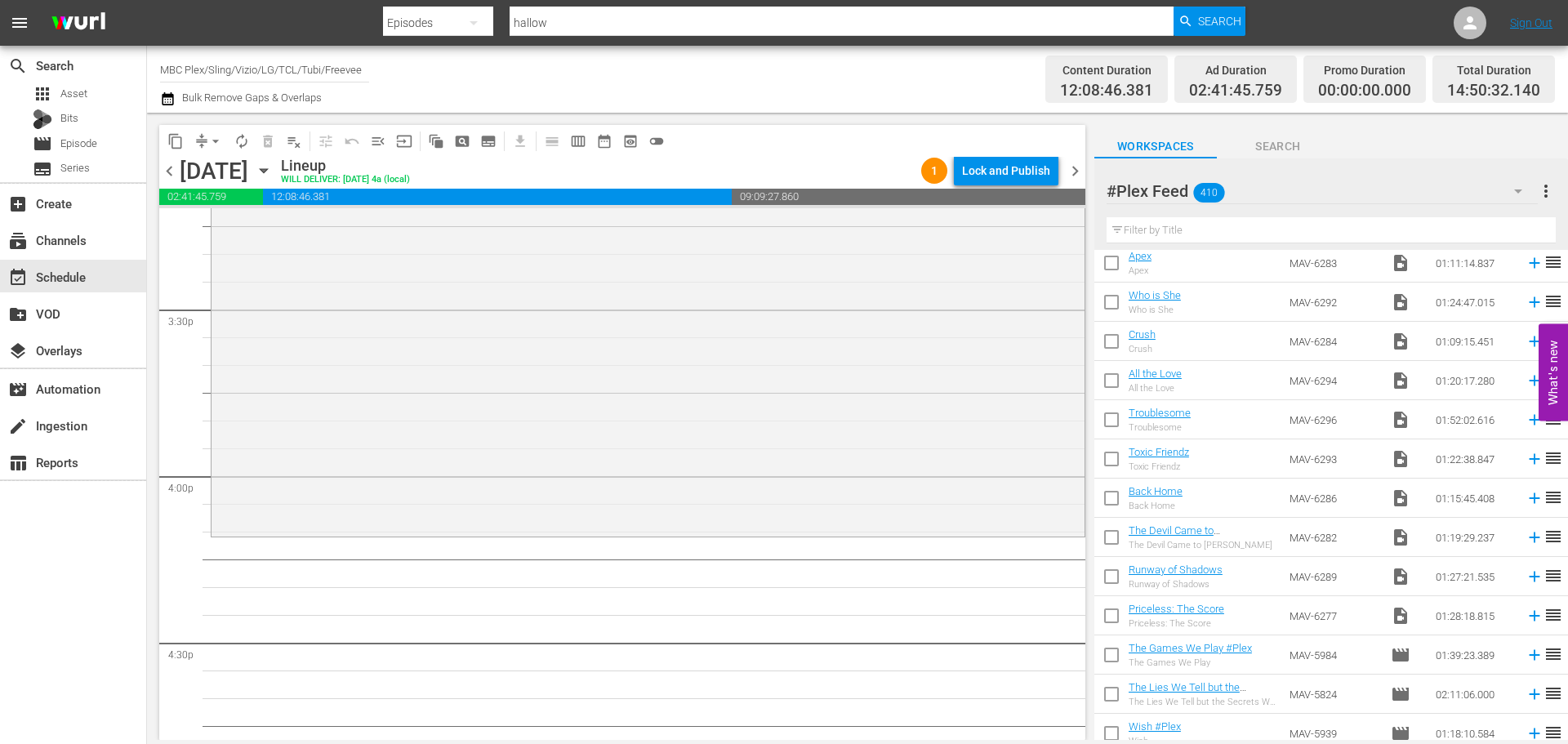
scroll to position [1552, 0]
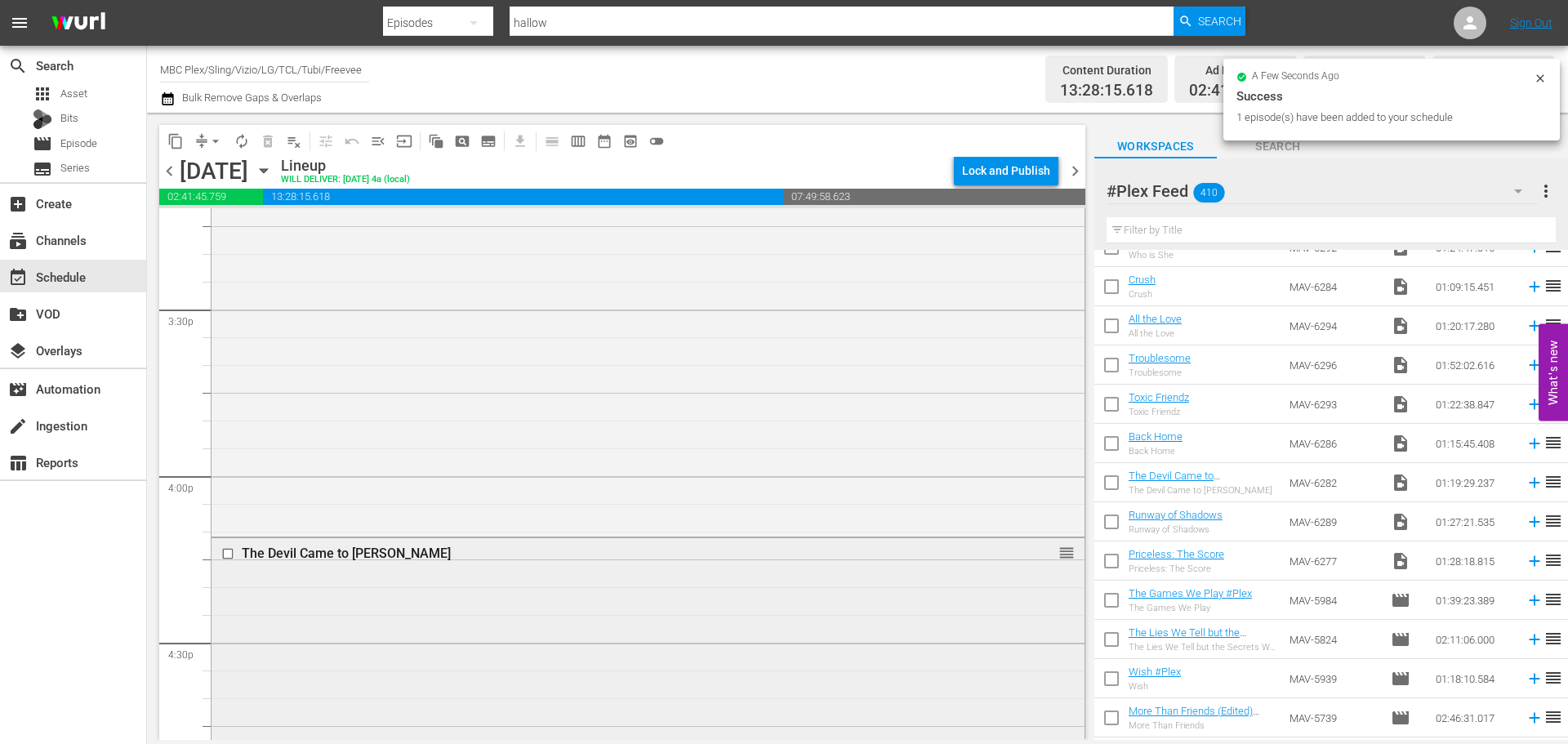
click at [565, 649] on div "The Devil Came to Duval reorder" at bounding box center [648, 757] width 873 height 437
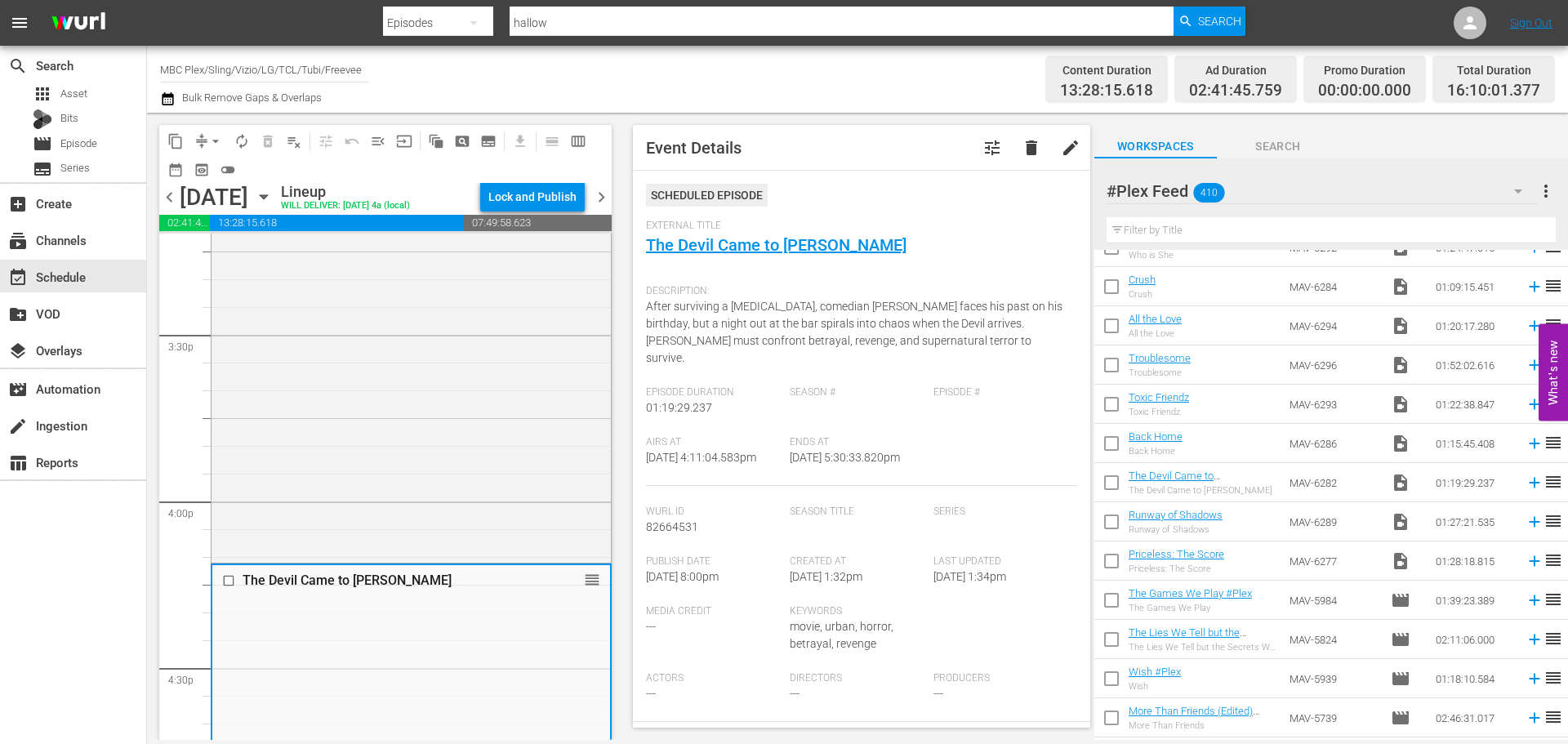
scroll to position [245, 0]
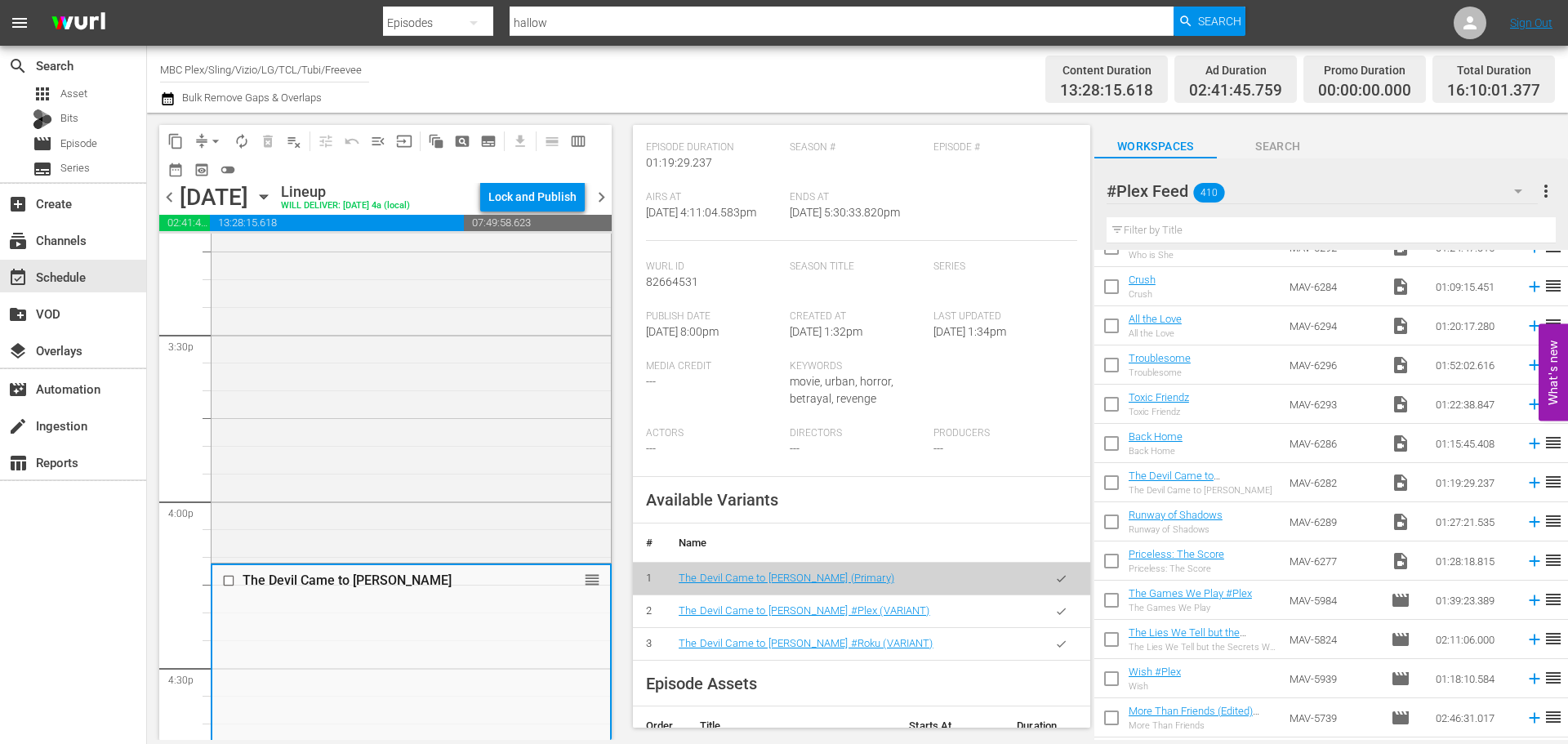
click at [1055, 611] on icon "button" at bounding box center [1061, 612] width 13 height 13
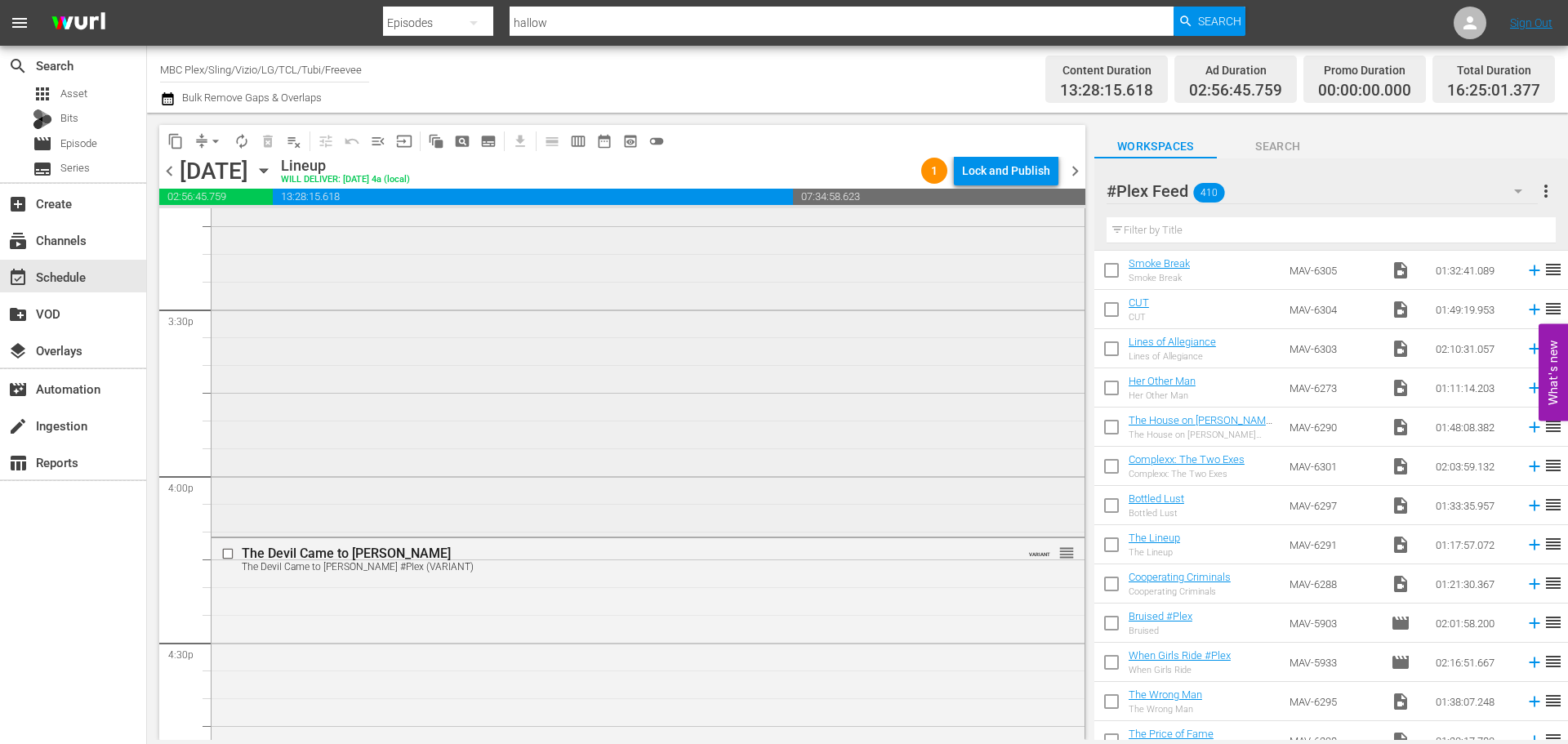
scroll to position [5556, 0]
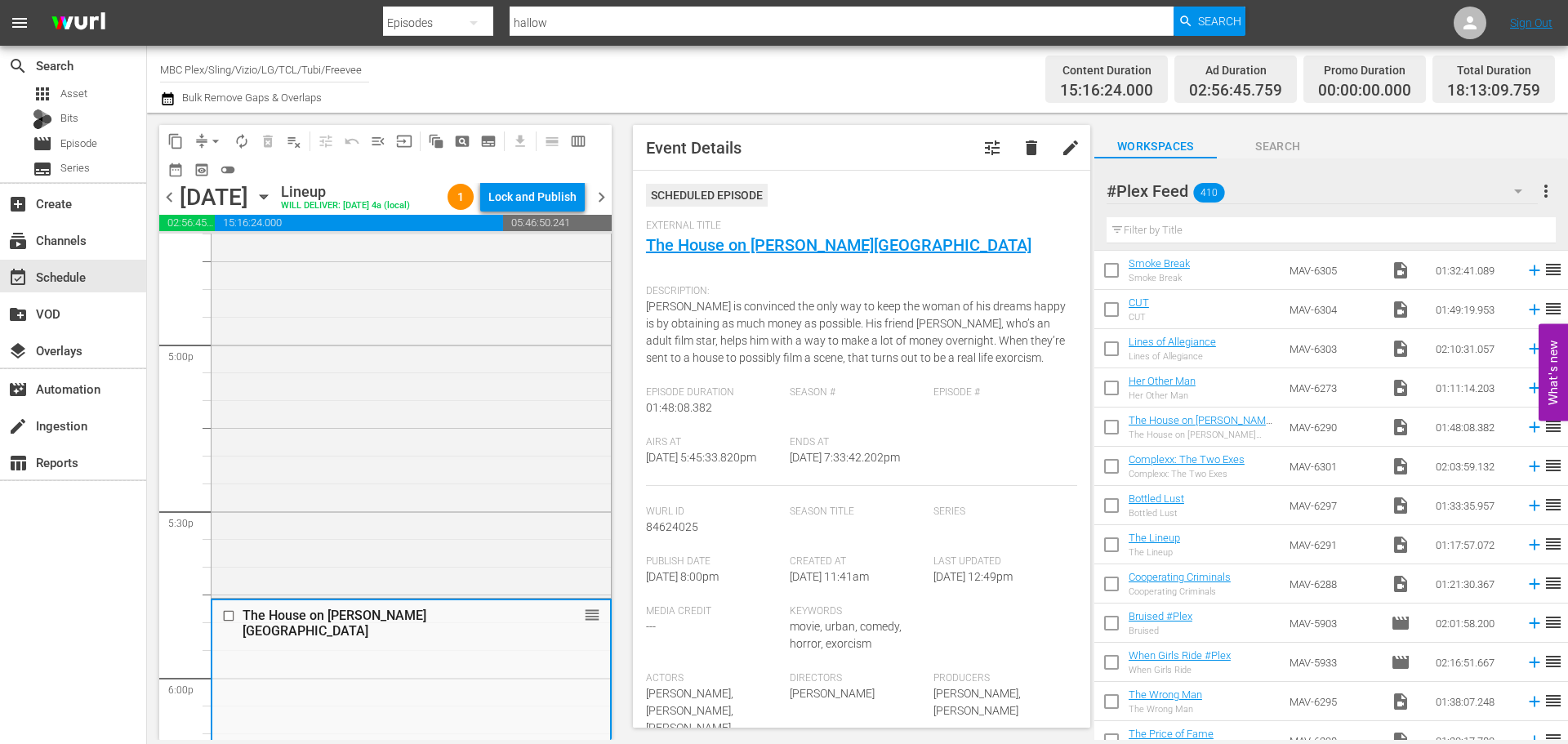
scroll to position [327, 0]
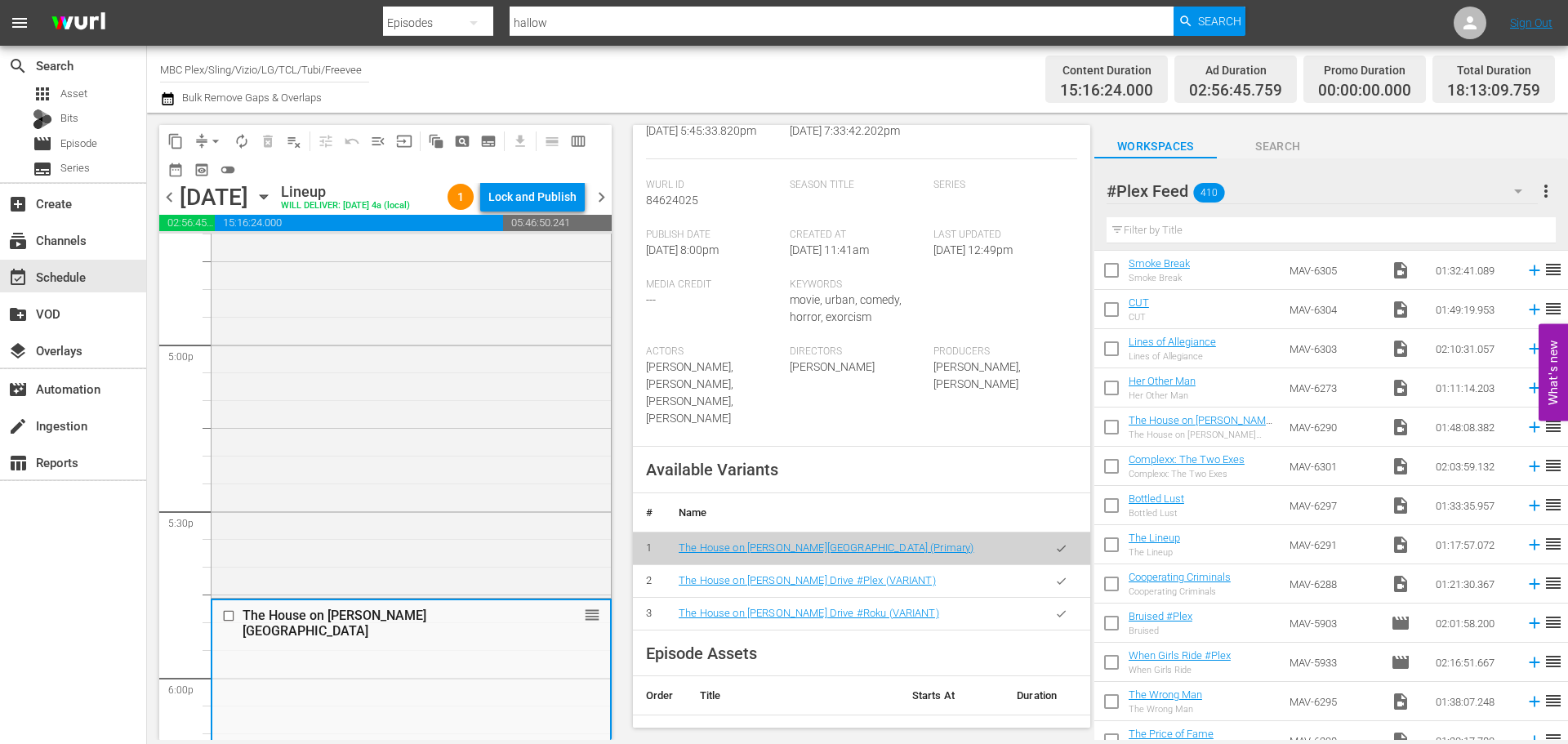
click at [1055, 580] on icon "button" at bounding box center [1061, 581] width 13 height 13
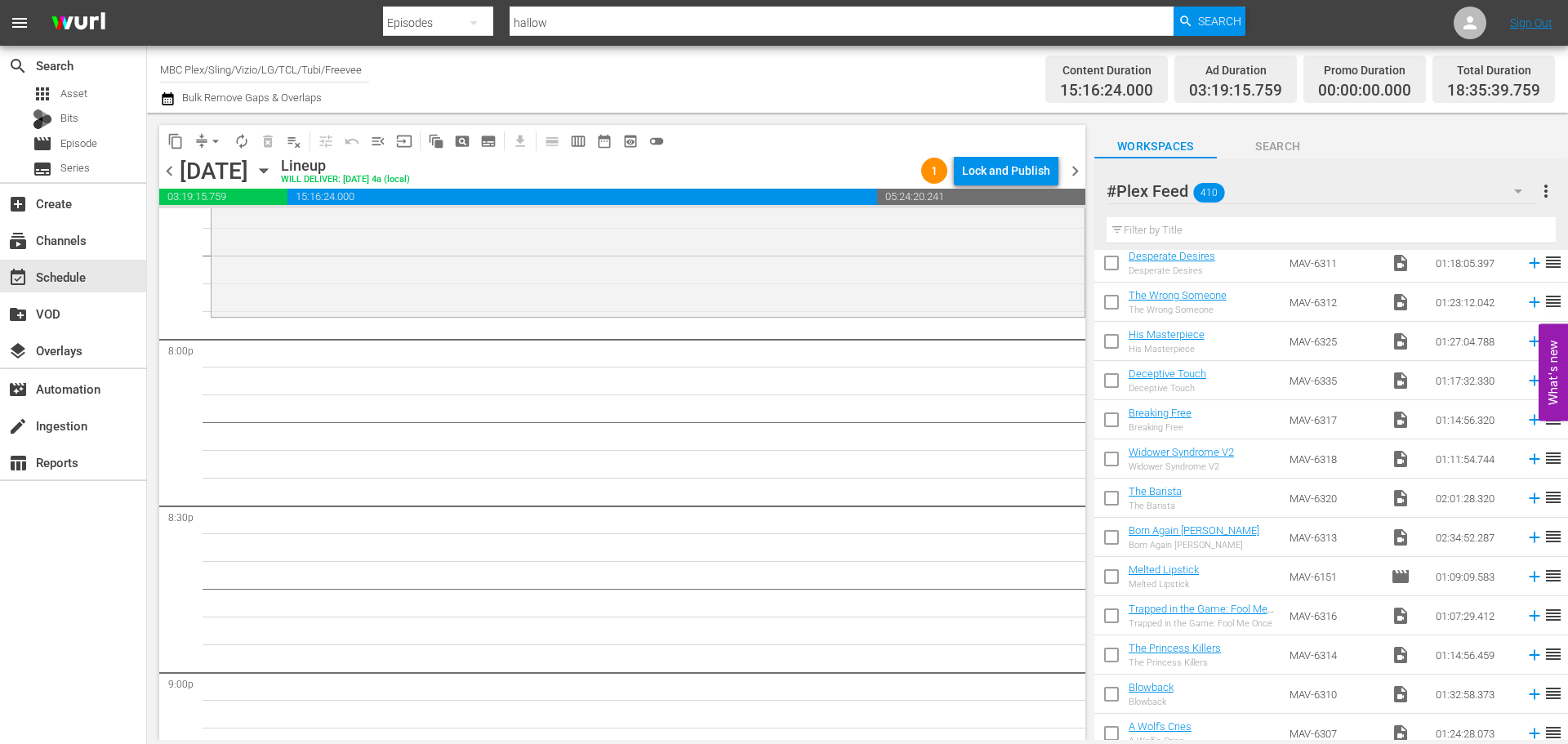
scroll to position [0, 0]
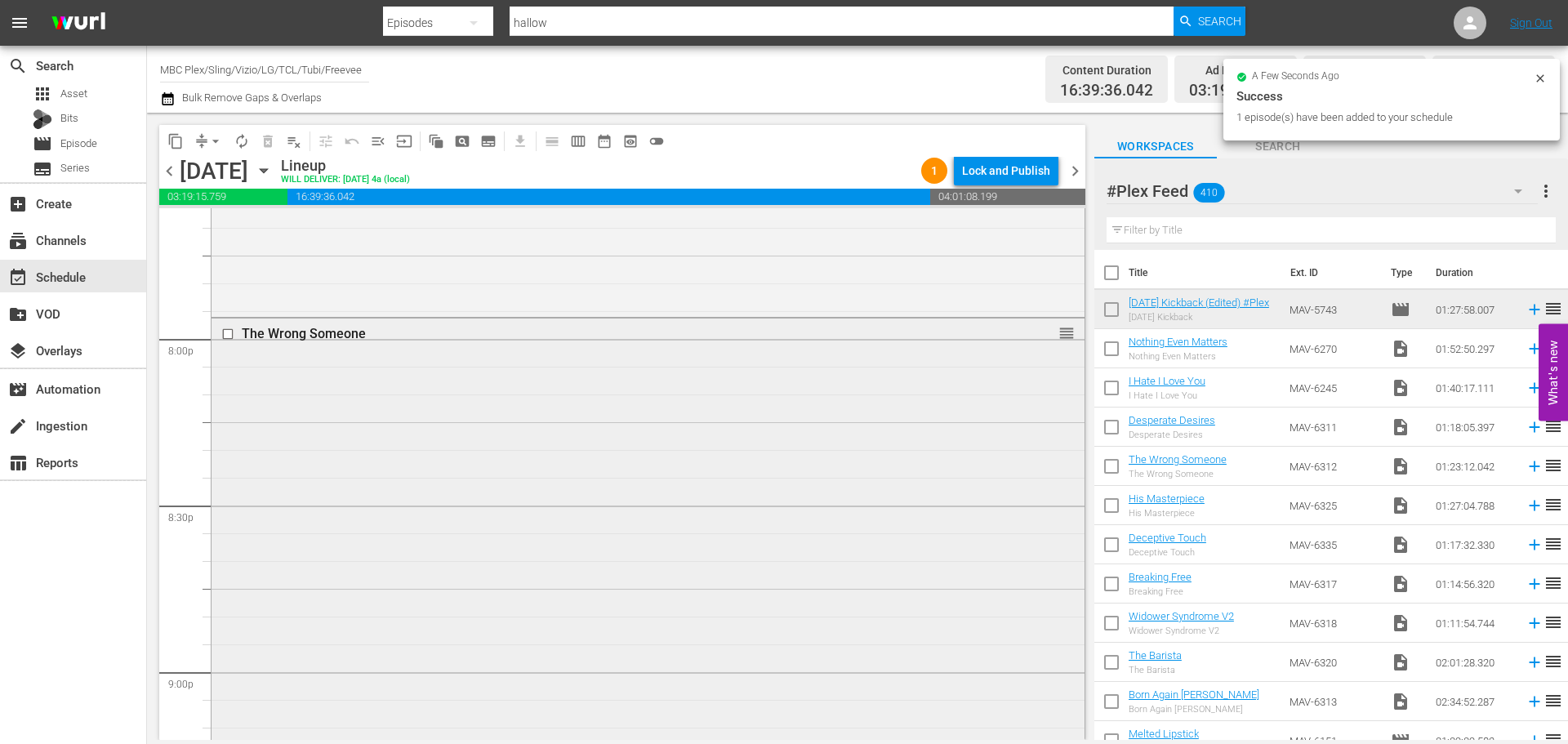
click at [645, 503] on div "The Wrong Someone reorder" at bounding box center [648, 547] width 873 height 458
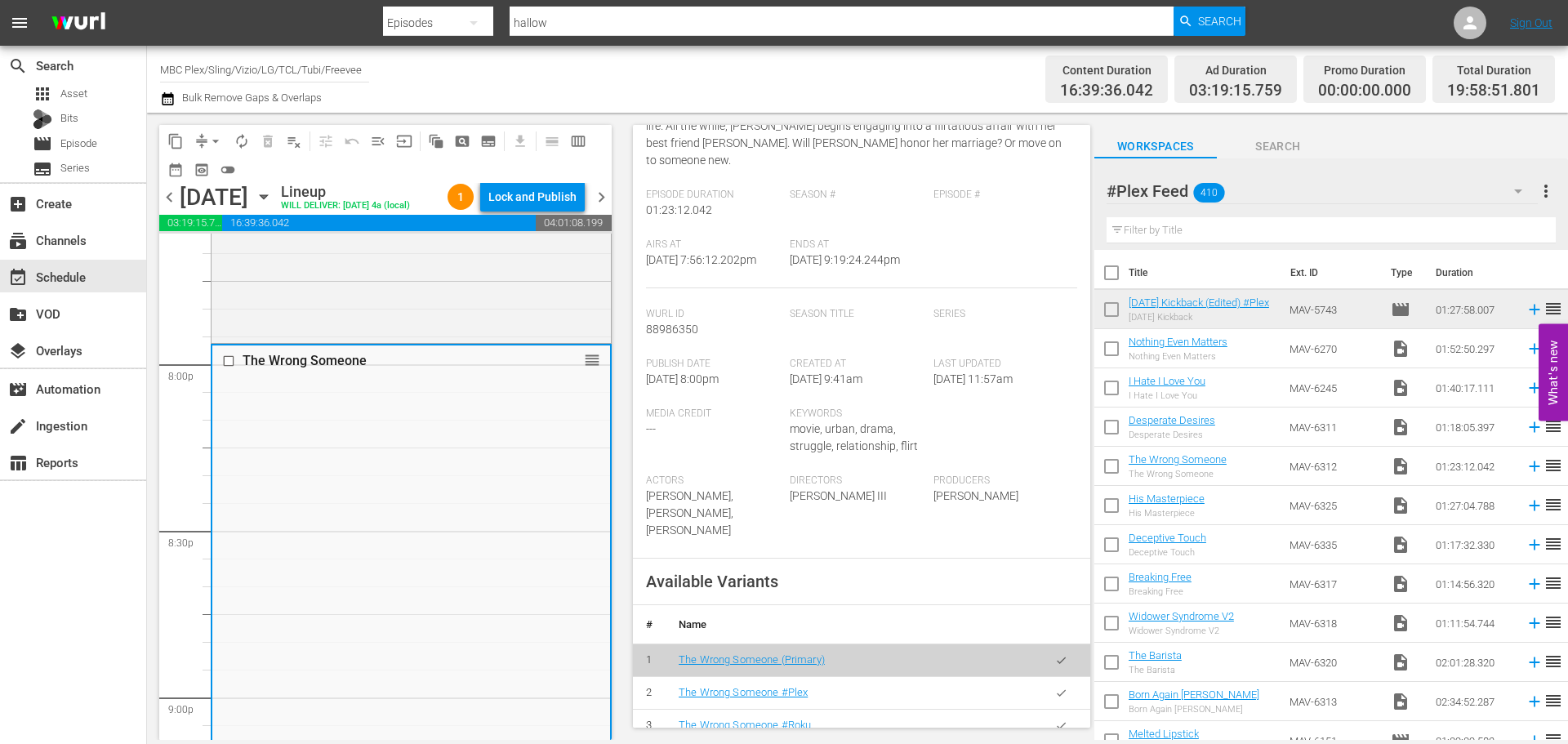
scroll to position [245, 0]
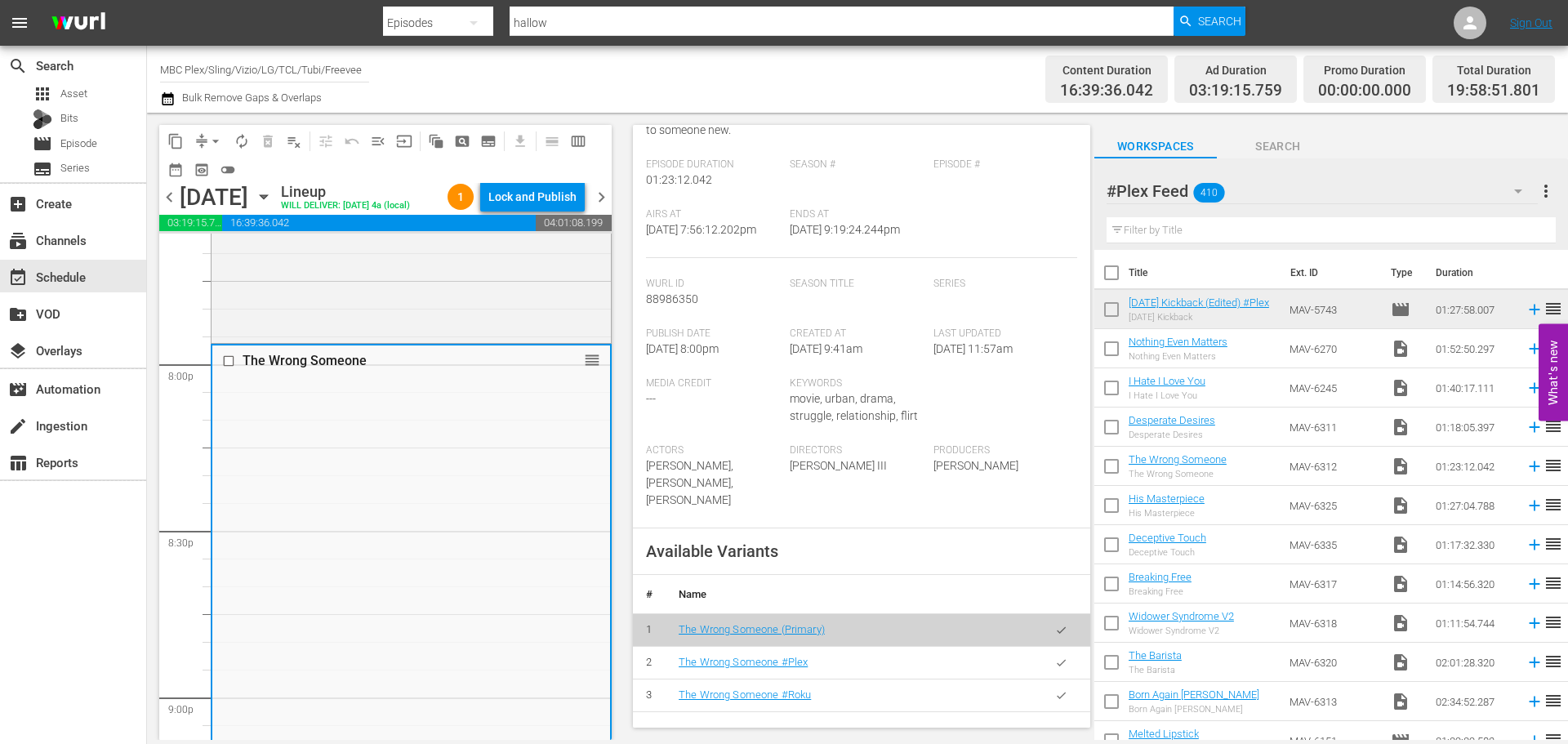
click at [1055, 661] on icon "button" at bounding box center [1061, 663] width 13 height 13
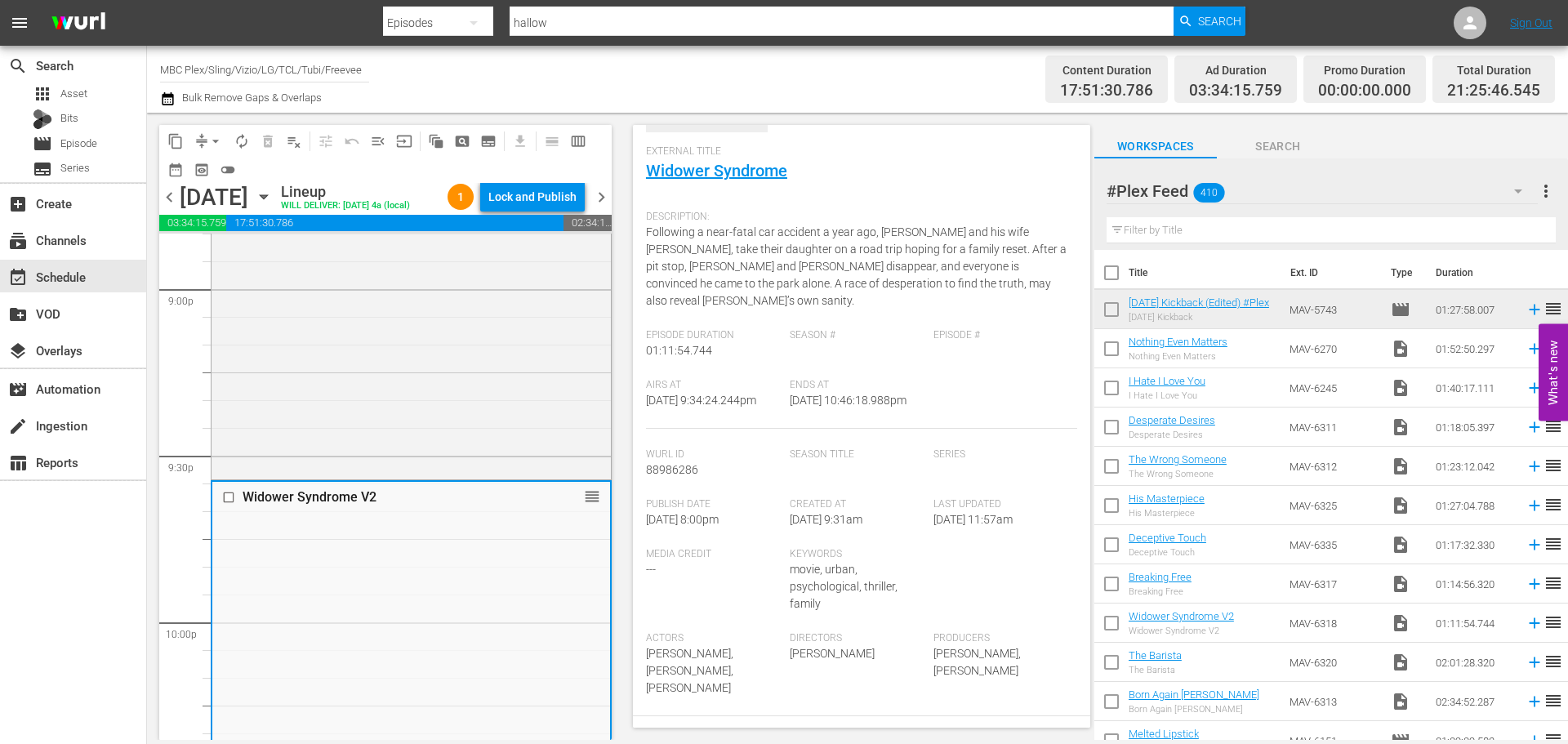
scroll to position [327, 0]
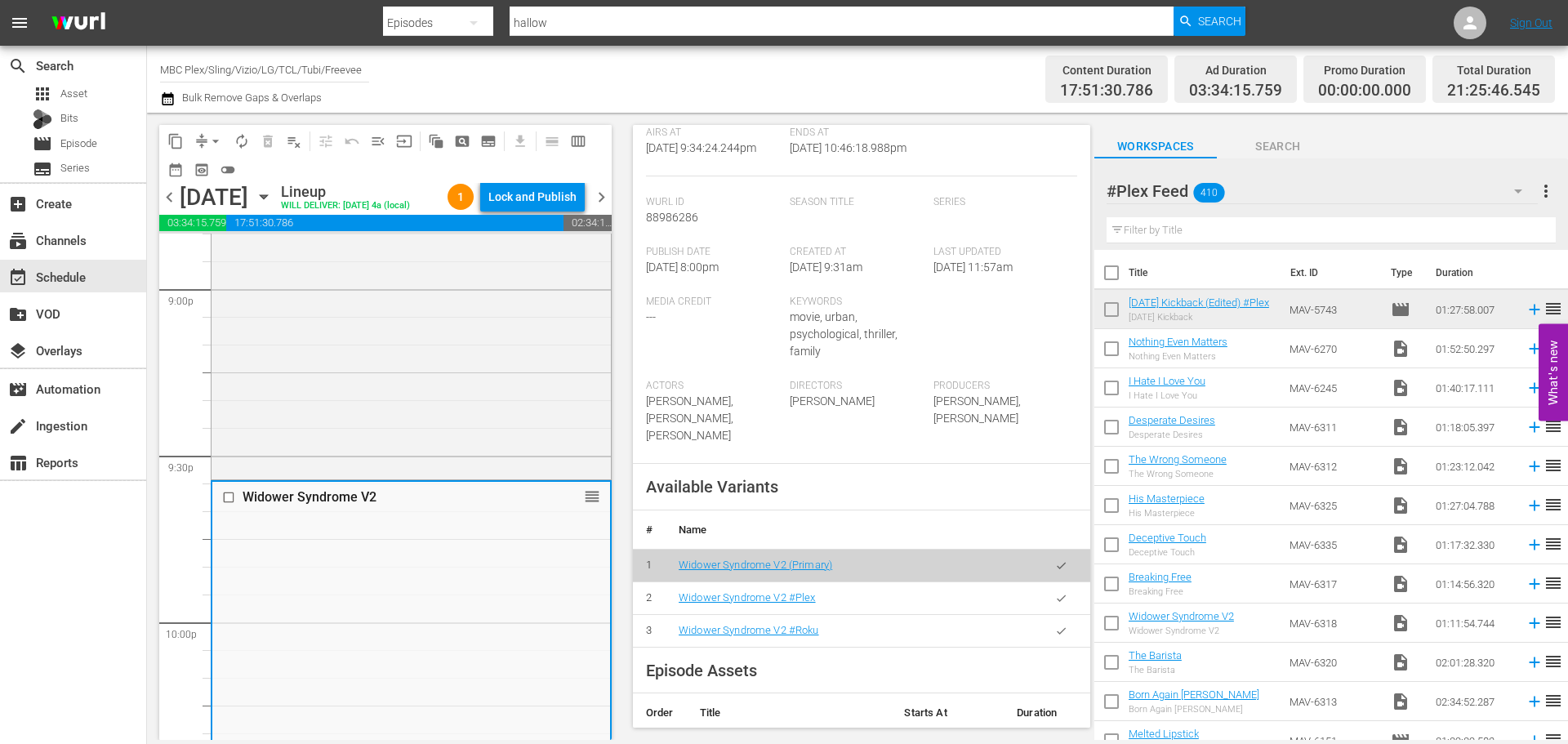
click at [1045, 582] on button "button" at bounding box center [1061, 598] width 32 height 32
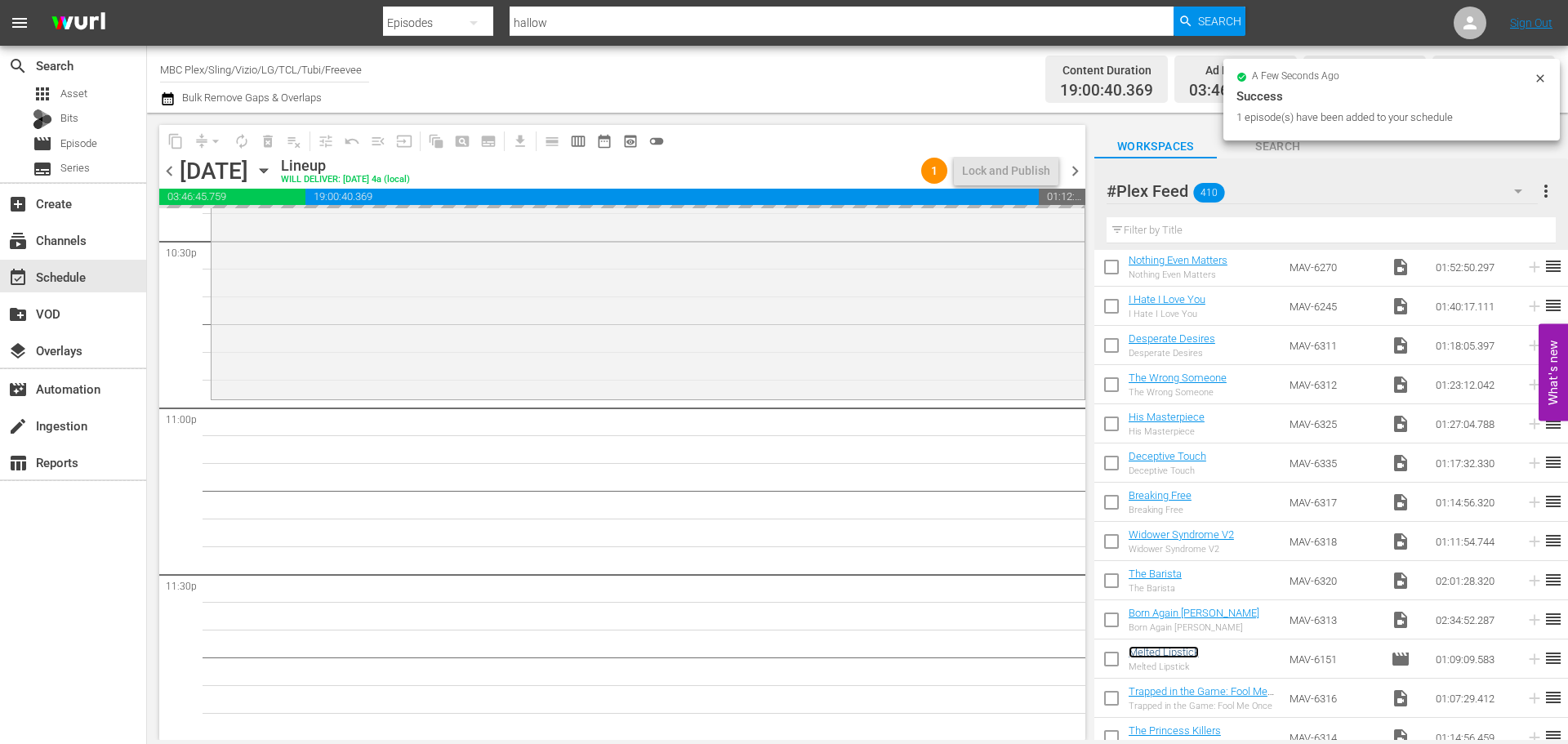
scroll to position [7469, 0]
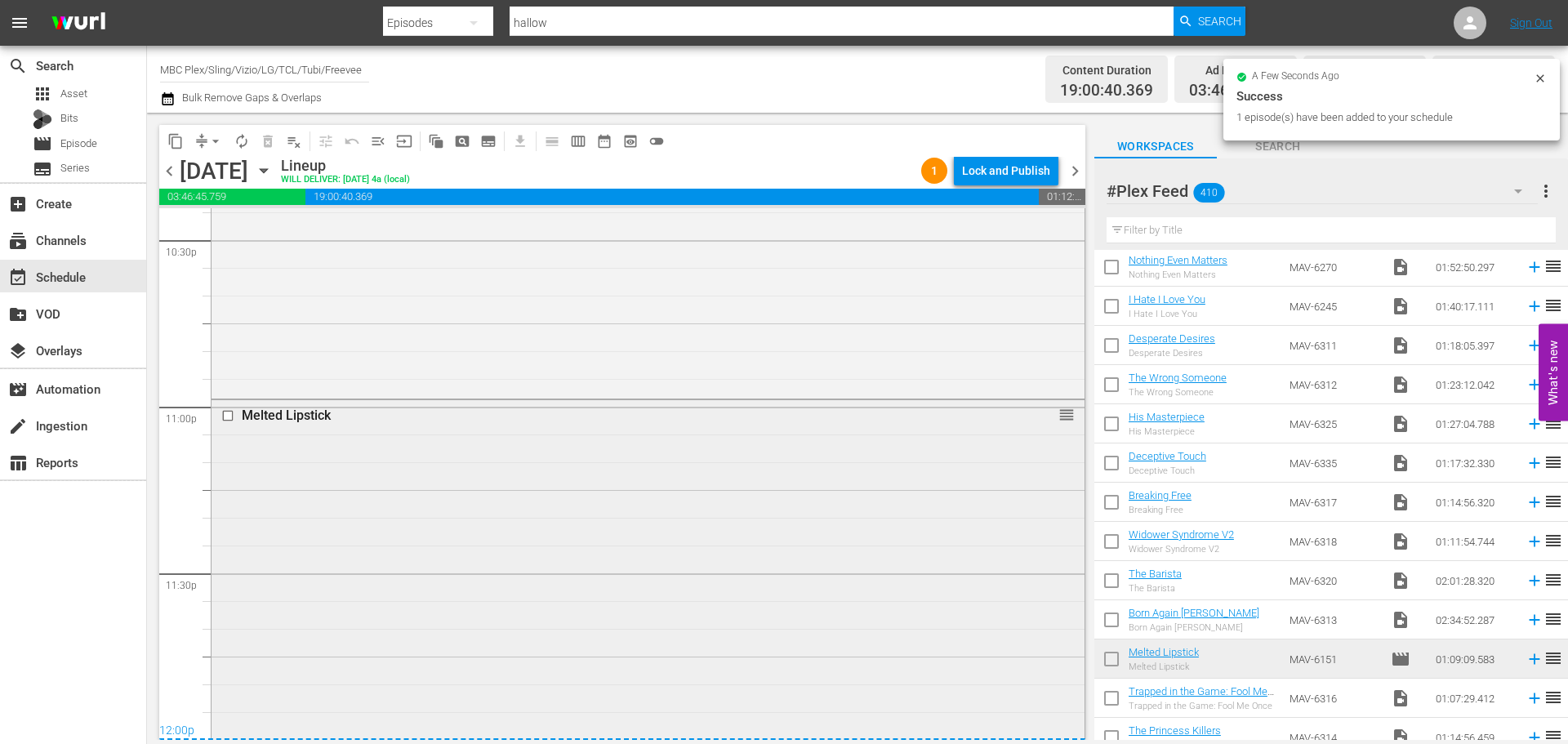
click at [531, 517] on div "Melted Lipstick reorder" at bounding box center [648, 590] width 873 height 379
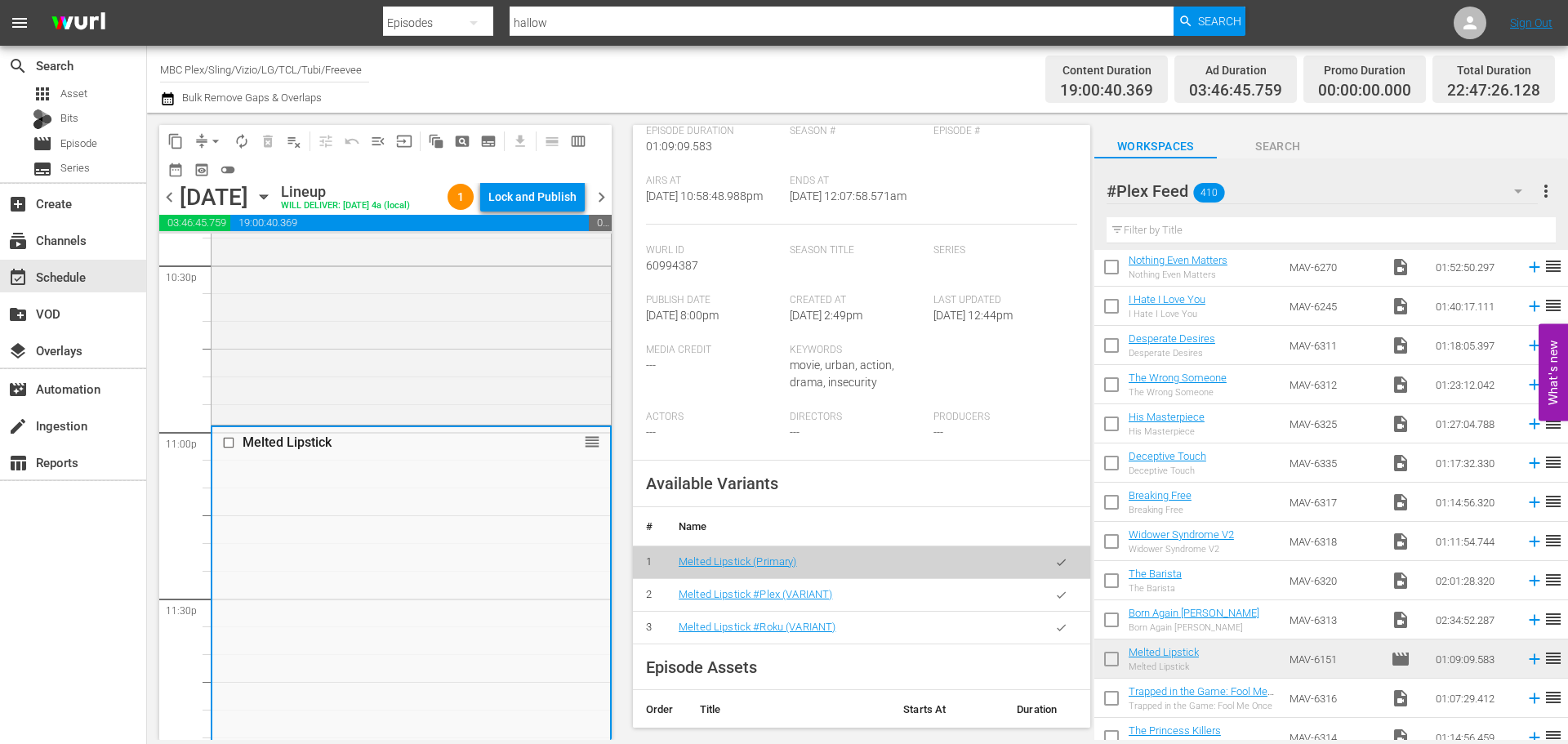
scroll to position [409, 0]
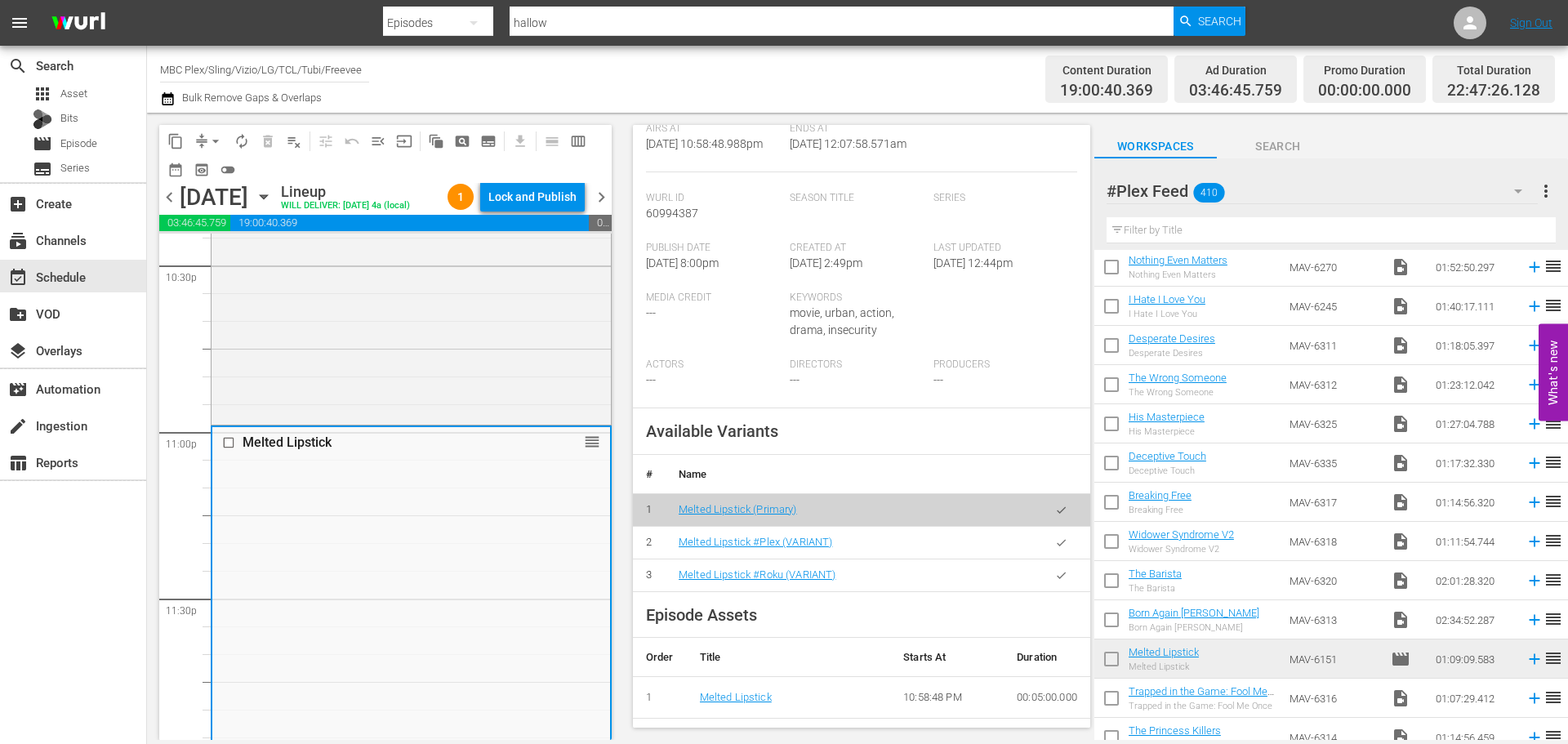
click at [1056, 551] on button "button" at bounding box center [1061, 543] width 32 height 32
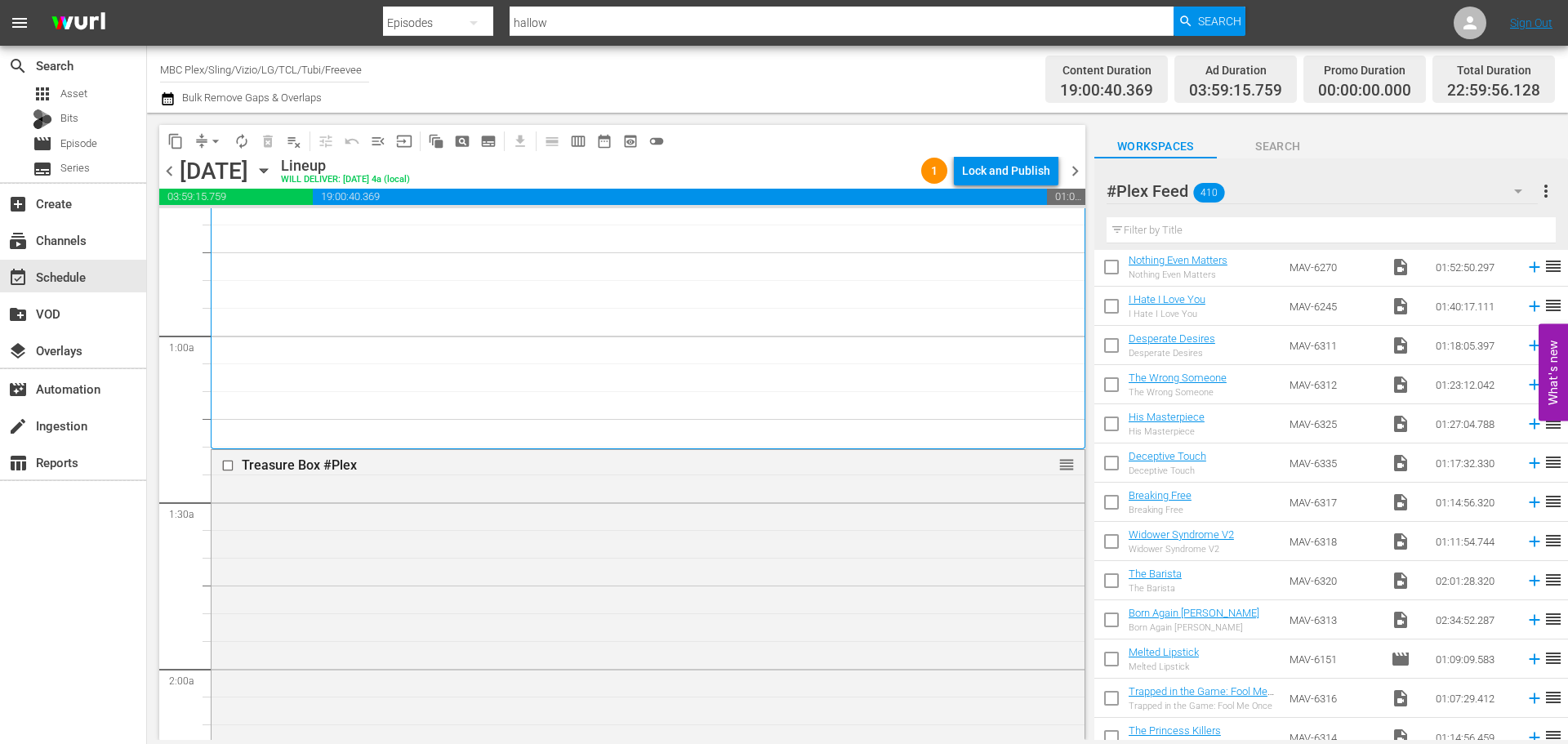
scroll to position [0, 0]
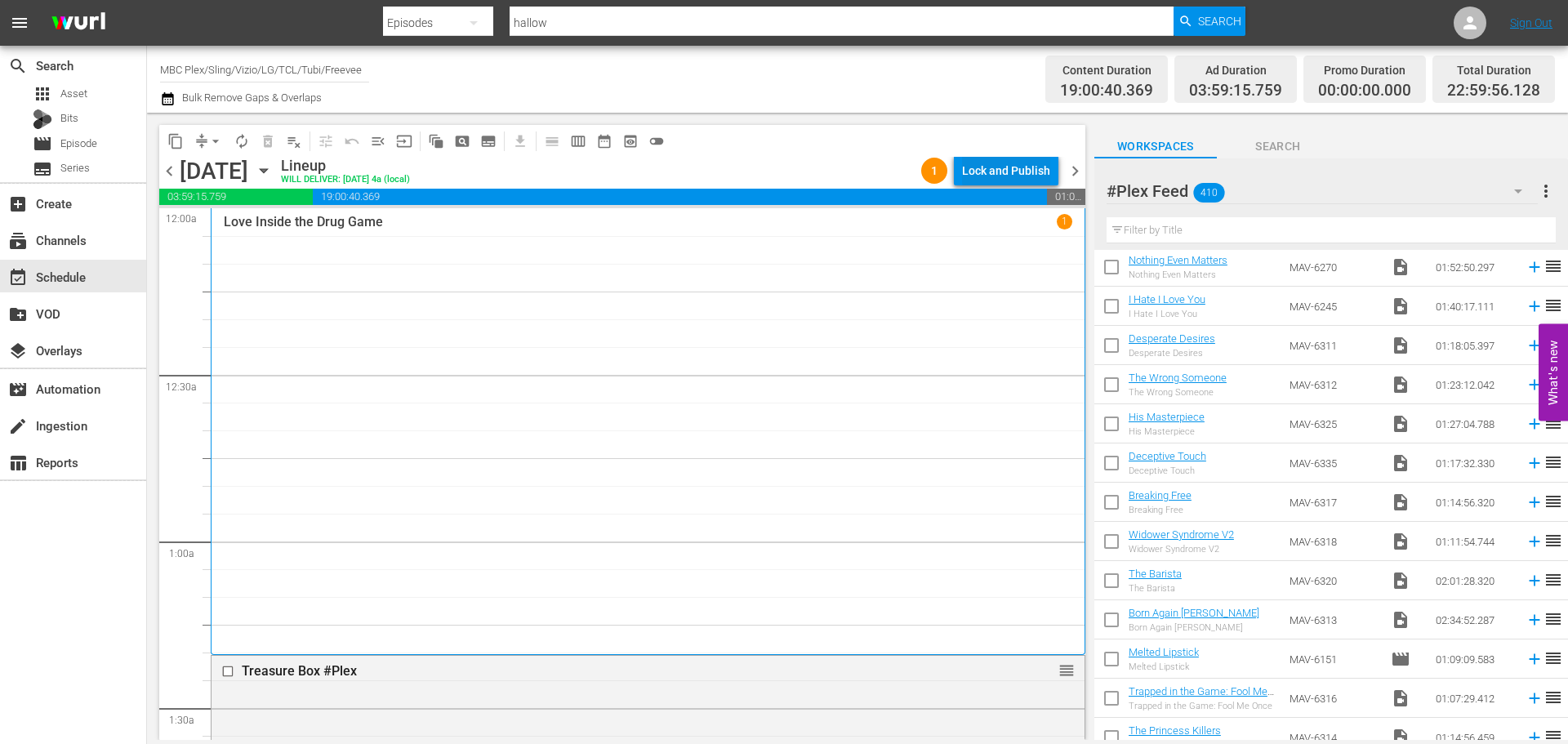
click at [989, 171] on div "Lock and Publish" at bounding box center [1005, 170] width 88 height 29
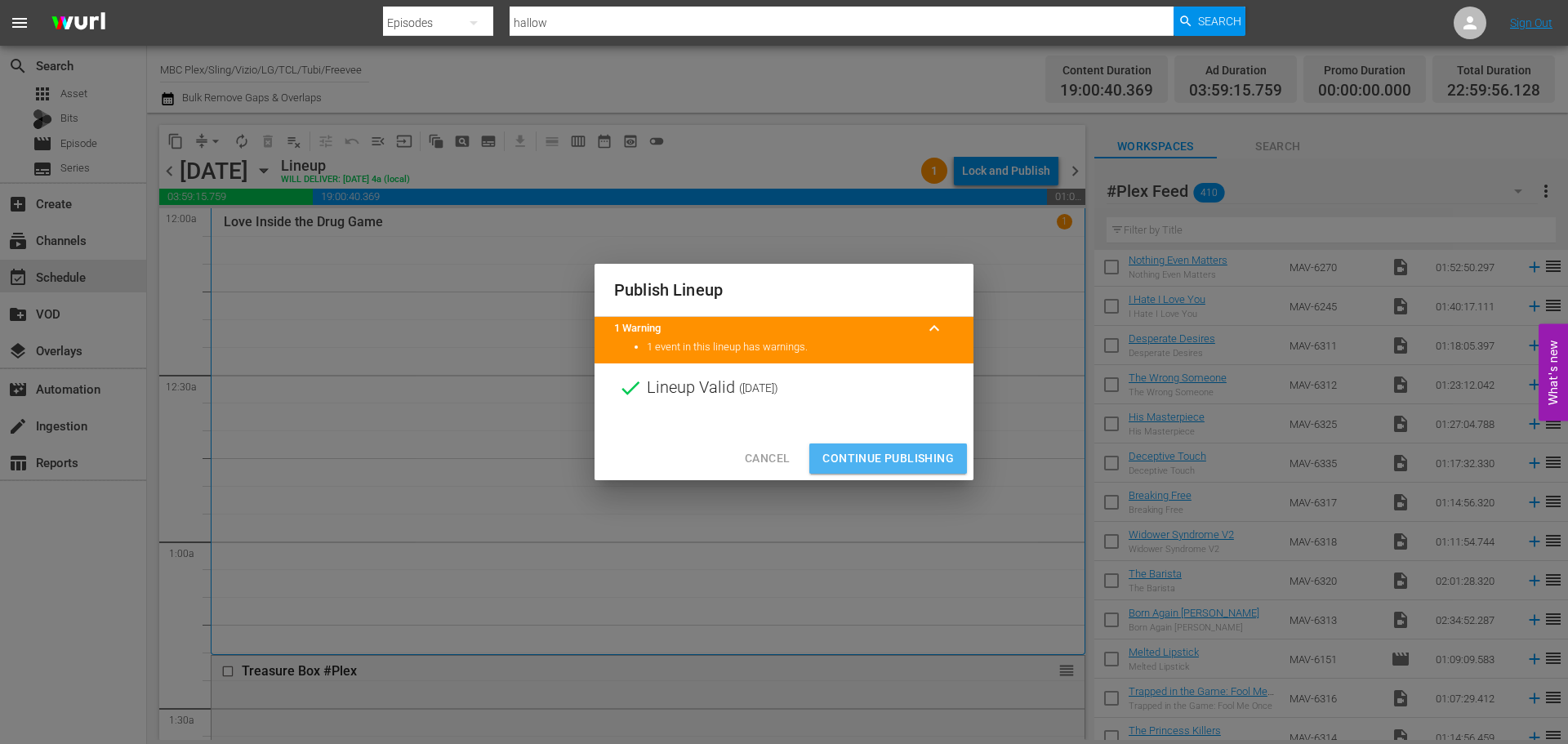
click at [893, 452] on span "Continue Publishing" at bounding box center [888, 458] width 131 height 20
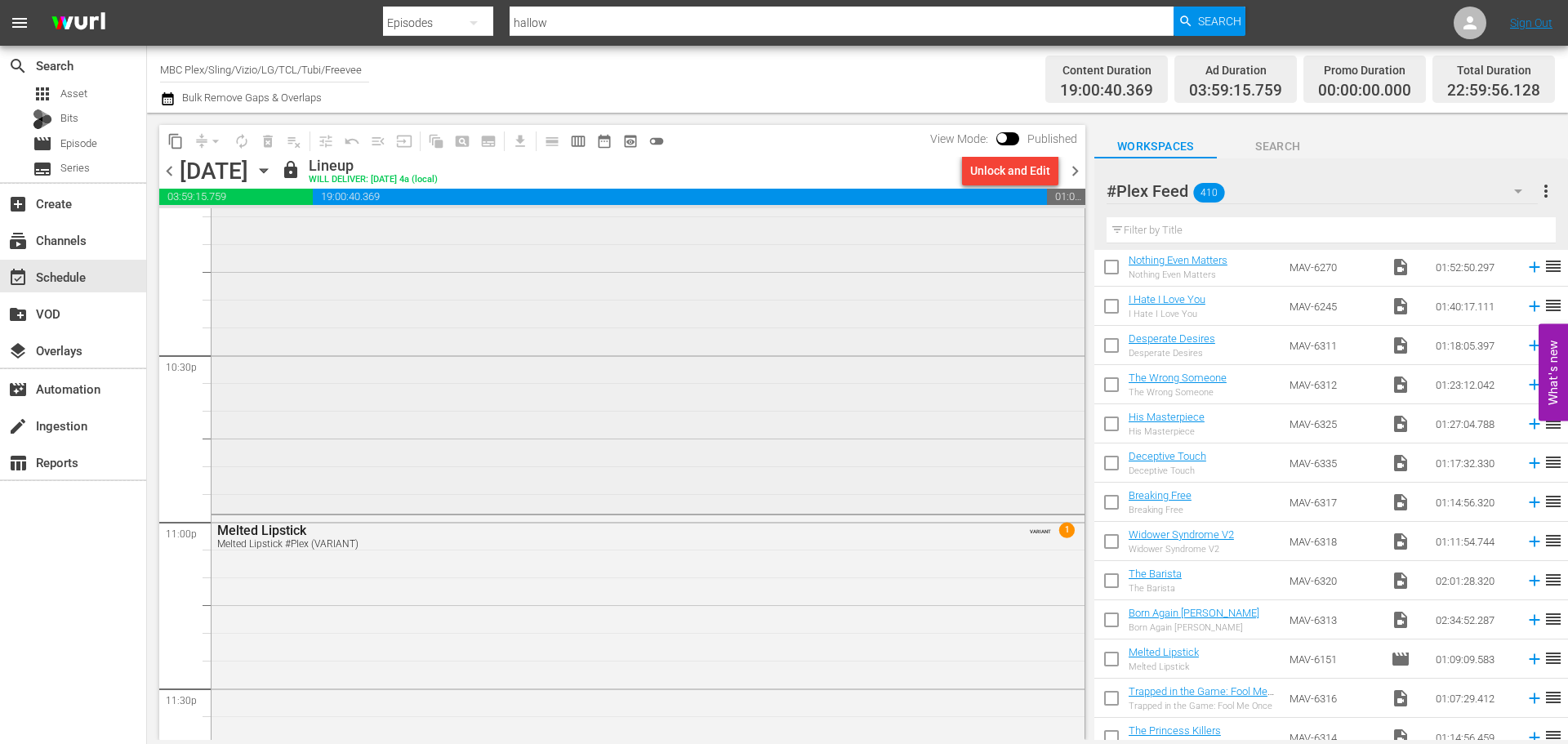
scroll to position [7582, 0]
